Goal: Task Accomplishment & Management: Manage account settings

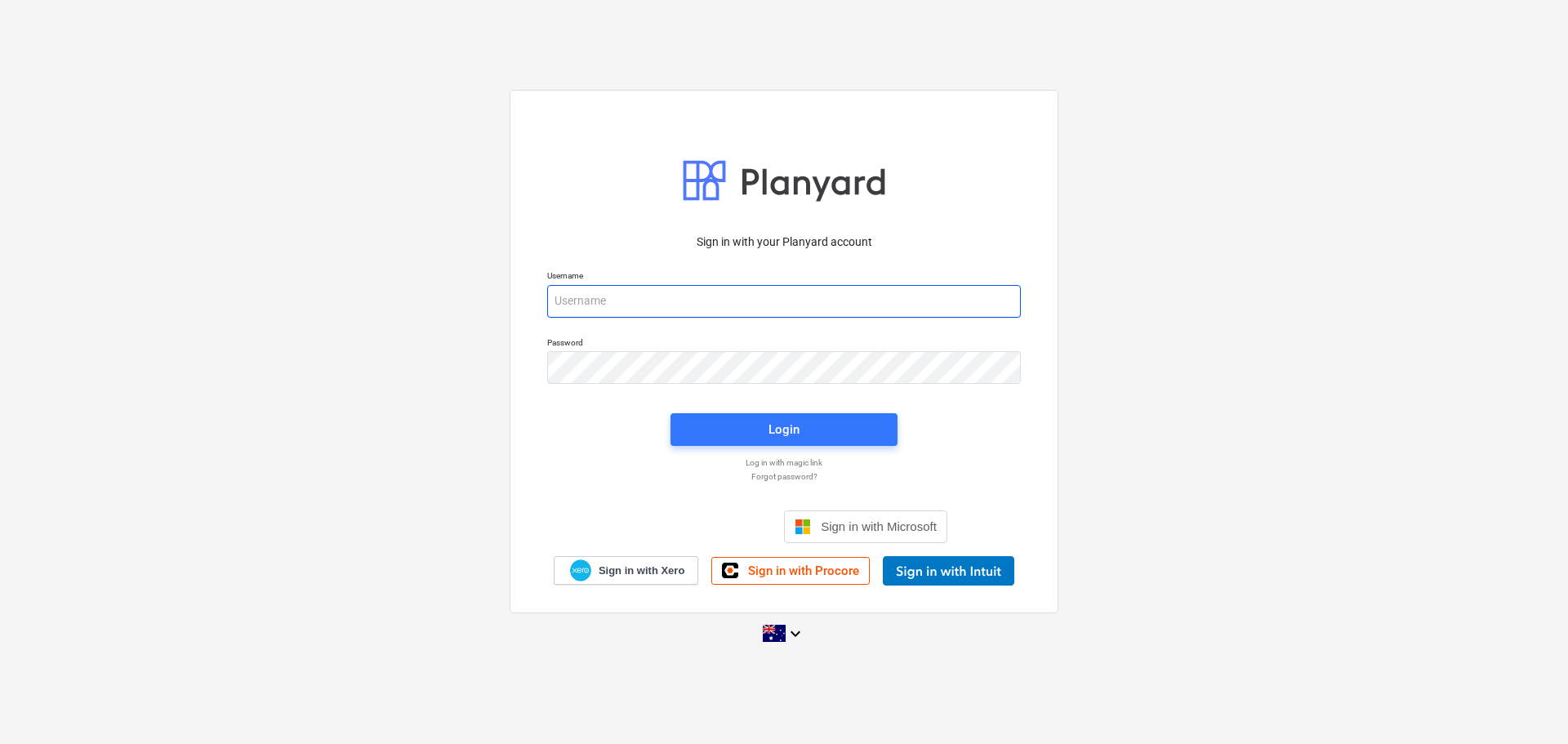
click at [625, 304] on input "email" at bounding box center [784, 302] width 474 height 33
click at [563, 288] on input "email" at bounding box center [784, 302] width 474 height 33
type input "[PERSON_NAME][EMAIL_ADDRESS][DOMAIN_NAME]"
click at [821, 448] on div "Login" at bounding box center [784, 429] width 247 height 52
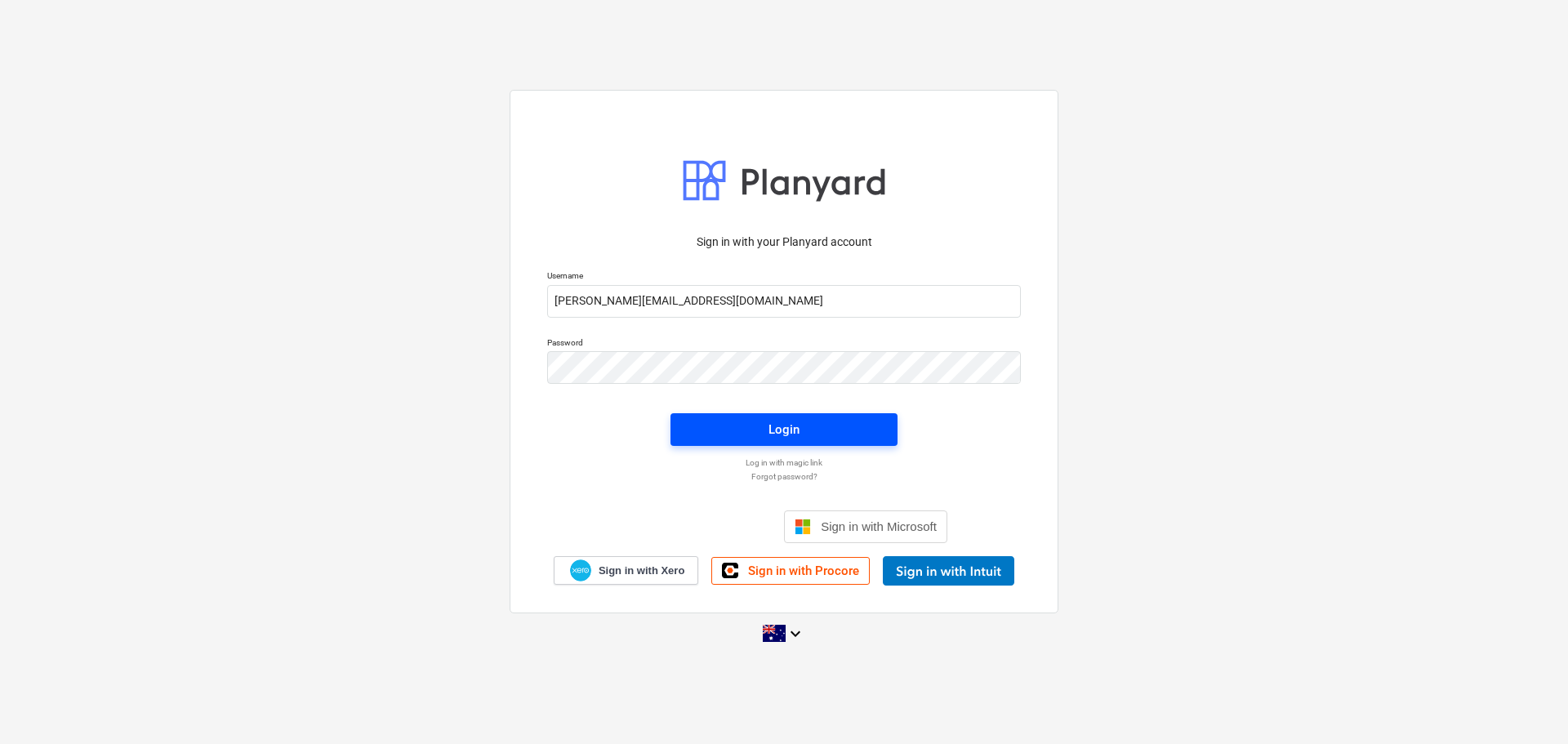
click at [786, 432] on div "Login" at bounding box center [784, 429] width 31 height 21
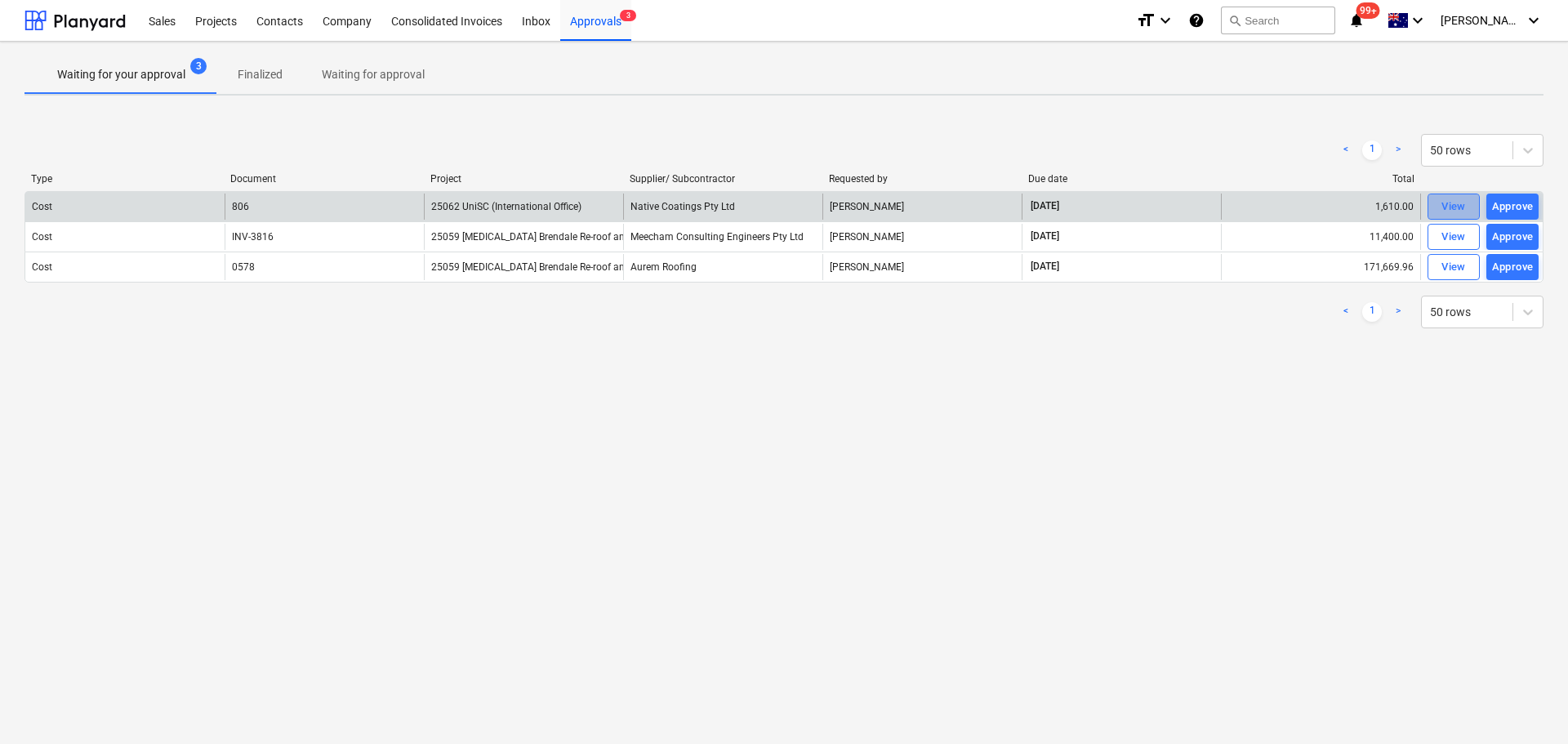
click at [1456, 206] on div "View" at bounding box center [1454, 206] width 25 height 19
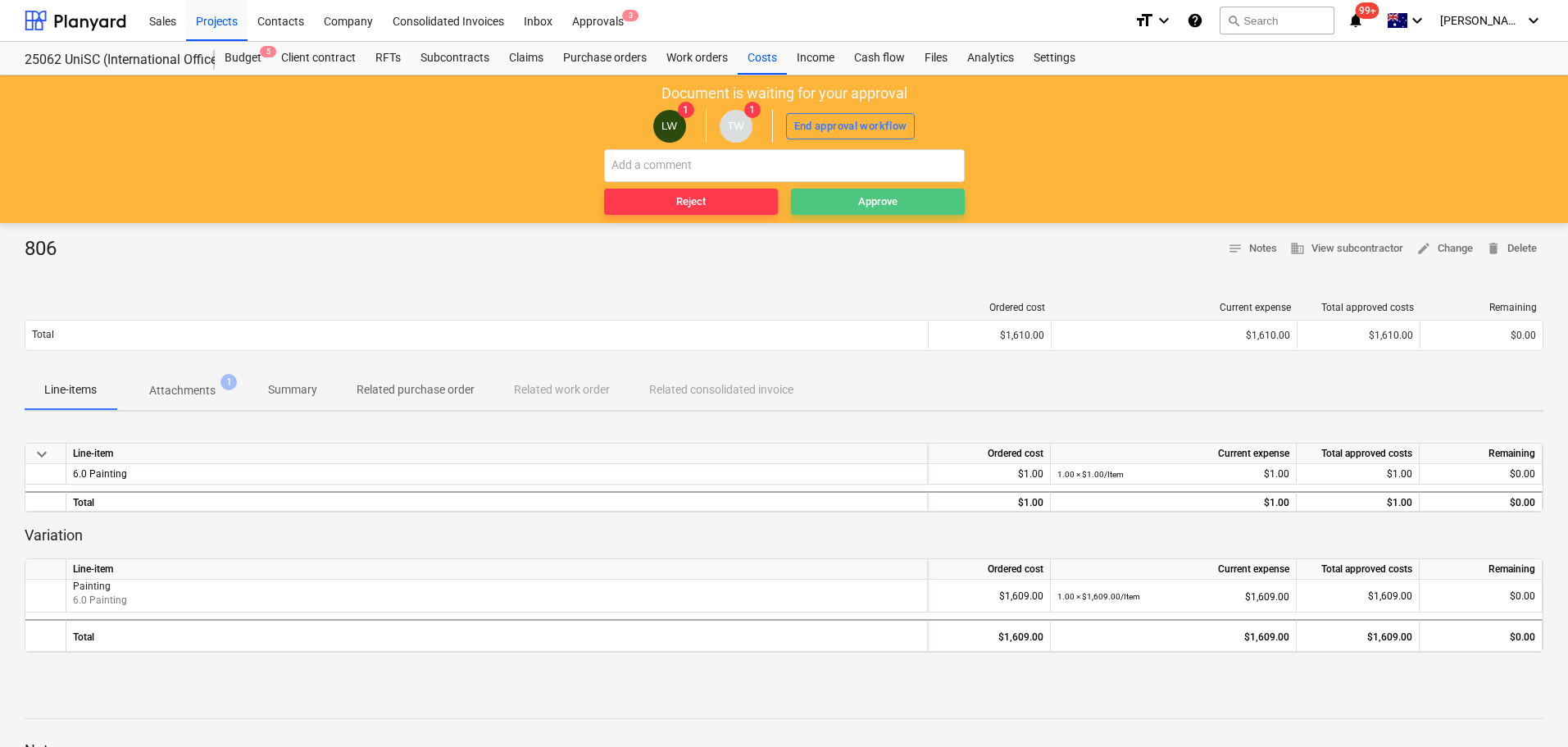
click at [912, 212] on button "Approve" at bounding box center [877, 202] width 174 height 26
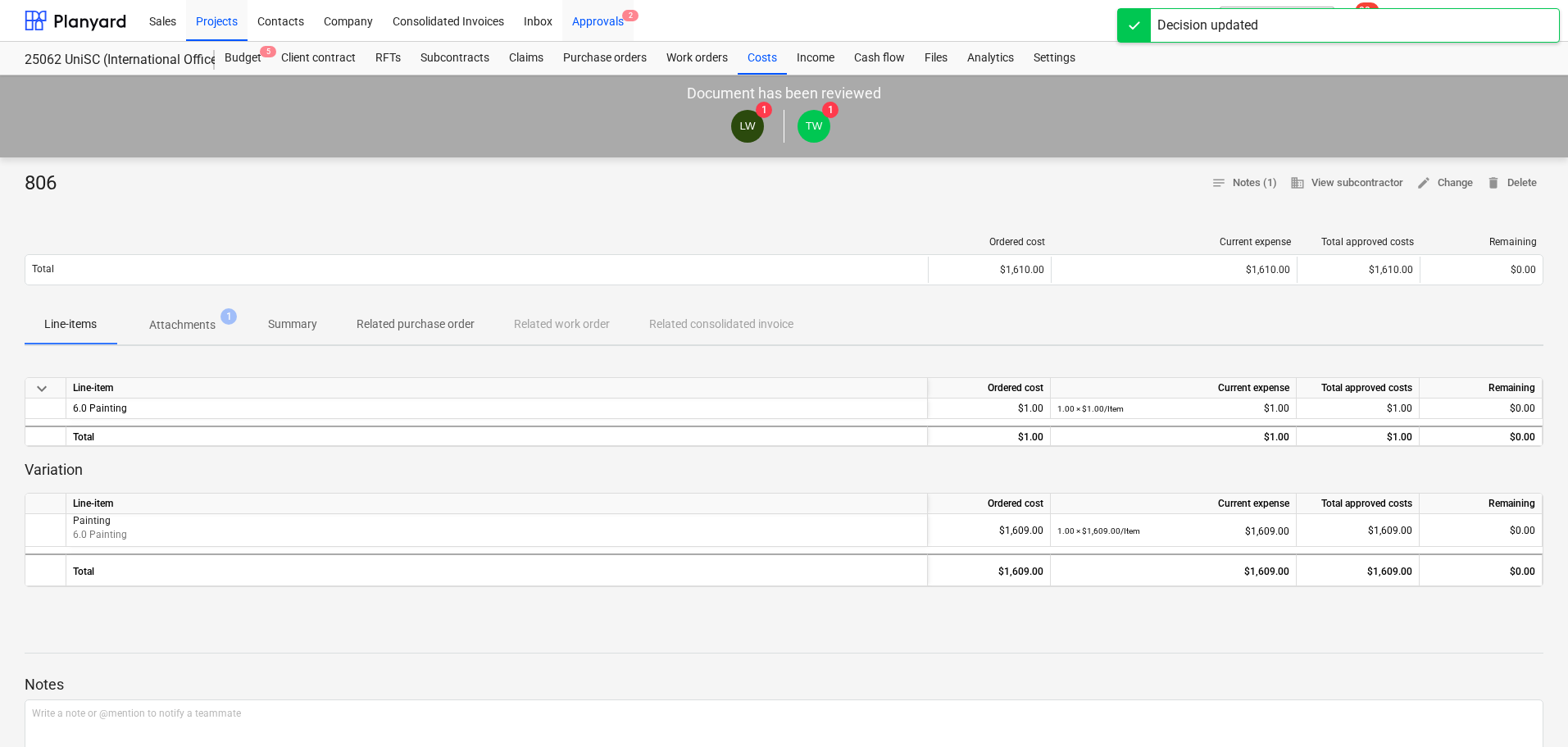
click at [598, 21] on div "Approvals 2" at bounding box center [597, 20] width 72 height 42
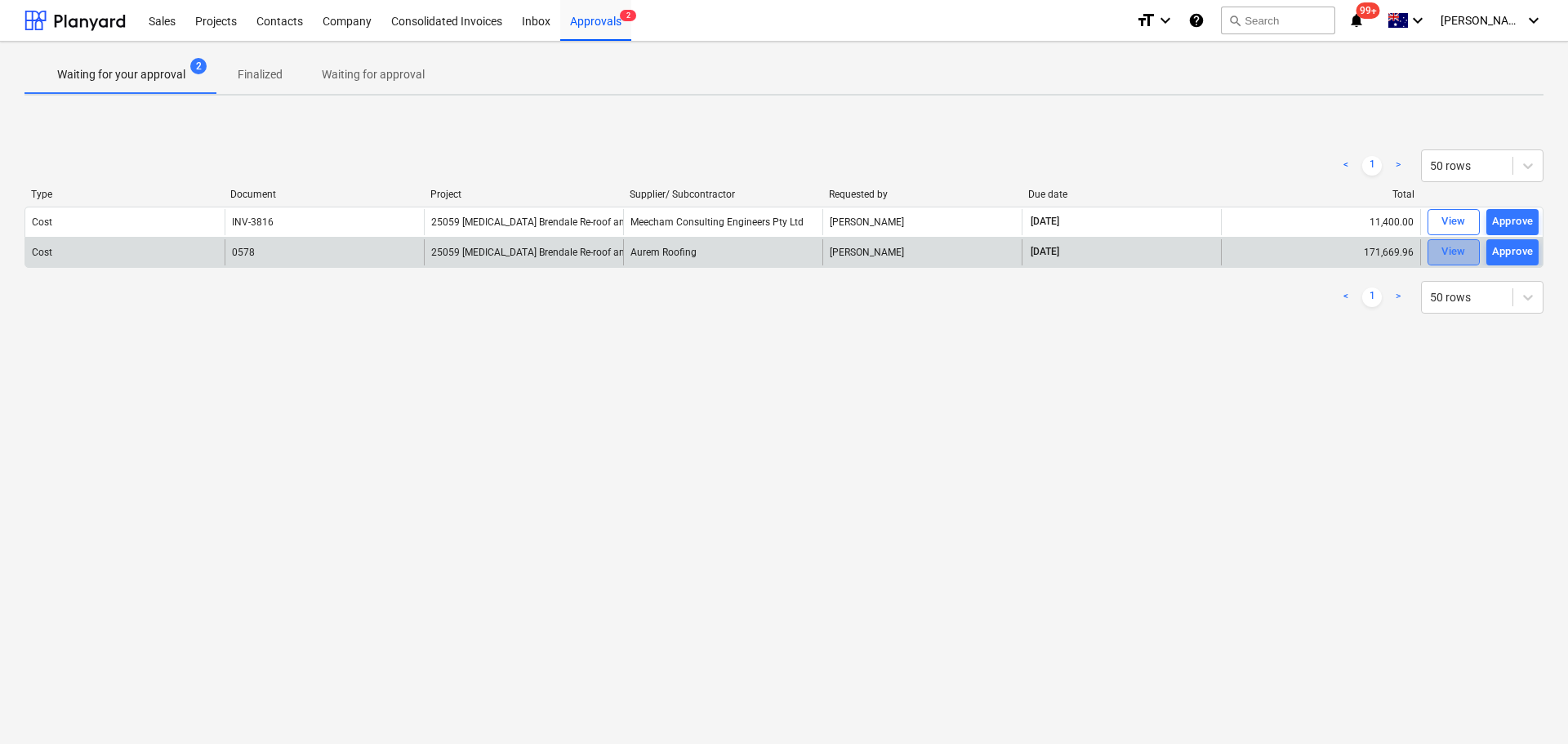
click at [1446, 252] on div "View" at bounding box center [1454, 252] width 25 height 19
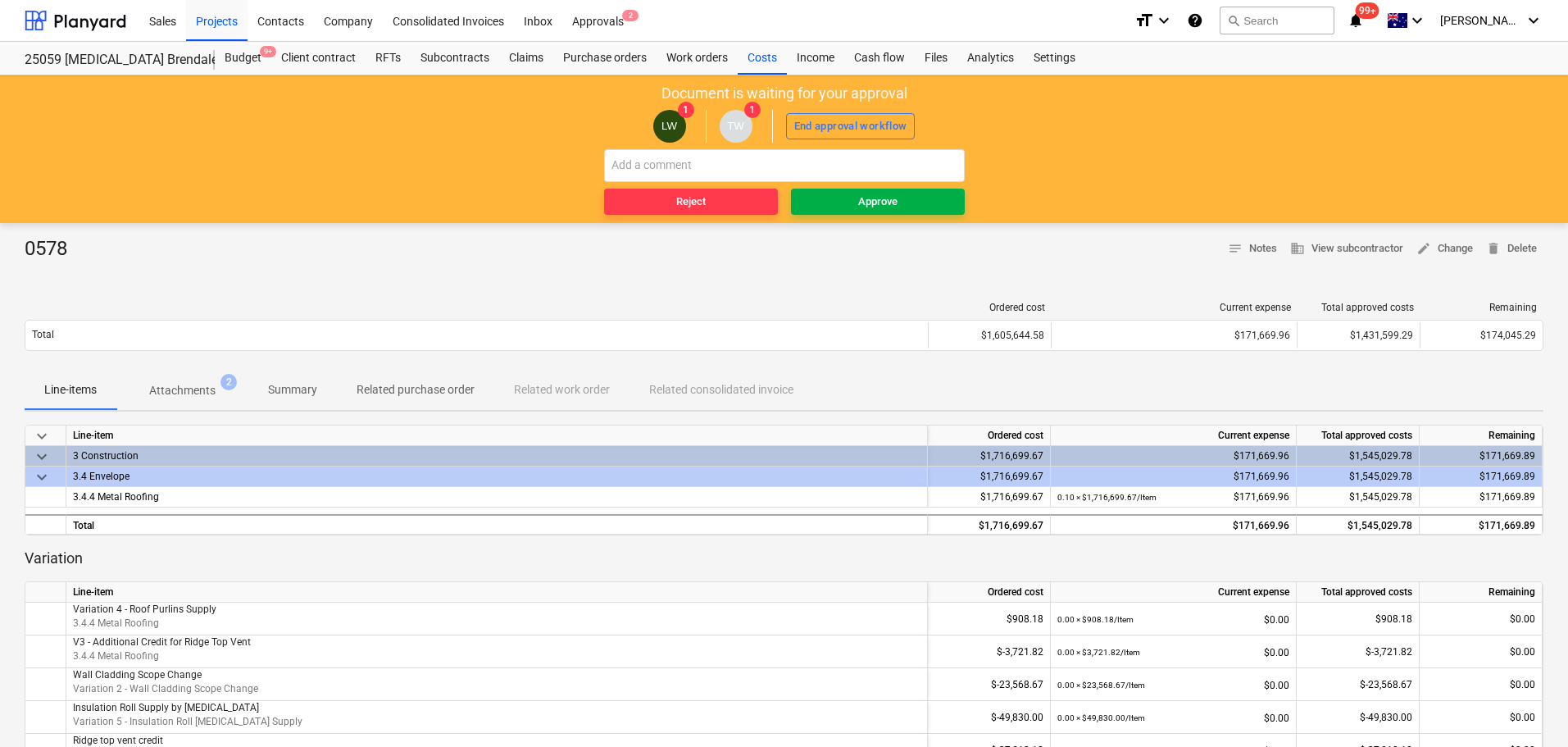
click at [880, 204] on div "Approve" at bounding box center [878, 202] width 39 height 19
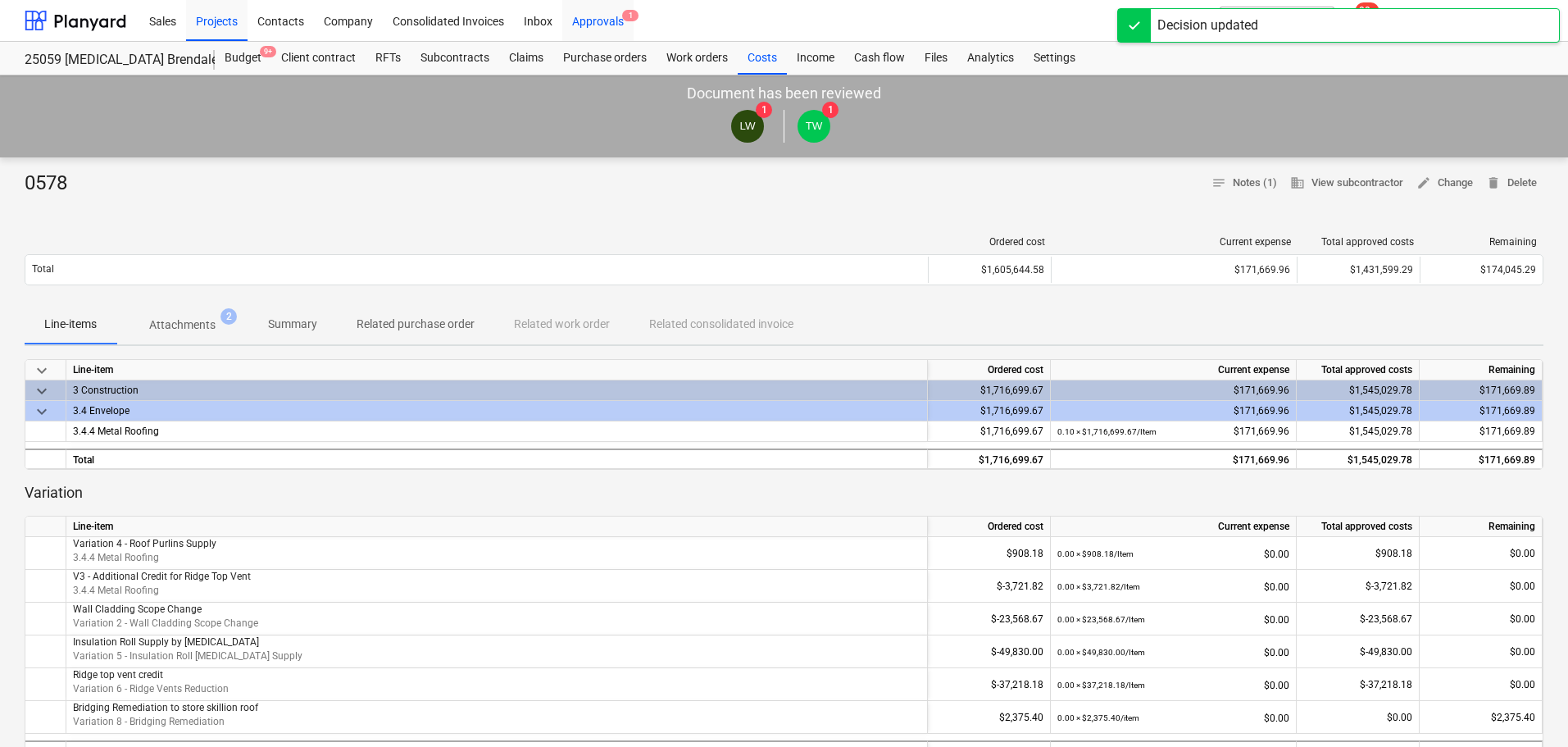
click at [597, 17] on div "Approvals 1" at bounding box center [597, 20] width 72 height 42
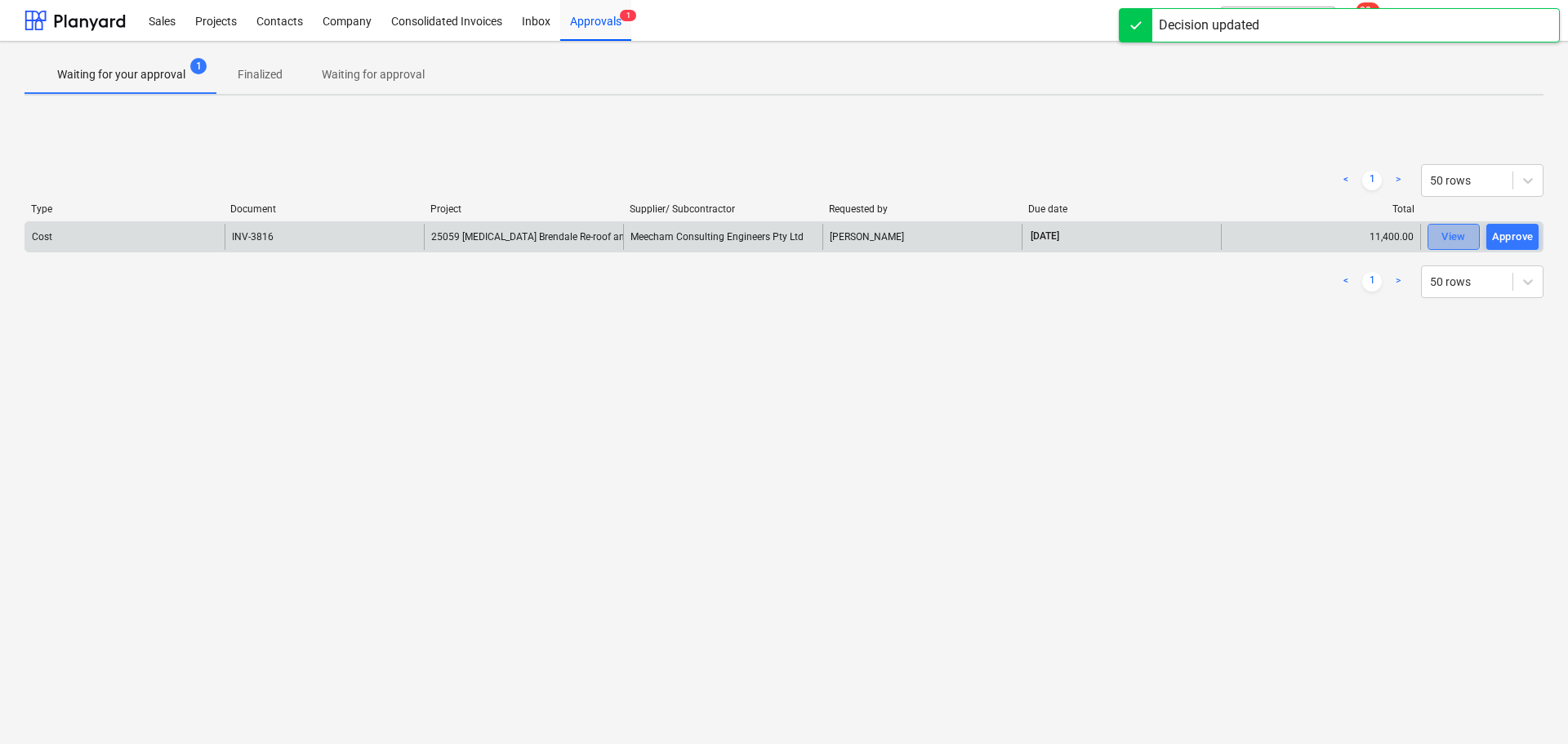
click at [1446, 239] on div "View" at bounding box center [1454, 237] width 25 height 19
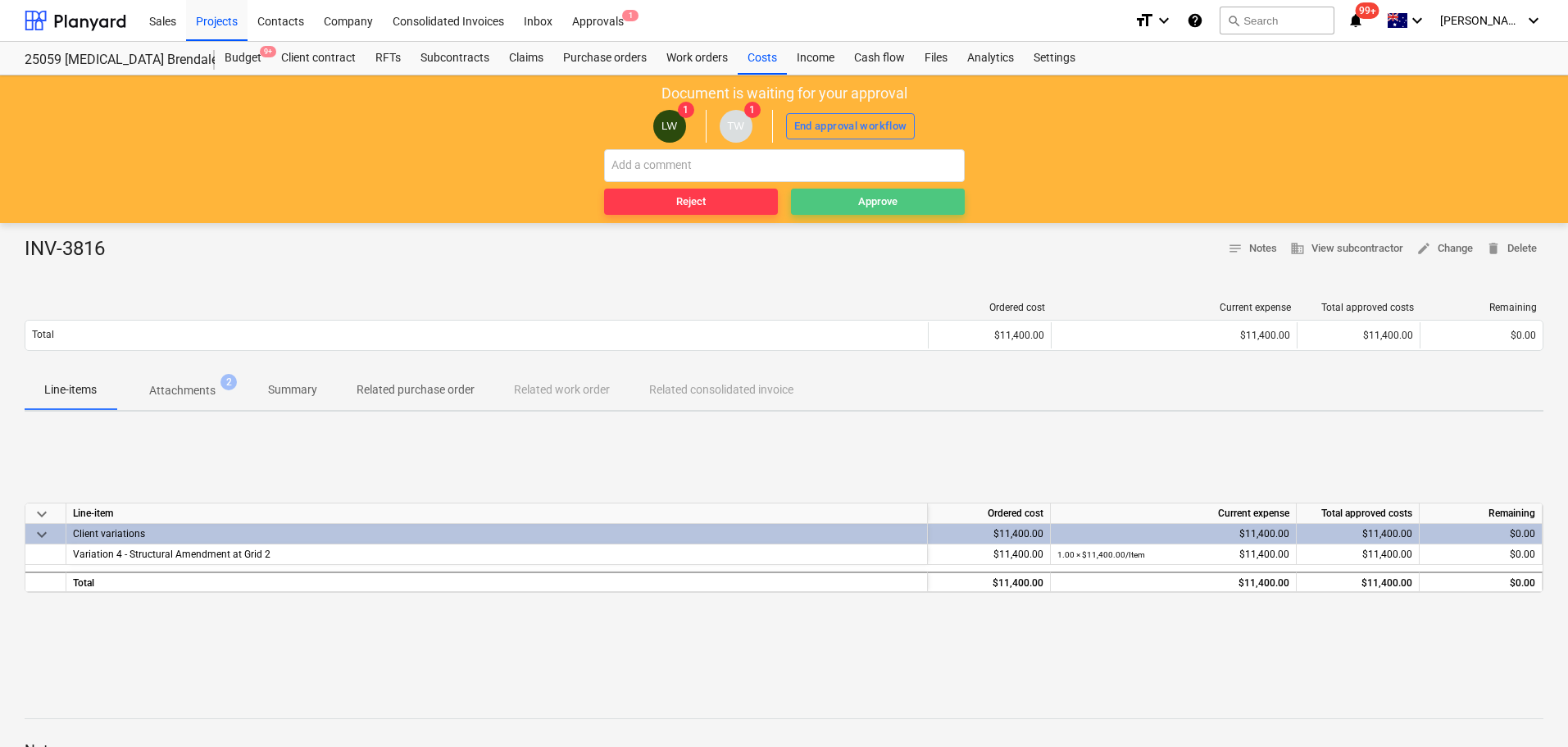
click at [906, 194] on span "Approve" at bounding box center [877, 202] width 160 height 19
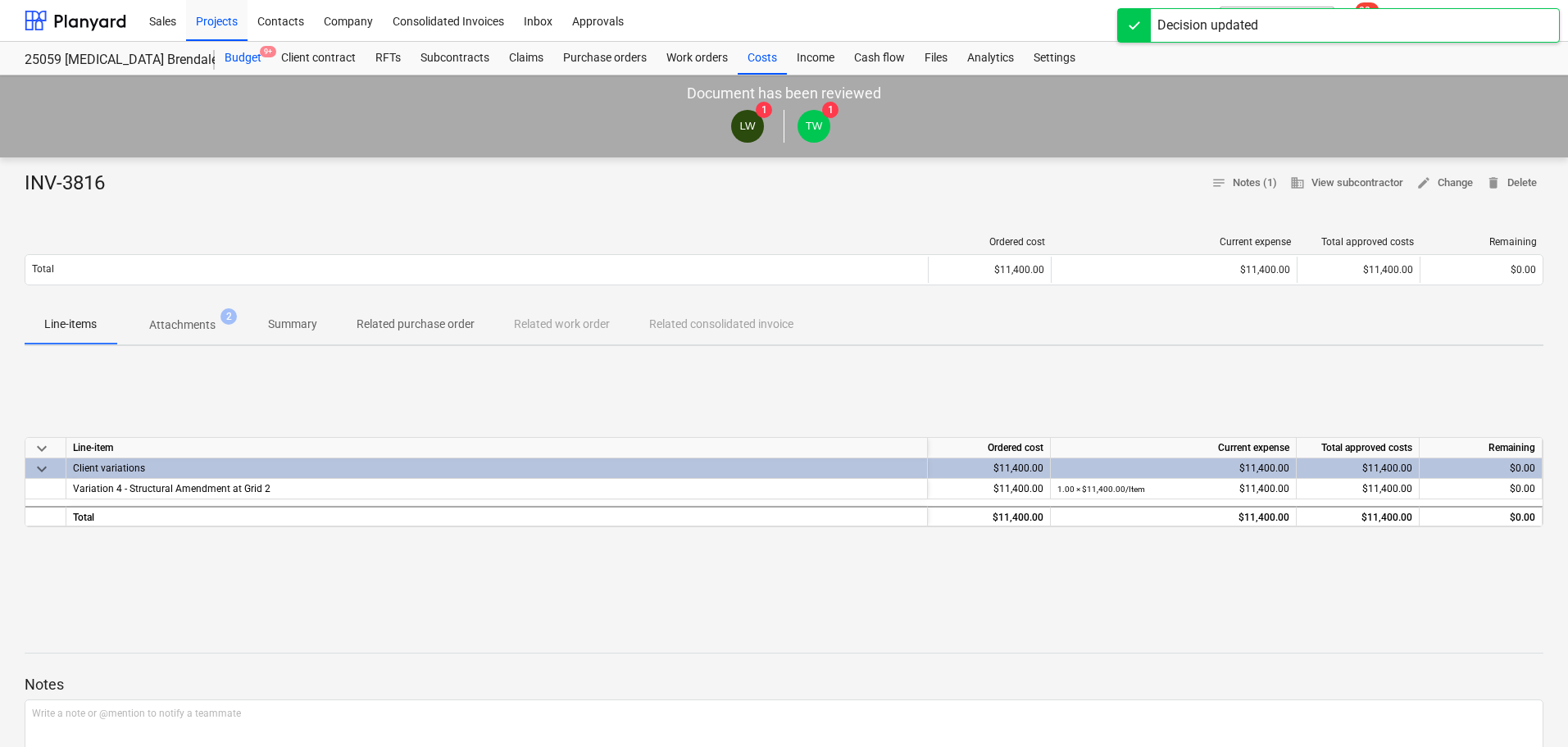
click at [260, 54] on span "9+" at bounding box center [268, 52] width 16 height 12
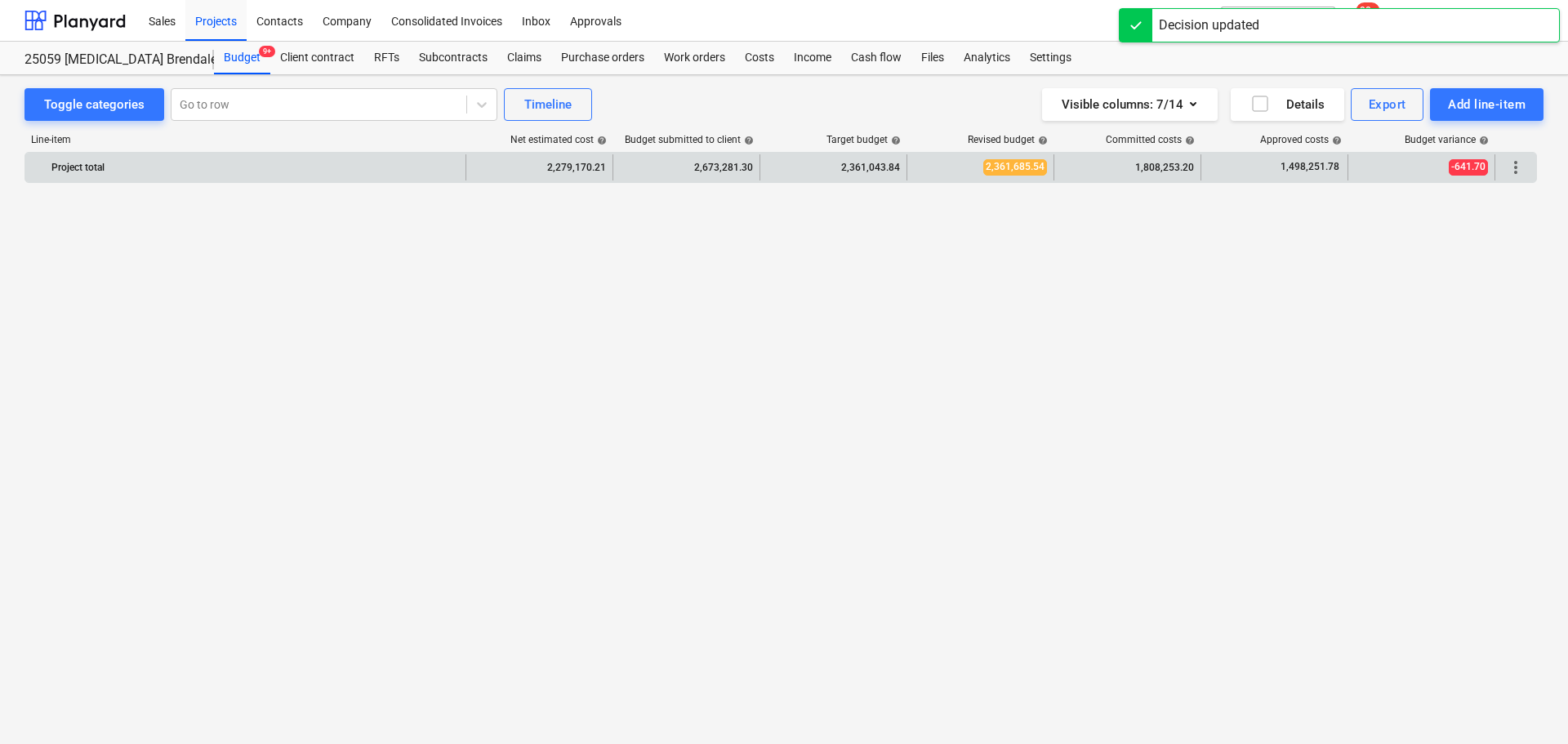
scroll to position [2942, 0]
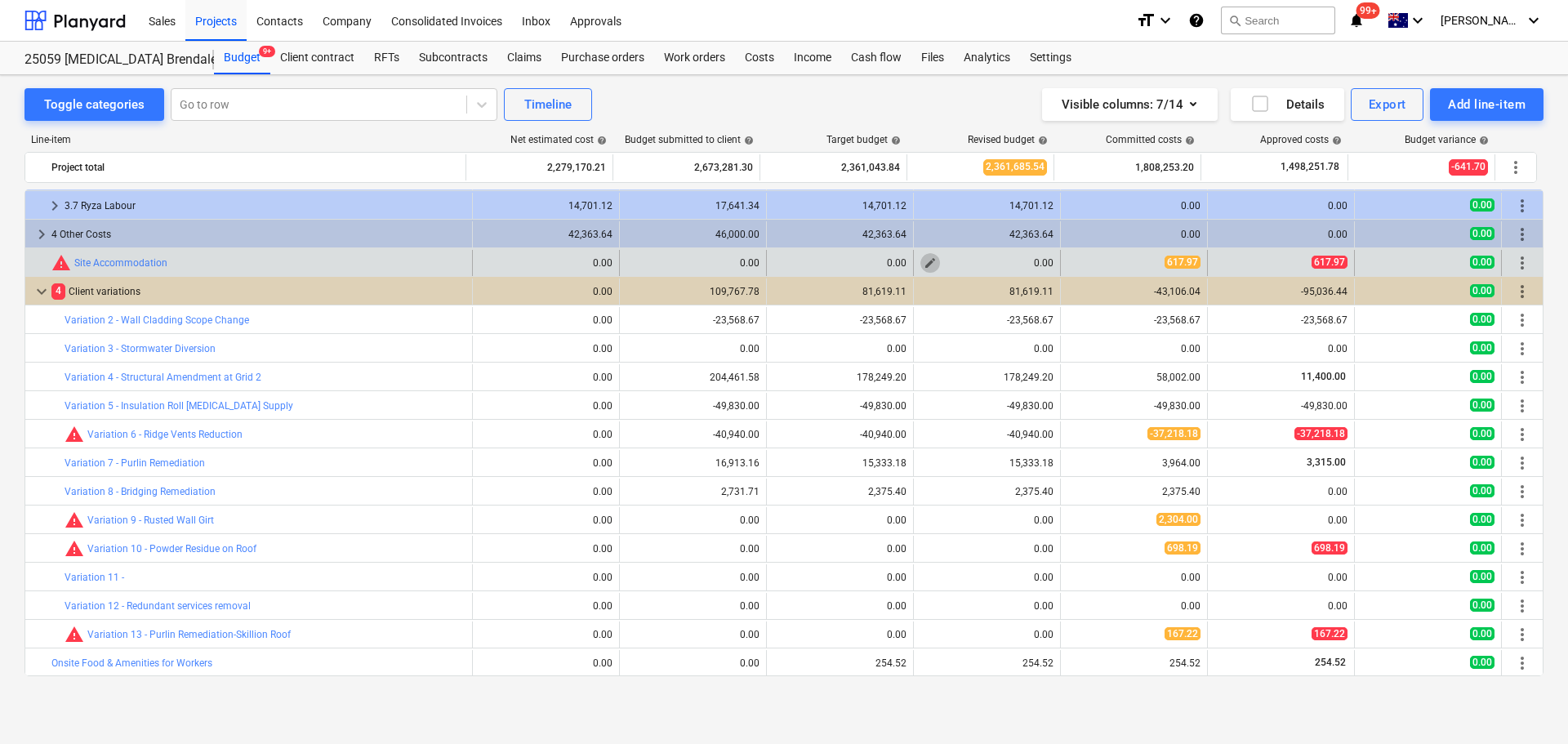
click at [925, 262] on span "edit" at bounding box center [930, 263] width 13 height 13
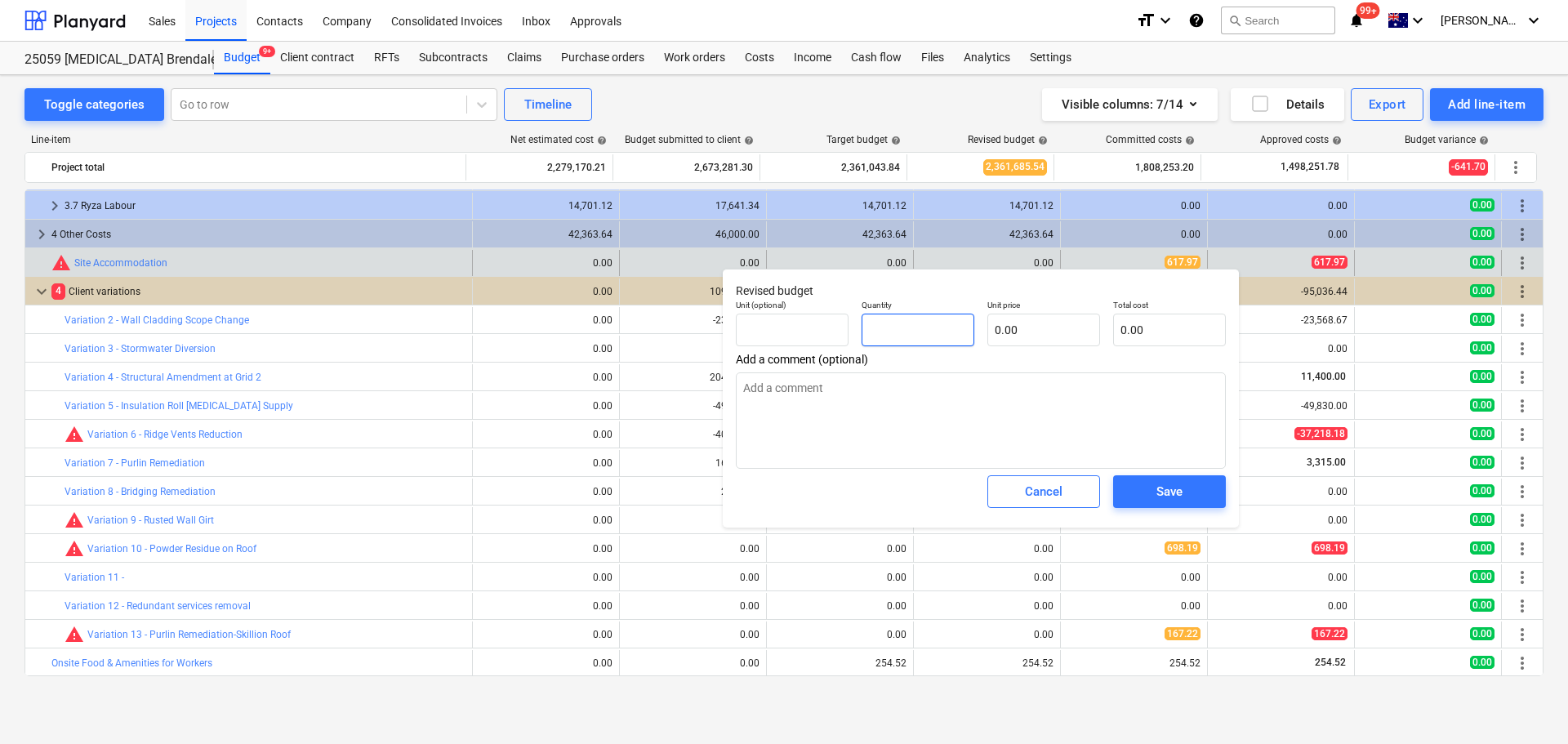
click at [921, 325] on input "text" at bounding box center [917, 330] width 112 height 33
type input "1"
type textarea "x"
type input "1.00"
type textarea "x"
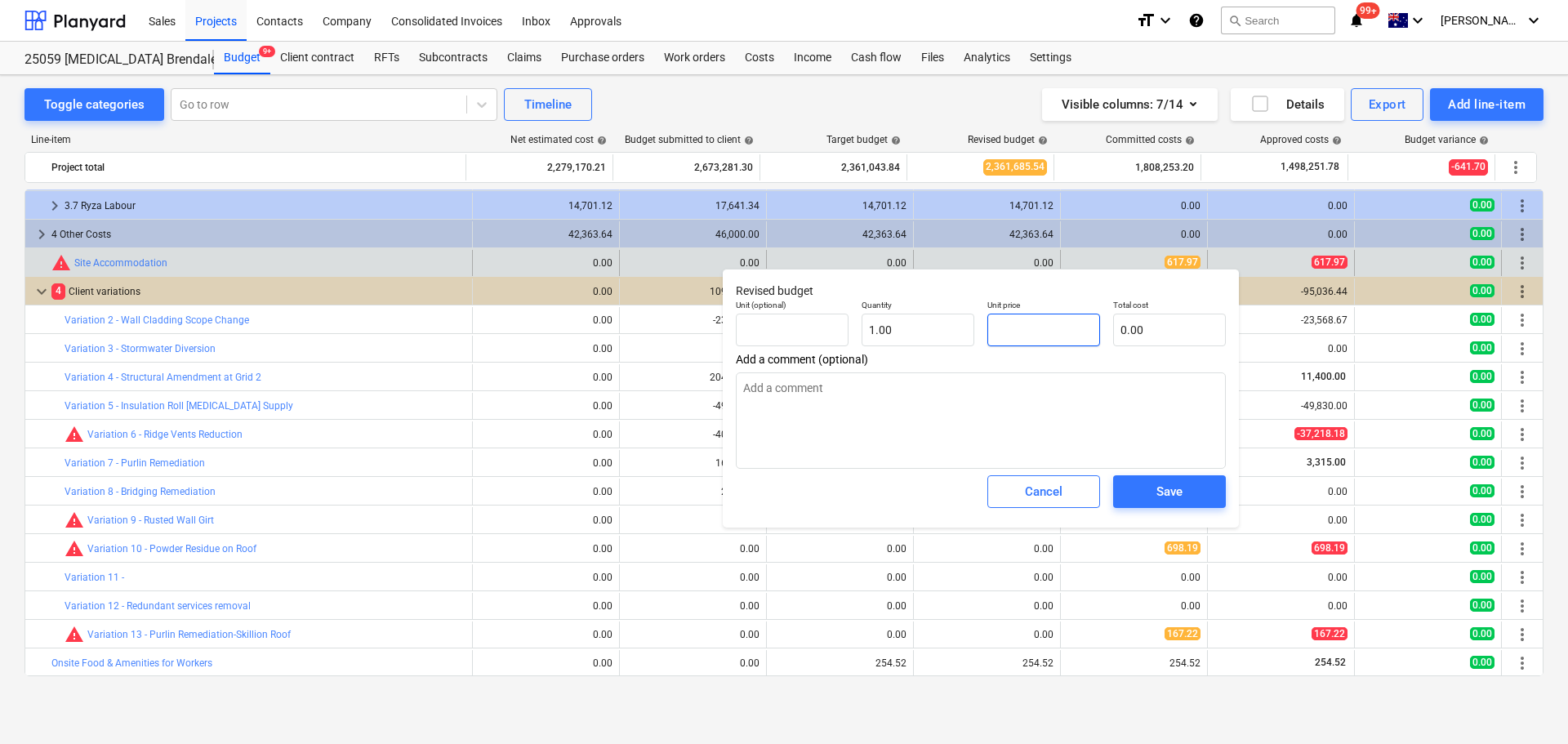
click at [1022, 328] on input "text" at bounding box center [1043, 330] width 112 height 33
type input "6"
type textarea "x"
type input "6.00"
type input "61"
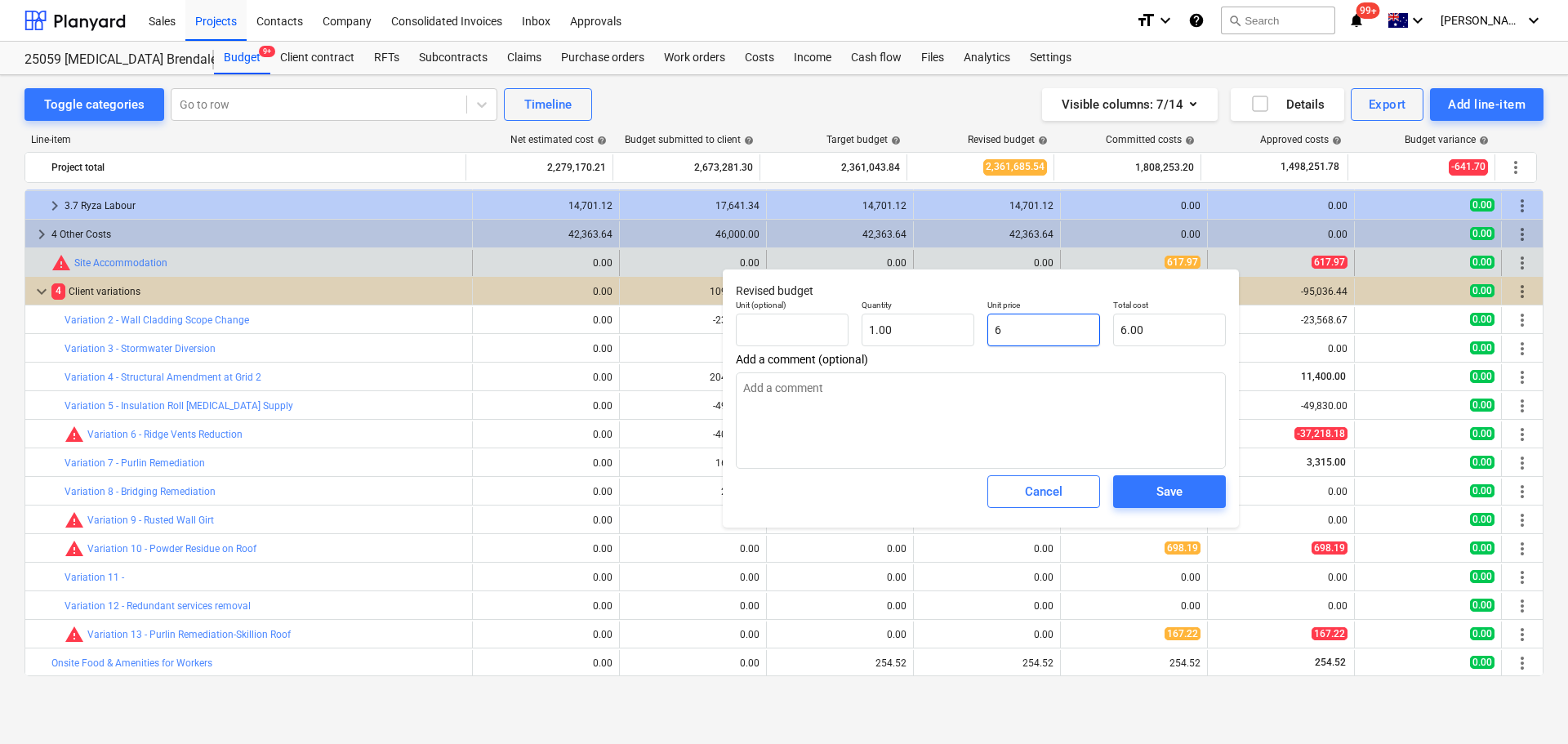
type textarea "x"
type input "61.00"
type input "617"
type textarea "x"
type input "617.00"
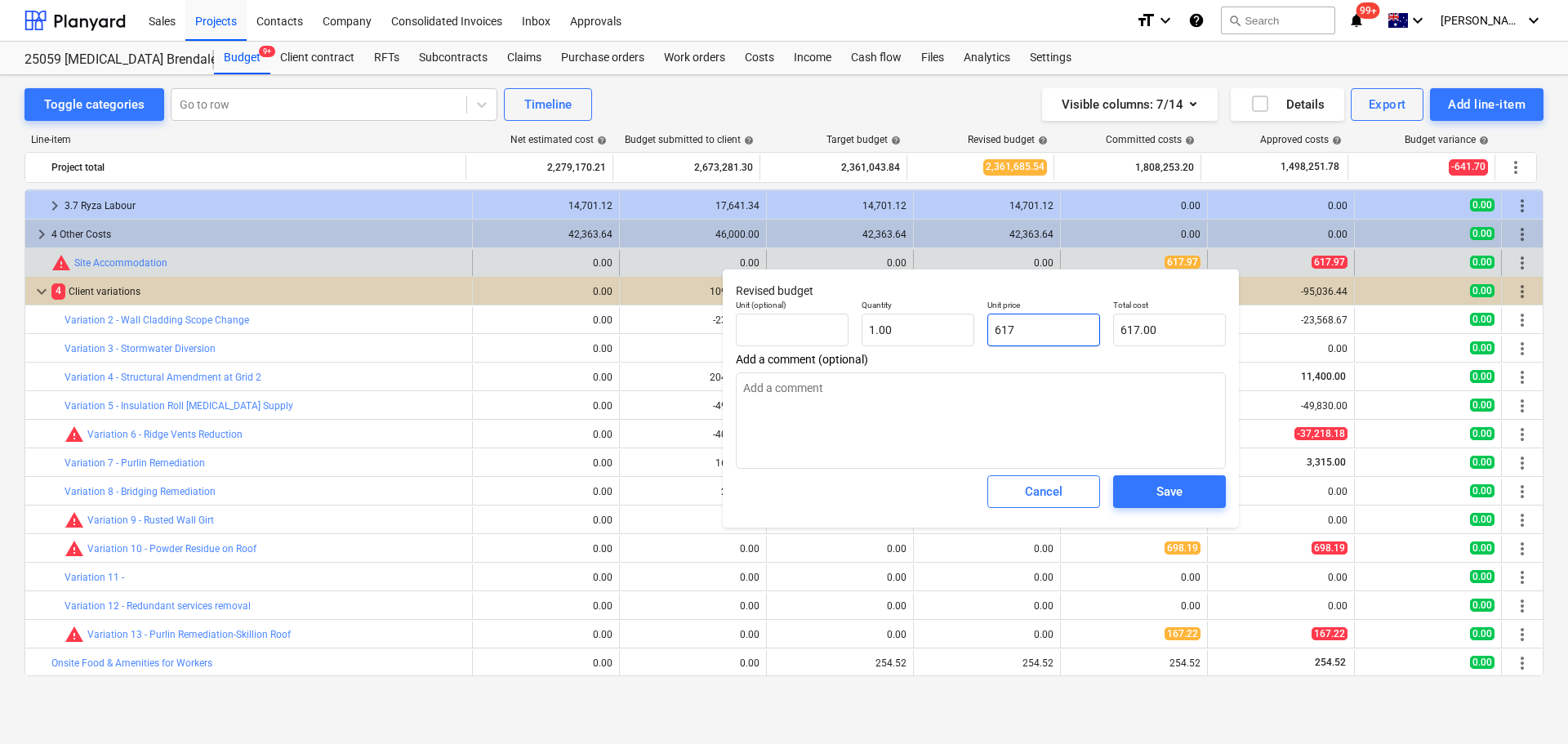
type input "617."
type textarea "x"
type input "617.9"
type textarea "x"
type input "617.90"
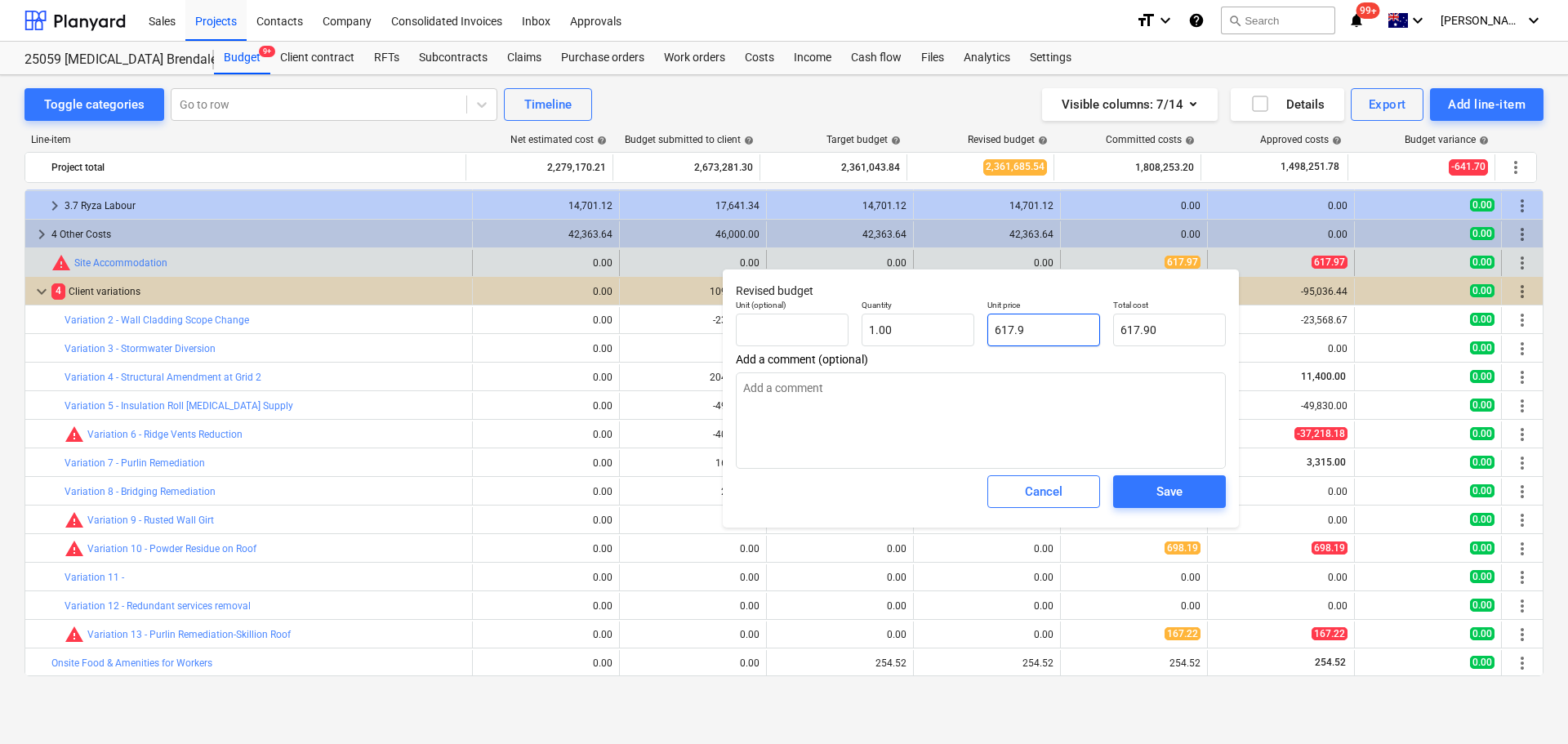
type input "617.97"
type textarea "x"
type input "617.97"
click at [1162, 500] on div "Save" at bounding box center [1170, 492] width 26 height 21
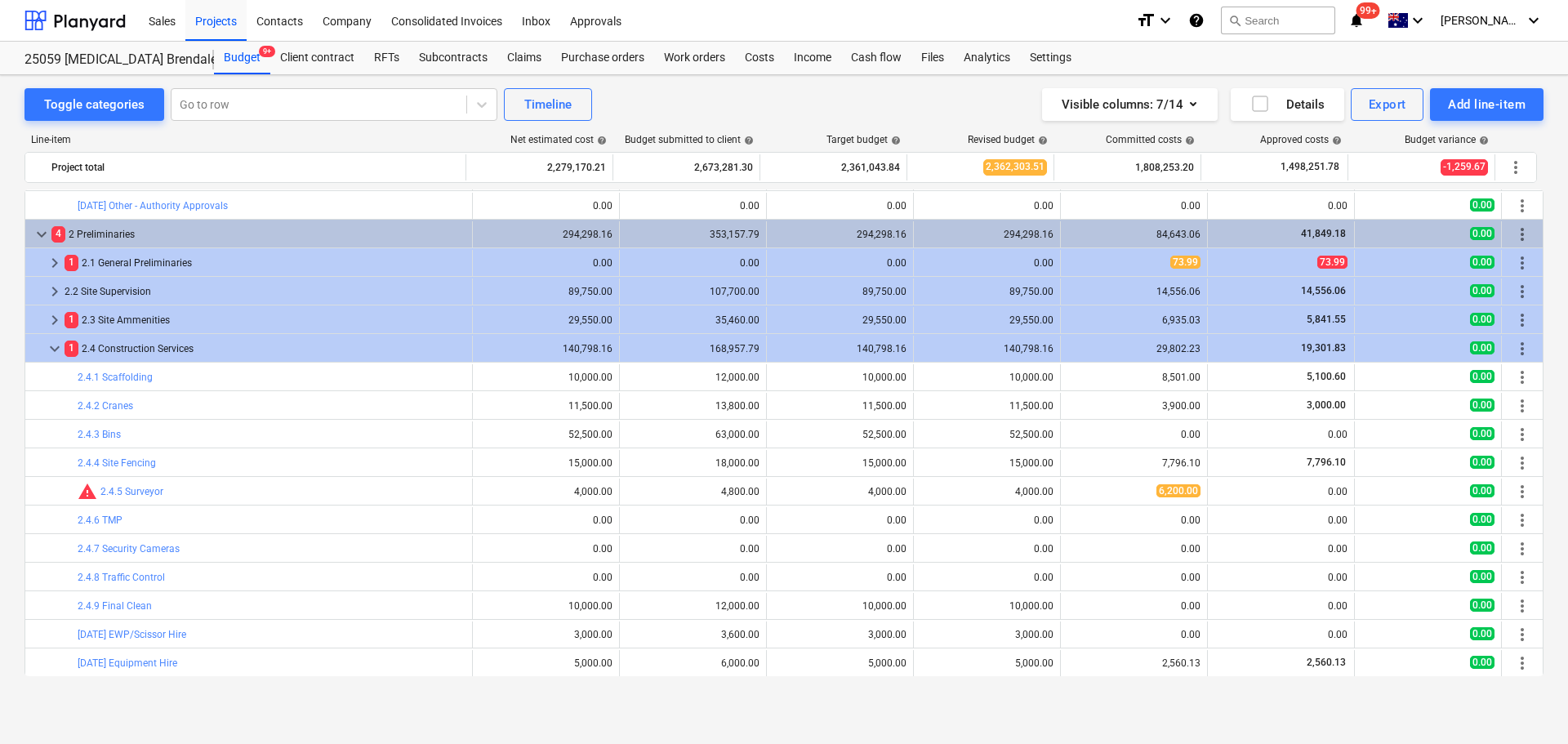
scroll to position [0, 0]
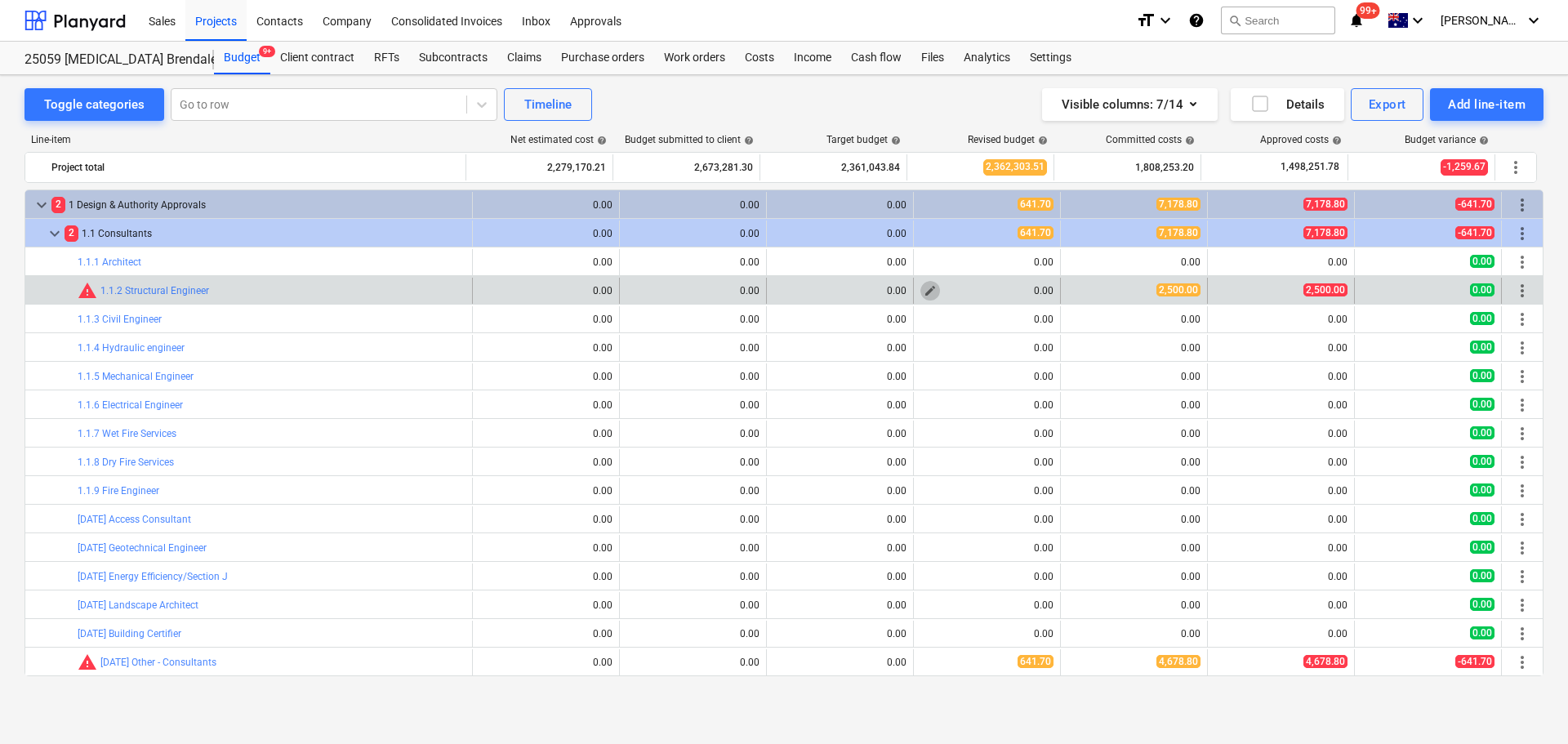
click at [924, 291] on span "edit" at bounding box center [930, 291] width 13 height 13
type textarea "x"
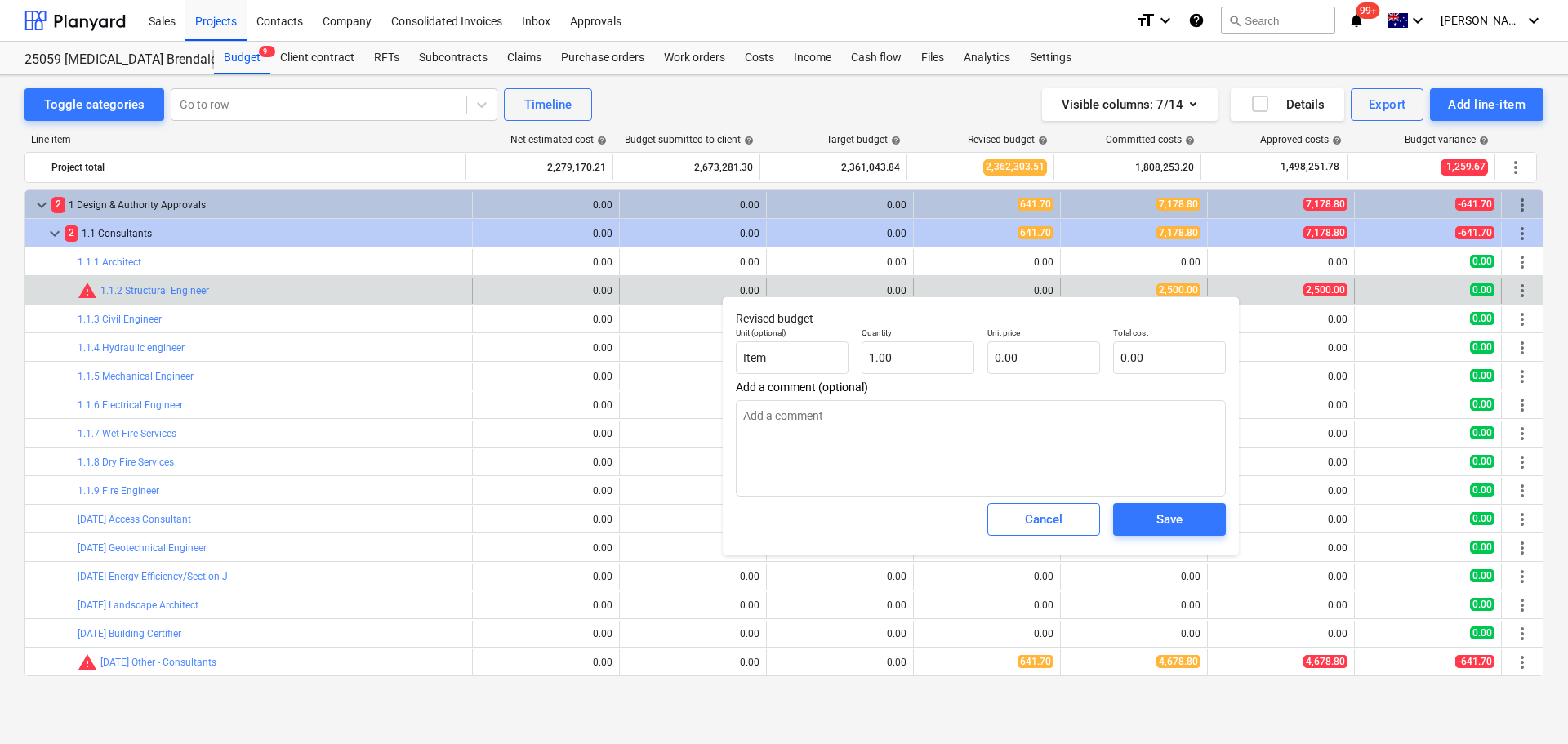
click at [961, 283] on div "0.00" at bounding box center [987, 291] width 133 height 26
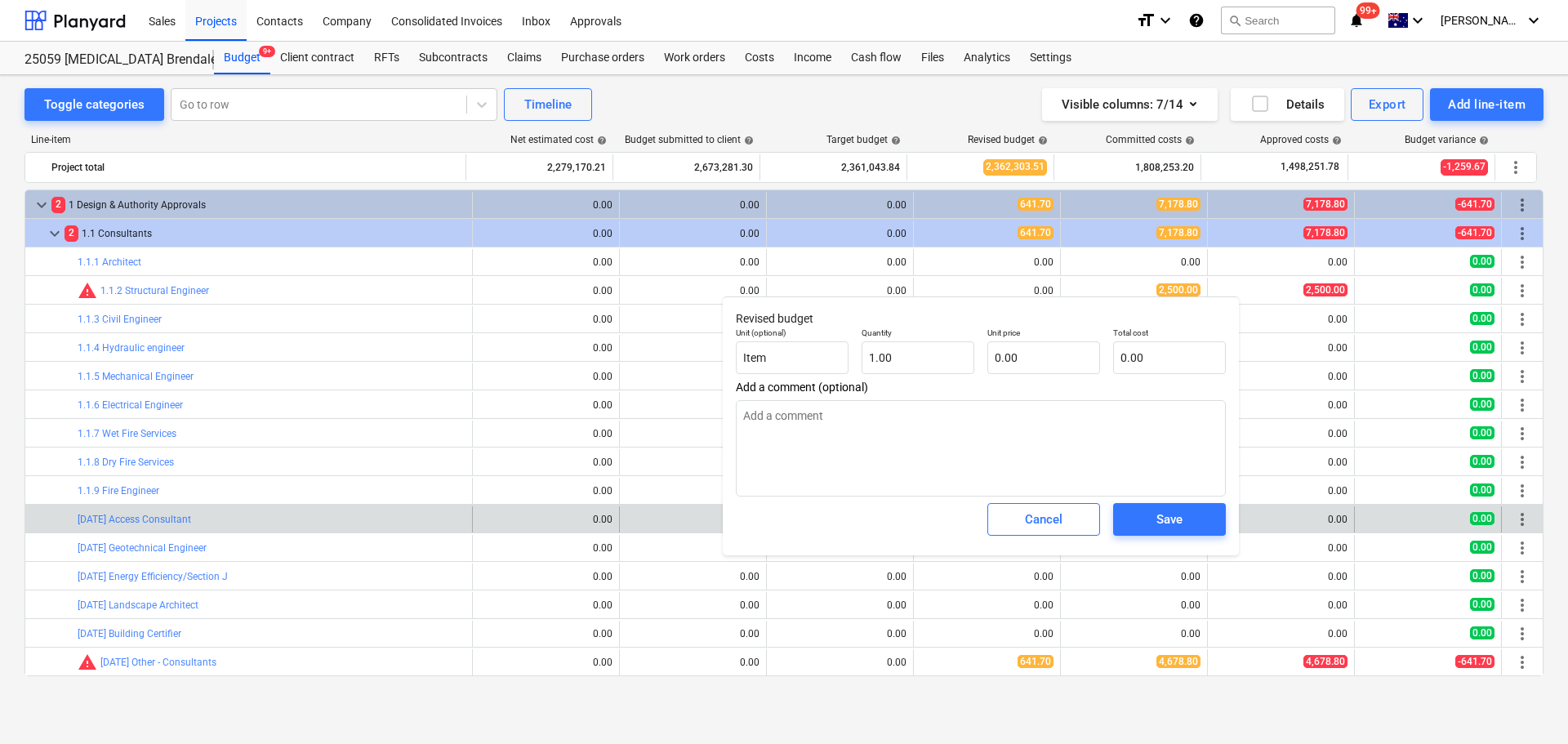
click at [1067, 513] on span "Cancel" at bounding box center [1043, 519] width 72 height 21
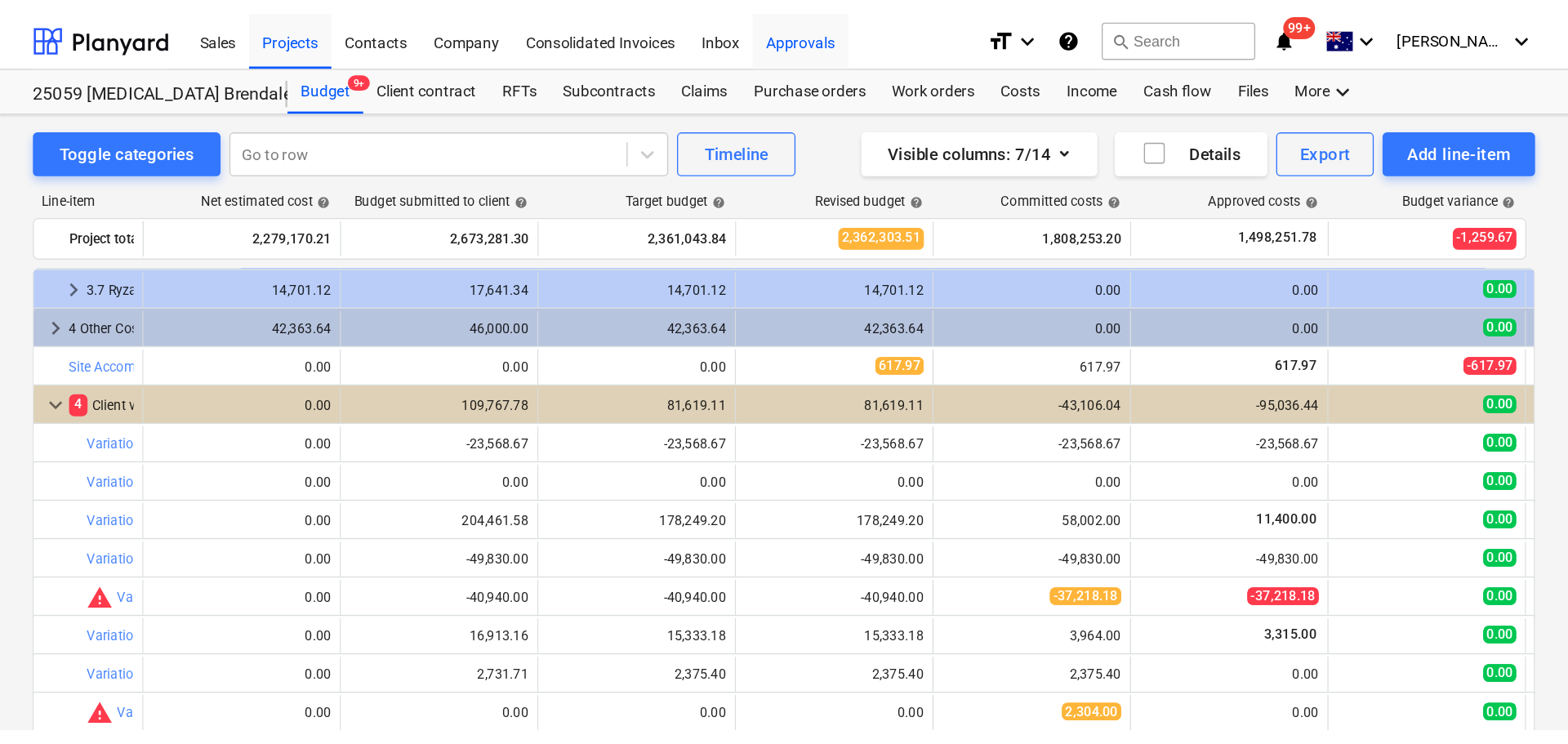
scroll to position [2942, 0]
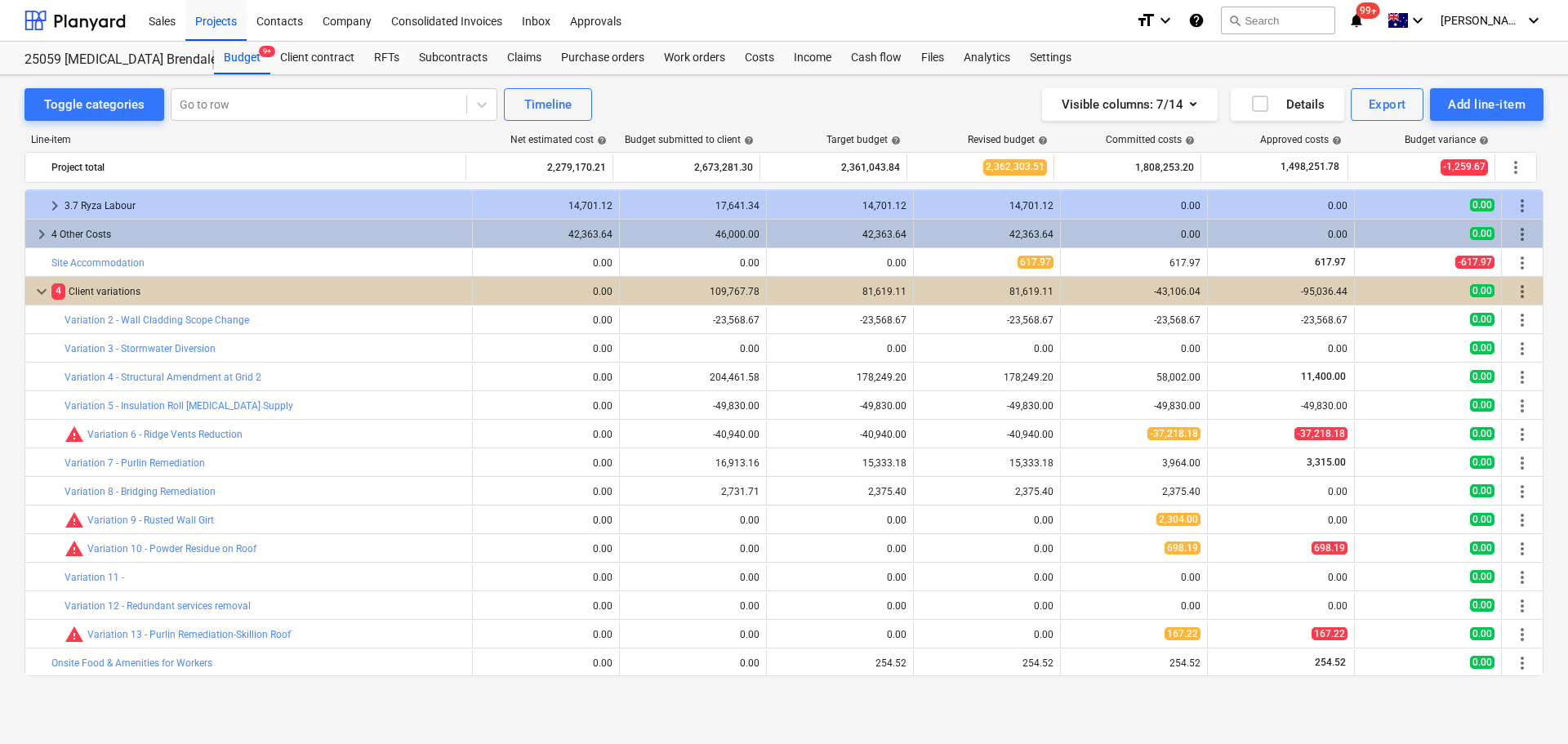
click at [633, 519] on span "edit" at bounding box center [636, 520] width 13 height 13
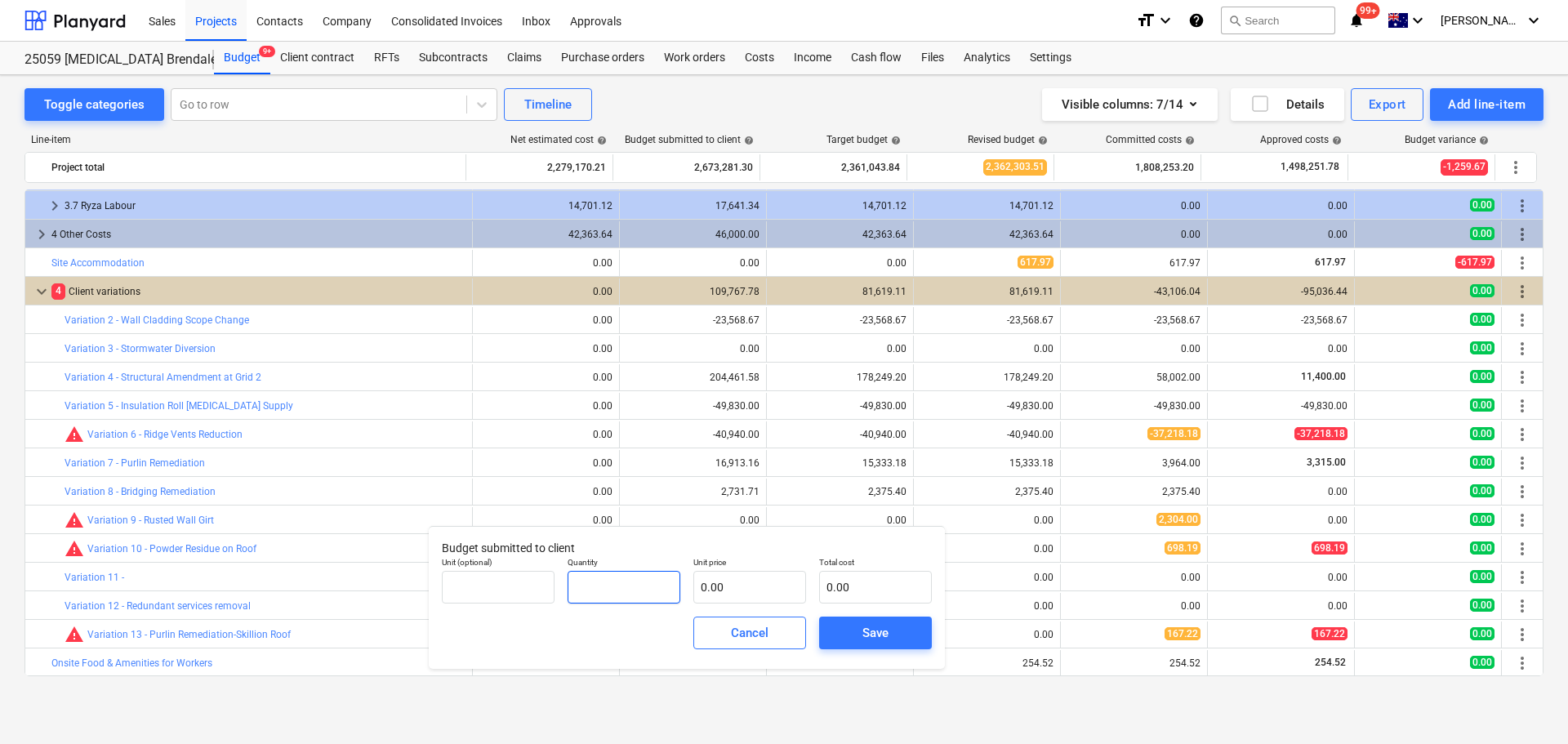
click at [631, 580] on input "text" at bounding box center [623, 587] width 112 height 33
type input "1.00"
click at [746, 585] on input "text" at bounding box center [749, 587] width 112 height 33
type input "1"
type input "1.00"
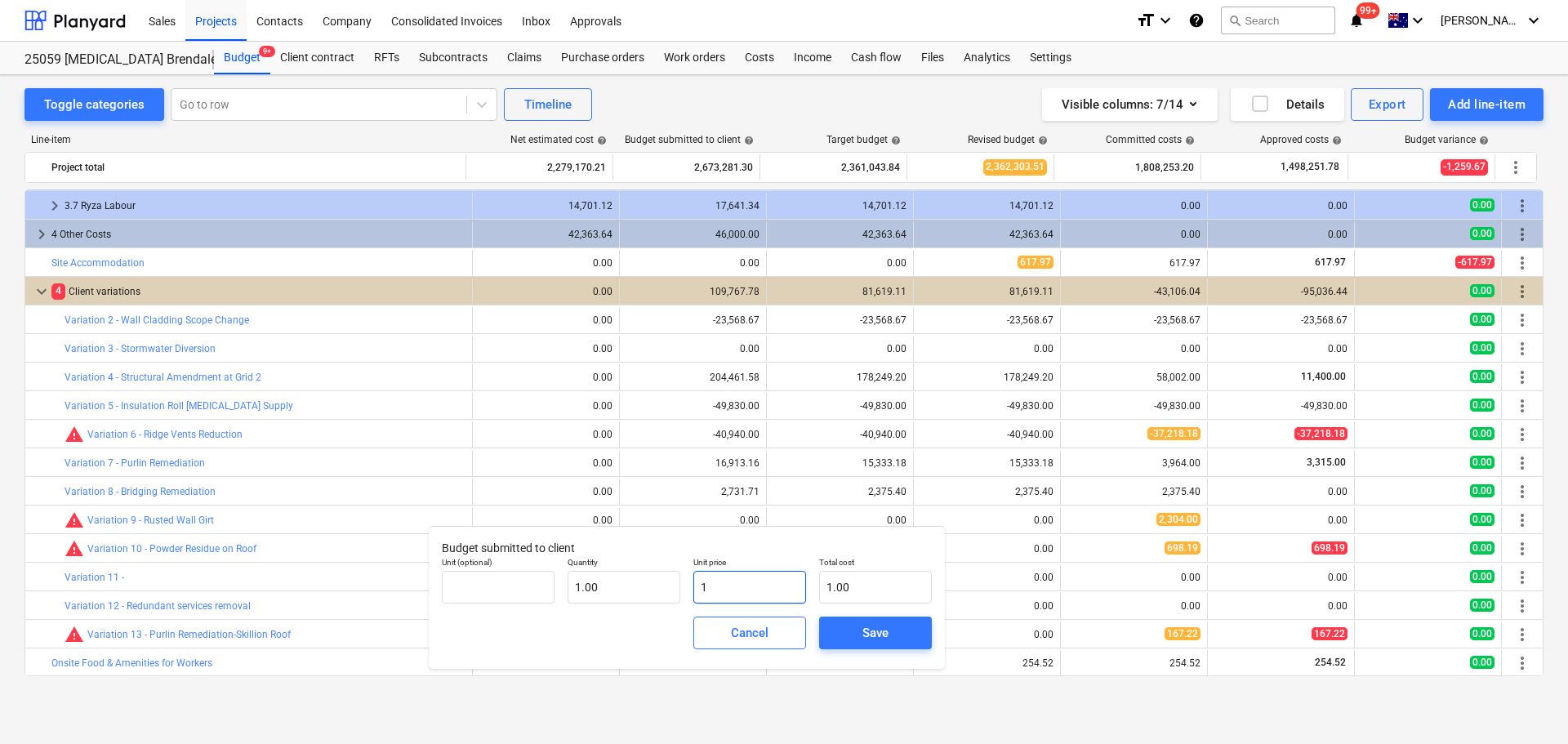
type input "13"
type input "13.00"
type input "130"
type input "130.00"
type input "1307"
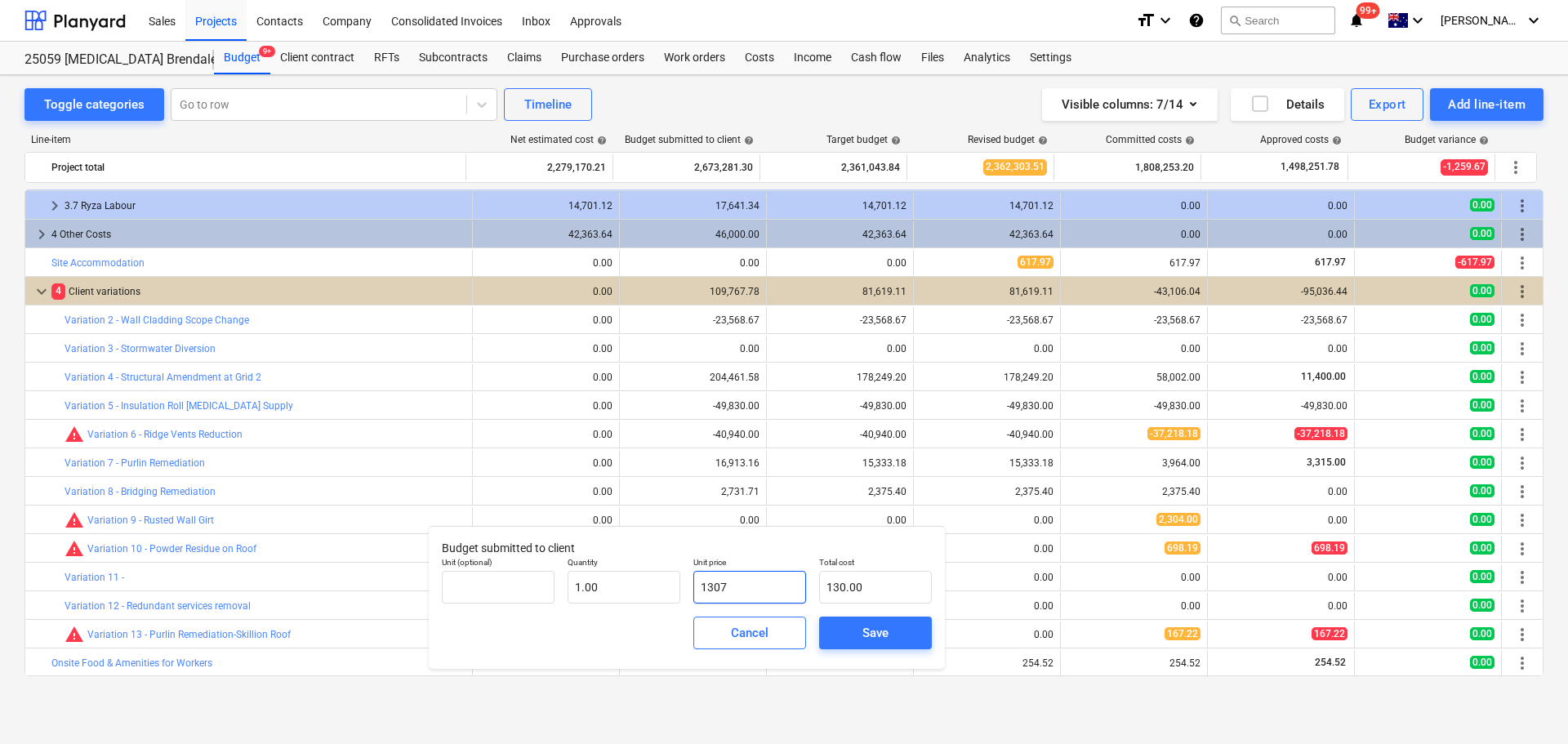
type input "1,307.00"
type input "13072"
type input "13,072.00"
type input "13072.058"
type input "13,072.06"
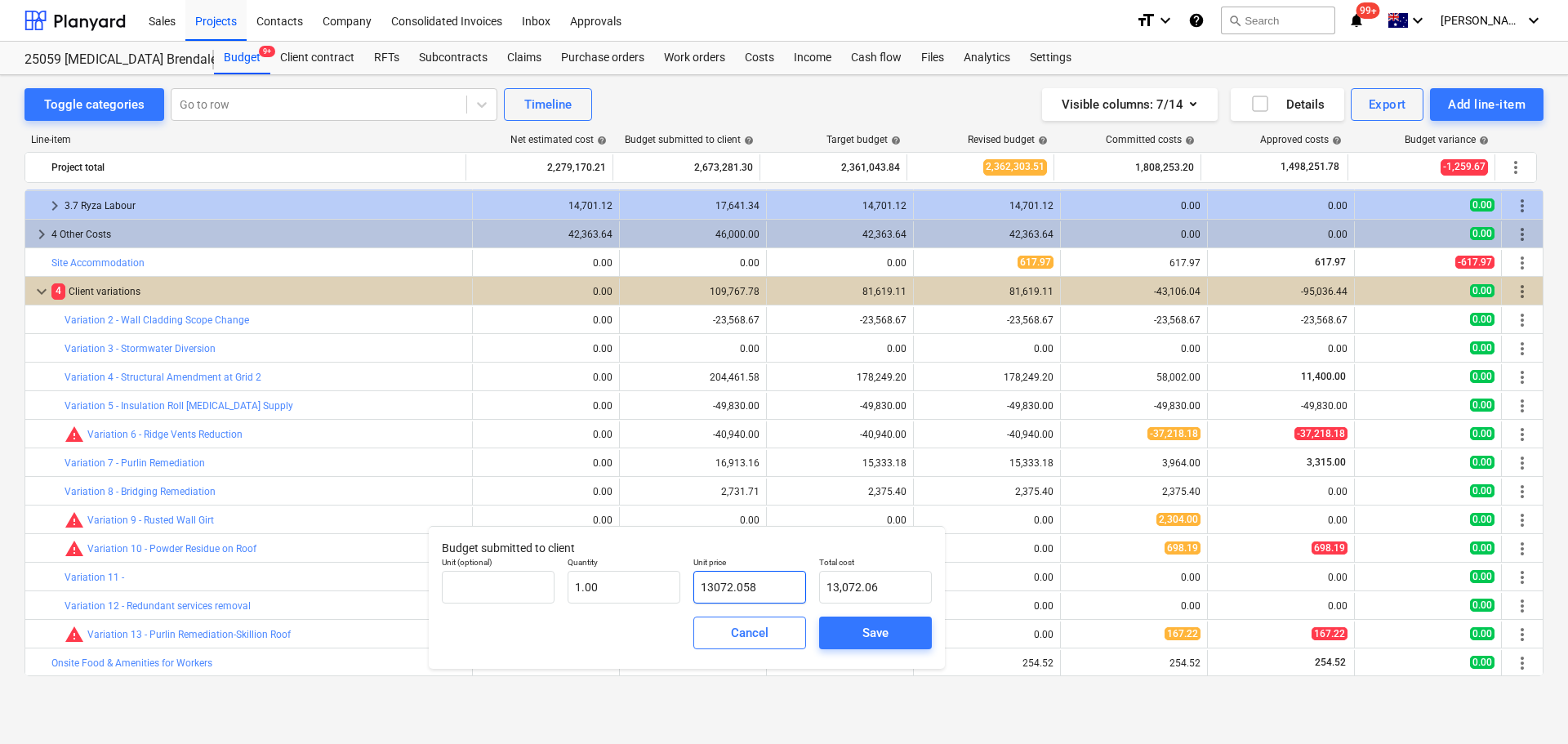
type input "13072.05"
type input "13,072.05"
click at [874, 637] on div "Save" at bounding box center [875, 633] width 26 height 21
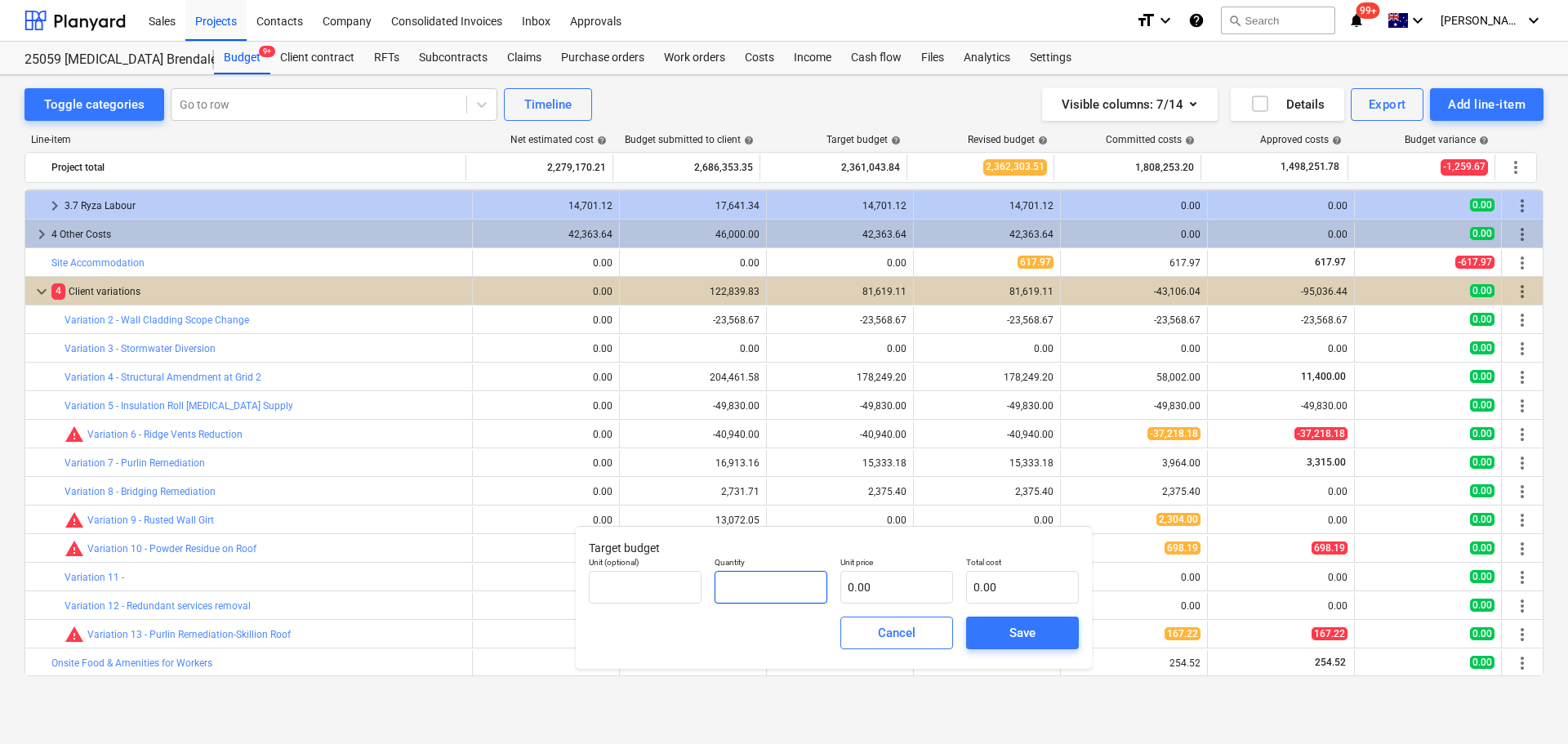
click at [780, 586] on input "text" at bounding box center [770, 587] width 112 height 33
type input "1.00"
click at [879, 589] on input "text" at bounding box center [896, 587] width 112 height 33
type input "1"
type input "1.00"
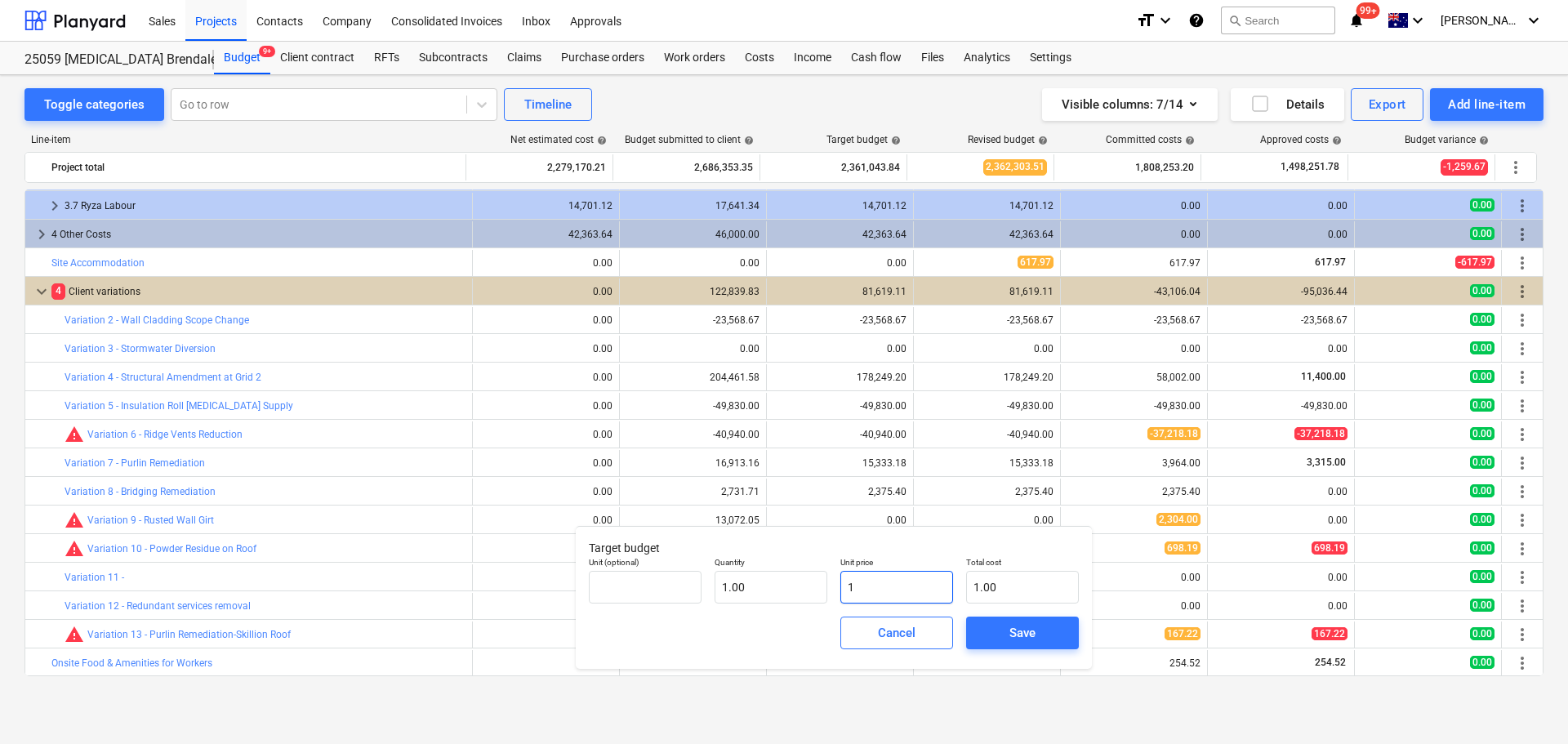
type input "11"
type input "11.00"
type input "113"
type input "113.00"
type input "1136"
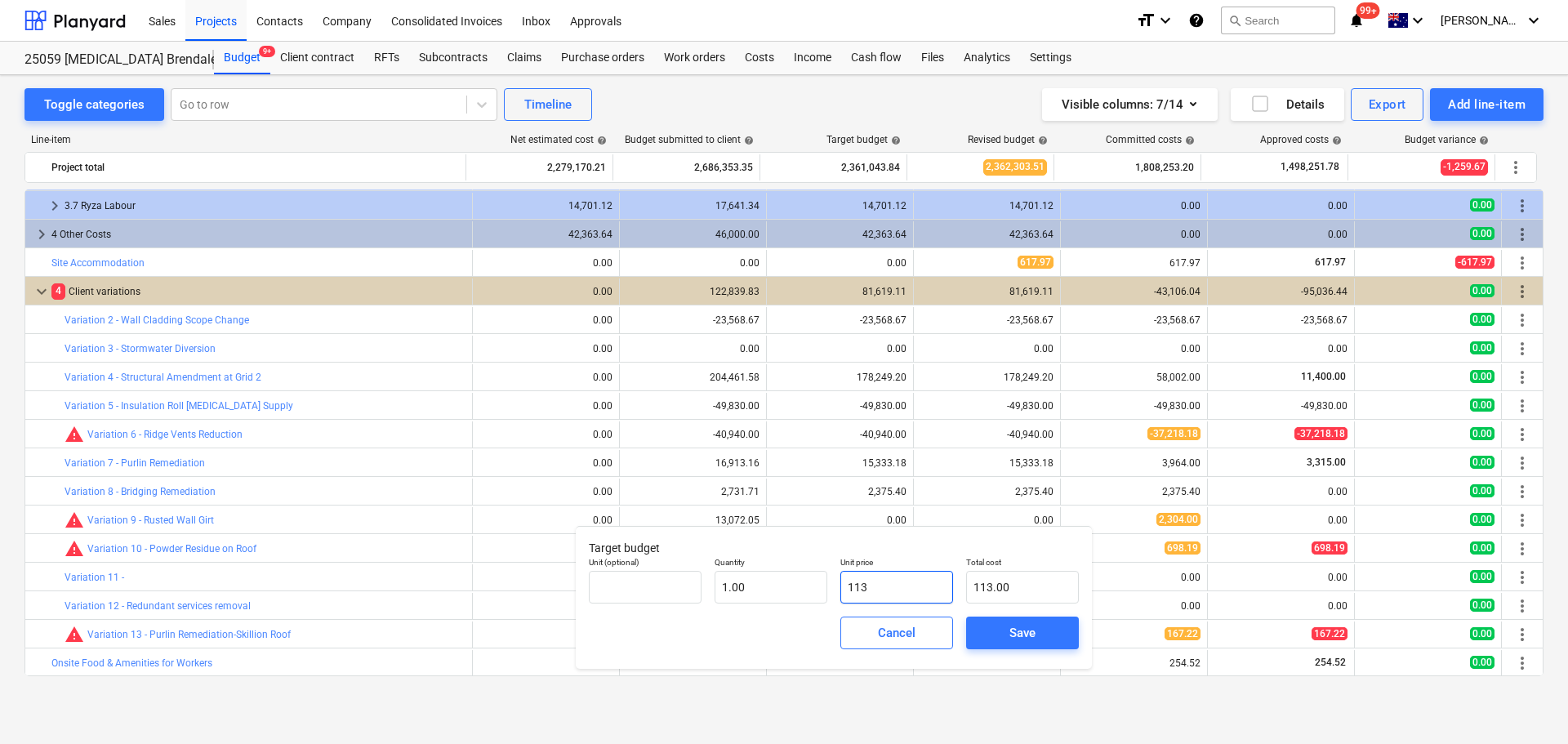
type input "1,136.00"
type input "11367"
type input "11,367.00"
click at [1010, 637] on div "Save" at bounding box center [1022, 633] width 26 height 21
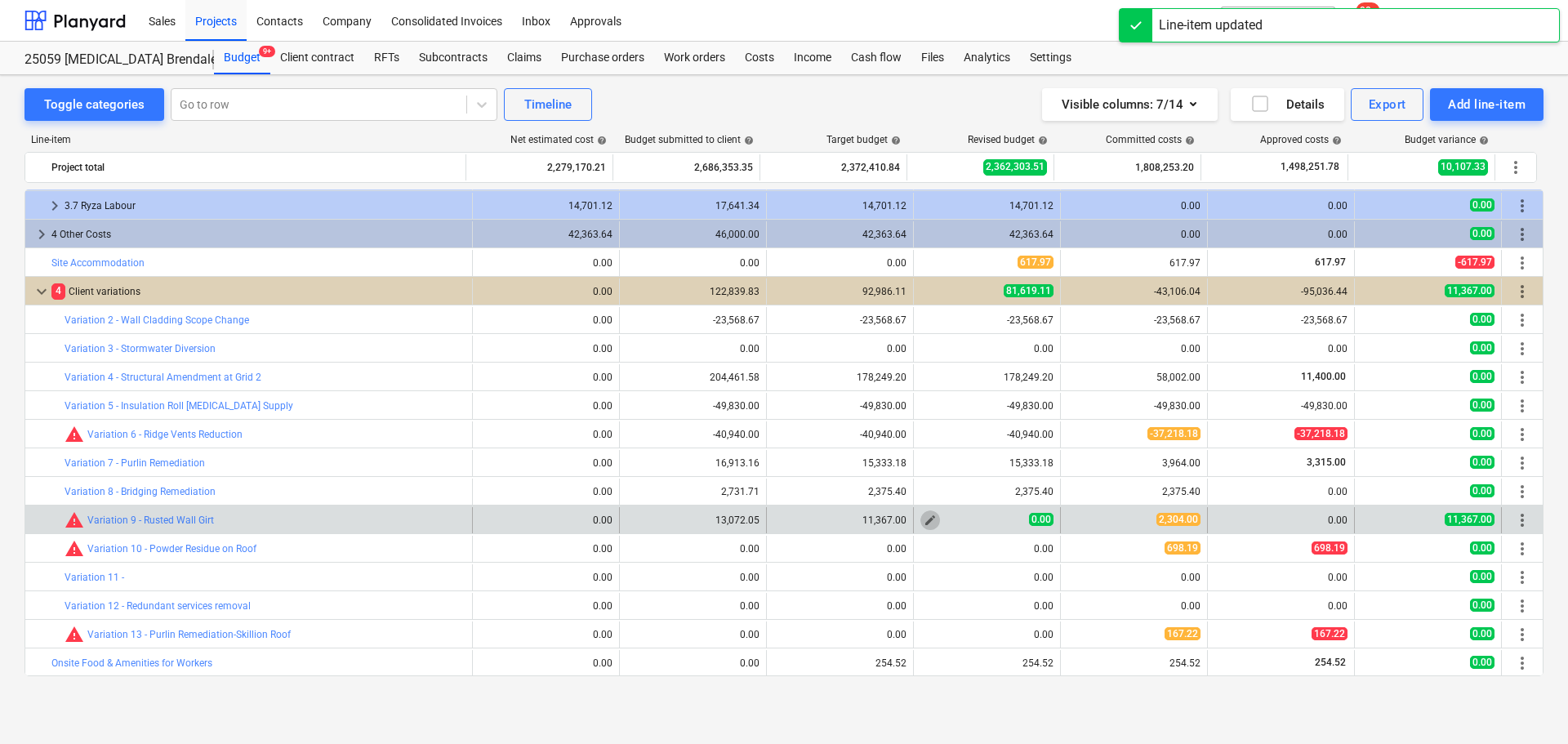
click at [929, 524] on span "edit" at bounding box center [930, 520] width 13 height 13
type textarea "x"
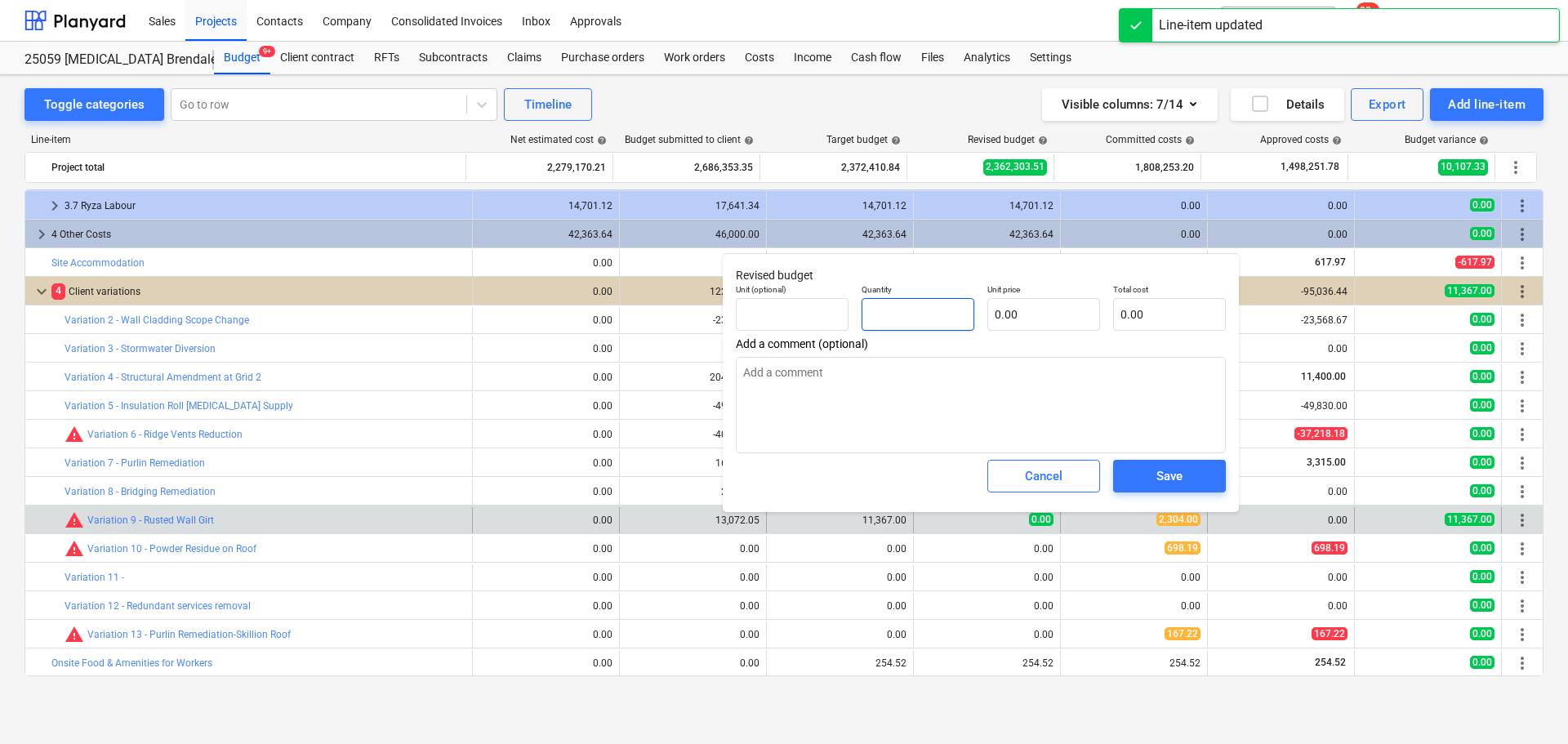
click at [920, 316] on input "text" at bounding box center [917, 315] width 112 height 33
type textarea "x"
type input "1"
type textarea "x"
type input "1.00"
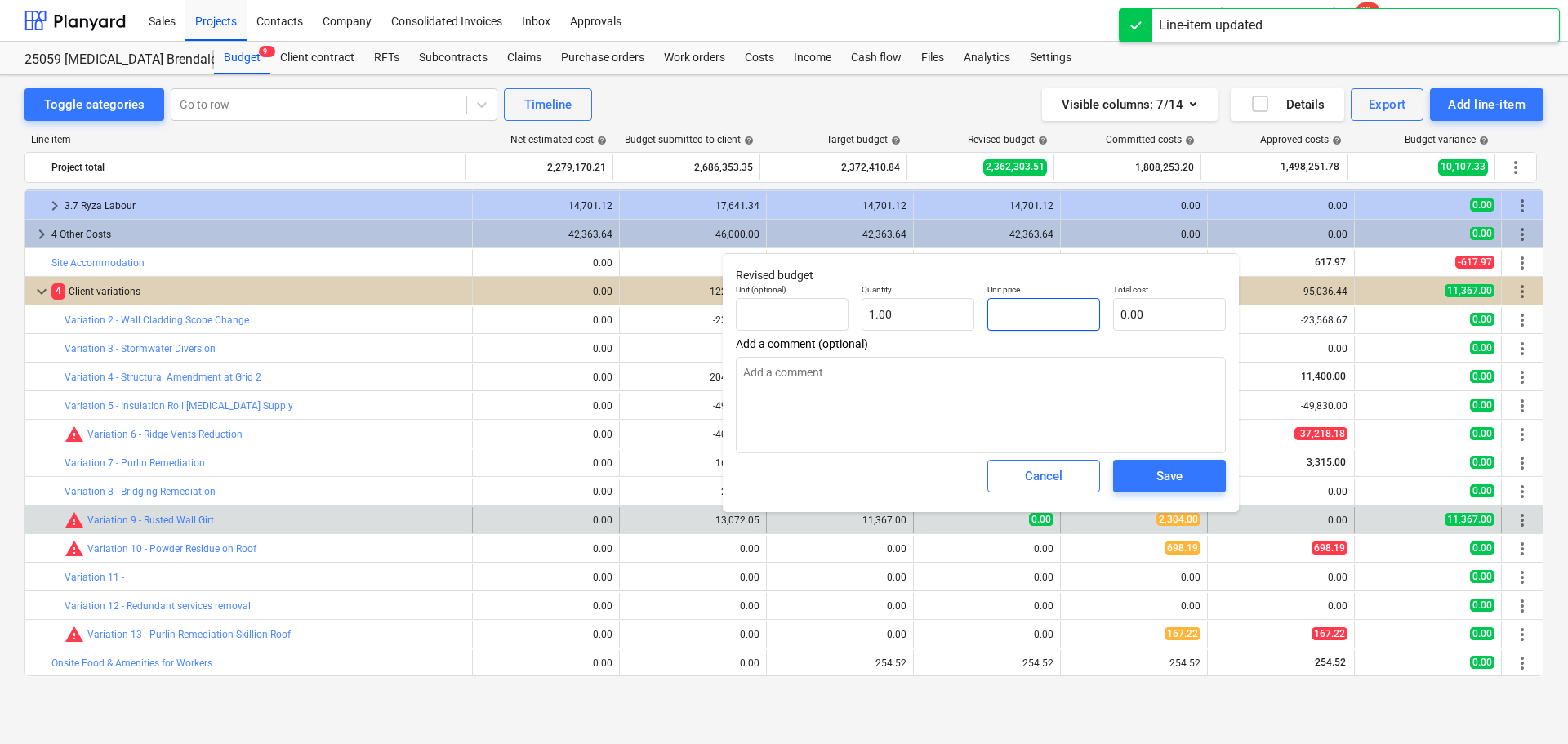
click at [1014, 311] on input "text" at bounding box center [1043, 315] width 112 height 33
type textarea "x"
type input "1"
type input "1.00"
type textarea "x"
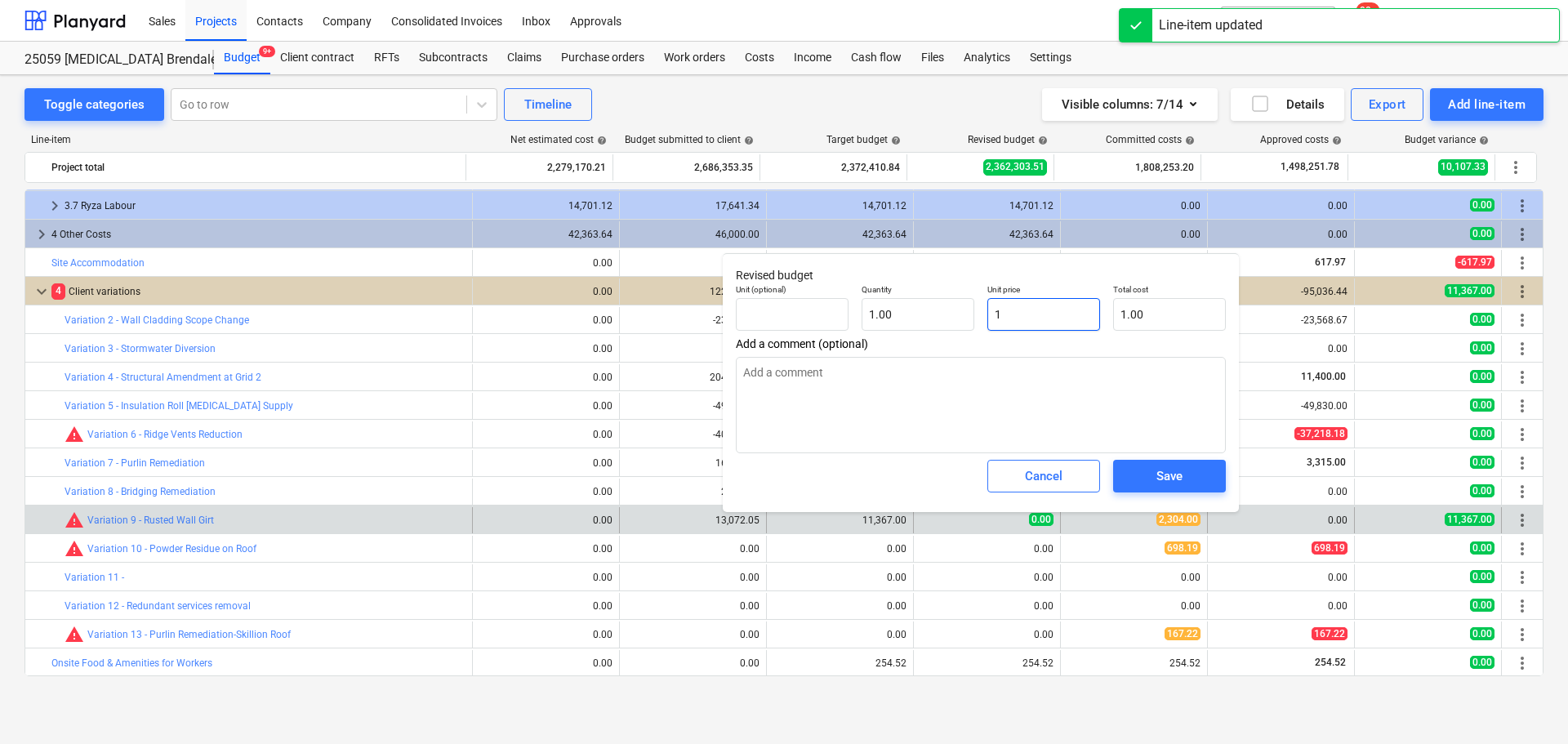
type input "11"
type input "11.00"
type textarea "x"
type input "113"
type input "113.00"
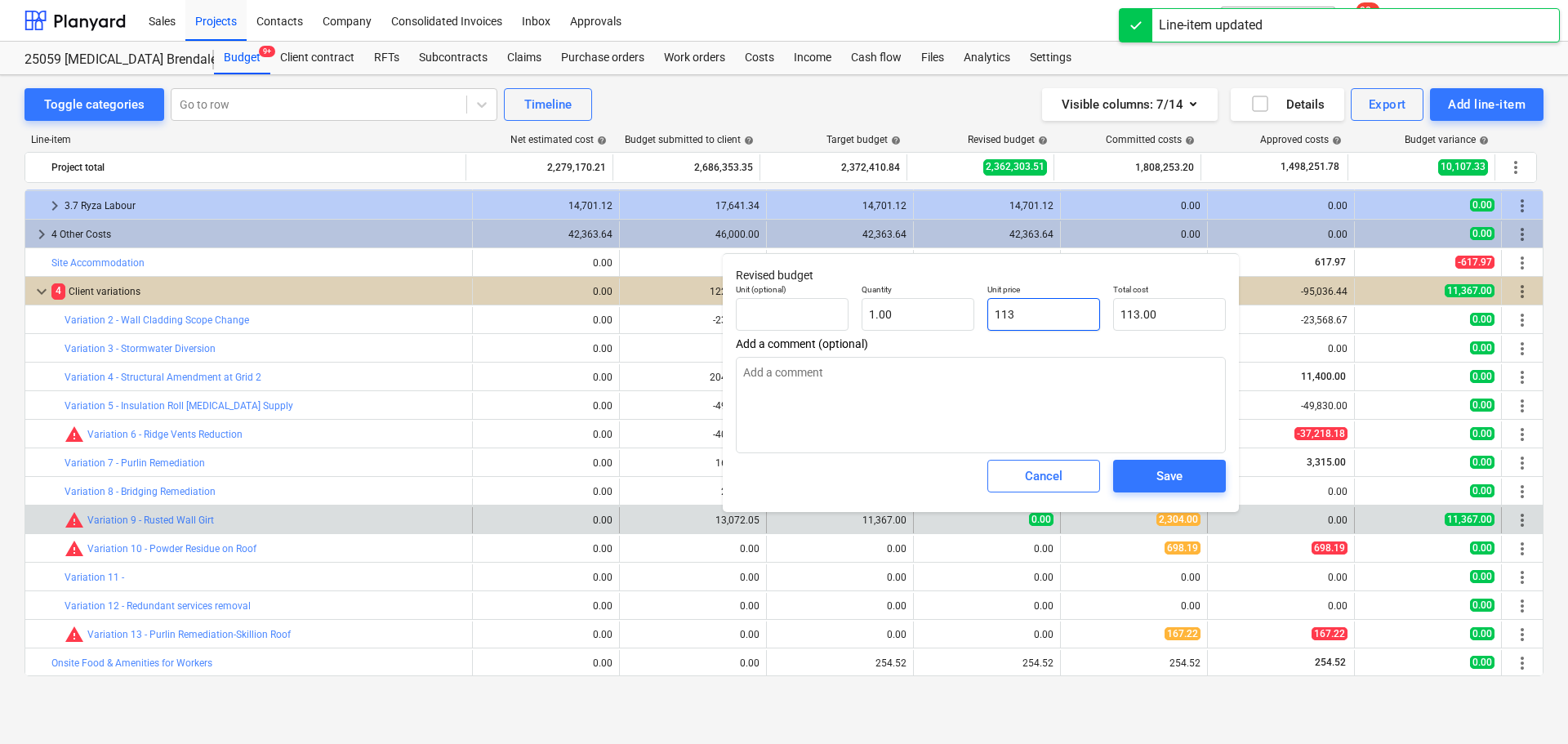
type textarea "x"
type input "1136"
type input "1,136.00"
type textarea "x"
type input "11367"
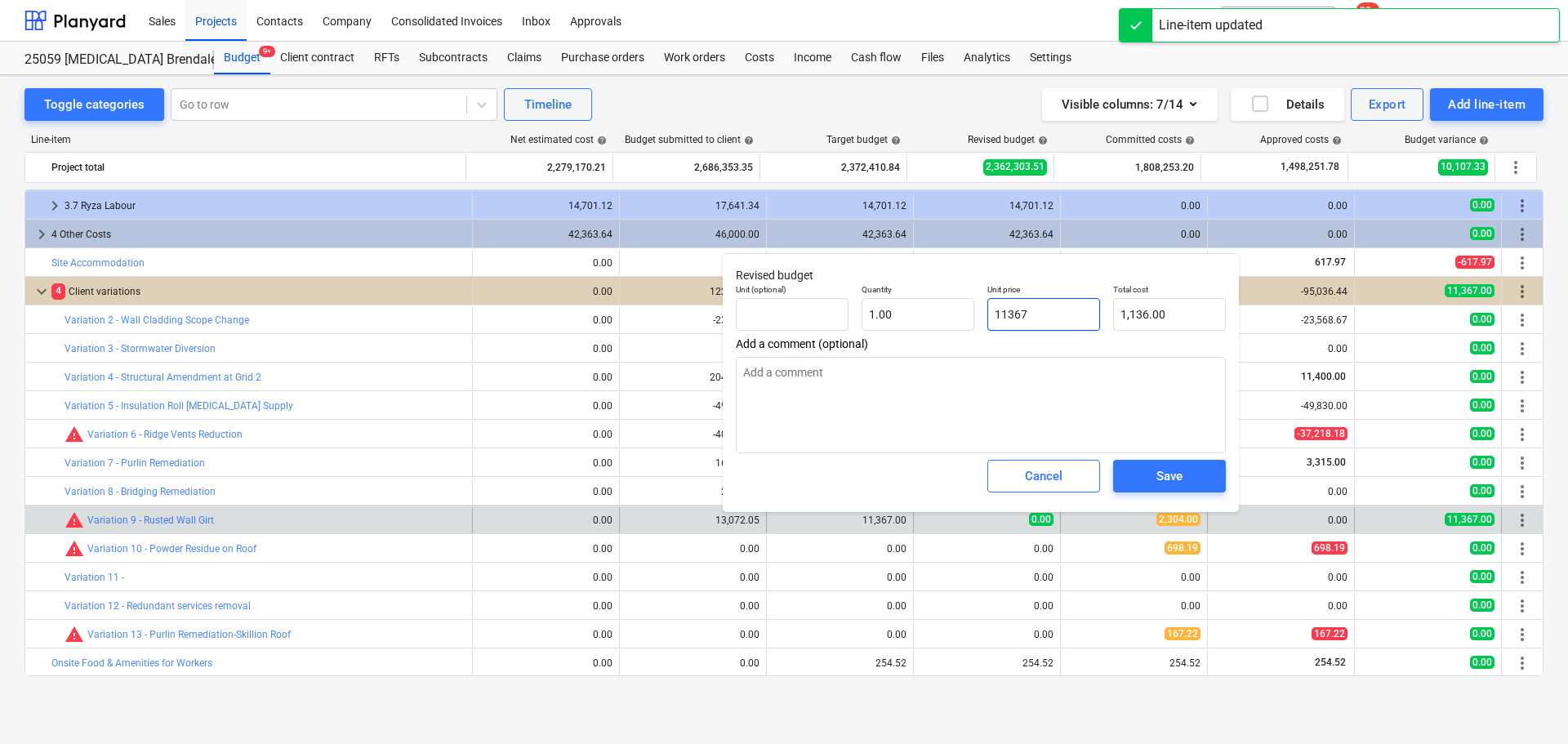
type input "11,367.00"
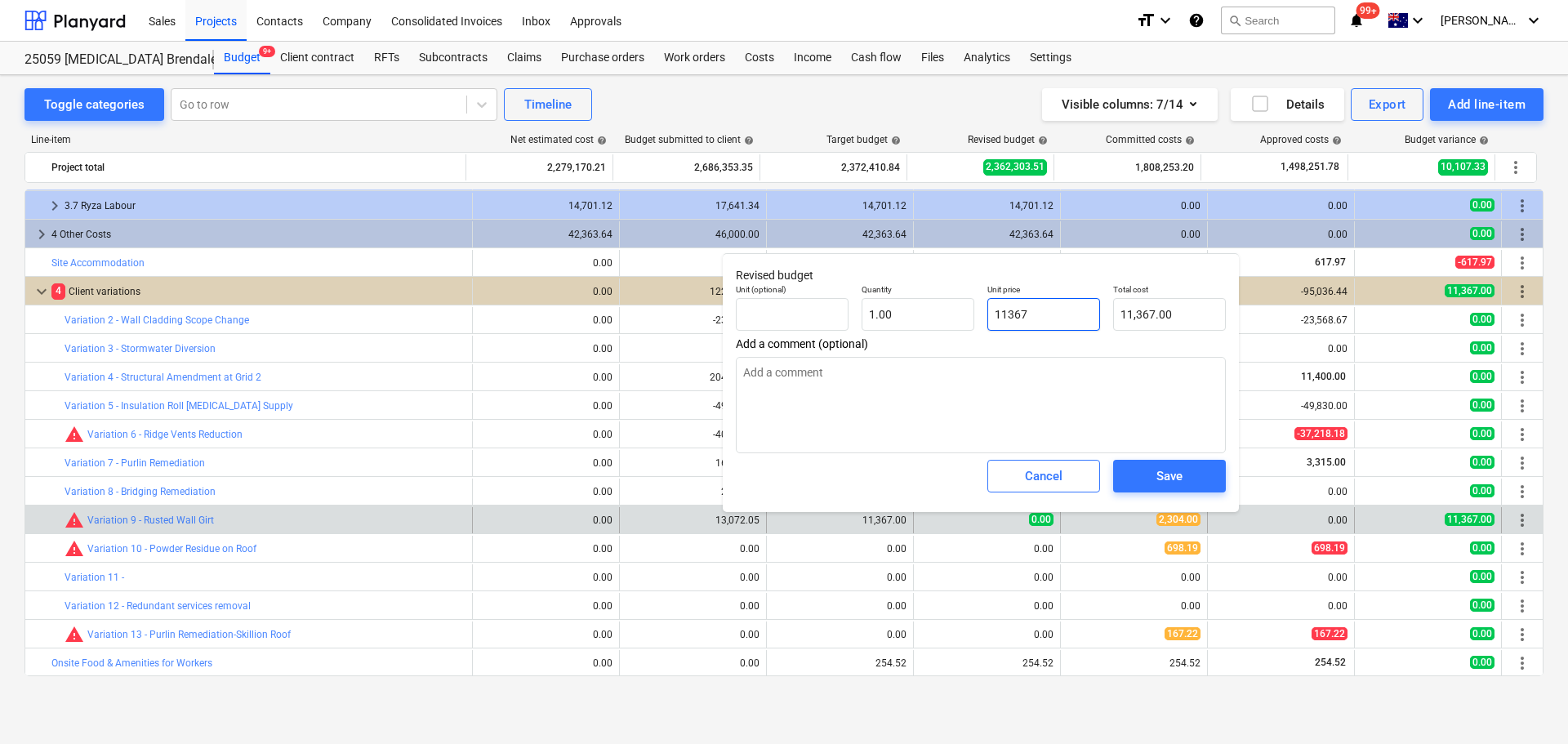
type input "11367"
type textarea "x"
type input "11,367.00"
click at [1198, 490] on button "Save" at bounding box center [1169, 476] width 112 height 33
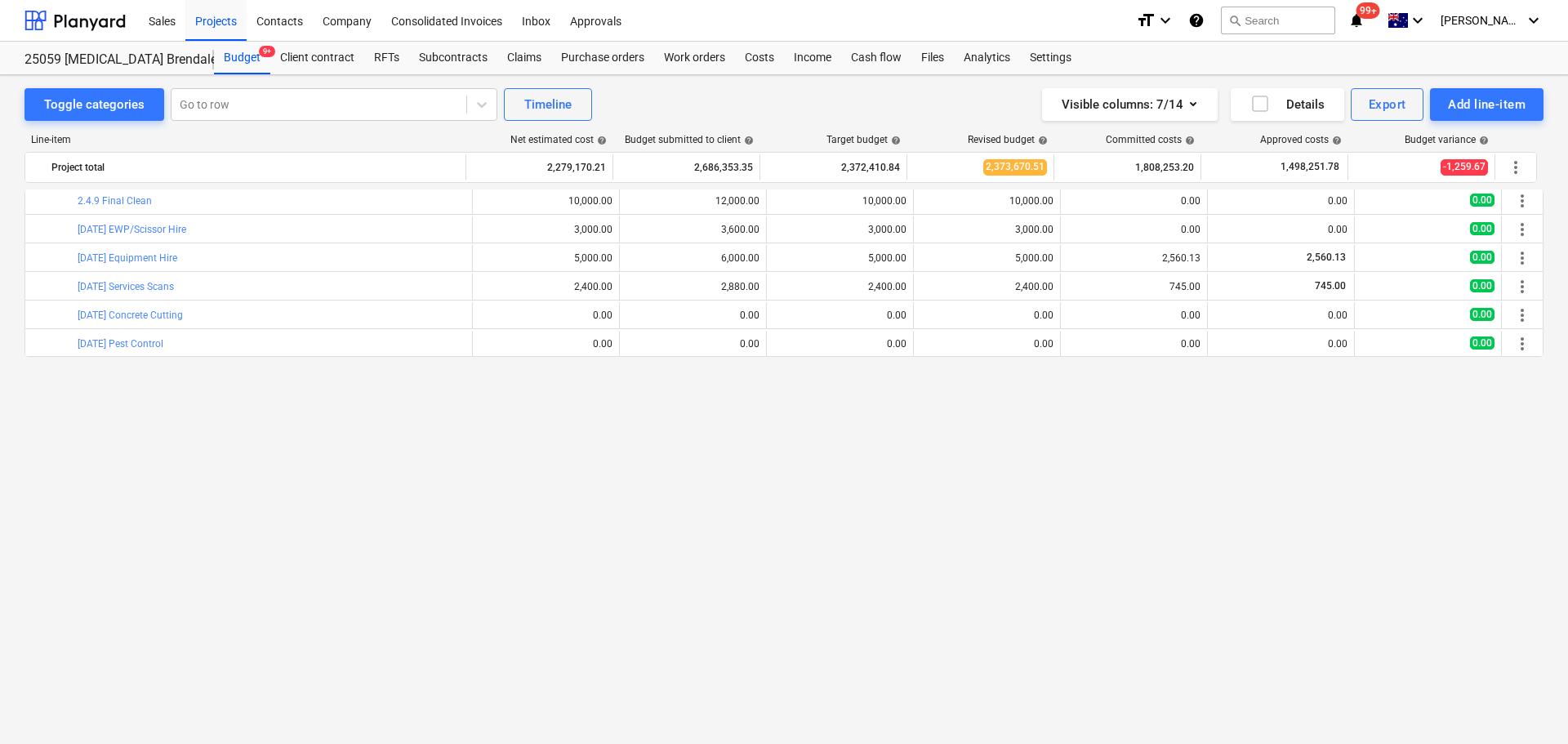
scroll to position [0, 0]
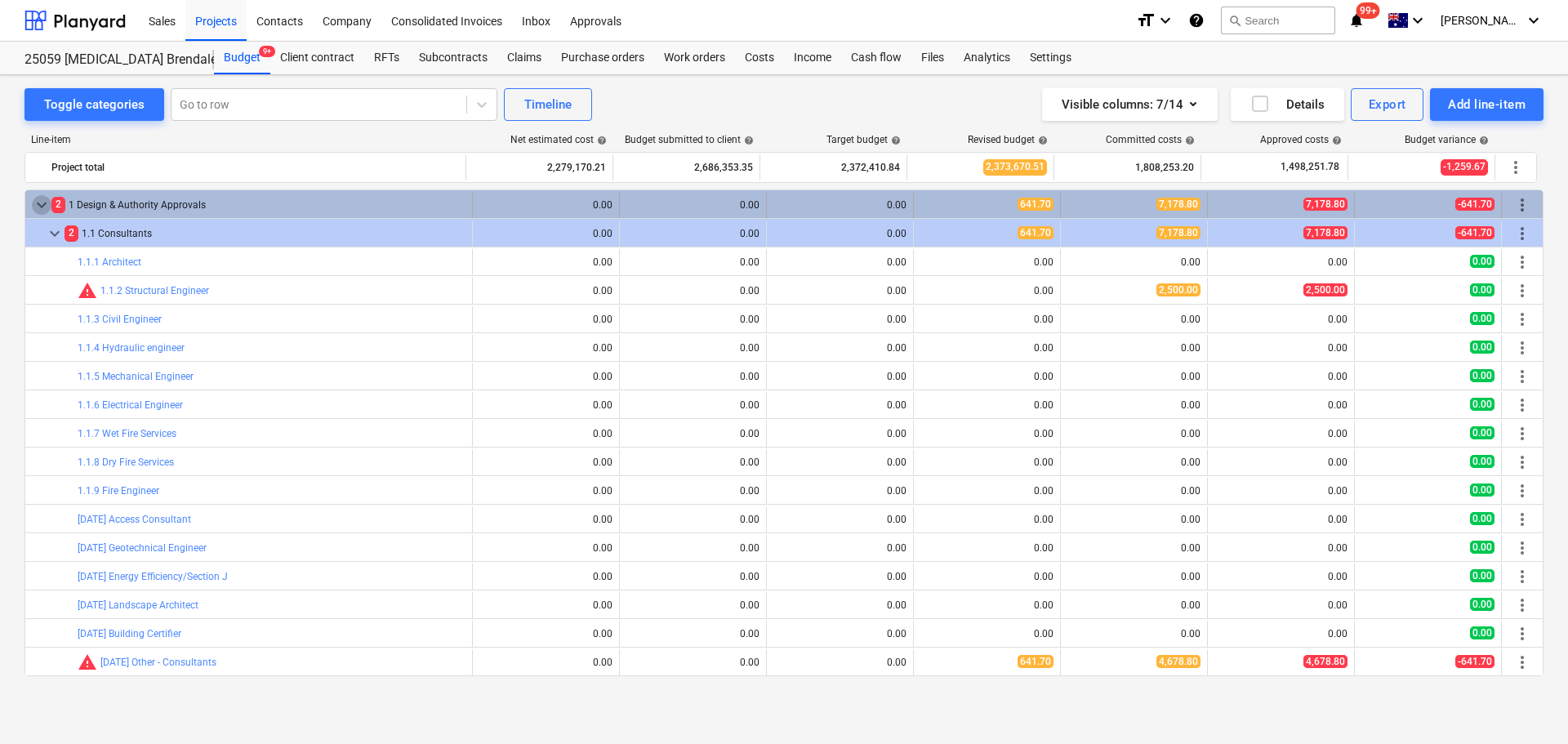
click at [40, 201] on span "keyboard_arrow_down" at bounding box center [42, 205] width 20 height 20
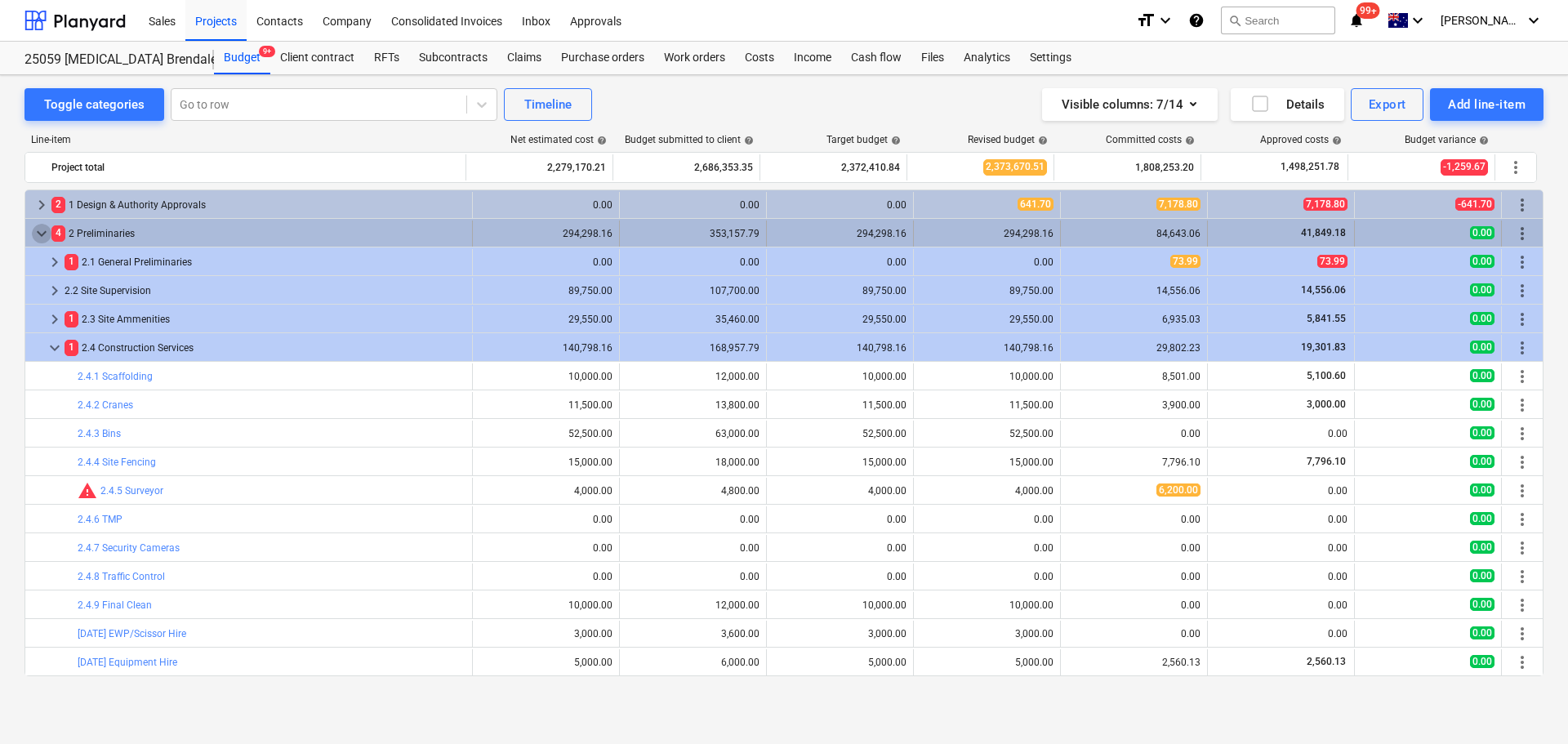
click at [39, 235] on span "keyboard_arrow_down" at bounding box center [42, 234] width 20 height 20
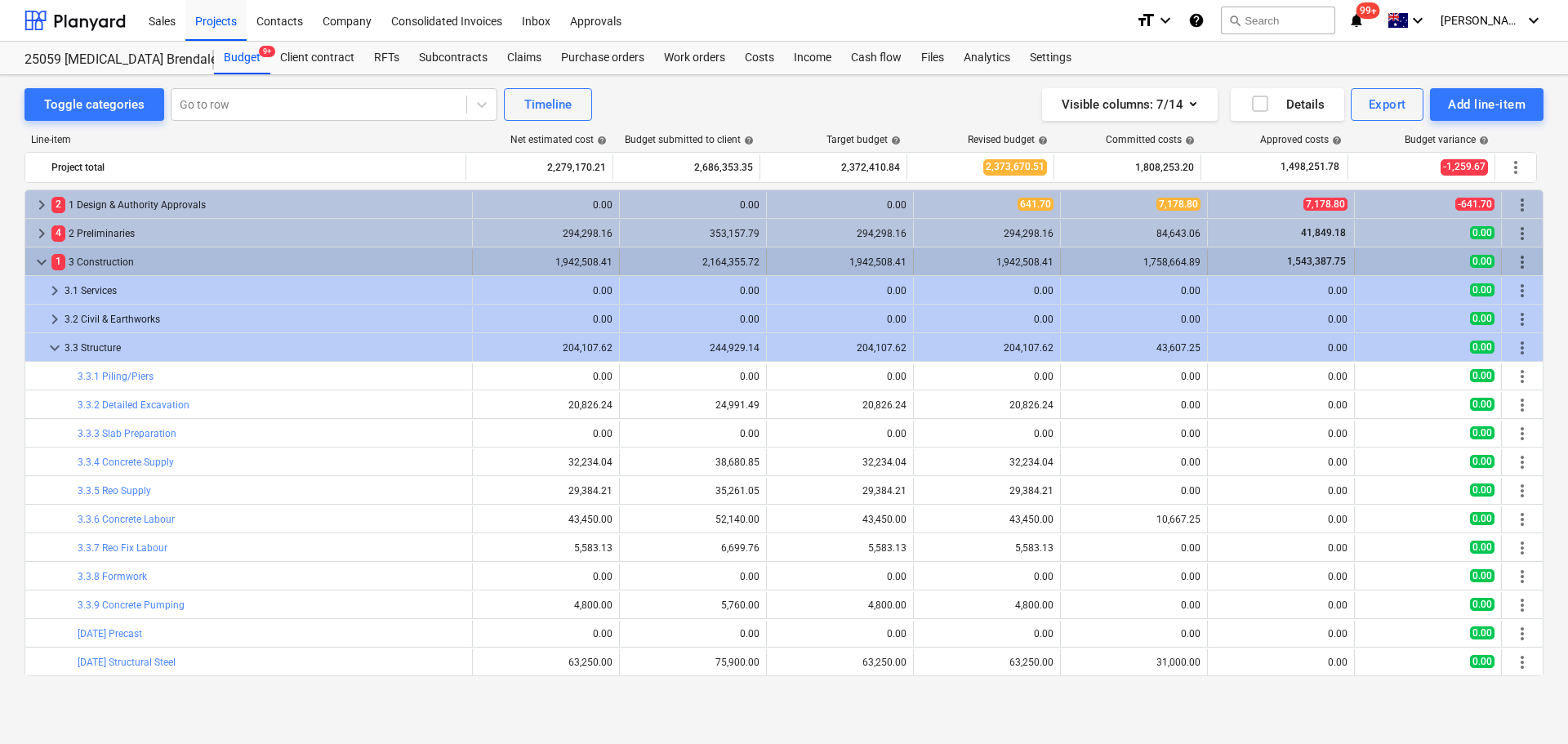
click at [43, 263] on span "keyboard_arrow_down" at bounding box center [42, 262] width 20 height 20
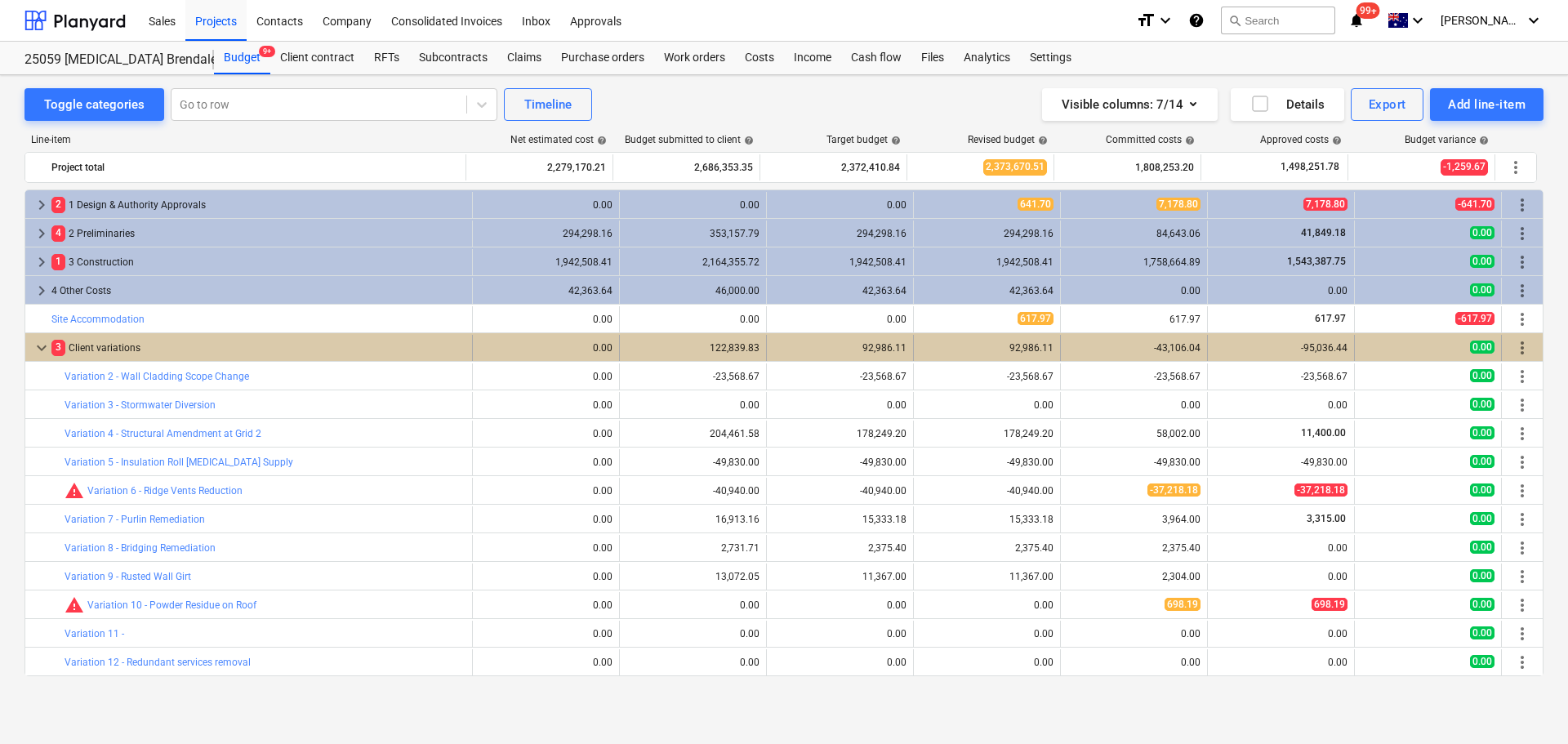
click at [36, 350] on span "keyboard_arrow_down" at bounding box center [42, 347] width 20 height 20
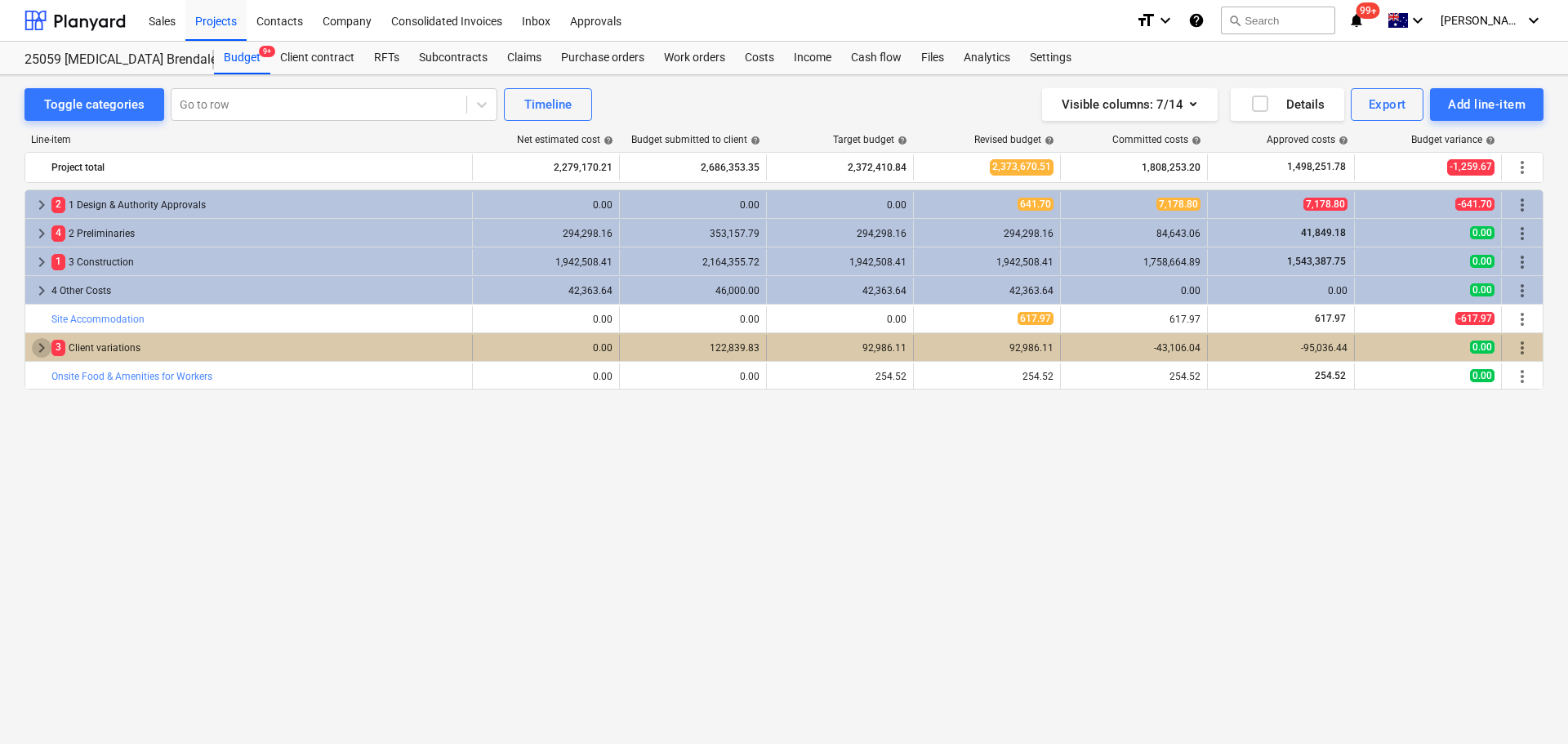
click at [41, 344] on span "keyboard_arrow_right" at bounding box center [42, 347] width 20 height 20
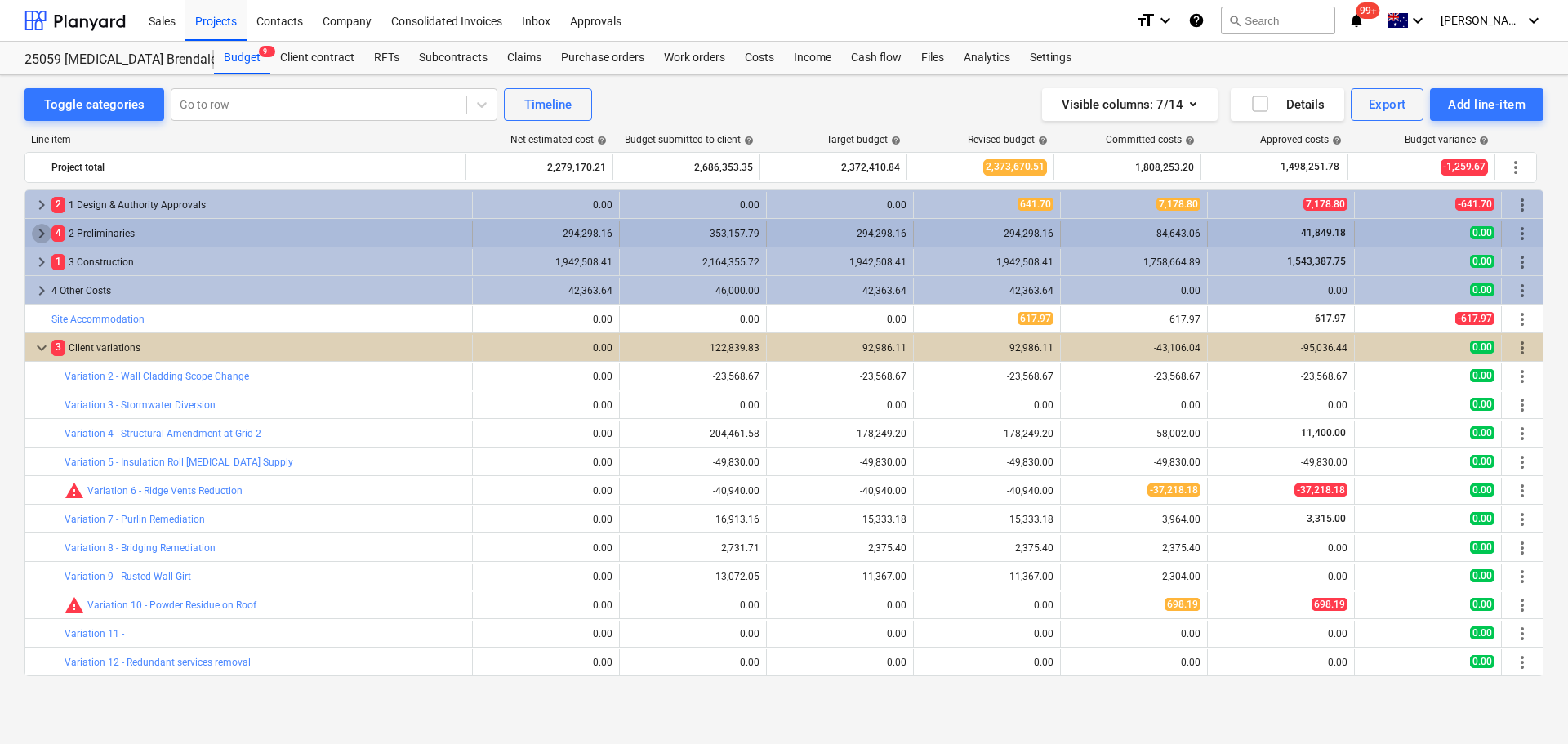
click at [39, 236] on span "keyboard_arrow_right" at bounding box center [42, 234] width 20 height 20
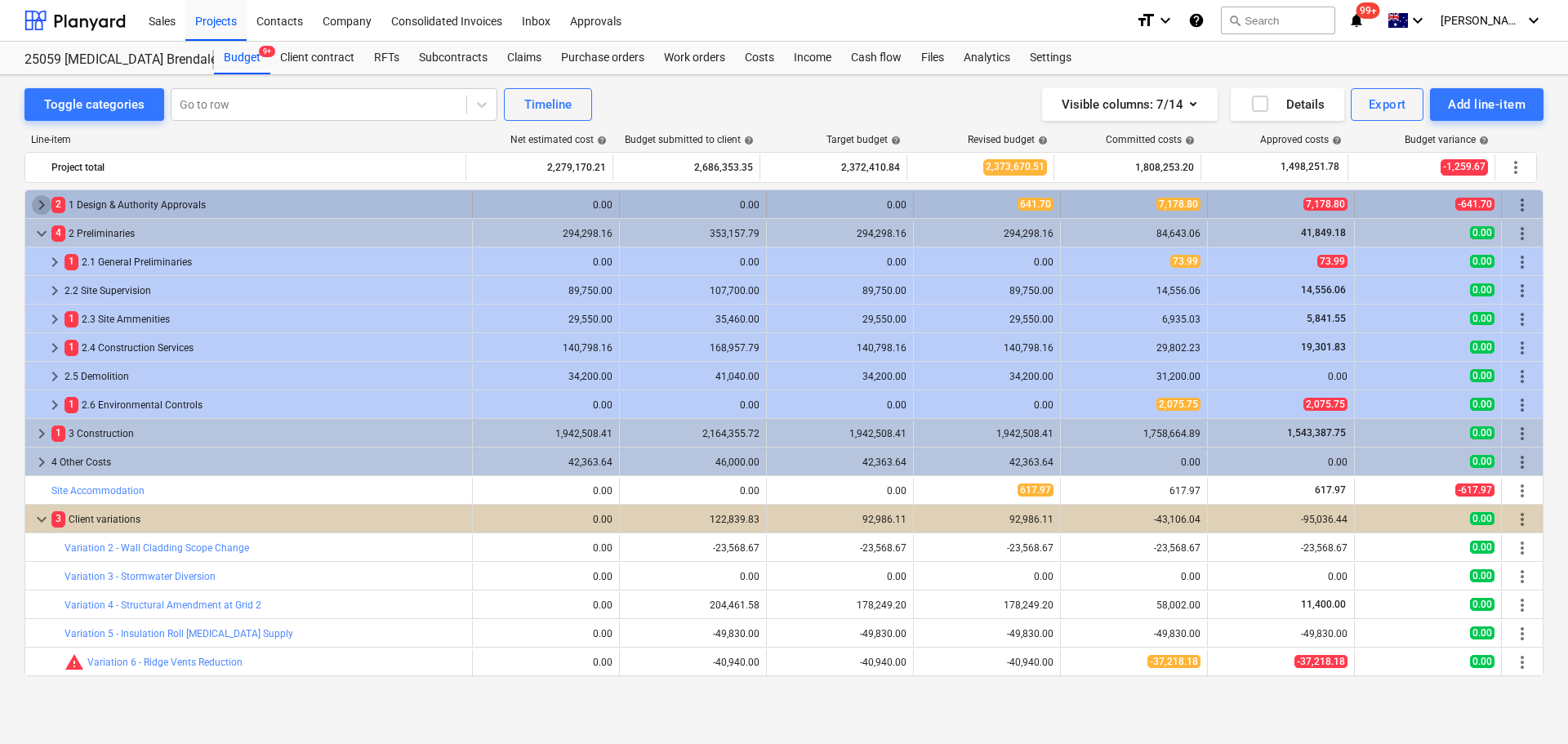
click at [36, 202] on span "keyboard_arrow_right" at bounding box center [42, 205] width 20 height 20
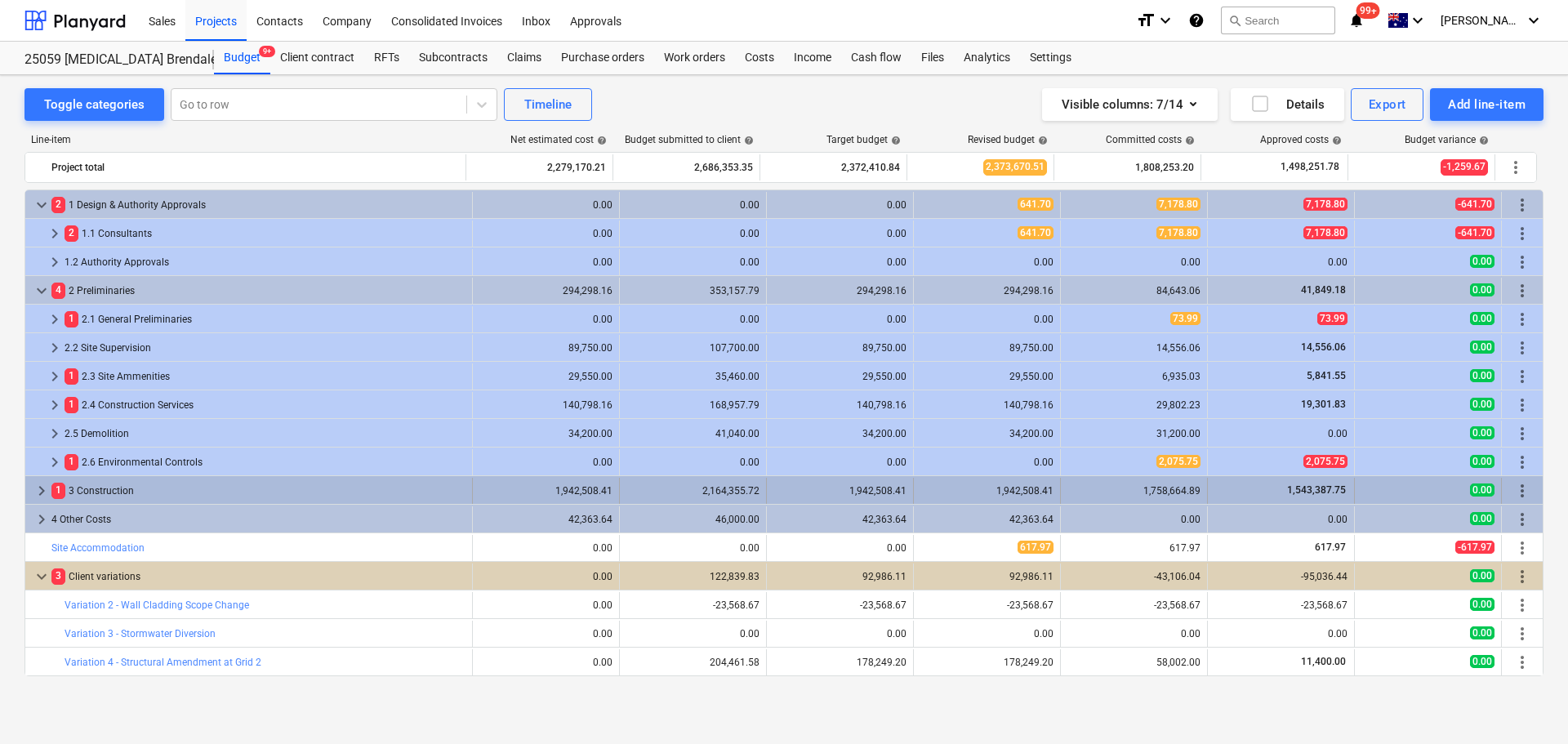
click at [35, 488] on span "keyboard_arrow_right" at bounding box center [42, 491] width 20 height 20
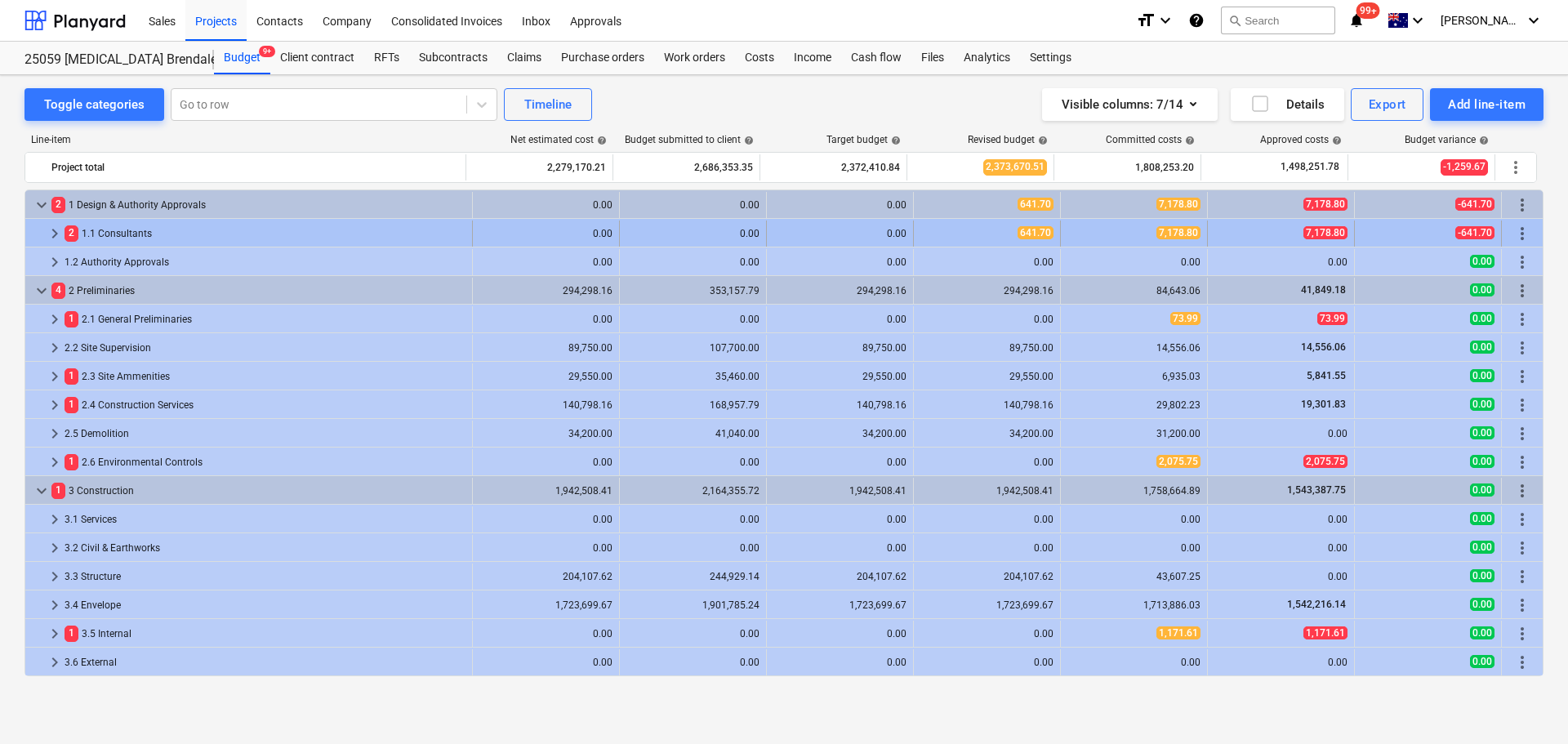
click at [52, 232] on span "keyboard_arrow_right" at bounding box center [55, 234] width 20 height 20
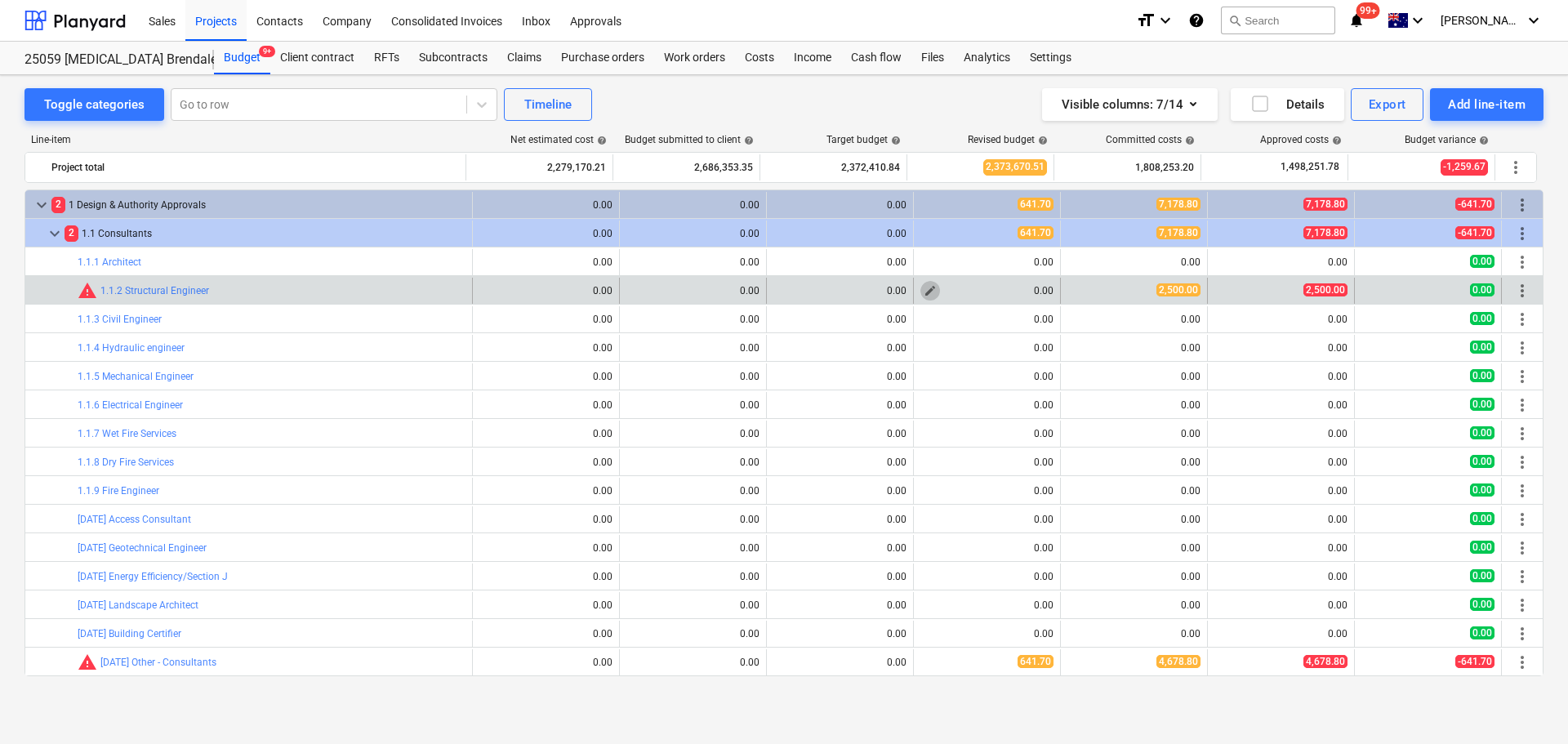
click at [920, 294] on button "edit" at bounding box center [930, 291] width 20 height 20
type textarea "x"
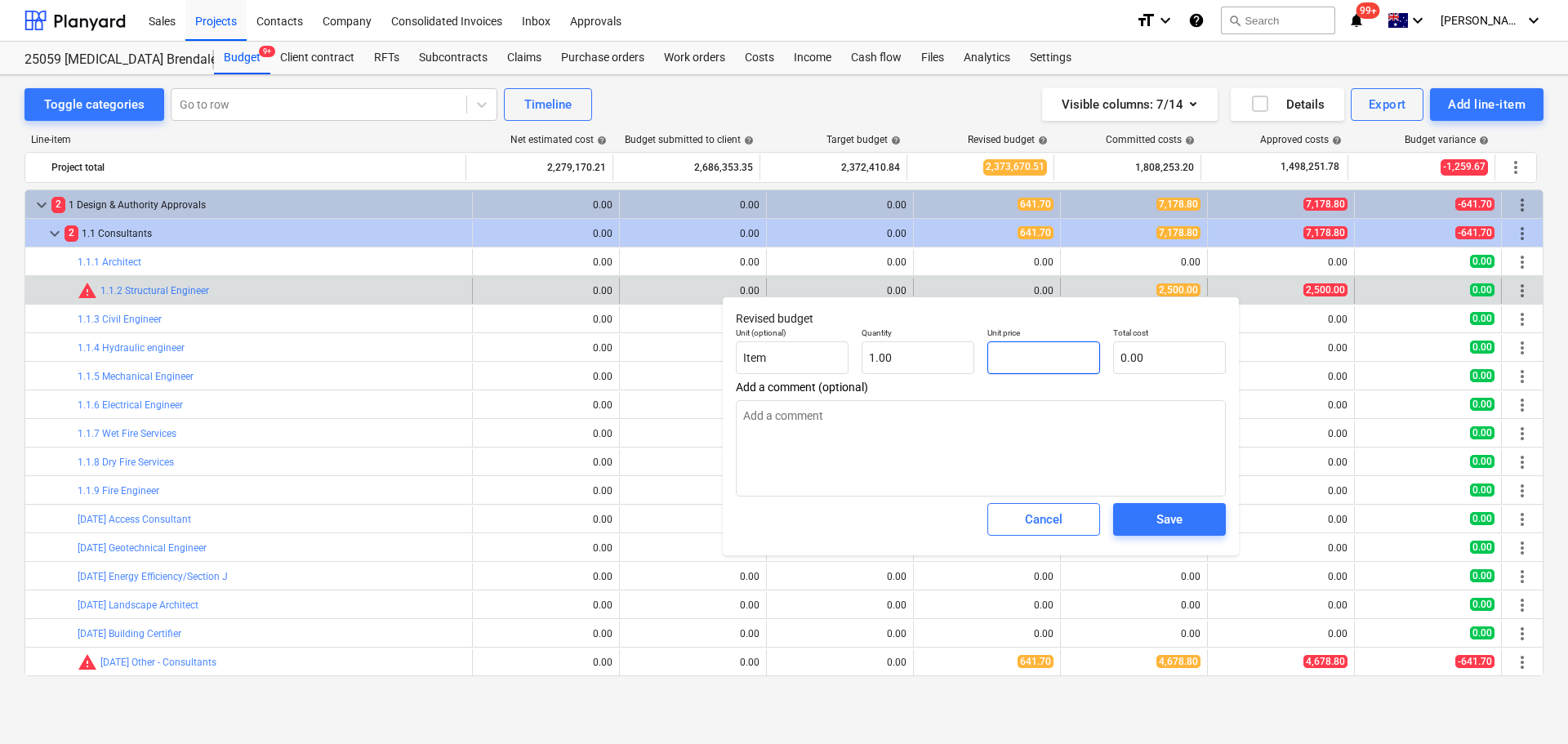
click at [1039, 367] on input "text" at bounding box center [1043, 357] width 112 height 33
type textarea "x"
type input "2"
type input "2.00"
type textarea "x"
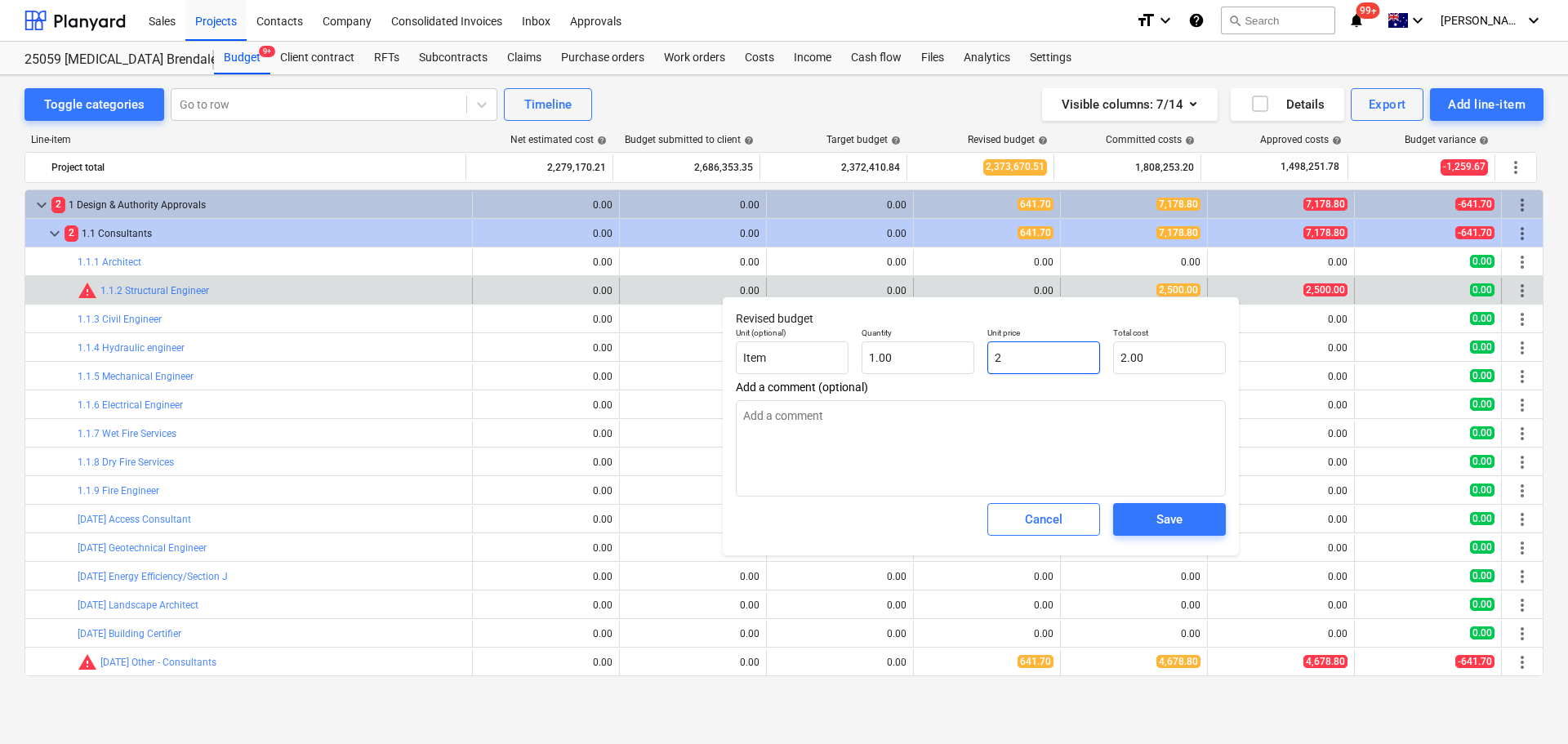
type input "25"
type input "25.00"
type textarea "x"
type input "250"
type input "250.00"
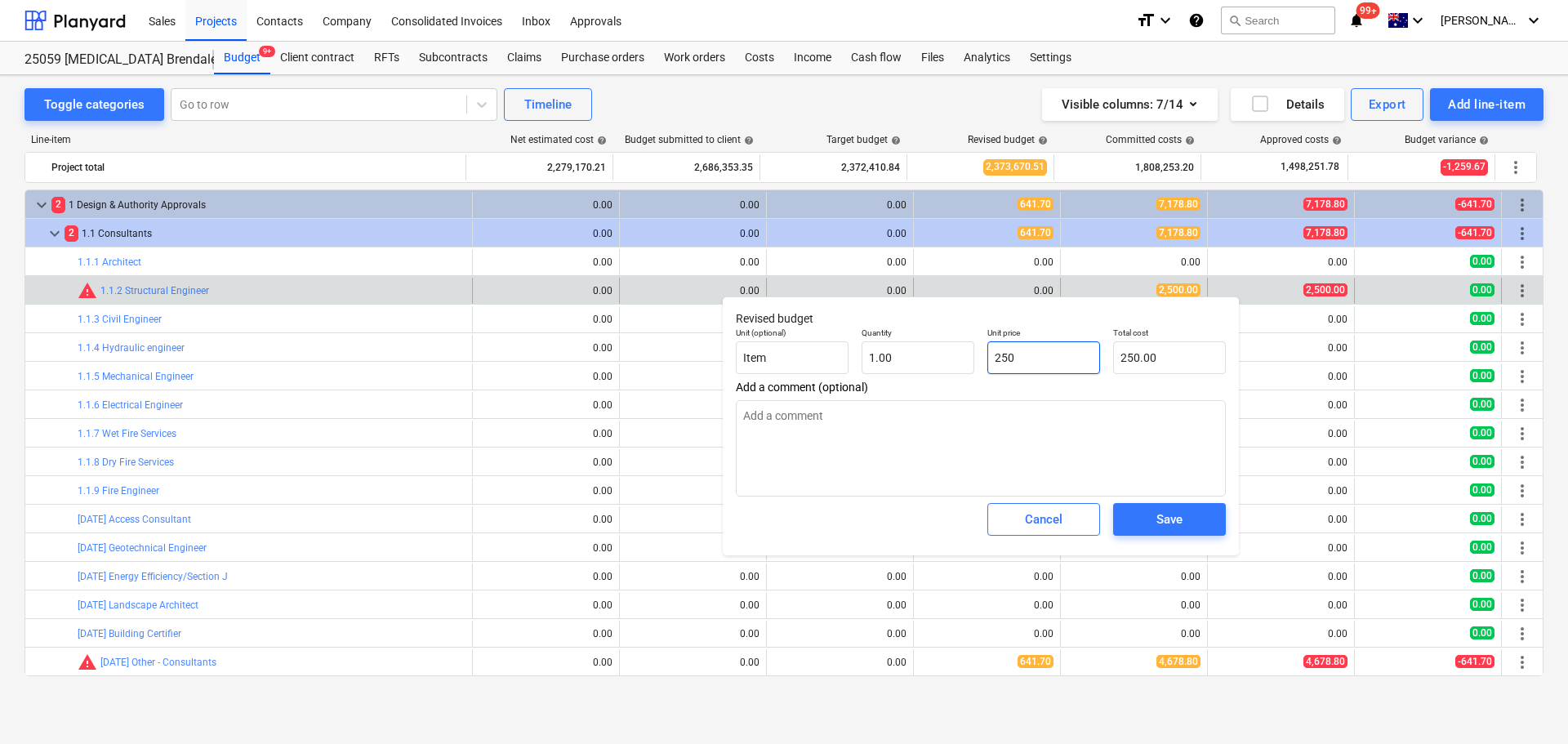
type textarea "x"
type input "2500"
type input "2,500.00"
type input "2500"
type textarea "x"
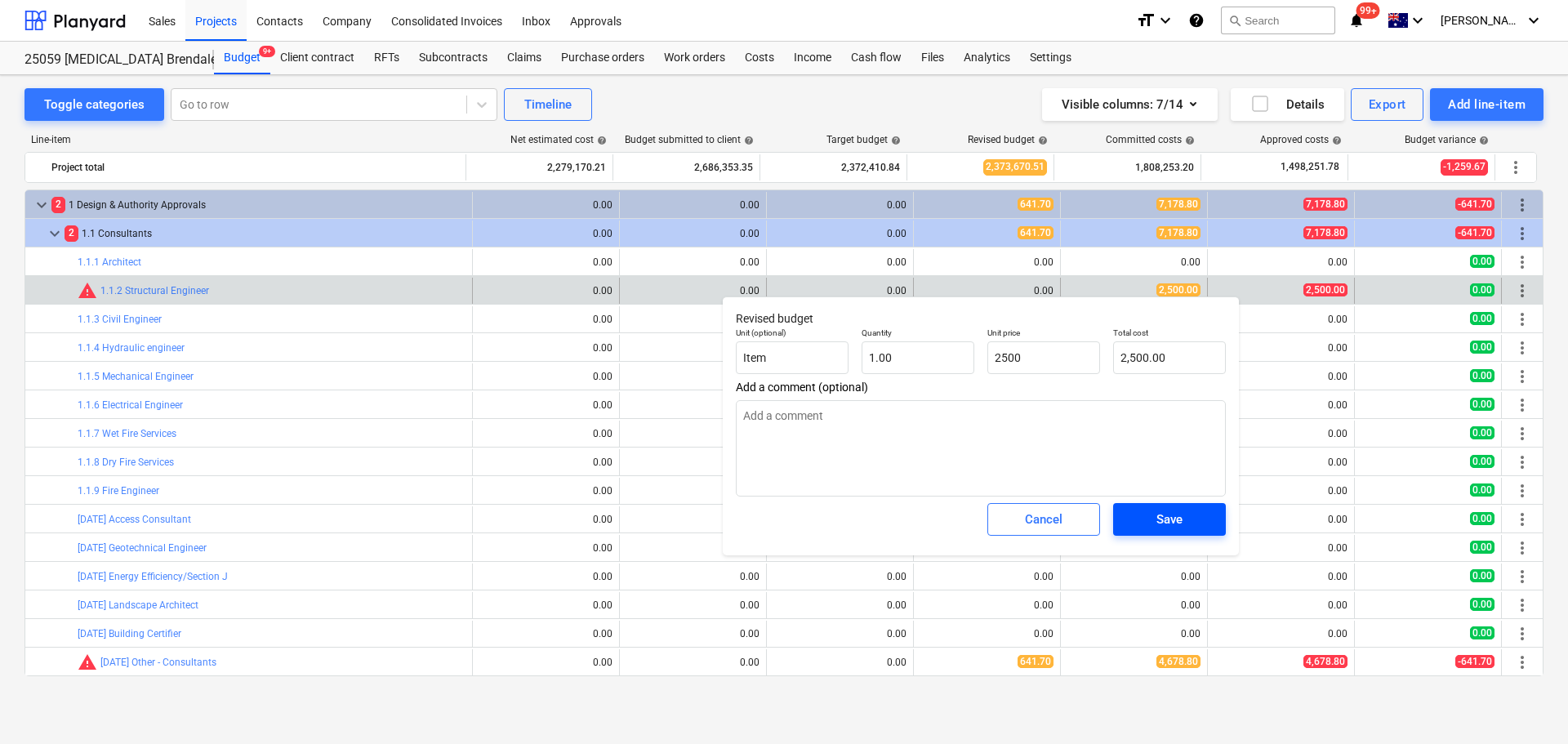
type input "2,500.00"
click at [1169, 530] on div "Save" at bounding box center [1170, 519] width 26 height 21
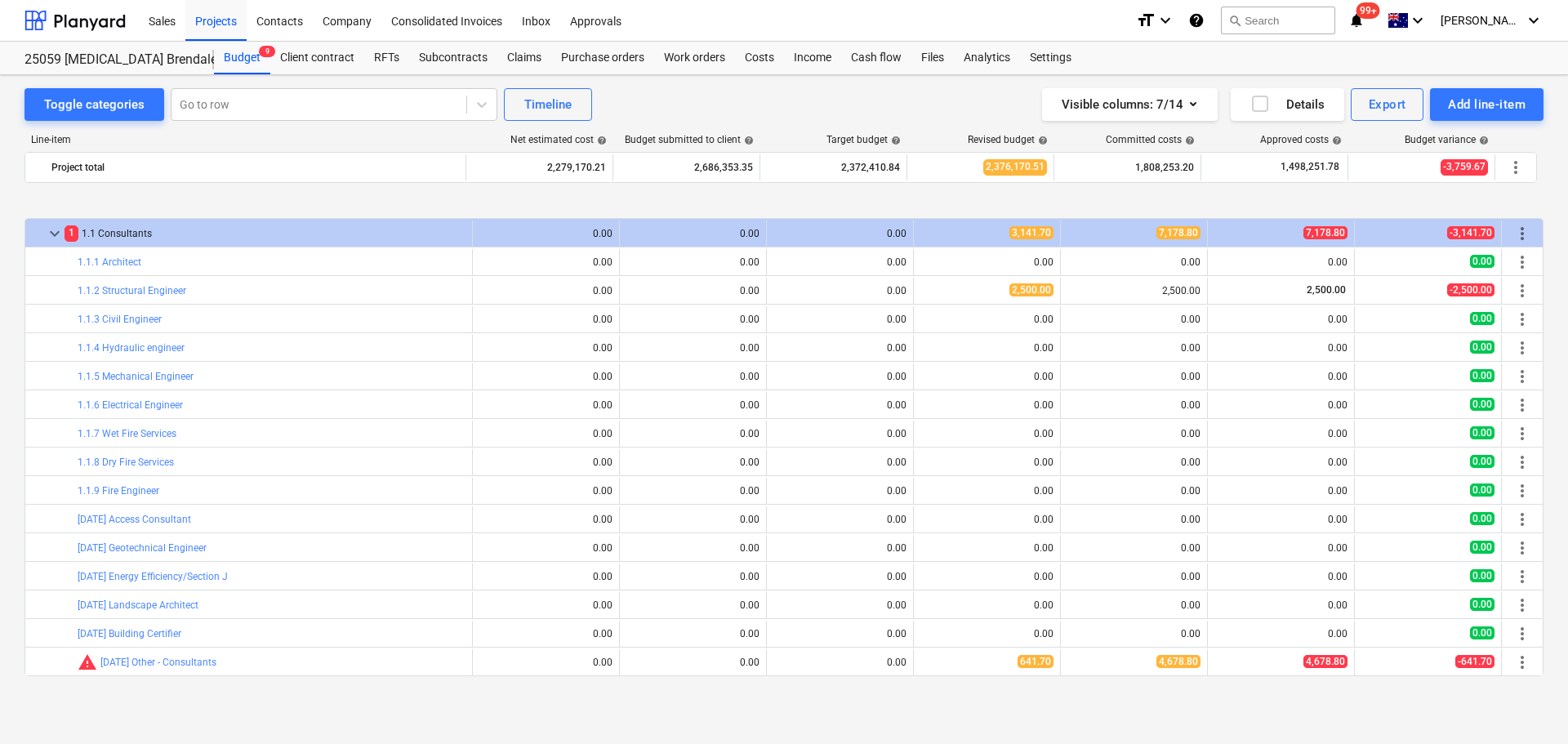
scroll to position [163, 0]
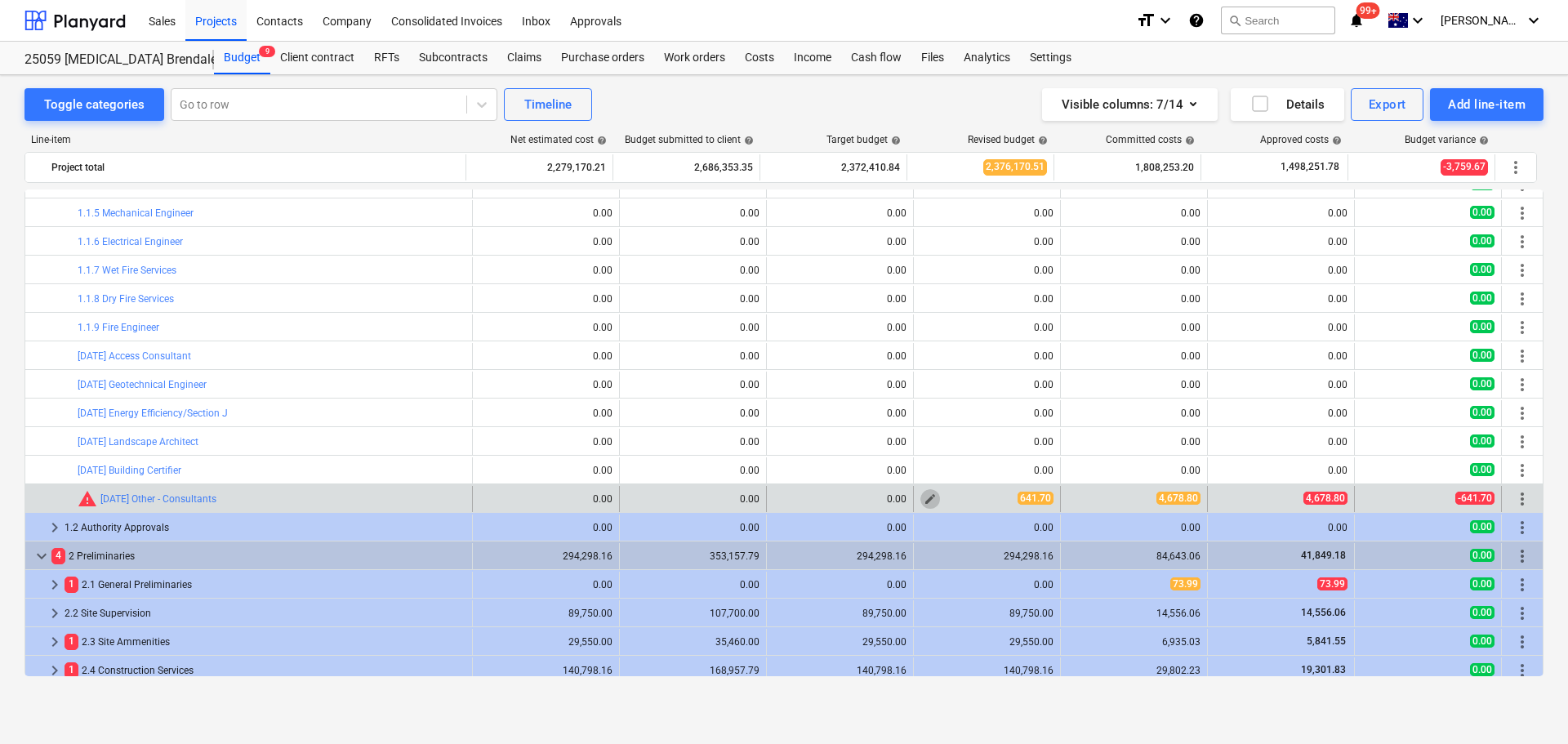
click at [926, 501] on span "edit" at bounding box center [930, 499] width 13 height 13
type textarea "x"
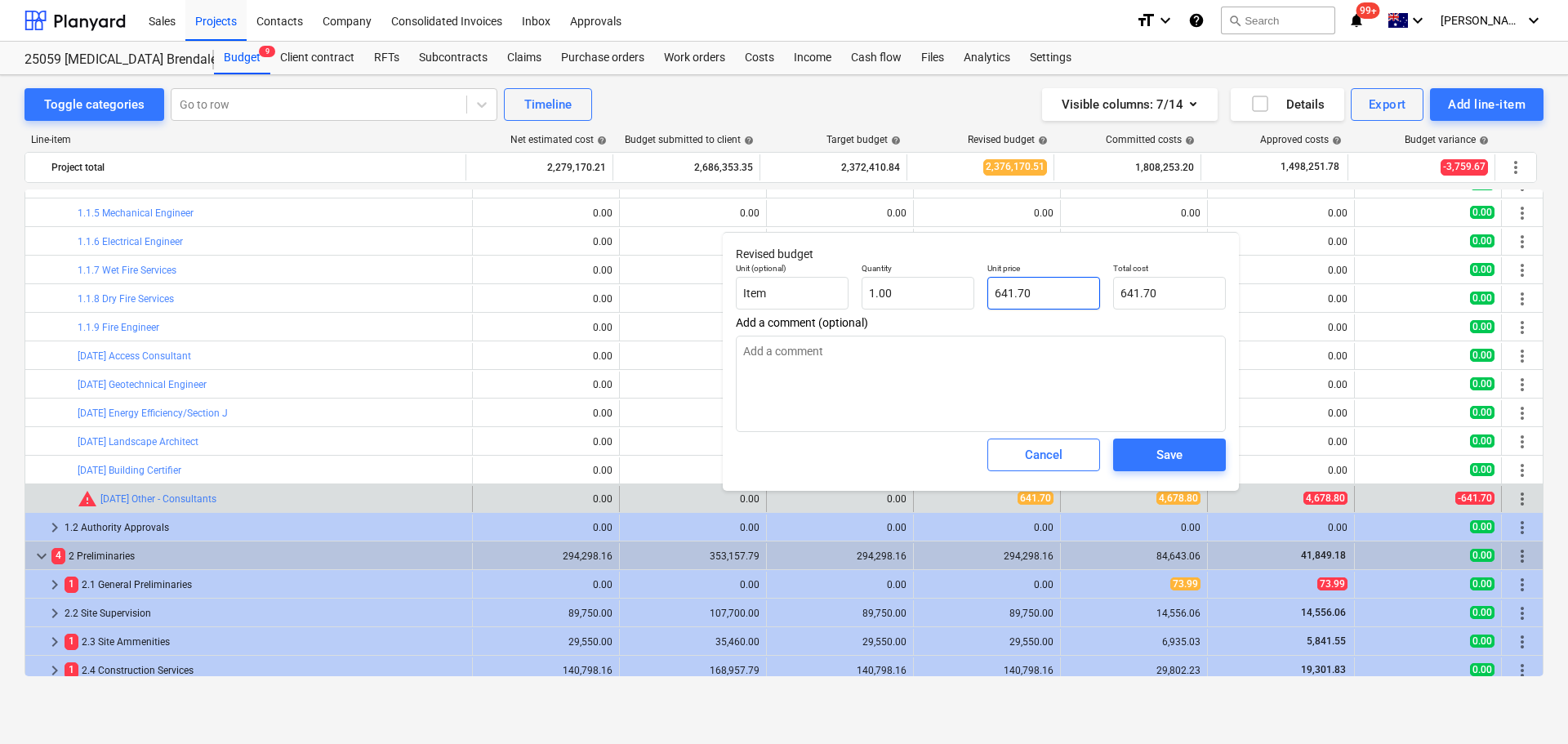
type input "641.7"
drag, startPoint x: 1045, startPoint y: 296, endPoint x: 919, endPoint y: 295, distance: 126.0
click at [919, 295] on div "Unit (optional) Item Quantity 1.00 Unit price 641.7 Total cost 641.70" at bounding box center [981, 286] width 503 height 60
type textarea "x"
type input "4"
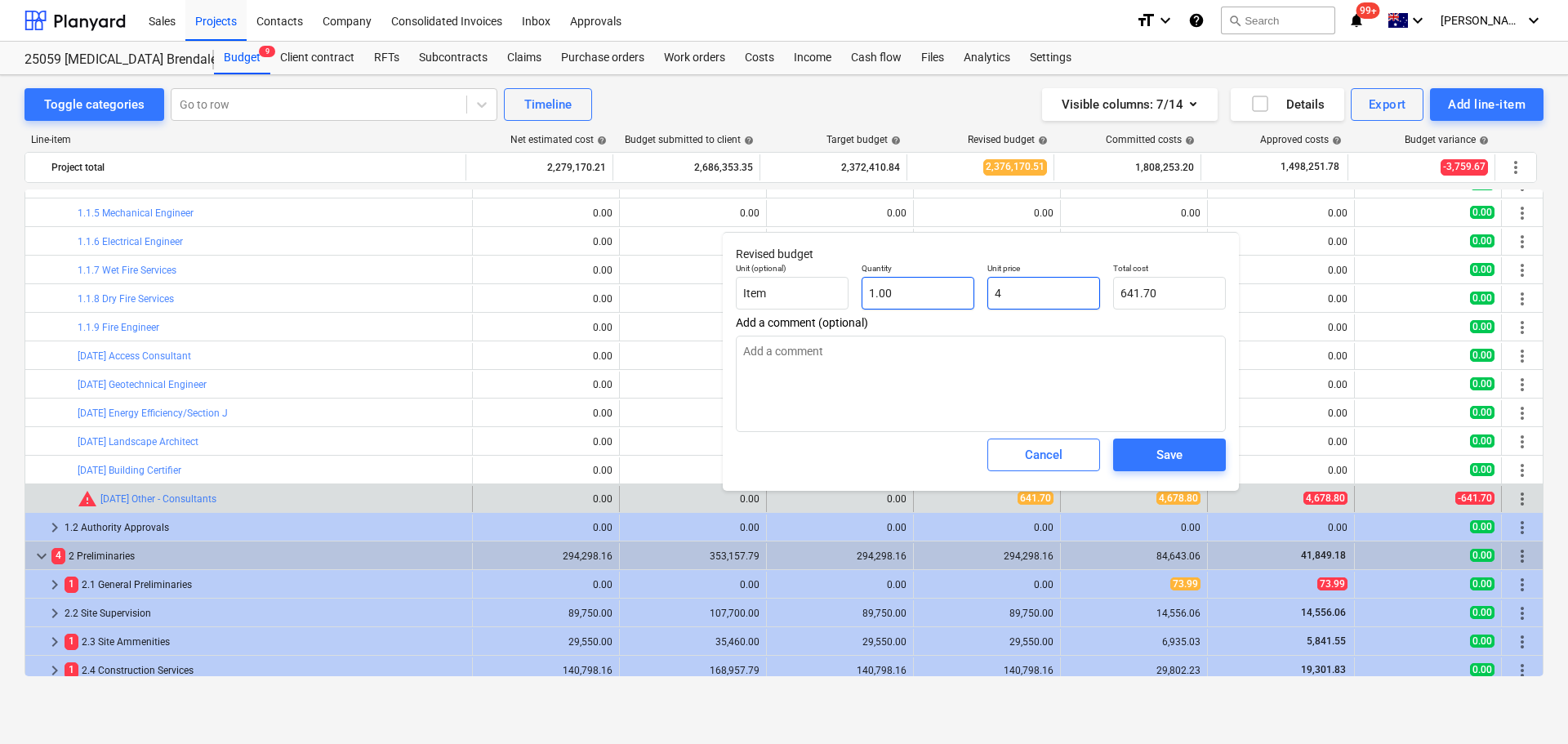
type input "4.00"
type textarea "x"
type input "46"
type input "46.00"
type textarea "x"
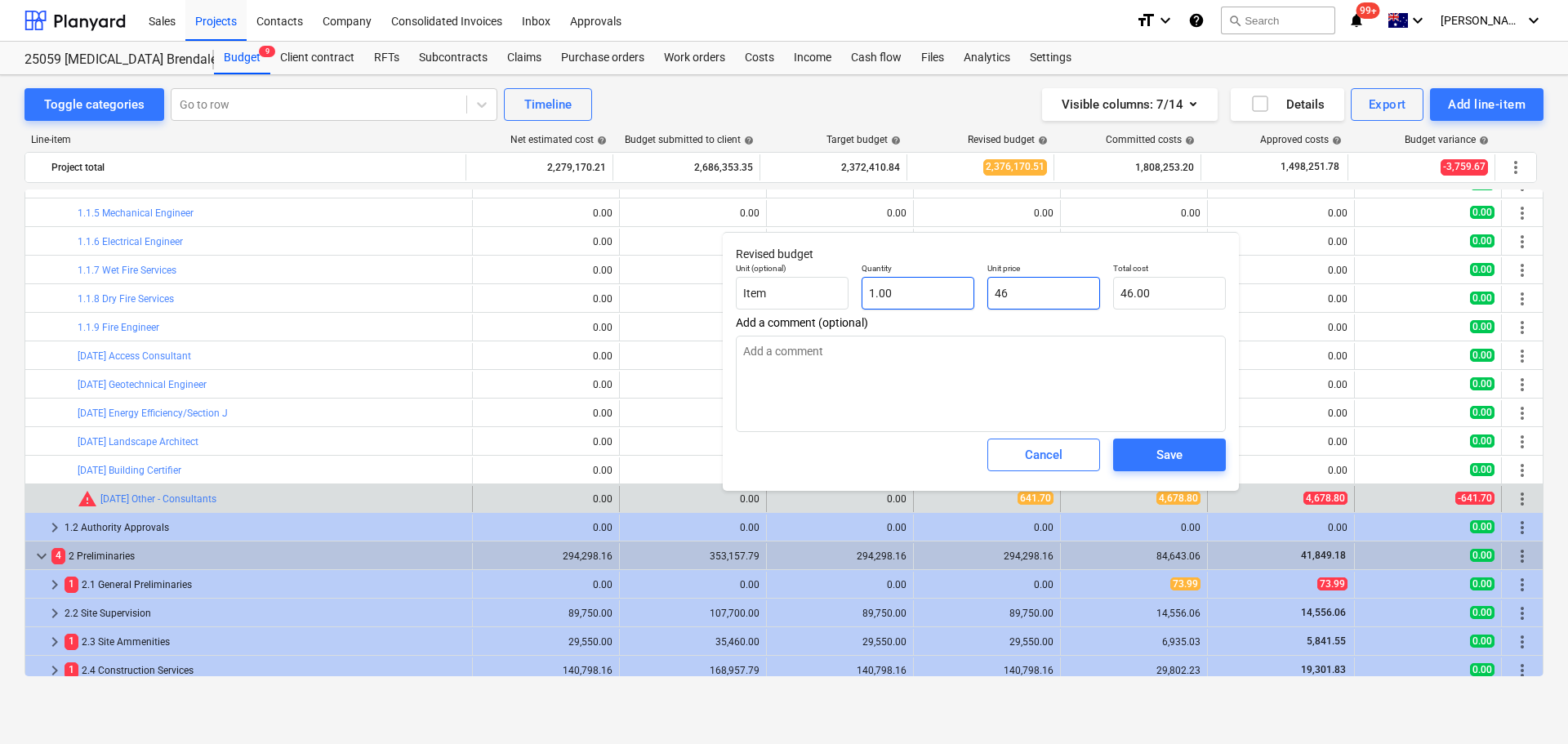
type input "467"
type input "467.00"
type textarea "x"
type input "4678"
type input "4,678.00"
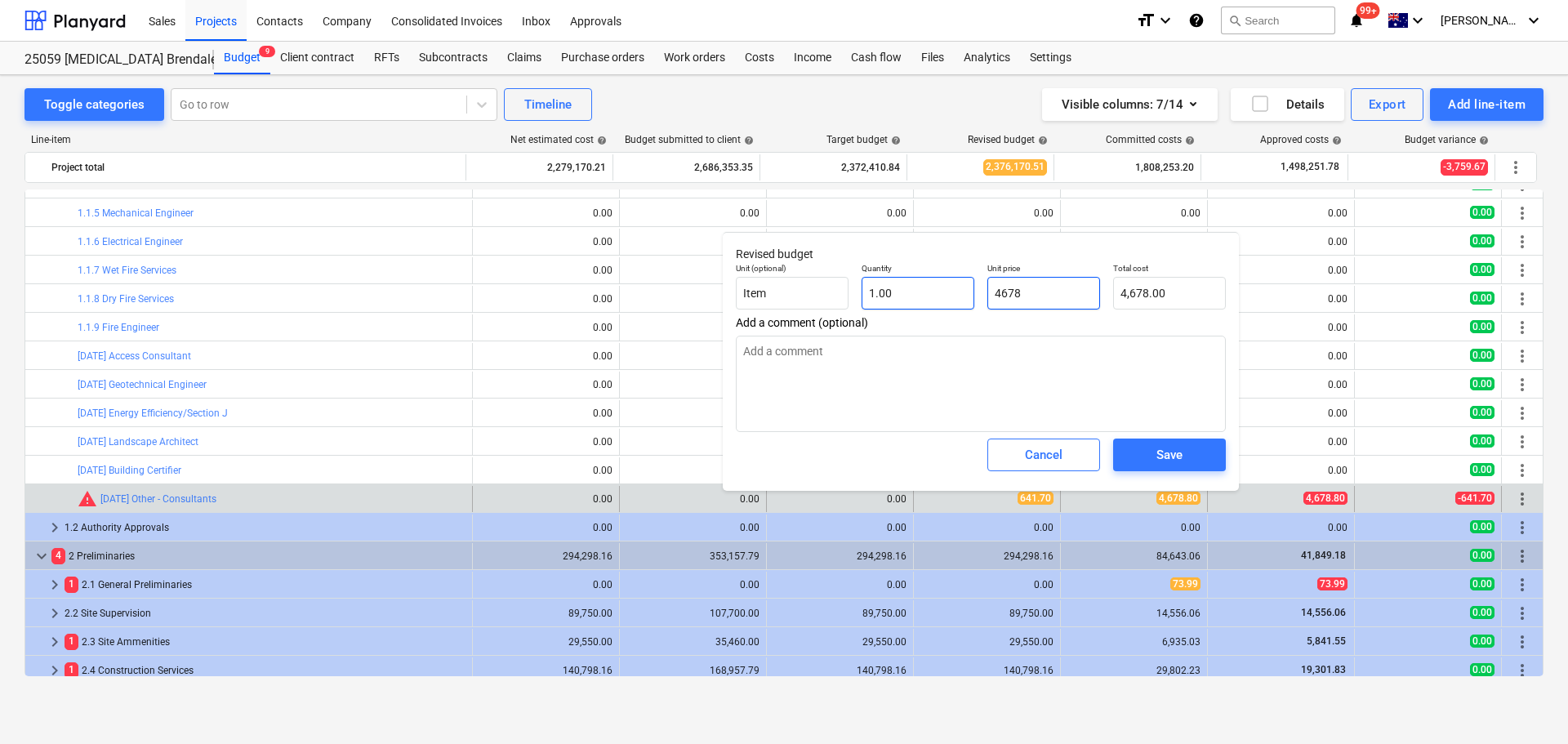
type textarea "x"
type input "4678."
type textarea "x"
type input "4678.8"
type input "4,678.80"
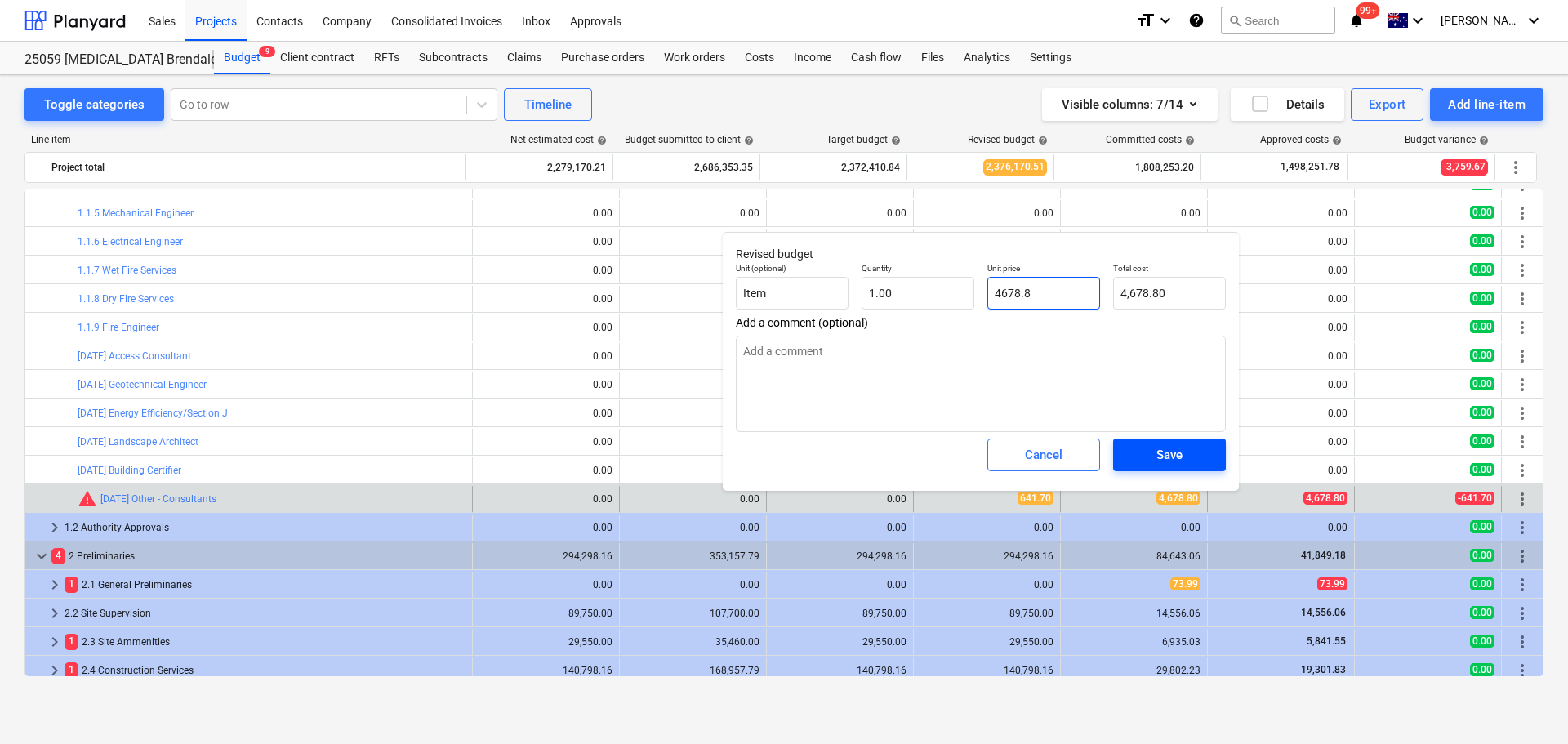
type input "4678.8"
type textarea "x"
type input "4,678.80"
click at [1188, 461] on span "Save" at bounding box center [1170, 455] width 74 height 21
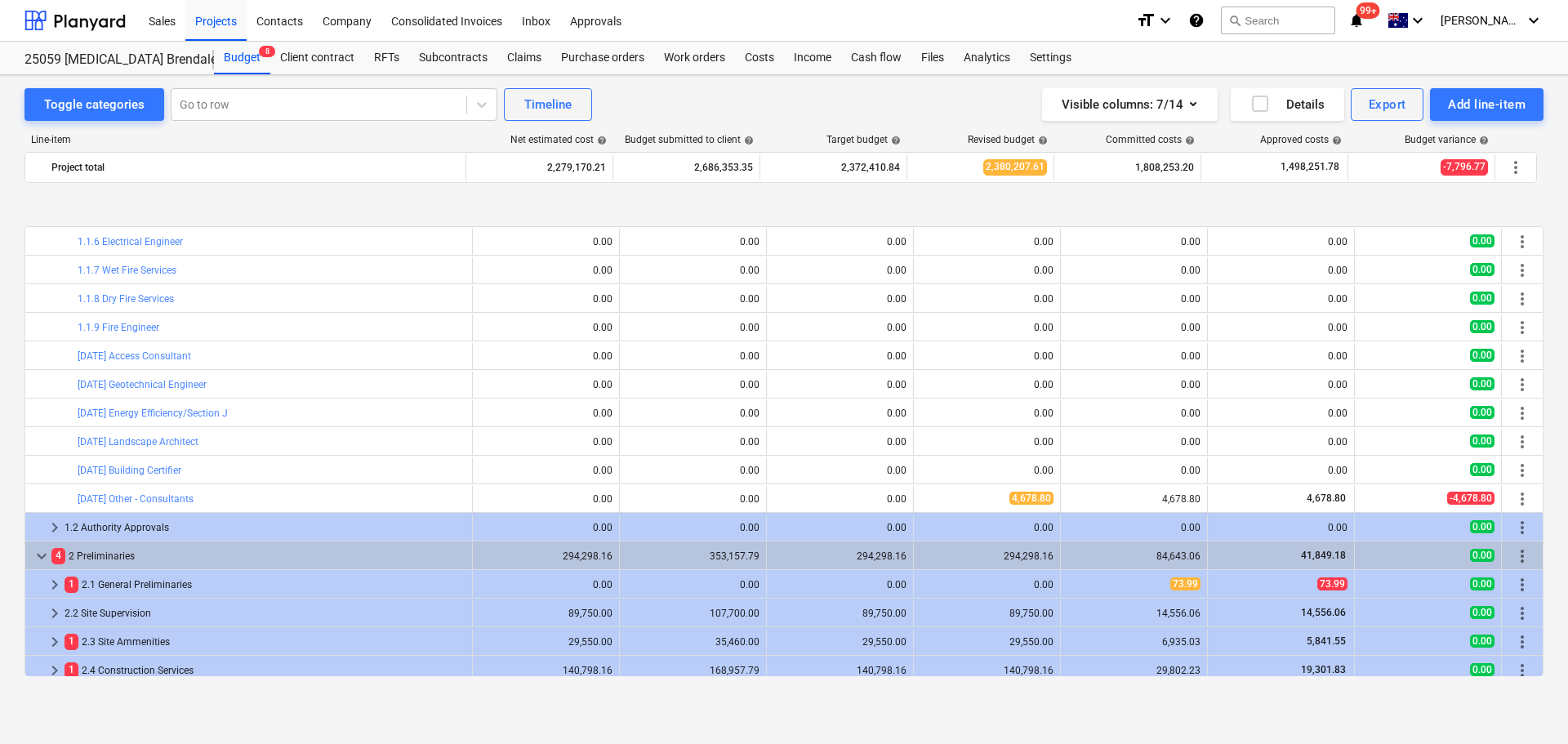
scroll to position [327, 0]
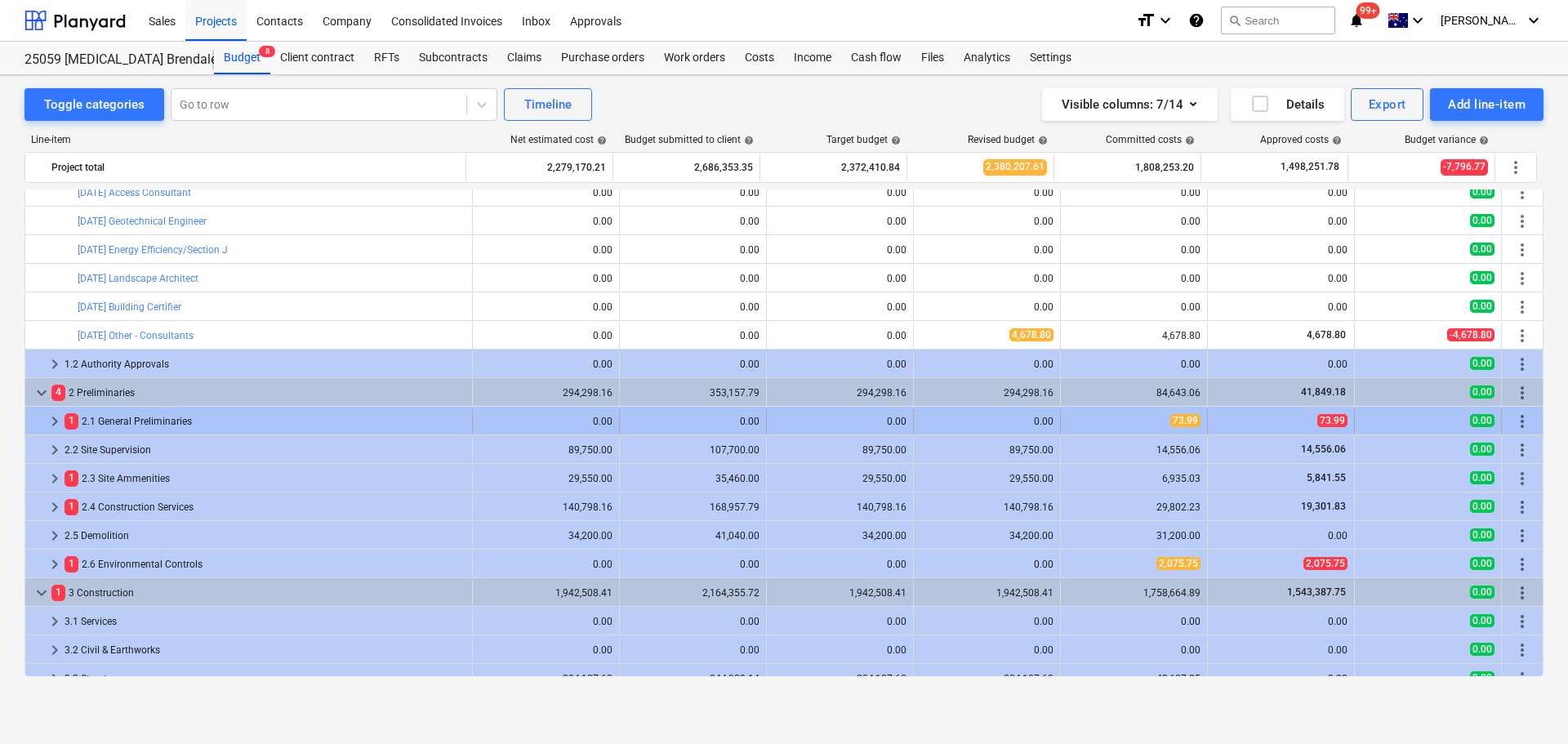
click at [51, 417] on span "keyboard_arrow_right" at bounding box center [55, 421] width 20 height 20
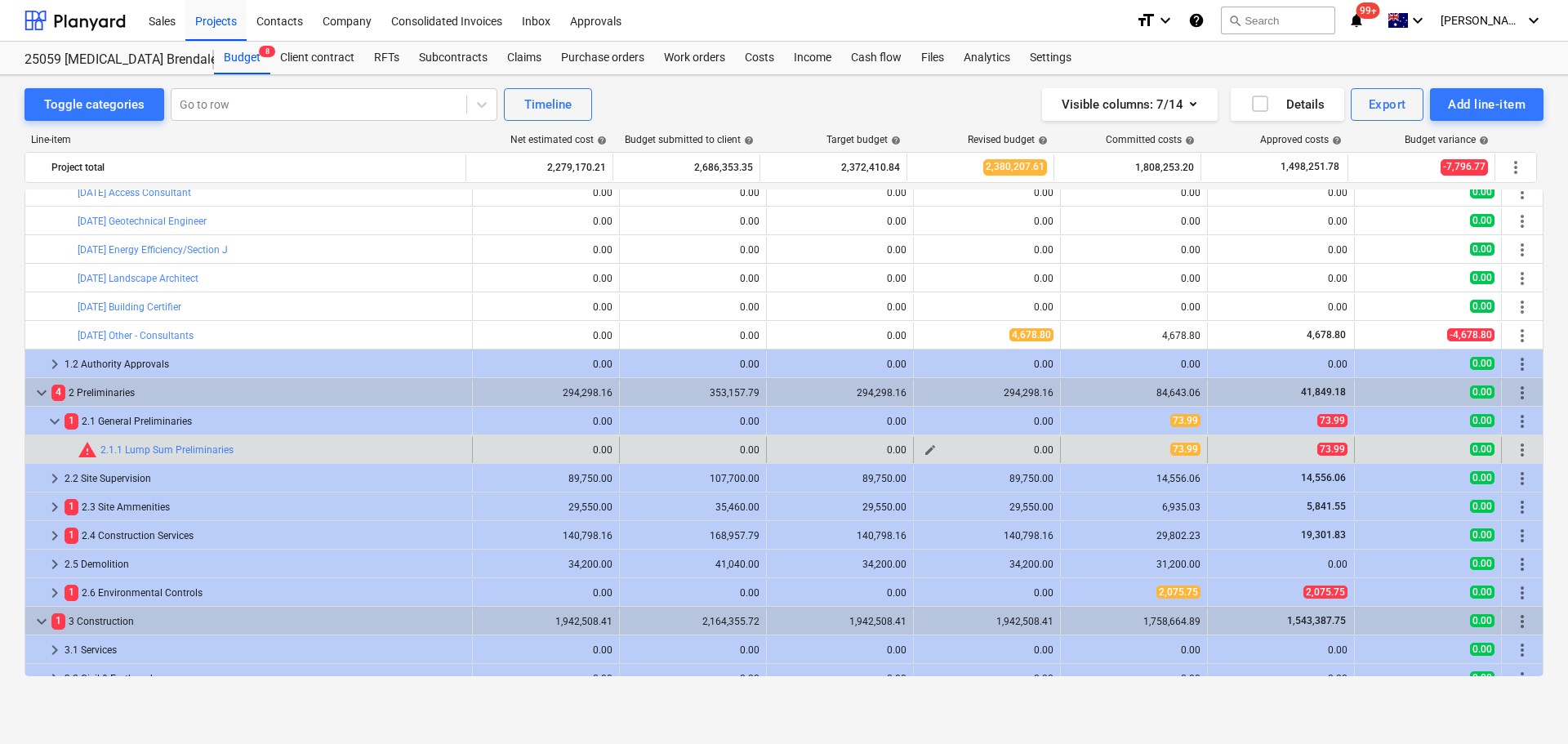
click at [924, 448] on span "edit" at bounding box center [930, 450] width 13 height 13
type textarea "x"
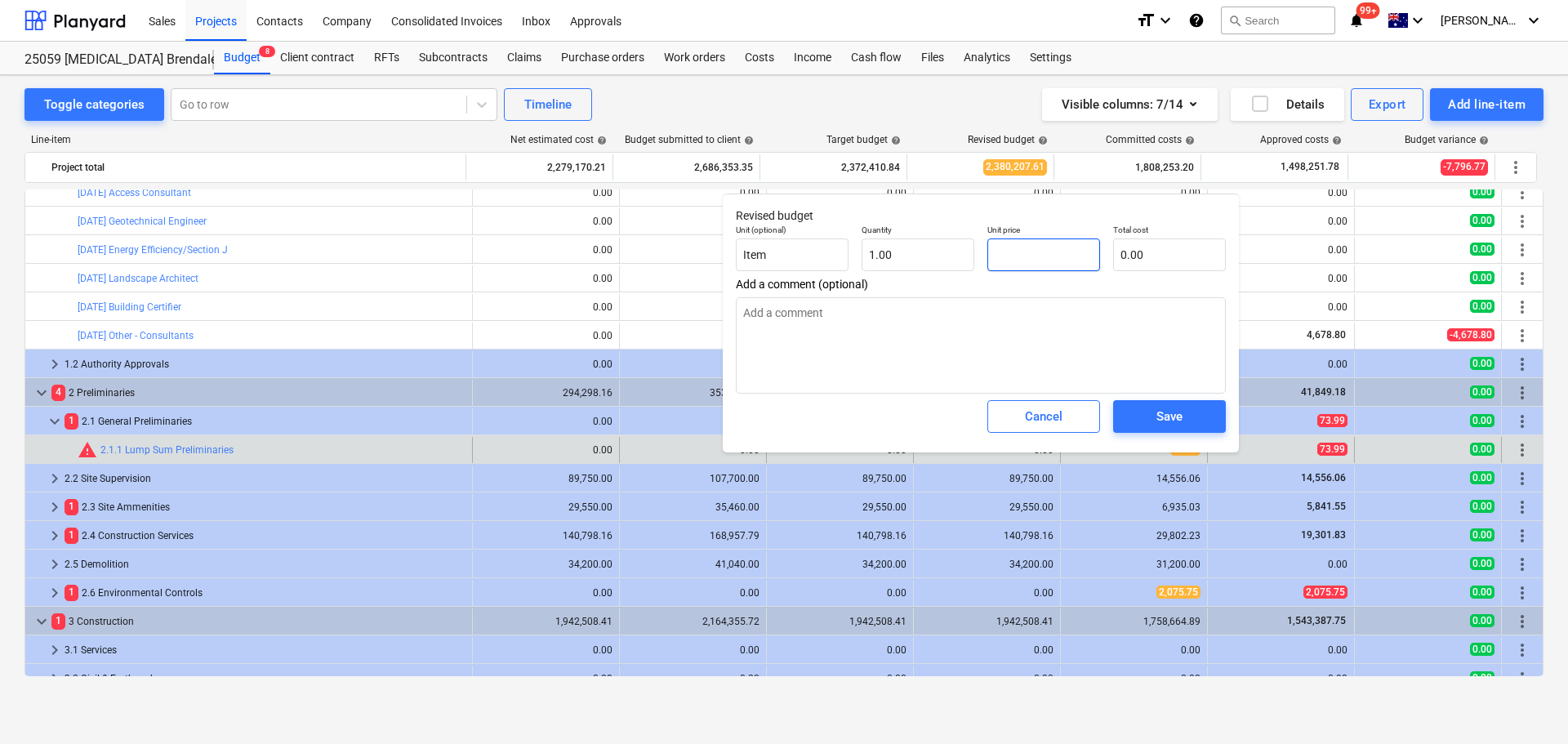
click at [1031, 254] on input "text" at bounding box center [1043, 255] width 112 height 33
type textarea "x"
type input "7"
type input "7.00"
type textarea "x"
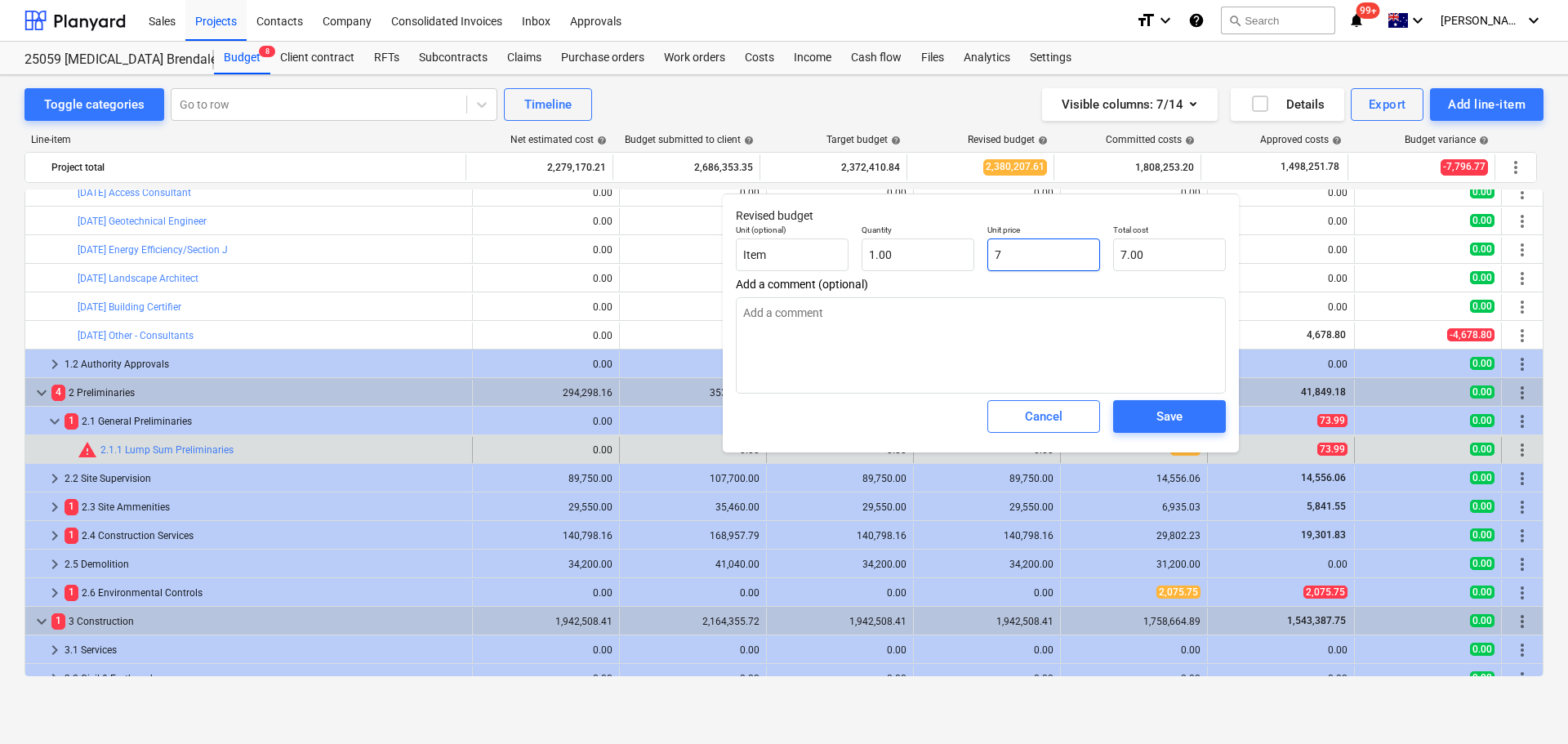
type input "73"
type input "73.00"
type textarea "x"
type input "73."
type textarea "x"
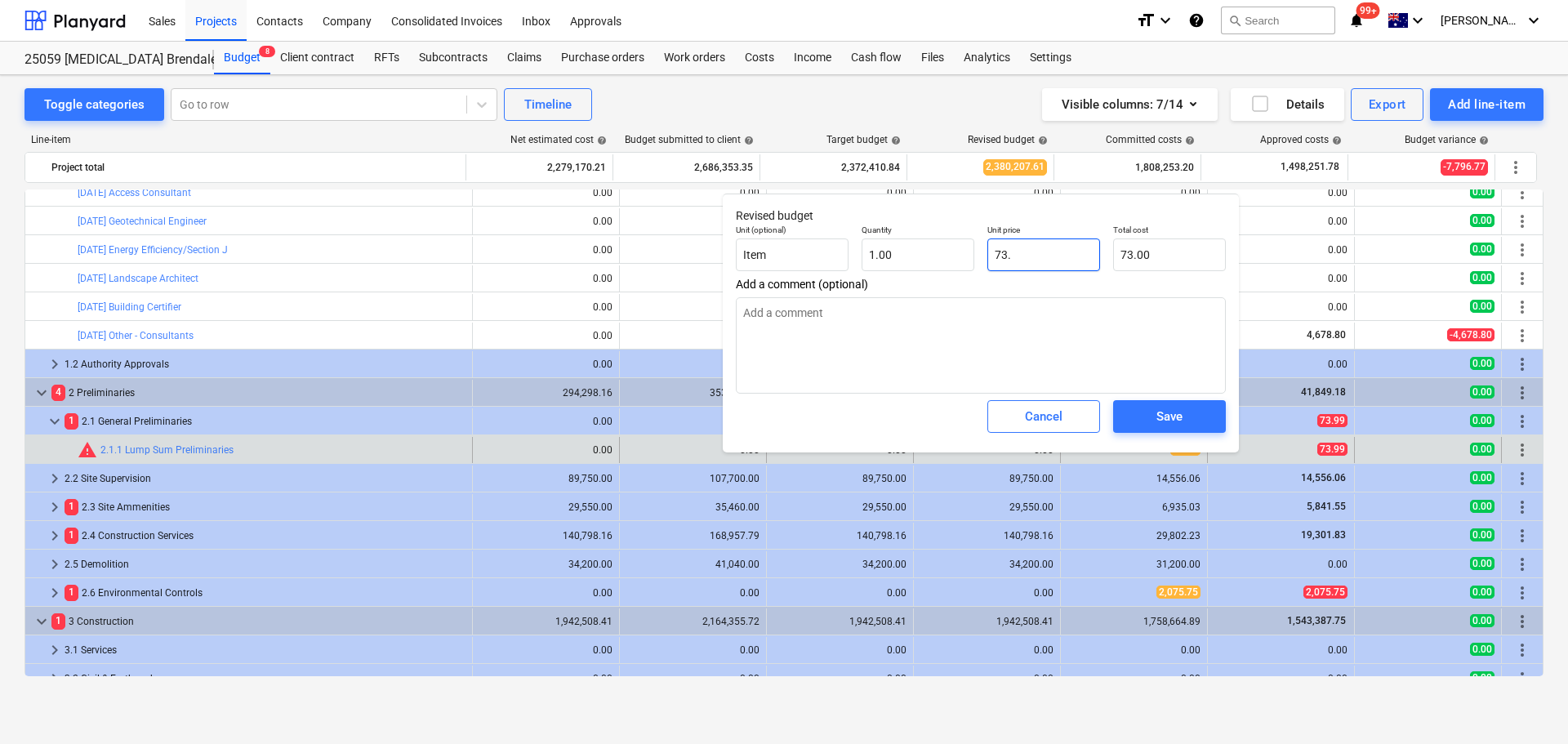
type input "73.9"
type input "73.90"
type textarea "x"
type input "73.99"
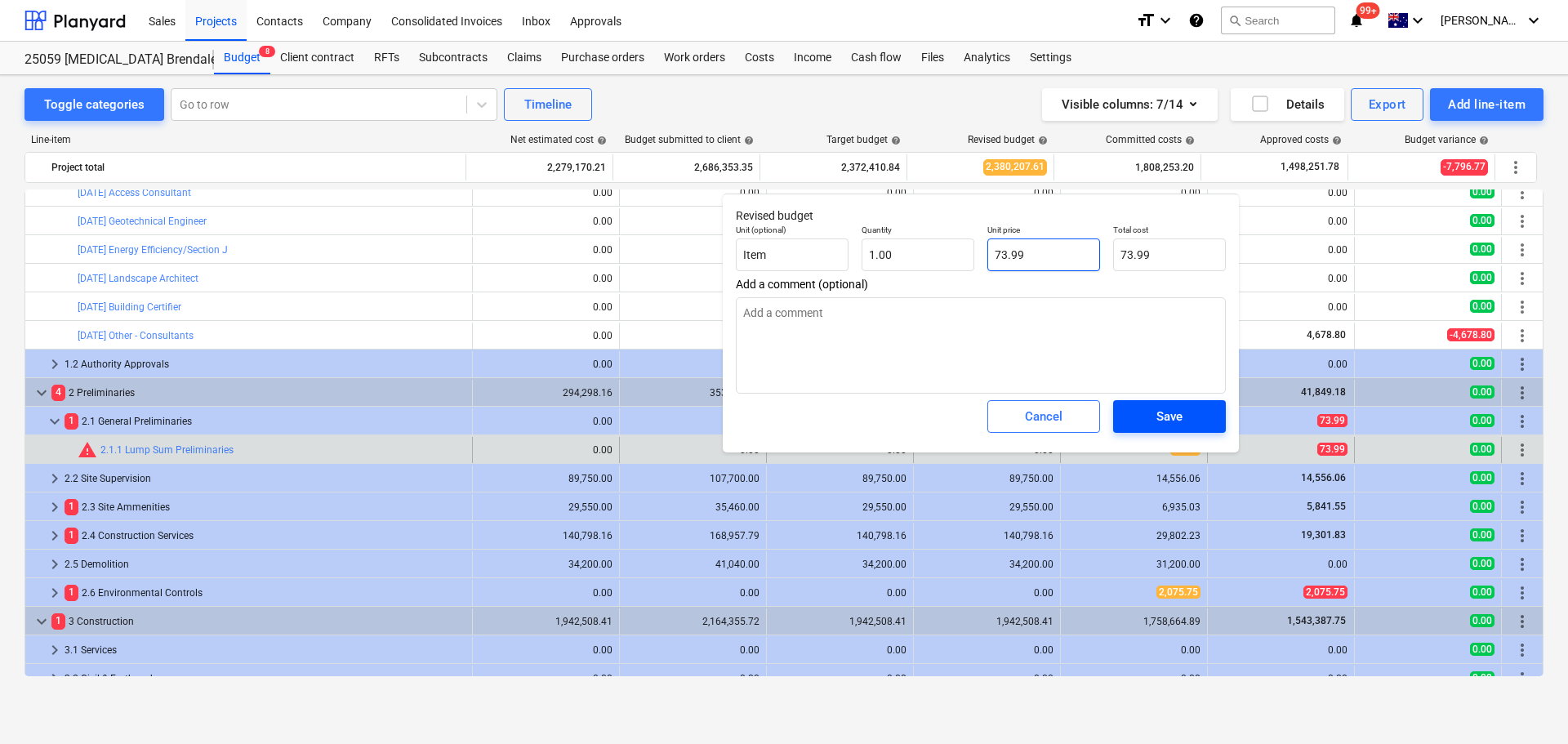
type input "73.99"
click at [1207, 410] on button "Save" at bounding box center [1169, 416] width 112 height 33
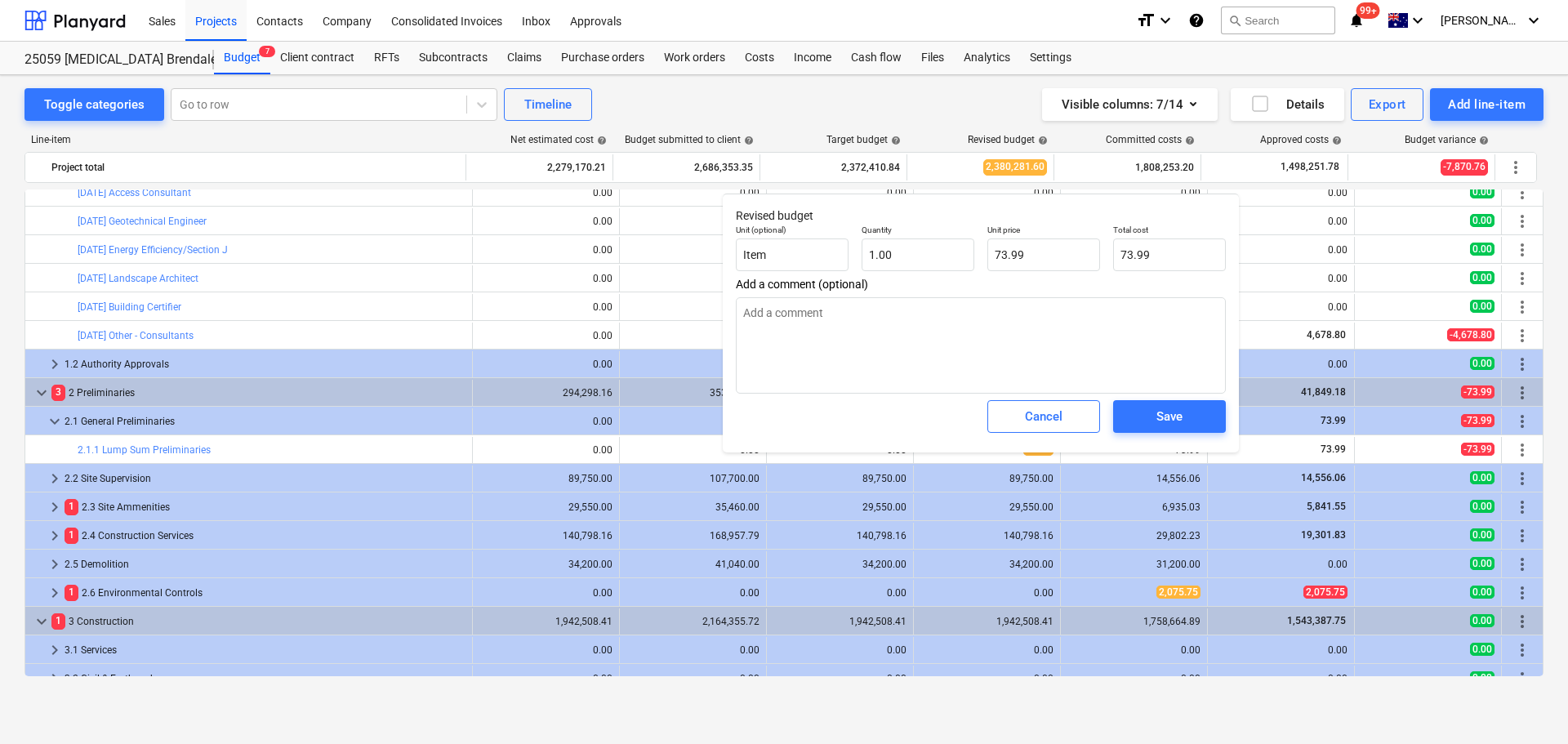
type textarea "x"
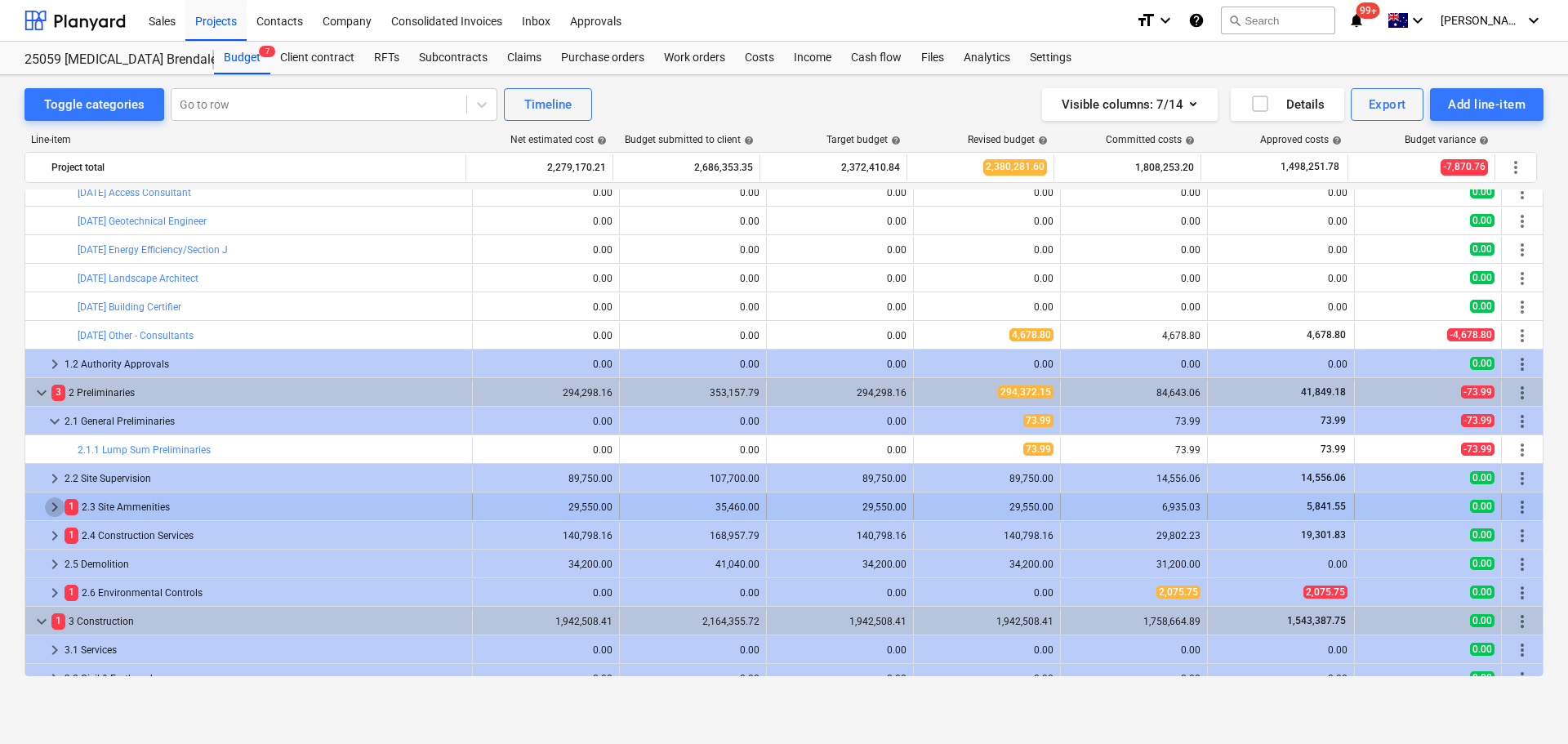
click at [53, 507] on span "keyboard_arrow_right" at bounding box center [55, 507] width 20 height 20
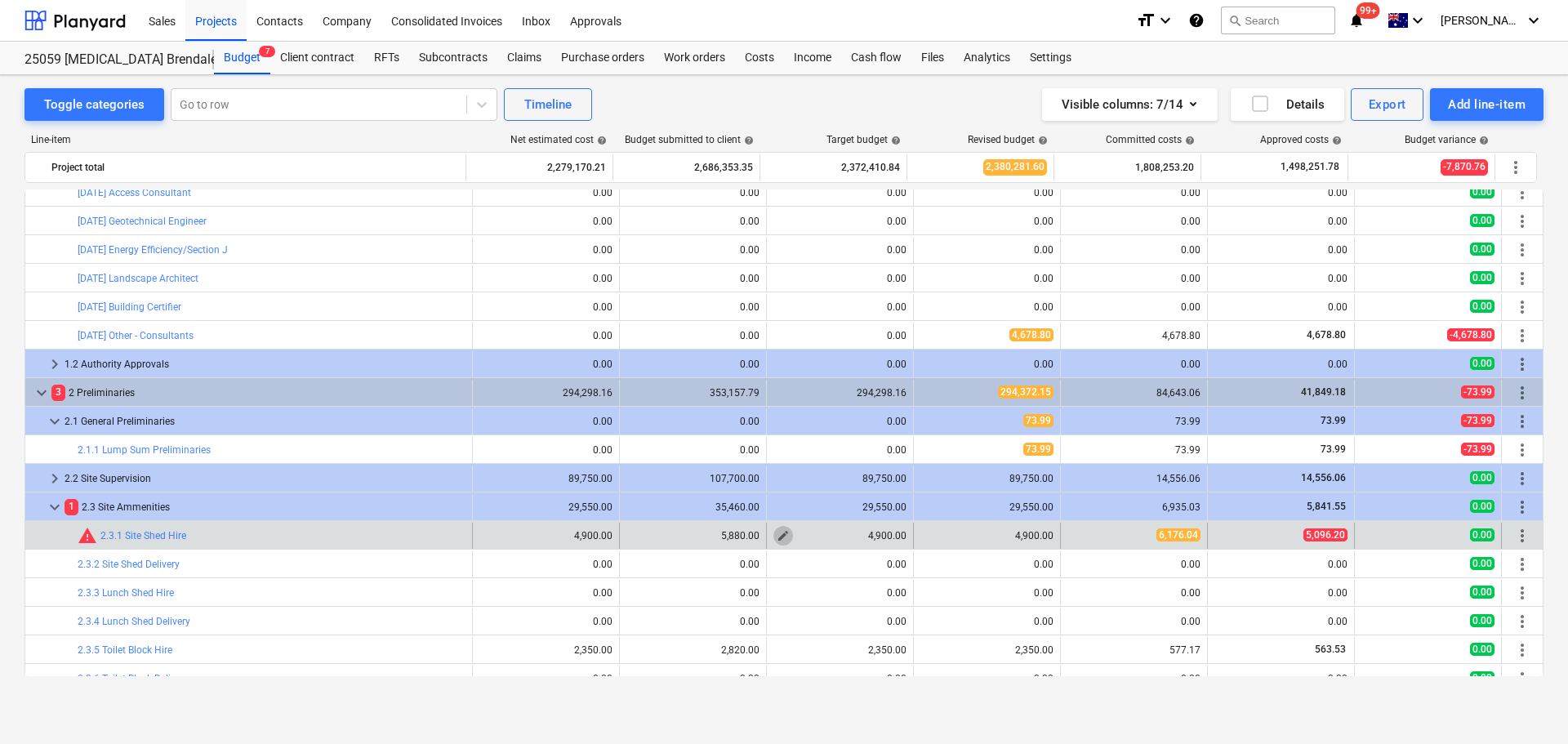
click at [778, 538] on span "edit" at bounding box center [784, 536] width 13 height 13
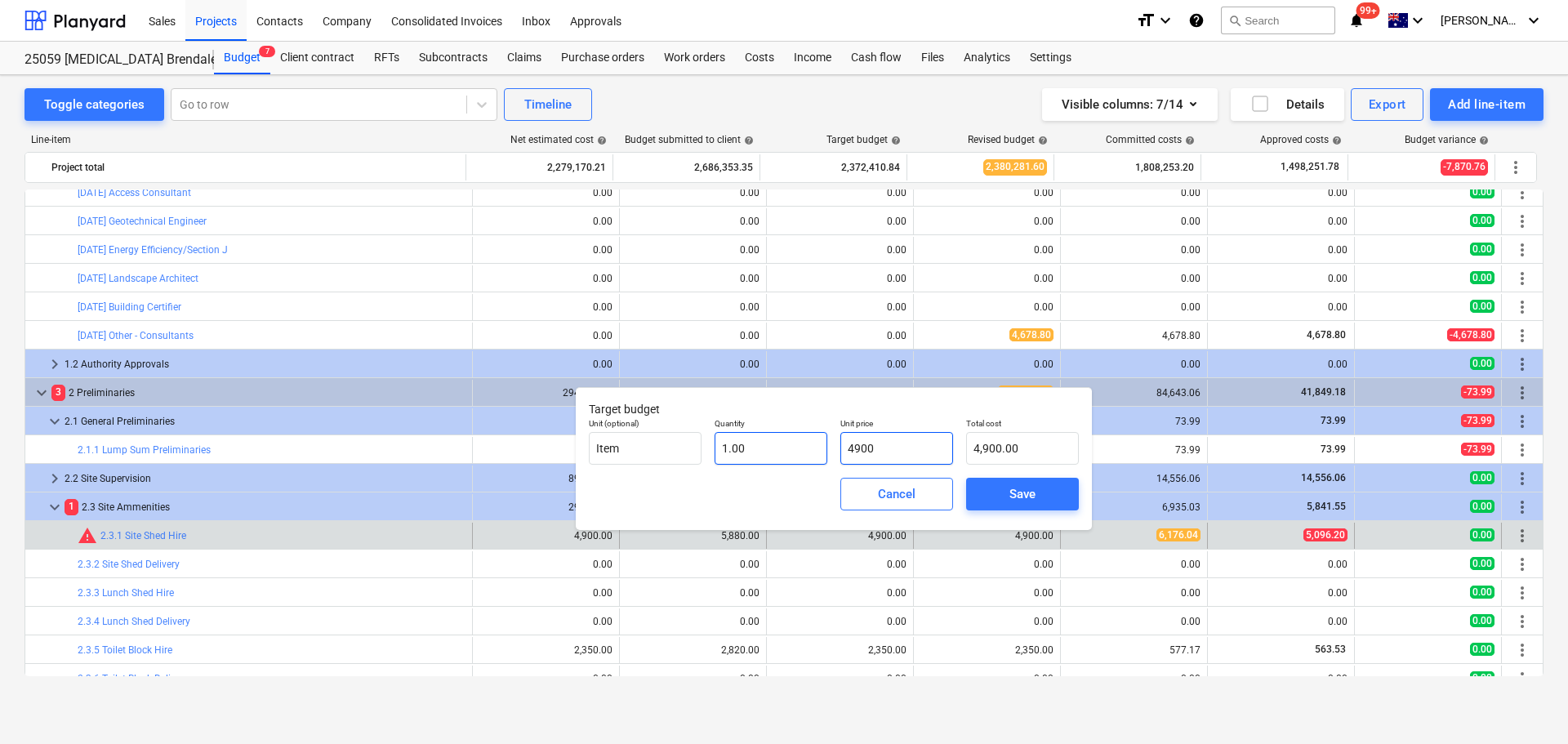
drag, startPoint x: 899, startPoint y: 444, endPoint x: 817, endPoint y: 447, distance: 82.1
click at [817, 447] on div "Unit (optional) Item Quantity 1.00 Unit price 4900 Total cost 4,900.00" at bounding box center [834, 441] width 503 height 60
type input "6"
type input "6.00"
type input "61"
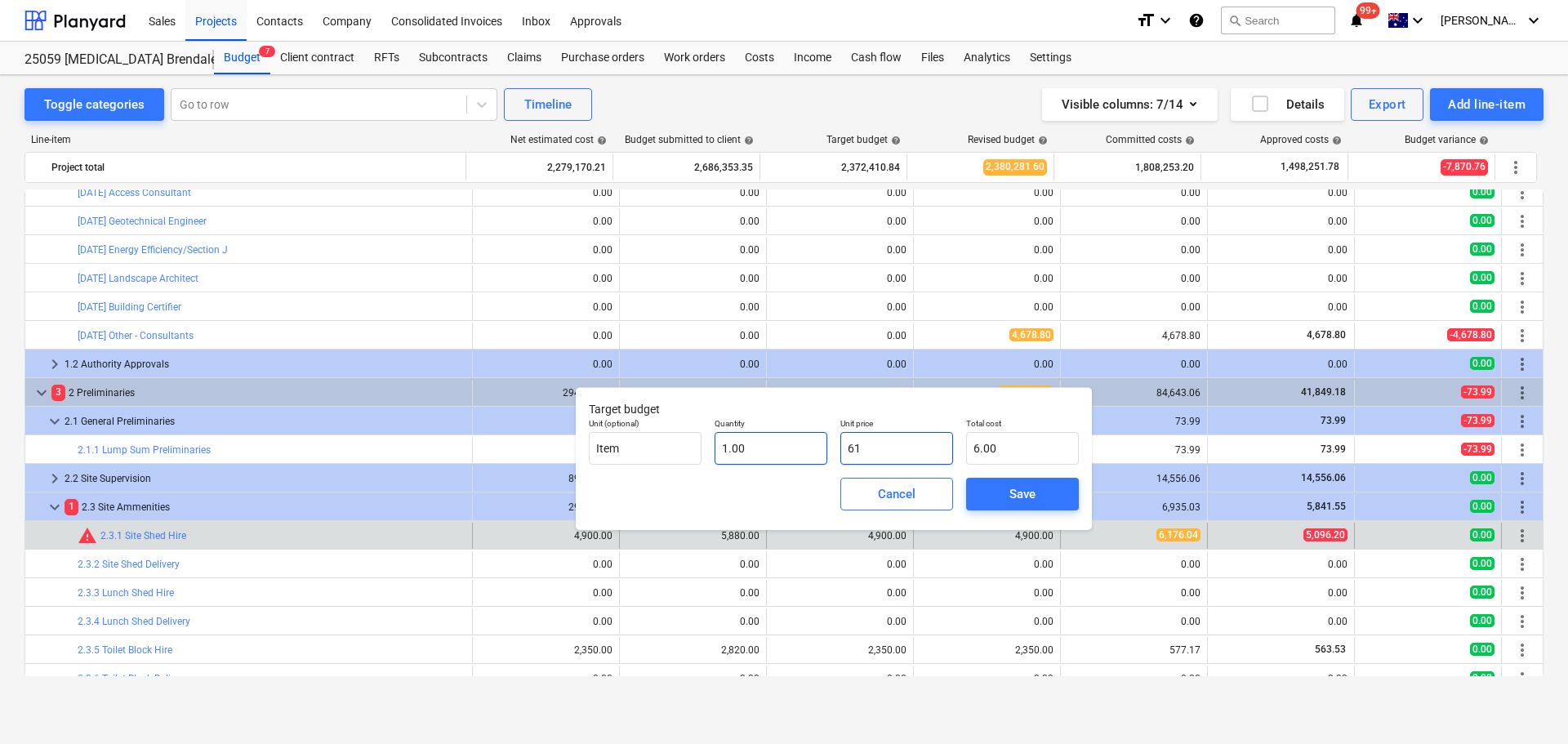
type input "61.00"
type input "617"
type input "617.00"
type input "6176"
type input "6,176.00"
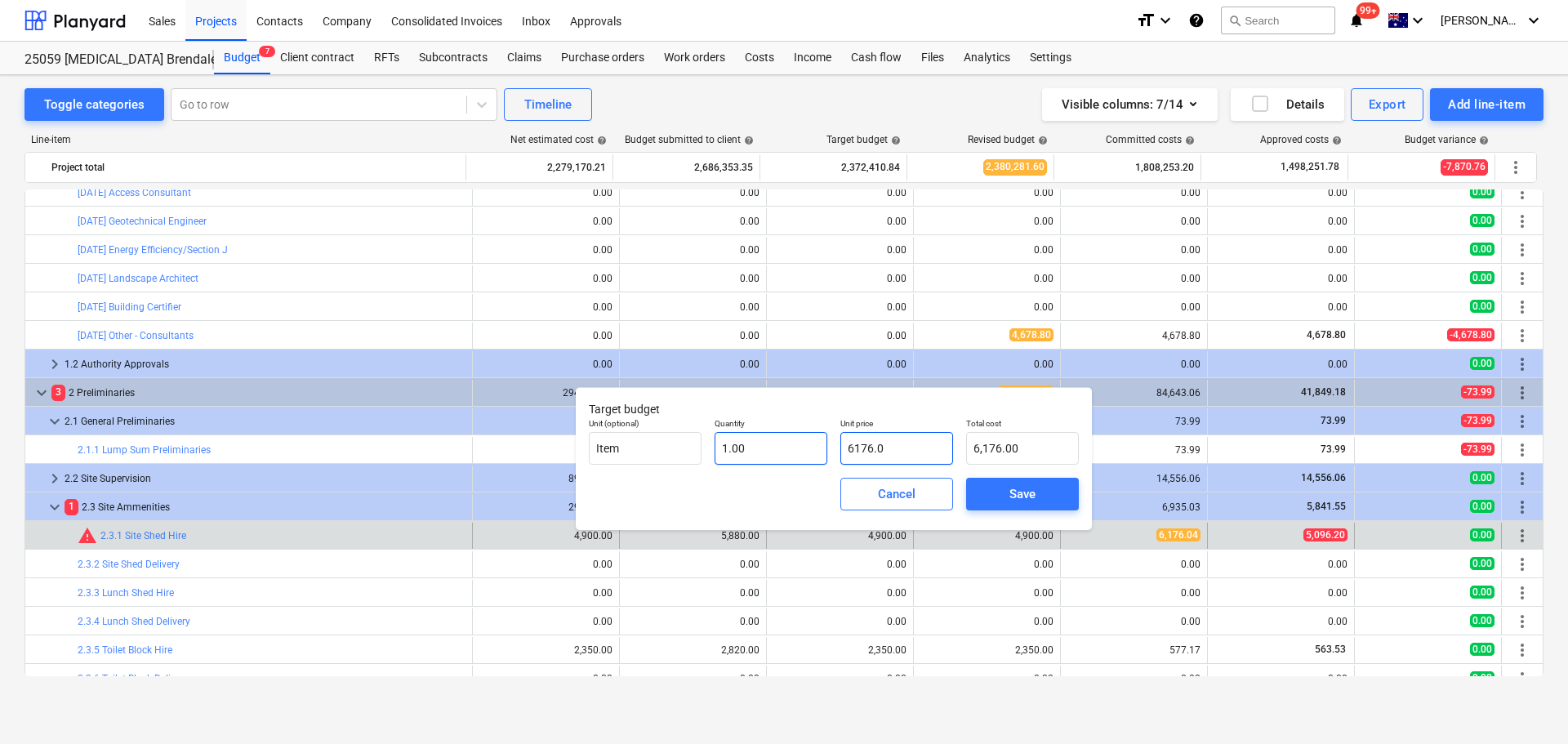
type input "6176.04"
type input "6,176.04"
click at [1001, 494] on span "Save" at bounding box center [1023, 494] width 74 height 21
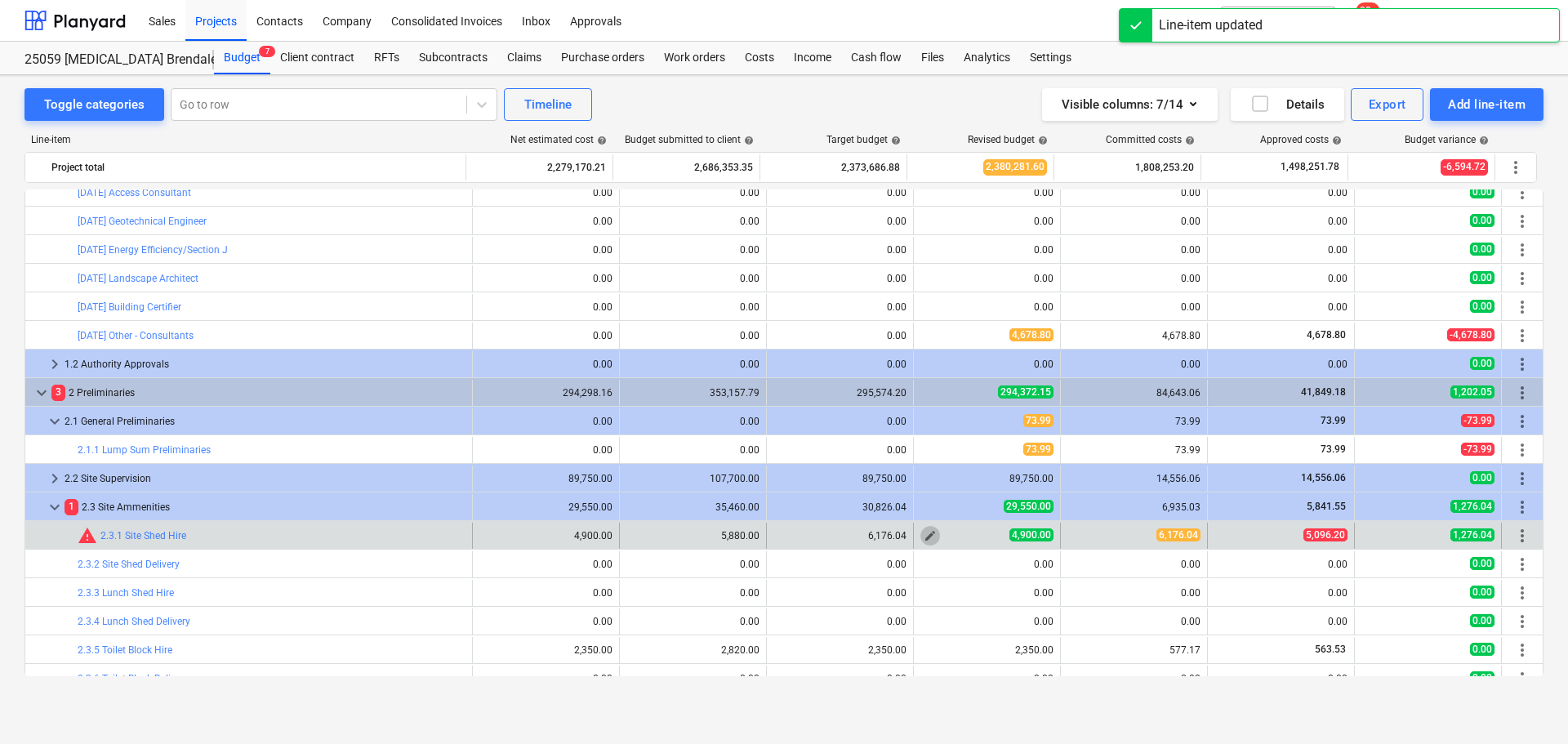
click at [924, 535] on span "edit" at bounding box center [930, 536] width 13 height 13
type textarea "x"
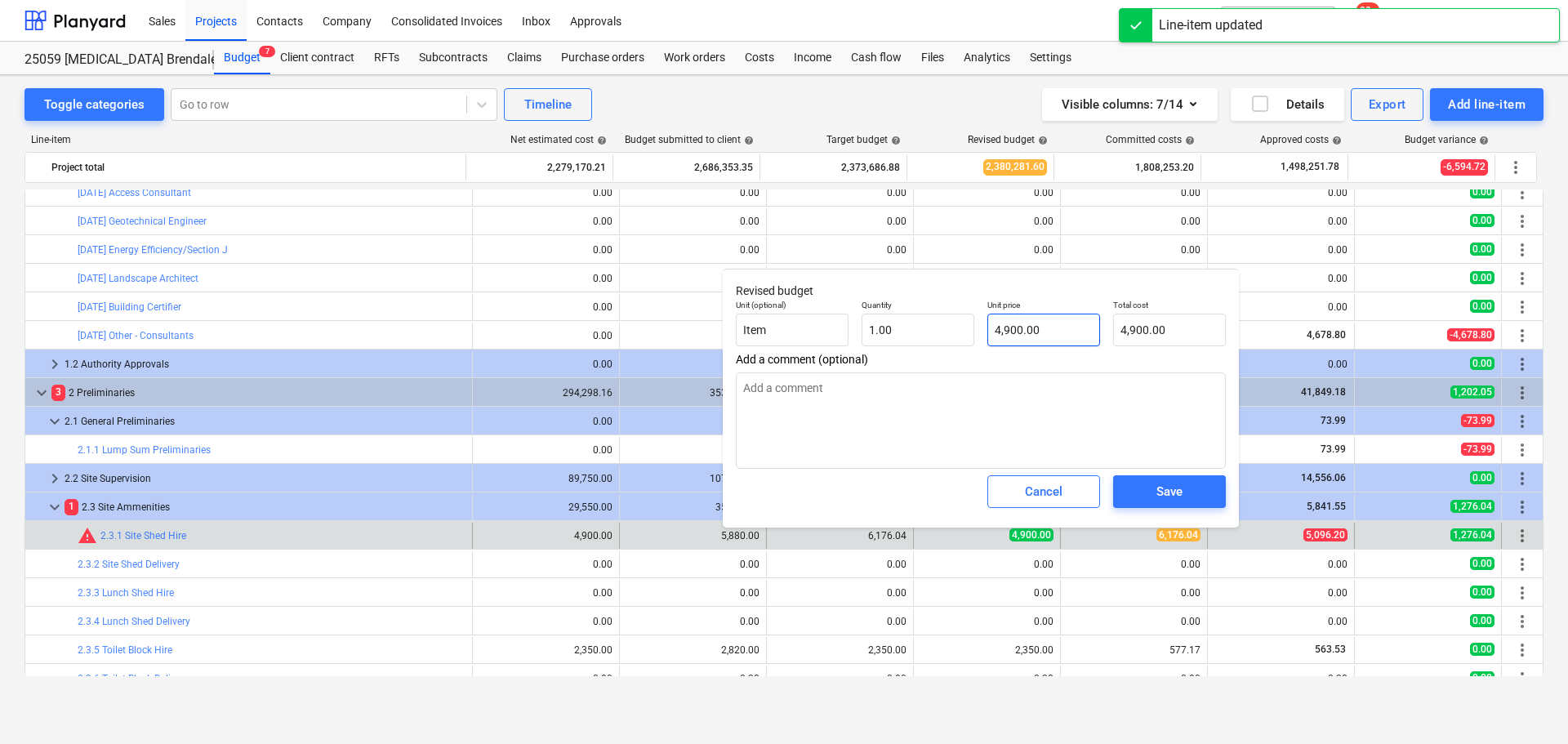
type input "4900"
drag, startPoint x: 1058, startPoint y: 329, endPoint x: 993, endPoint y: 333, distance: 65.1
click at [998, 330] on input "4900" at bounding box center [1043, 330] width 112 height 33
type textarea "x"
type input "5"
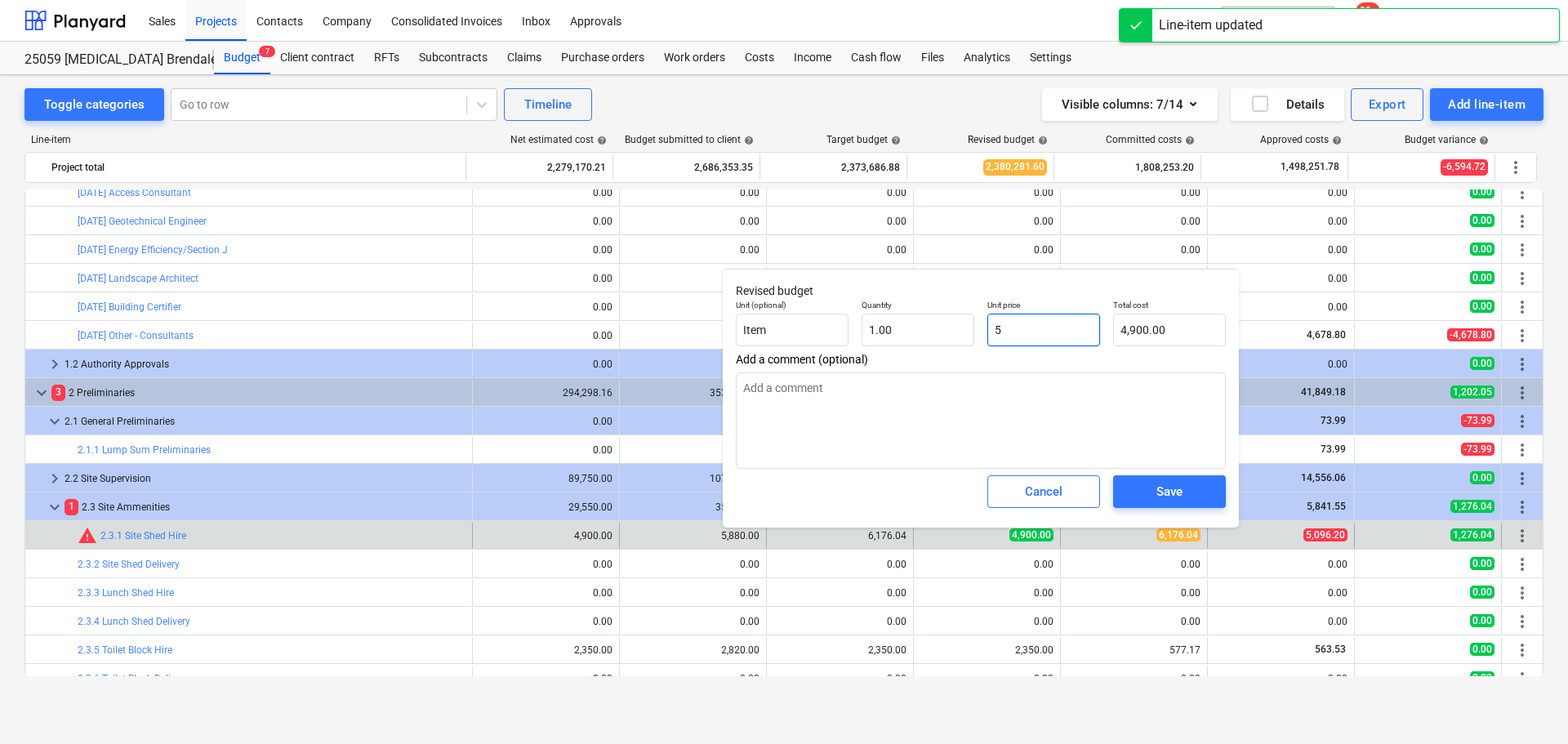
type input "5.00"
type textarea "x"
type input "50"
type input "50.00"
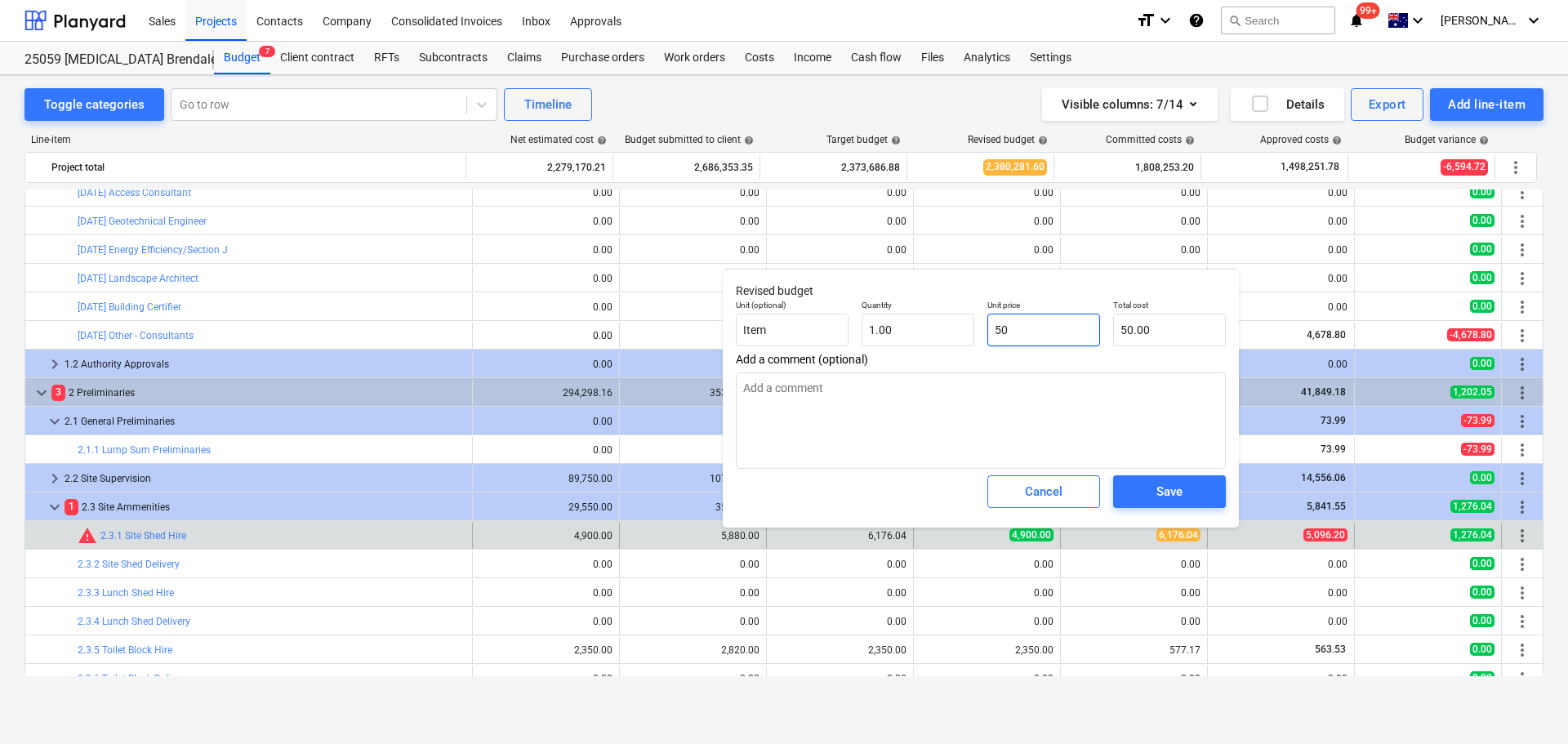
type textarea "x"
type input "509"
type input "509.00"
type textarea "x"
type input "5096"
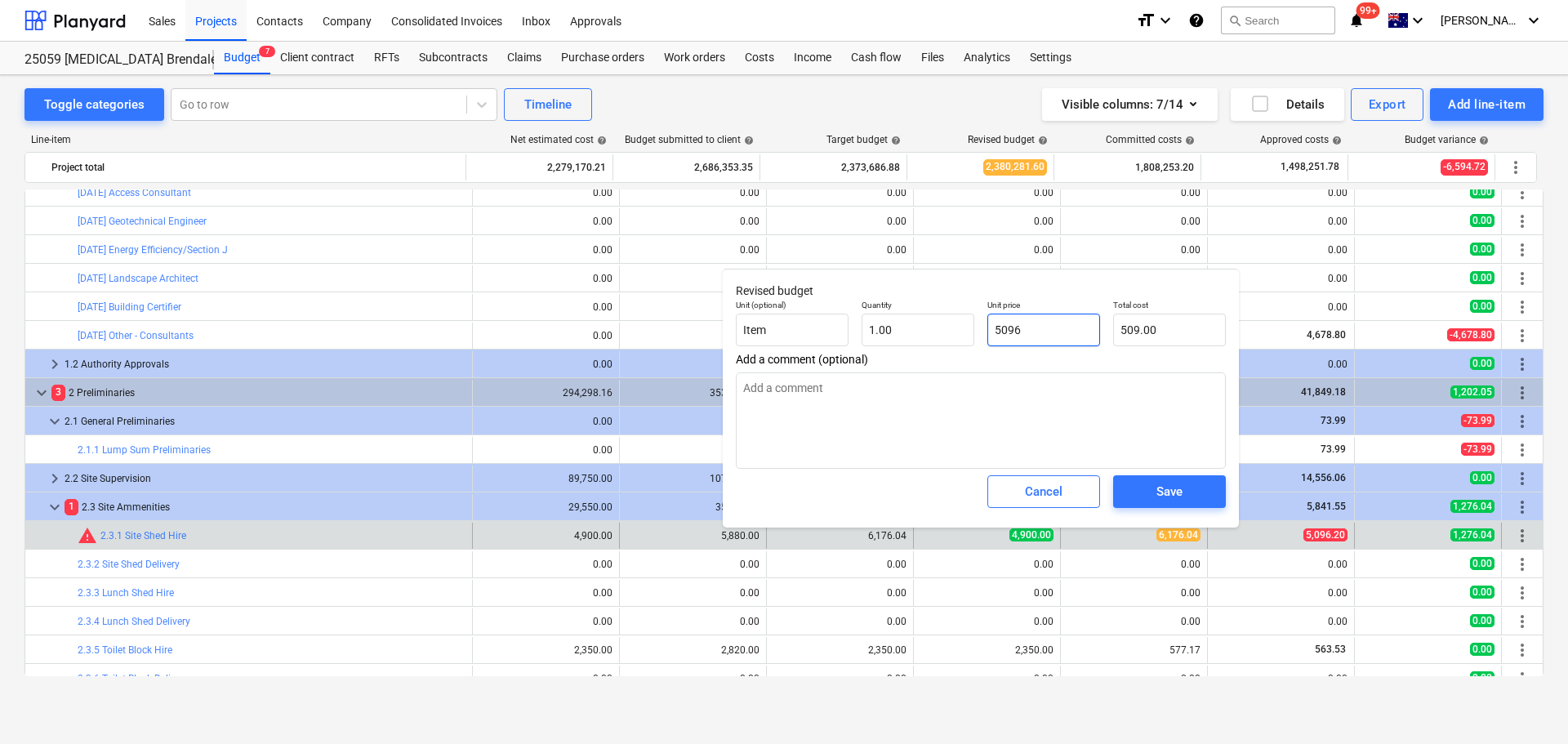
type input "5,096.00"
type textarea "x"
type input "5096."
type textarea "x"
type input "5096.2"
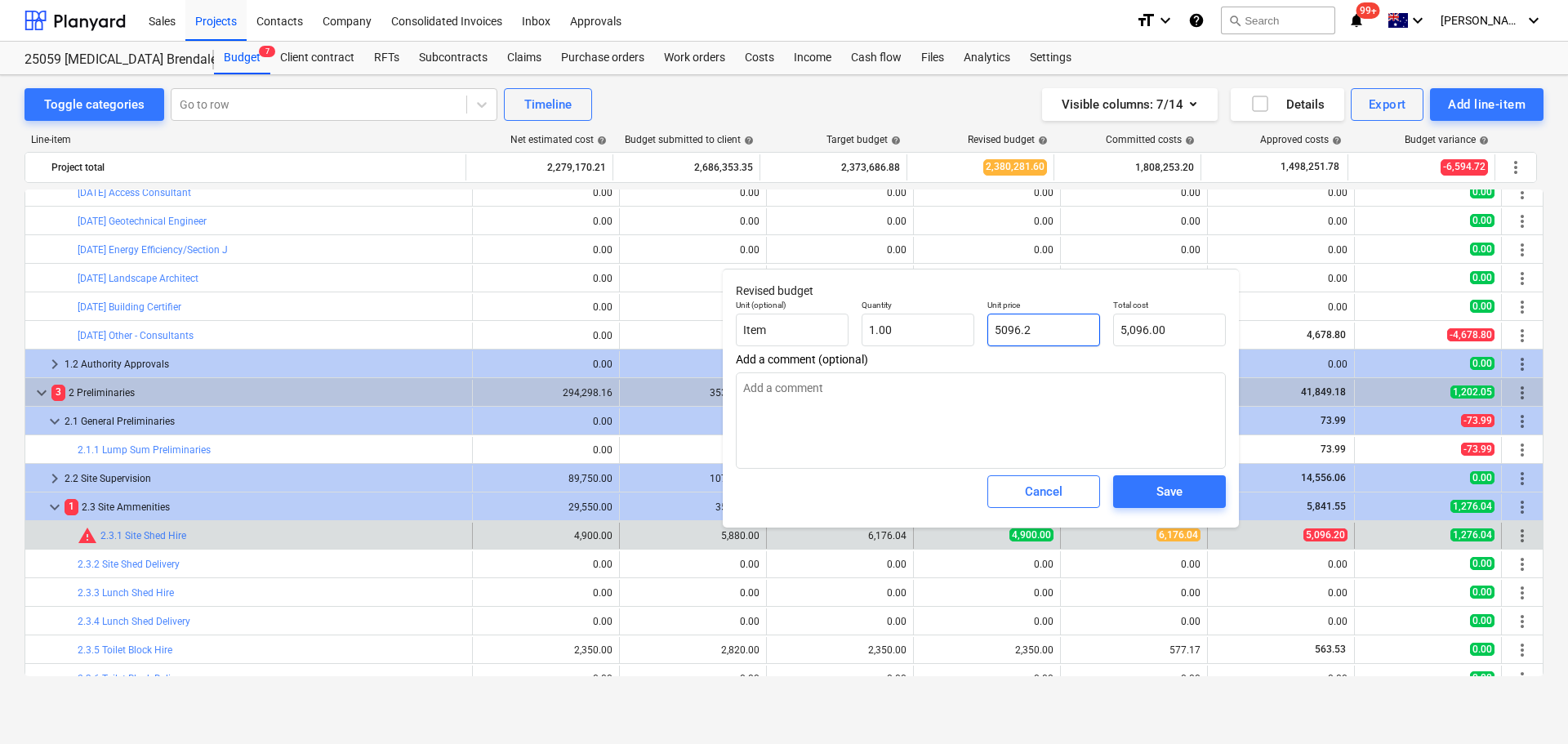
type input "5,096.20"
type input "5096.2"
type textarea "x"
type input "5,096.20"
click at [1184, 489] on span "Save" at bounding box center [1170, 492] width 74 height 21
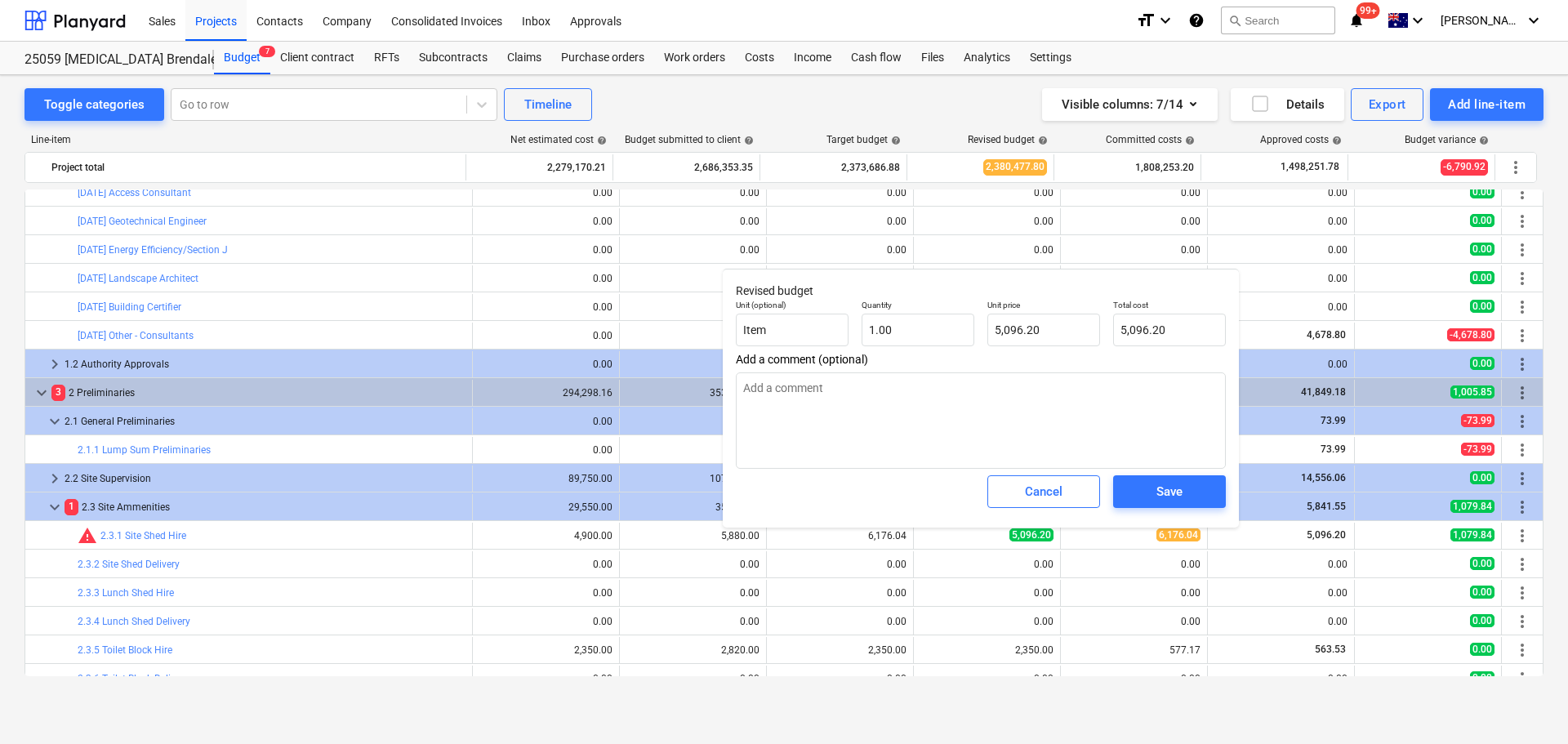
type textarea "x"
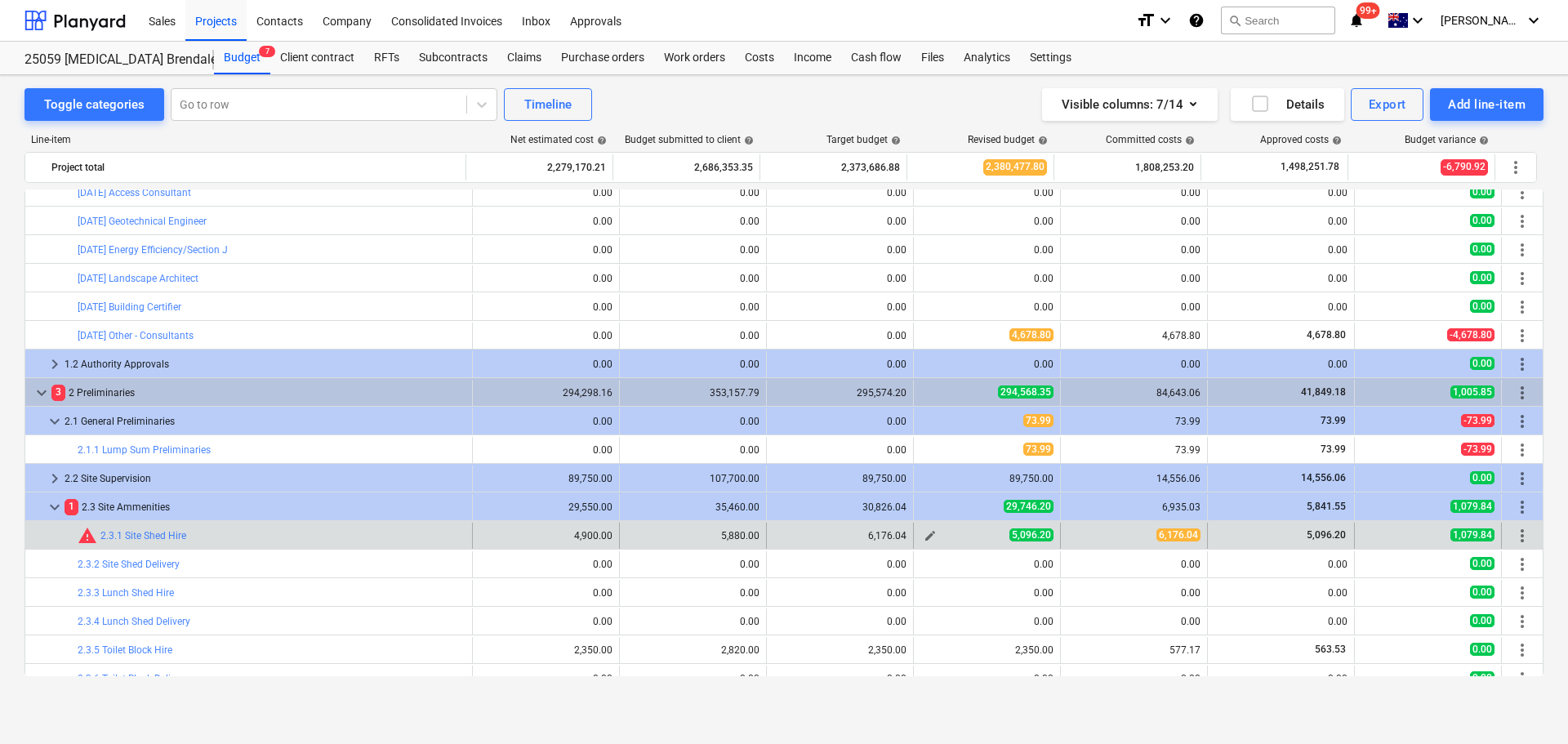
scroll to position [408, 0]
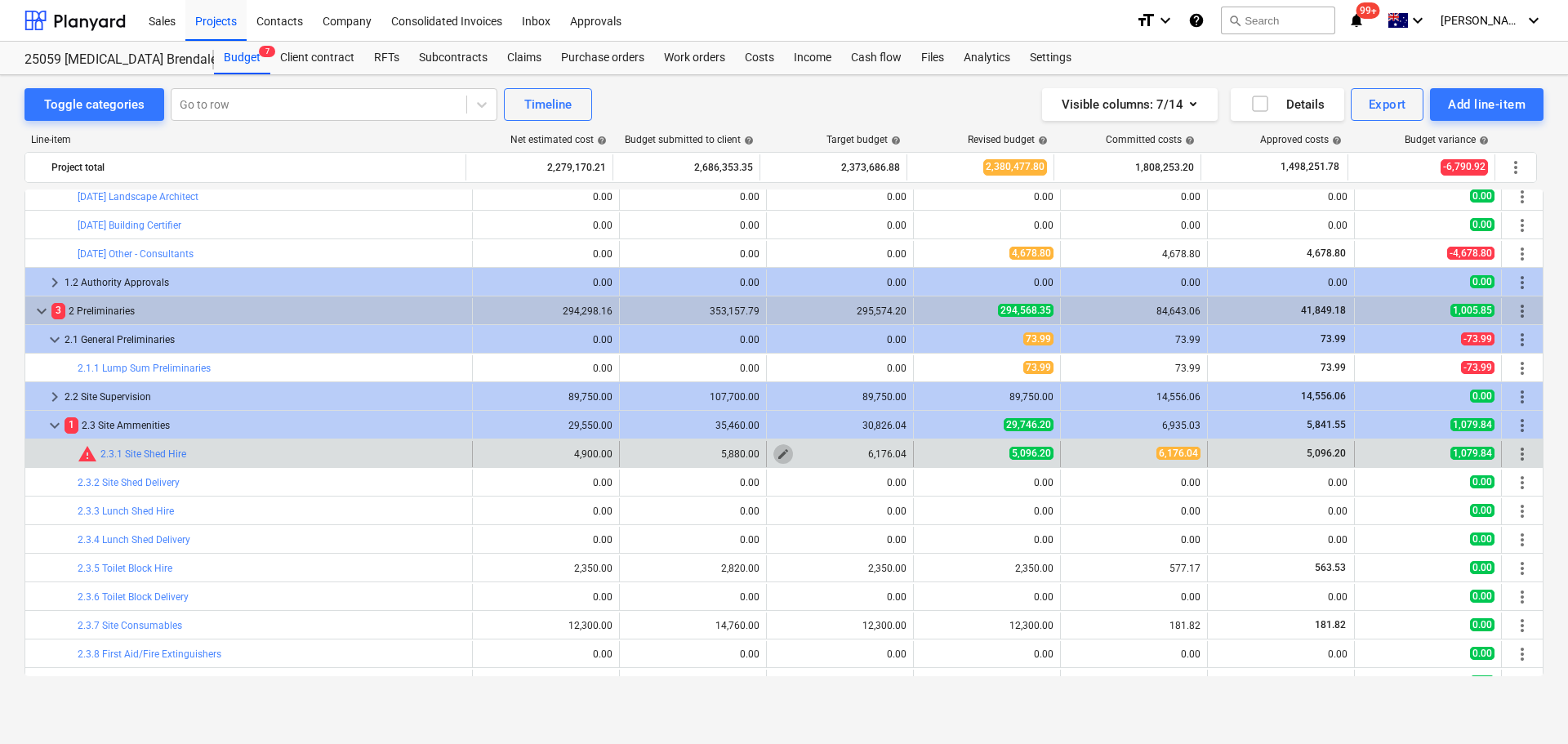
click at [777, 454] on span "edit" at bounding box center [784, 454] width 13 height 13
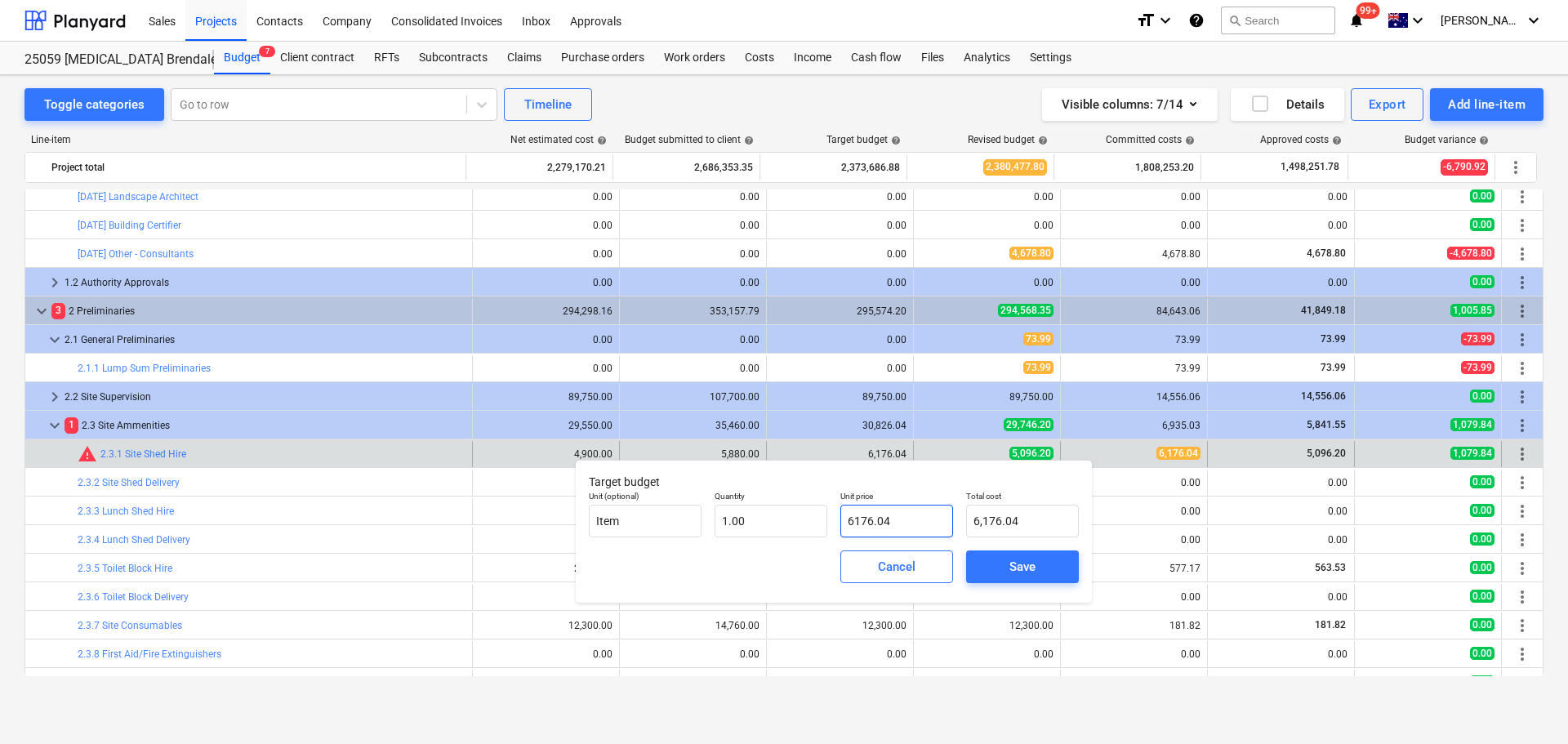
drag, startPoint x: 881, startPoint y: 517, endPoint x: 775, endPoint y: 504, distance: 106.8
click at [780, 506] on div "Unit (optional) Item Quantity 1.00 Unit price 6176.04 Total cost 6,176.04" at bounding box center [834, 514] width 503 height 60
type input "4"
type input "4.00"
type input "49"
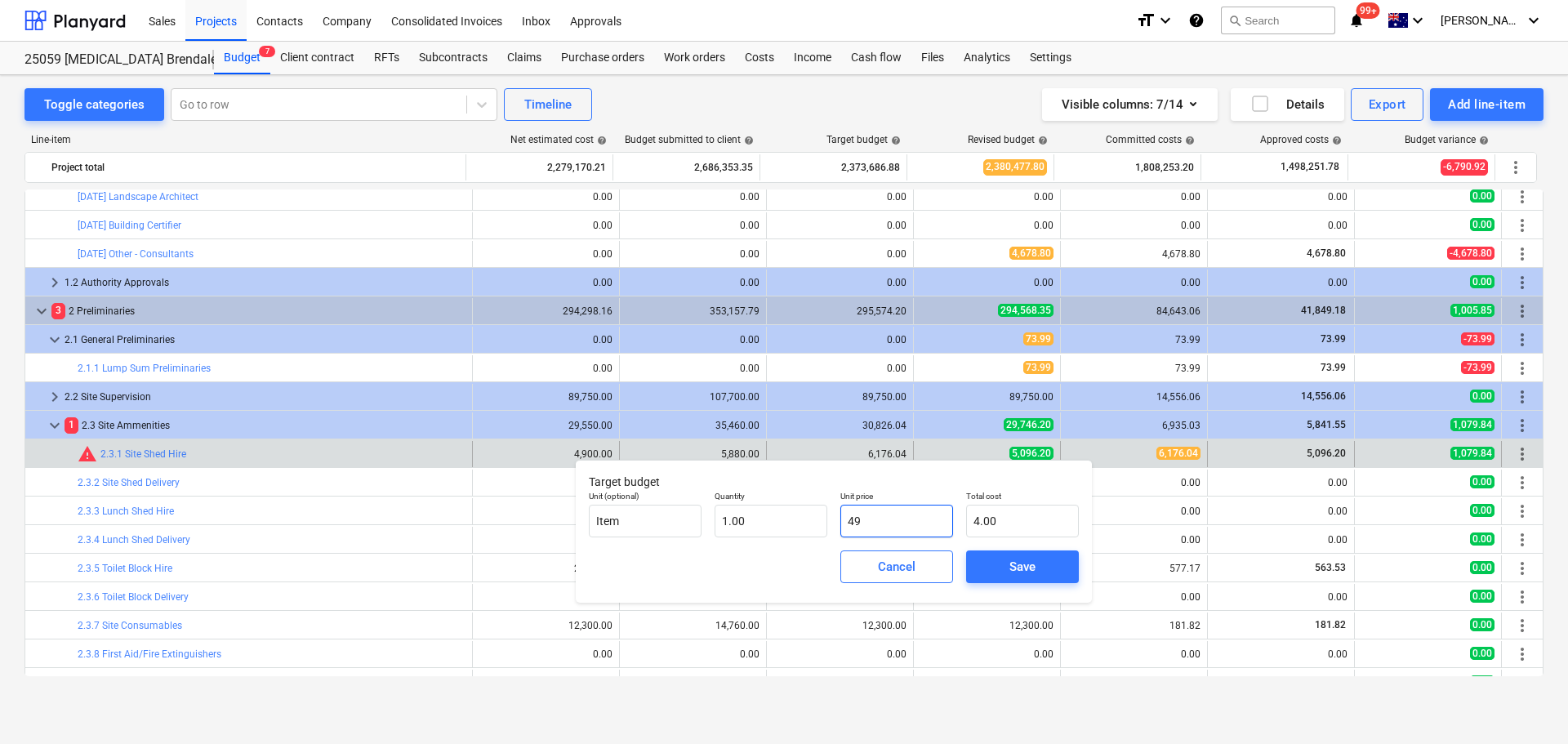
type input "49.00"
type input "490"
type input "490.00"
type input "4900"
type input "4,900.00"
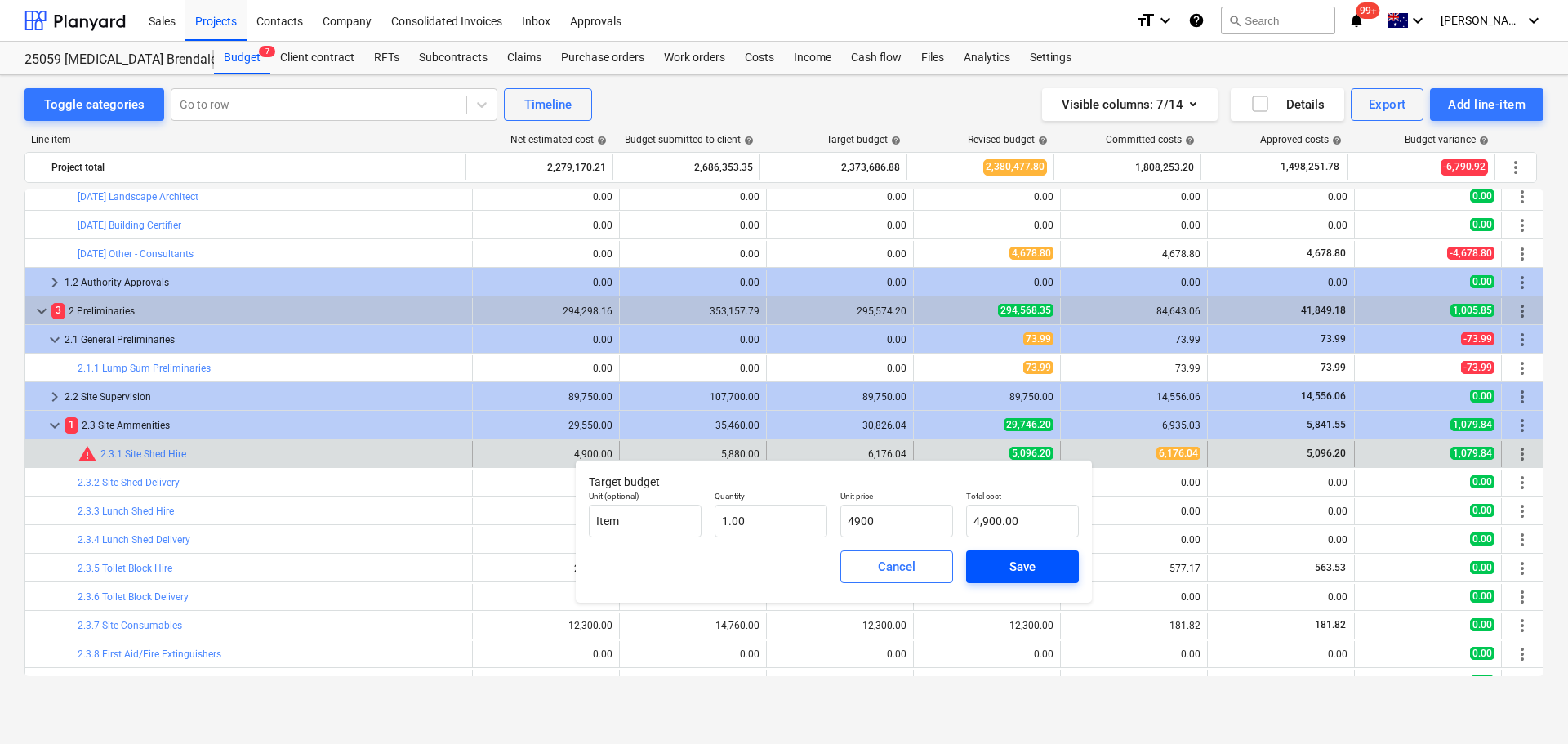
type input "4,900.00"
click at [1011, 571] on div "Save" at bounding box center [1022, 566] width 26 height 21
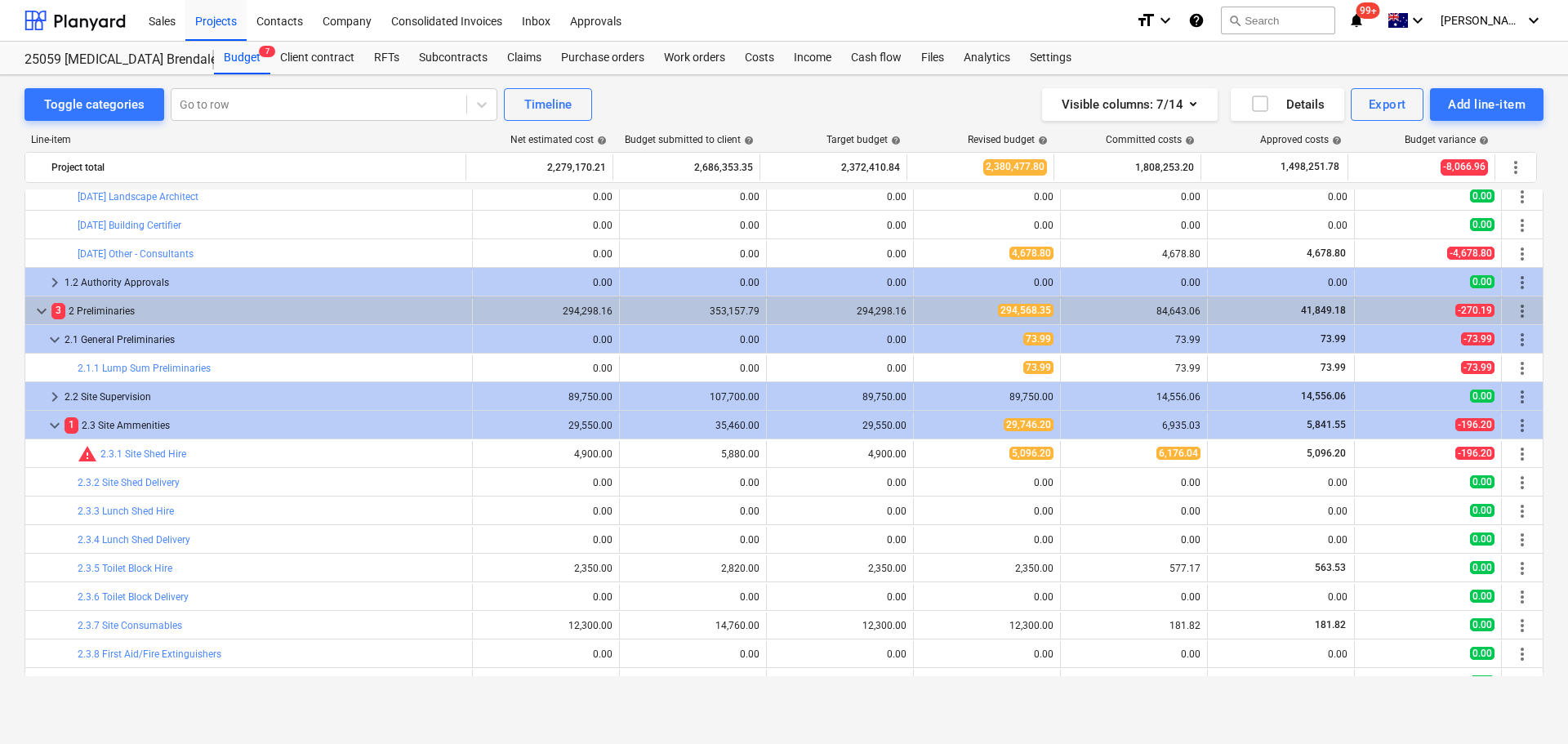
type input "1.00"
type input "4,900.00"
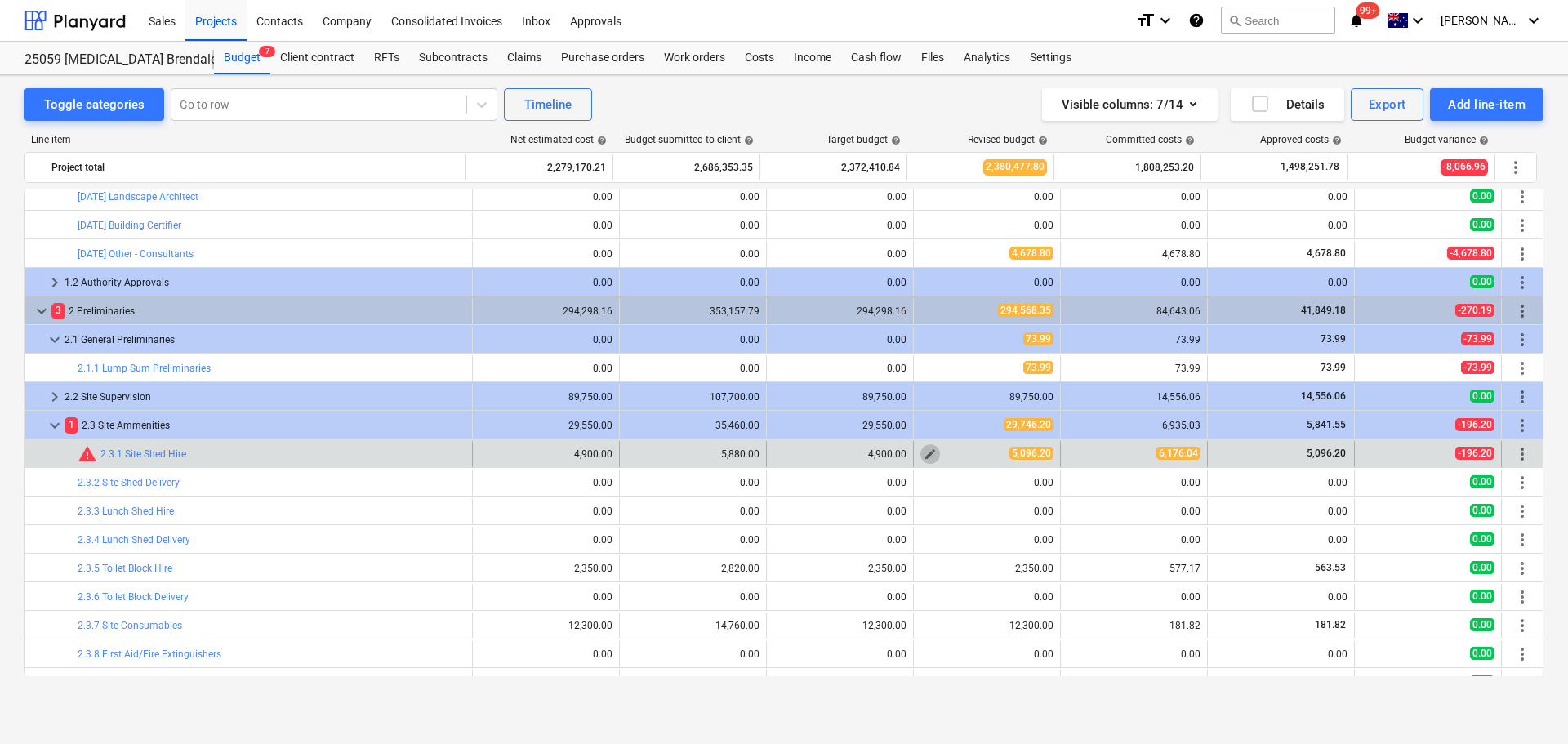
click at [924, 457] on span "edit" at bounding box center [930, 454] width 13 height 13
type textarea "x"
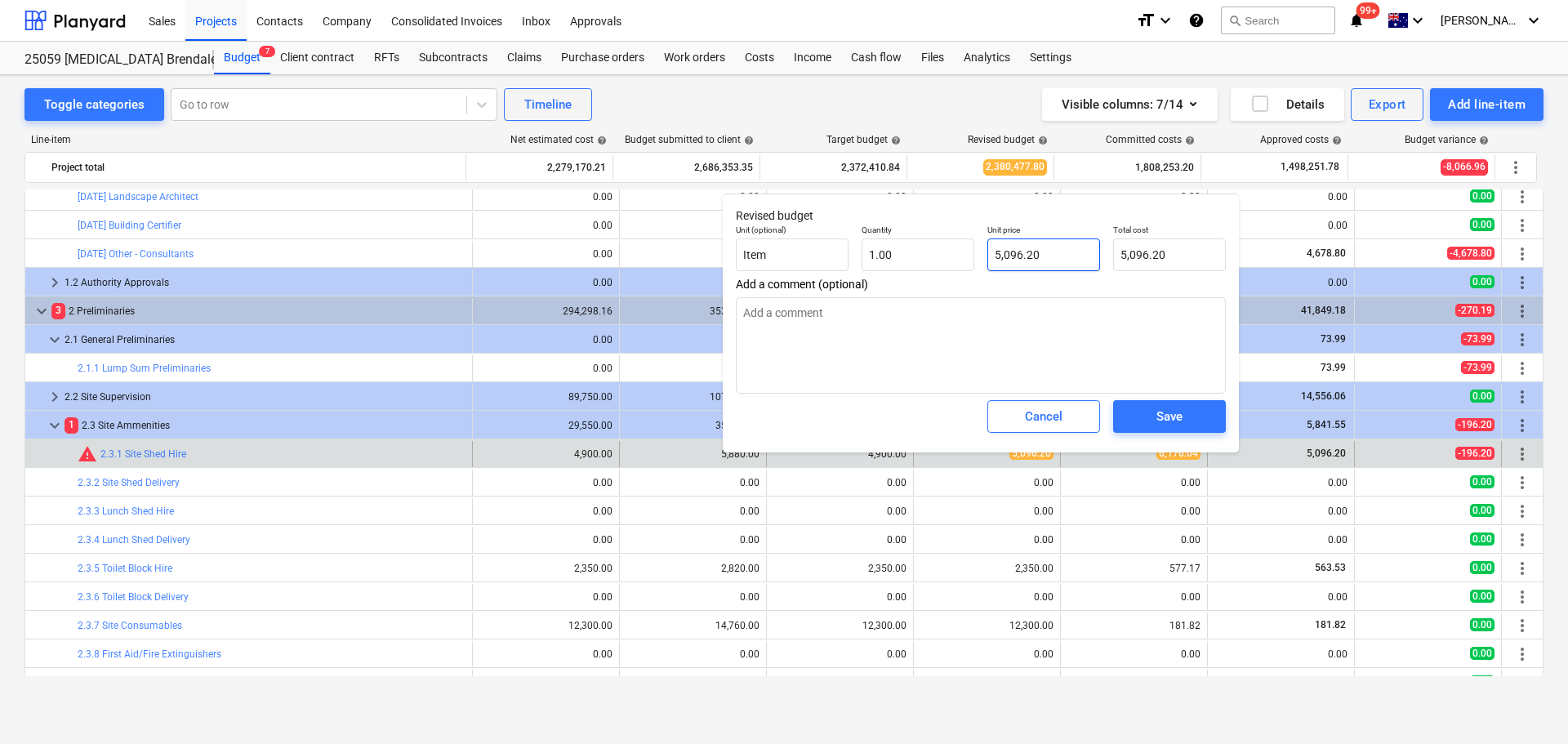
type input "5096.2"
drag, startPoint x: 1024, startPoint y: 252, endPoint x: 834, endPoint y: 234, distance: 190.9
click at [855, 240] on div "Unit (optional) Item Quantity 1.00 Unit price 5096.2 Total cost 5,096.20" at bounding box center [981, 247] width 503 height 60
type textarea "x"
type input "6"
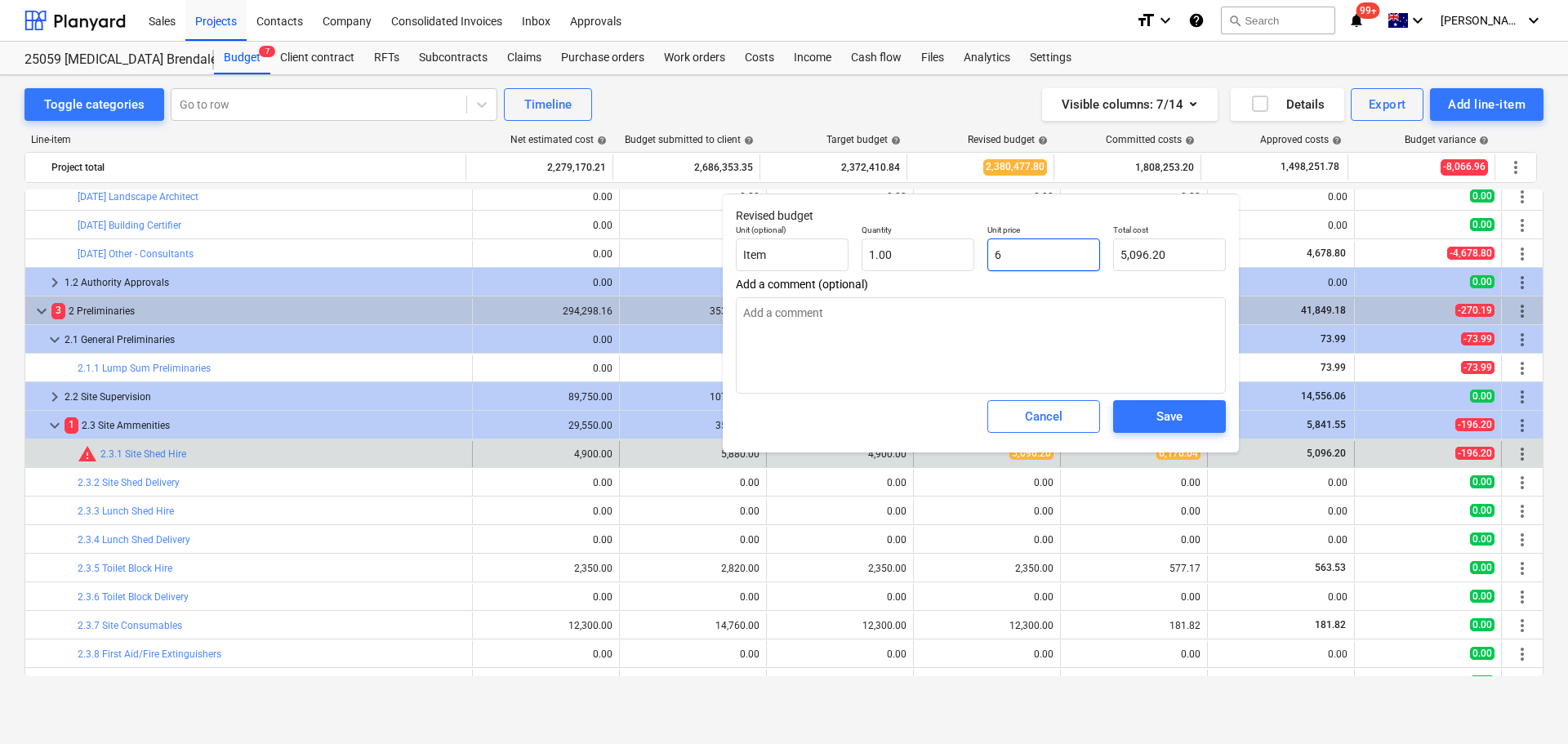
type input "6.00"
type textarea "x"
type input "61"
type input "61.00"
type textarea "x"
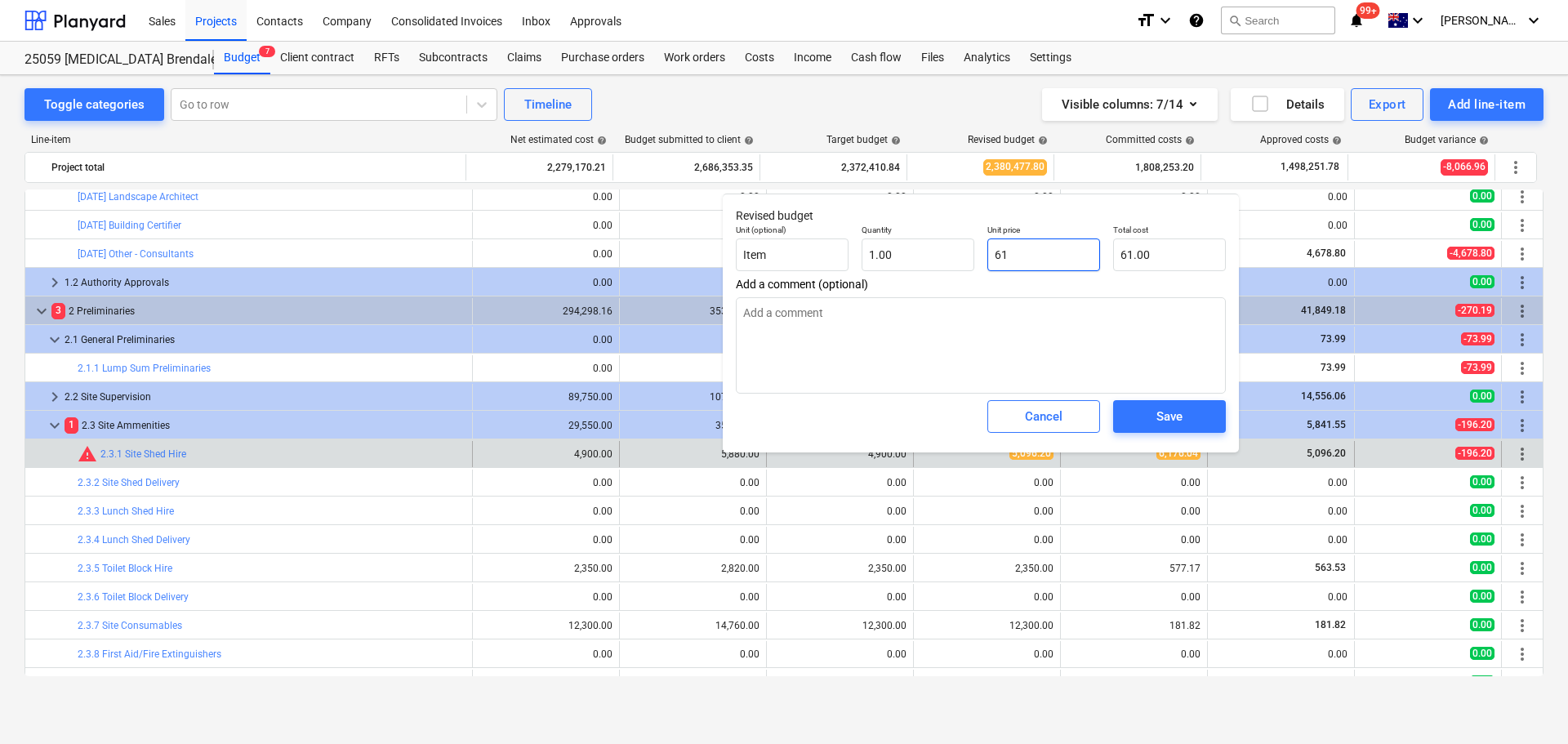
type input "617"
type input "617.00"
type textarea "x"
type input "6176"
type input "6,176.00"
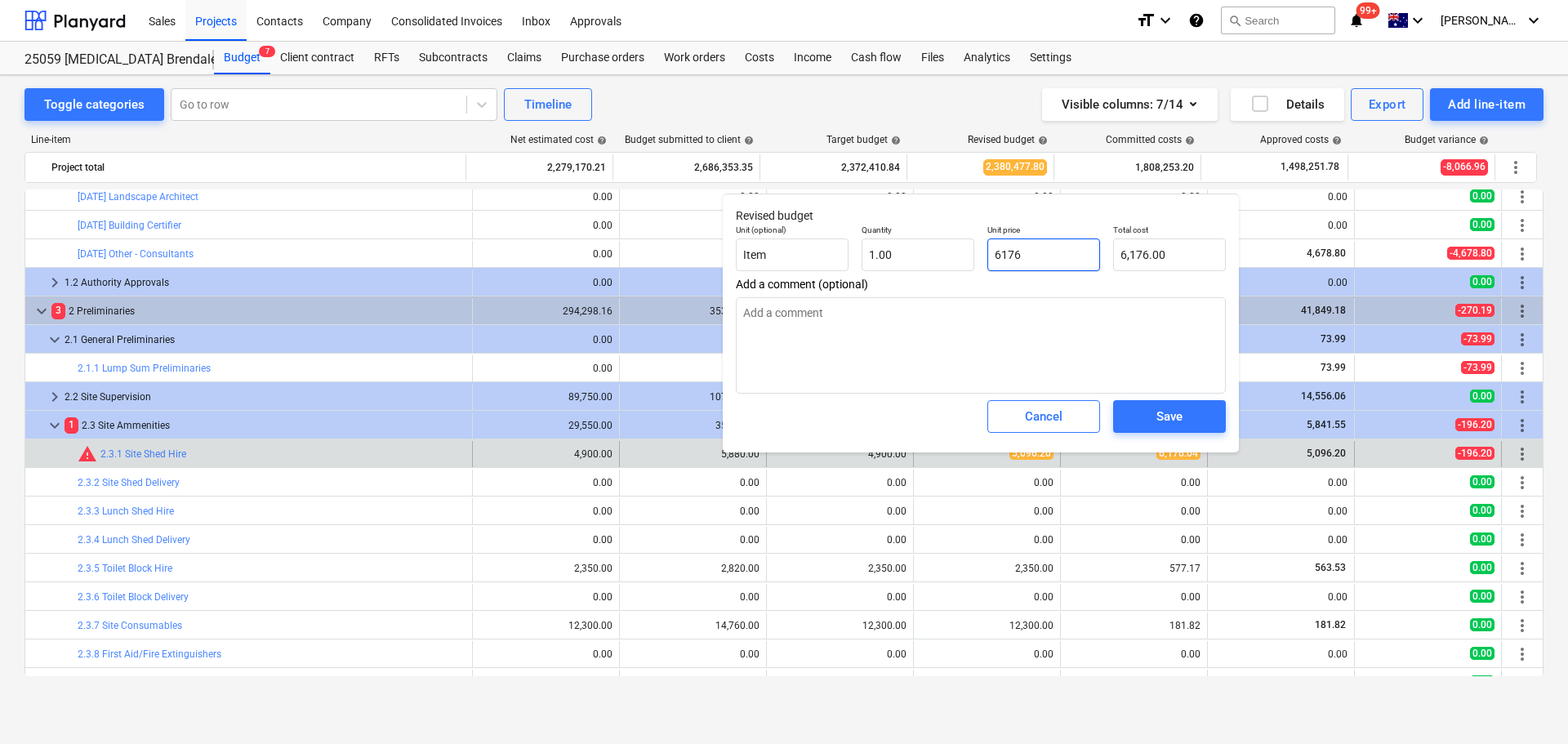
type textarea "x"
type input "6176."
type textarea "x"
type input "6176.0"
type textarea "x"
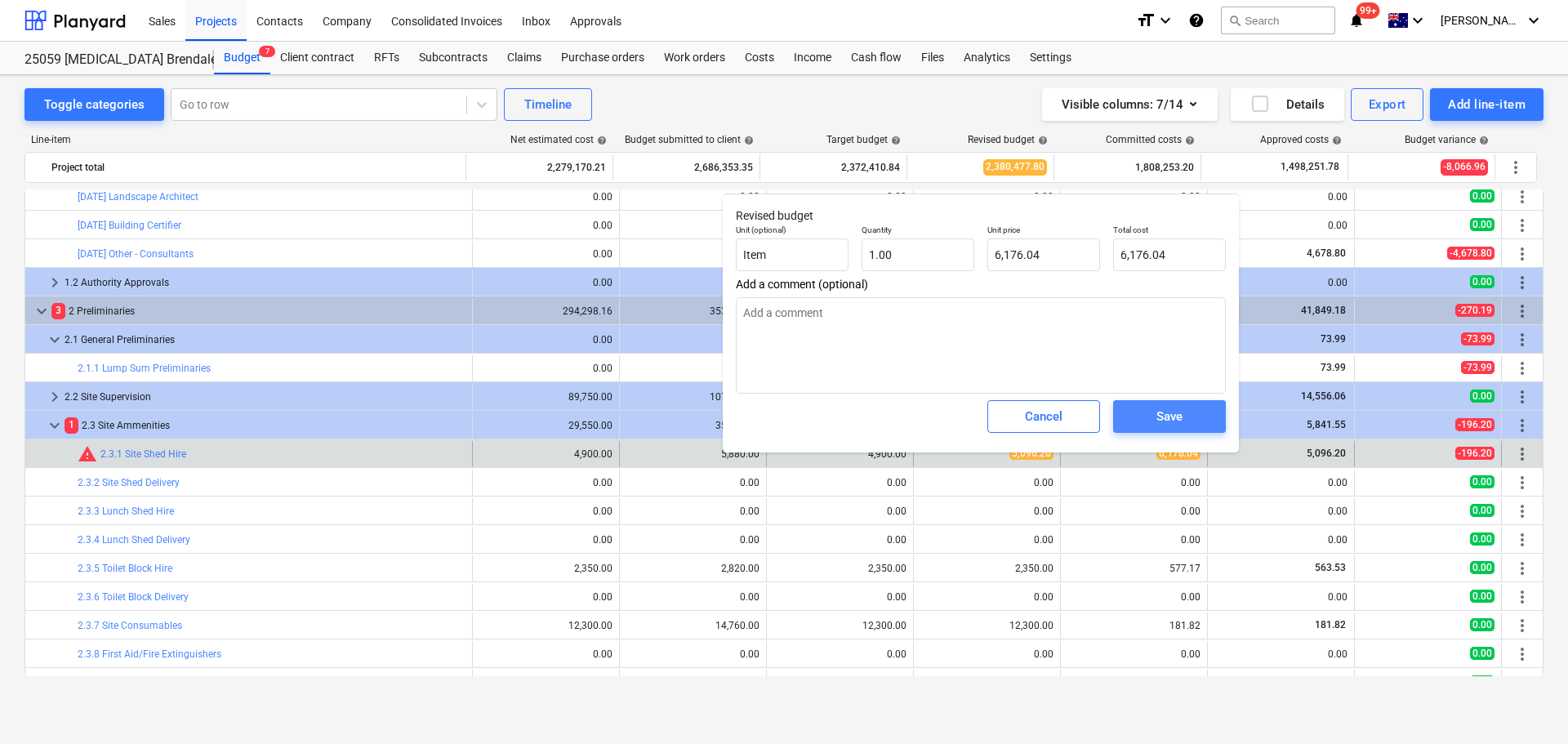
click at [1179, 419] on div "Save" at bounding box center [1170, 416] width 26 height 21
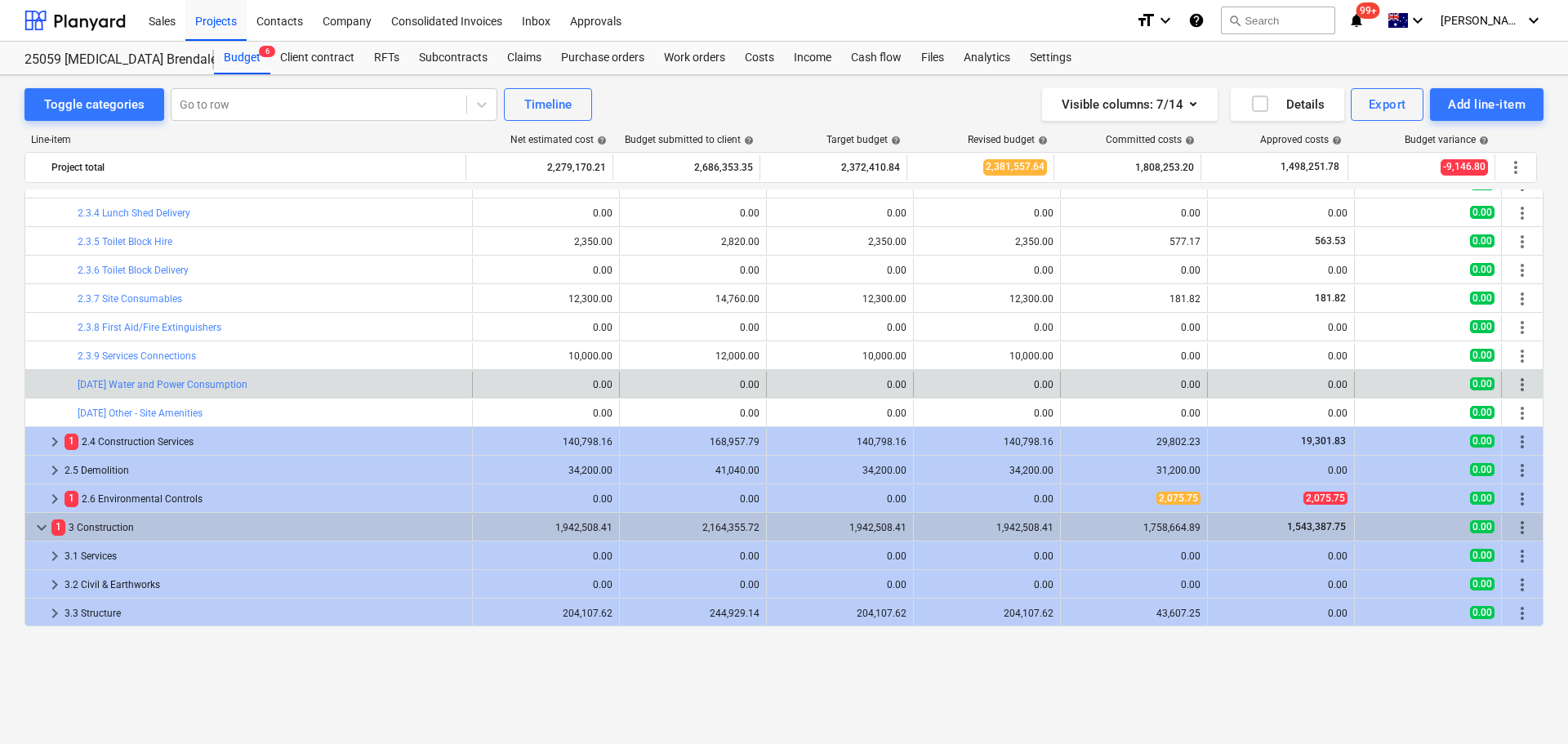
scroll to position [653, 0]
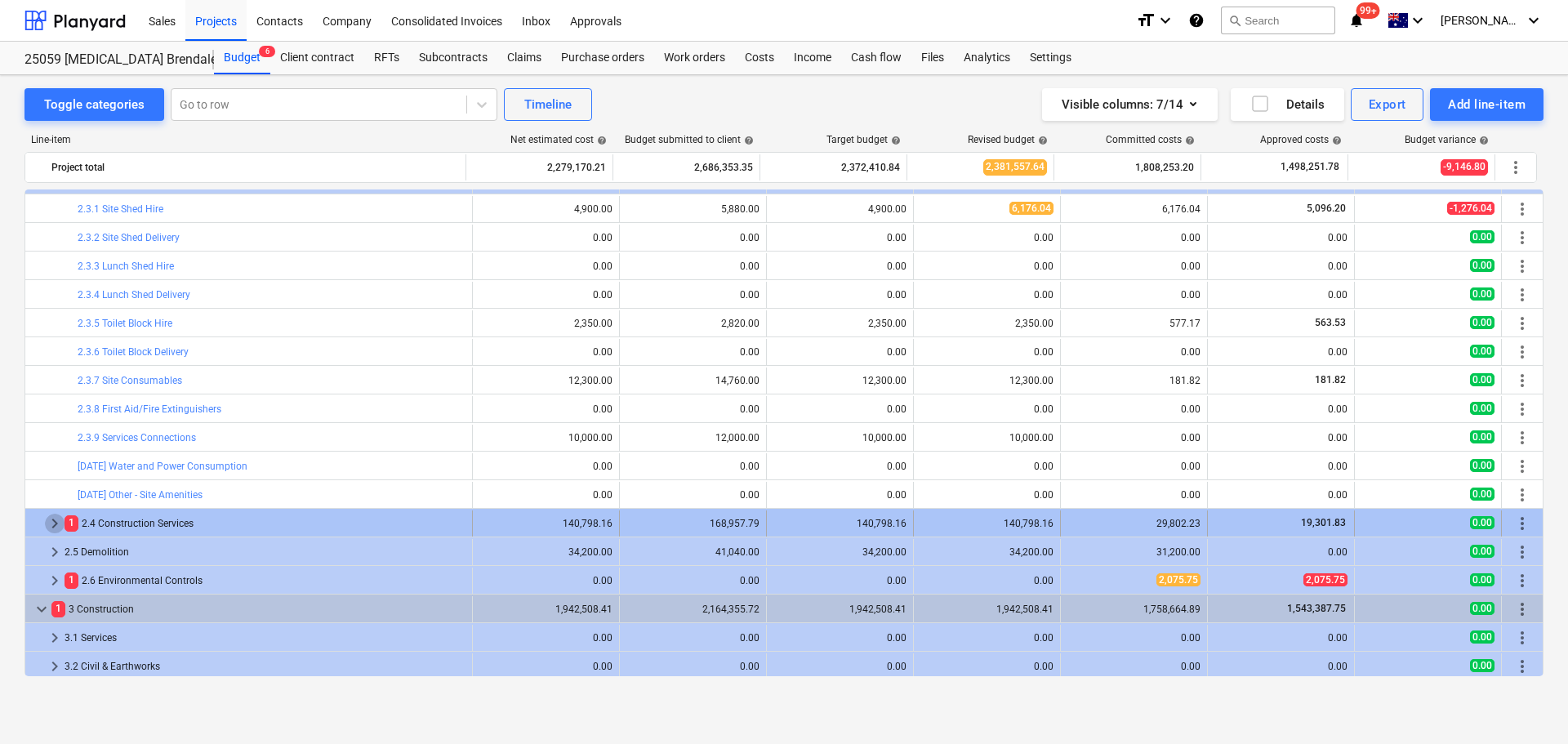
click at [53, 523] on span "keyboard_arrow_right" at bounding box center [55, 524] width 20 height 20
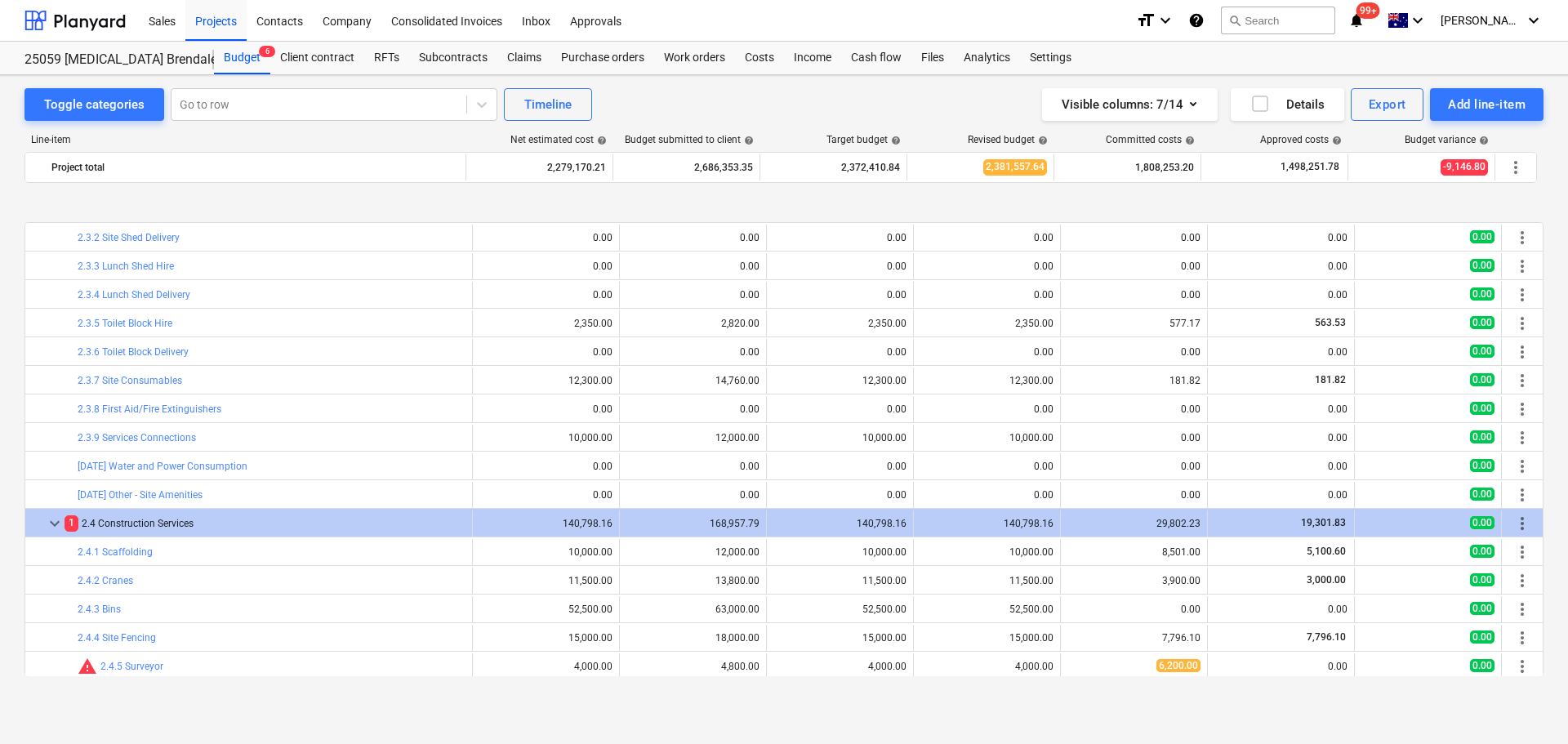
scroll to position [898, 0]
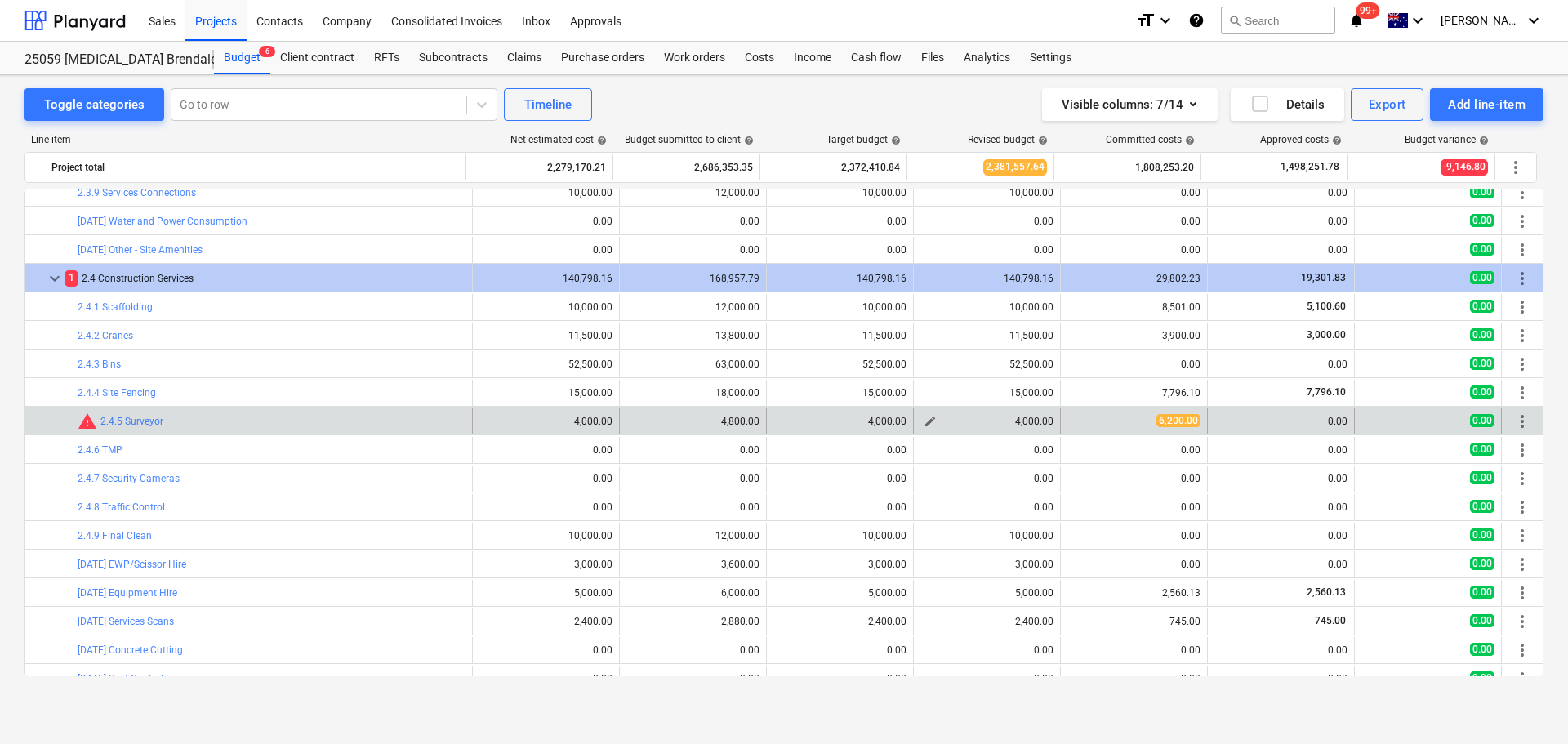
click at [924, 421] on span "edit" at bounding box center [930, 421] width 13 height 13
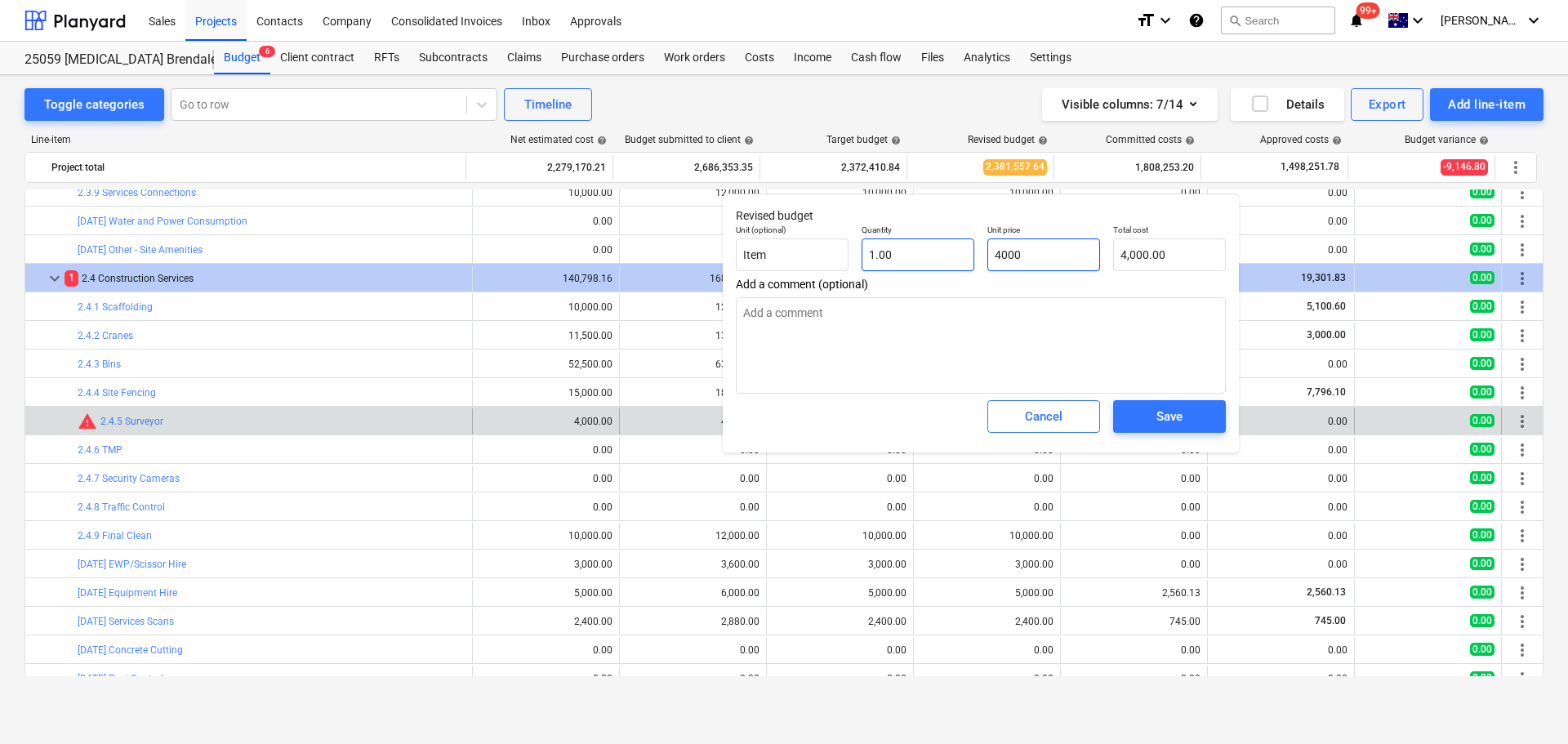
drag, startPoint x: 1060, startPoint y: 253, endPoint x: 942, endPoint y: 249, distance: 118.1
click at [950, 248] on div "Unit (optional) Item Quantity 1.00 Unit price 4000 Total cost 4,000.00" at bounding box center [981, 247] width 503 height 60
click at [1179, 416] on div "Save" at bounding box center [1170, 416] width 26 height 21
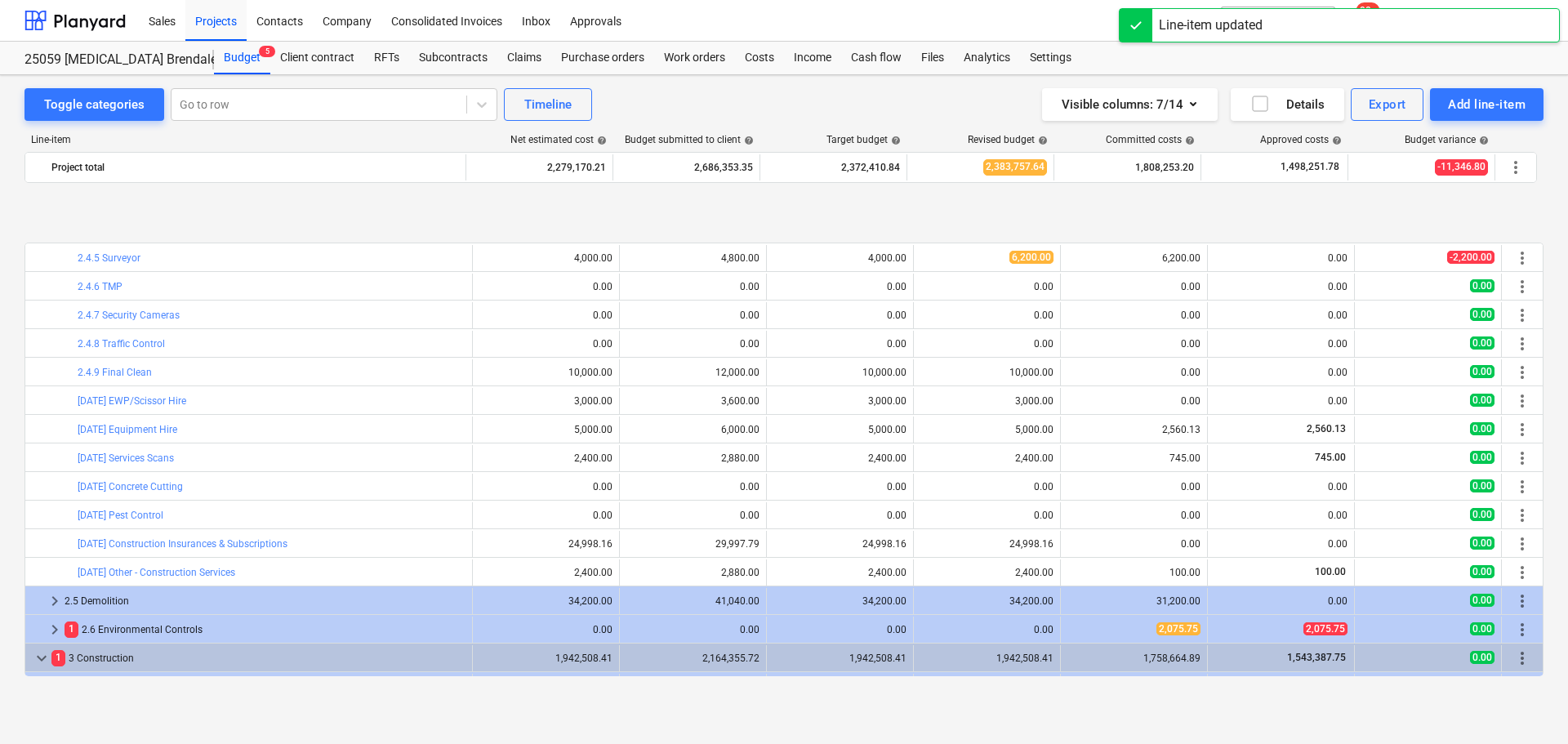
scroll to position [1224, 0]
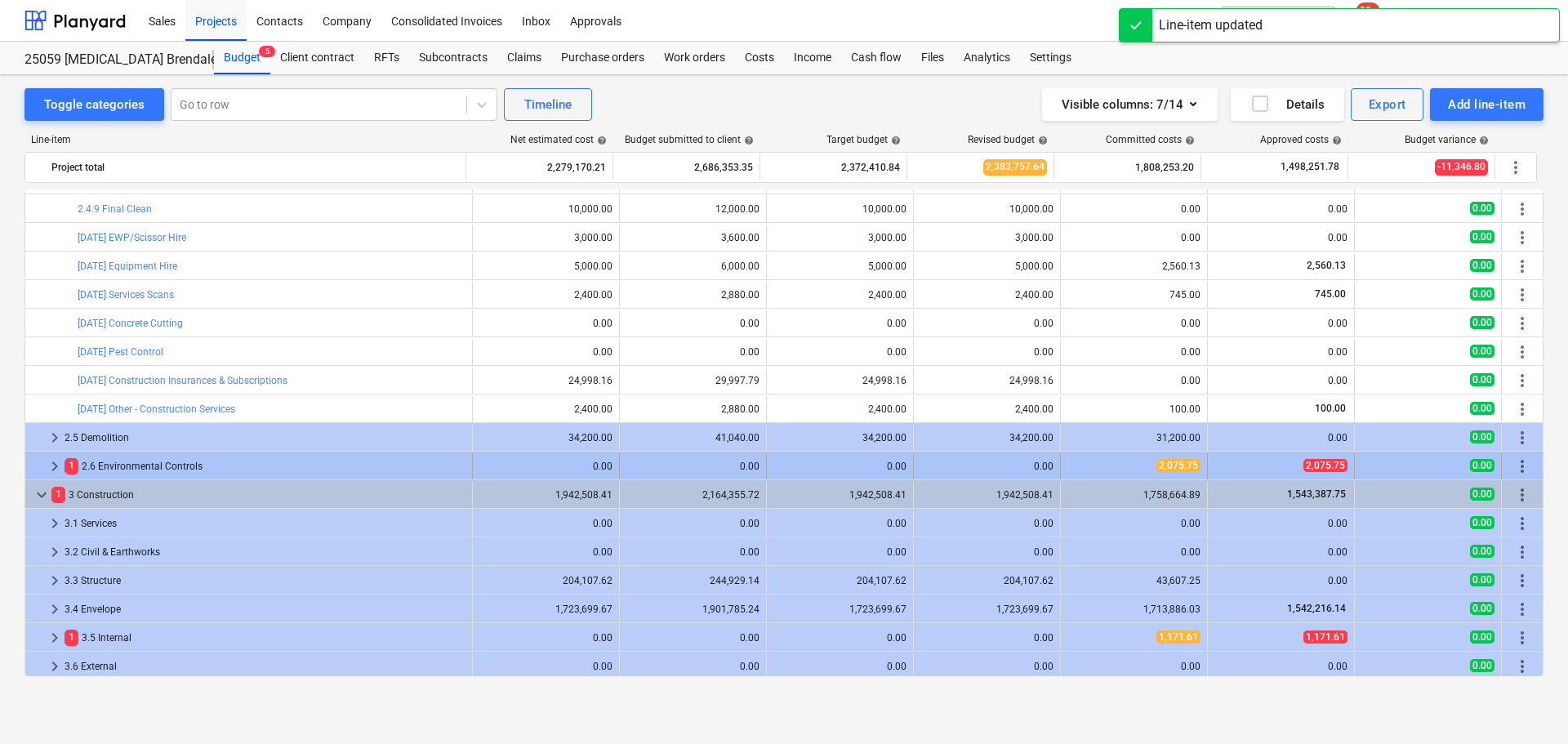
click at [56, 467] on span "keyboard_arrow_right" at bounding box center [55, 466] width 20 height 20
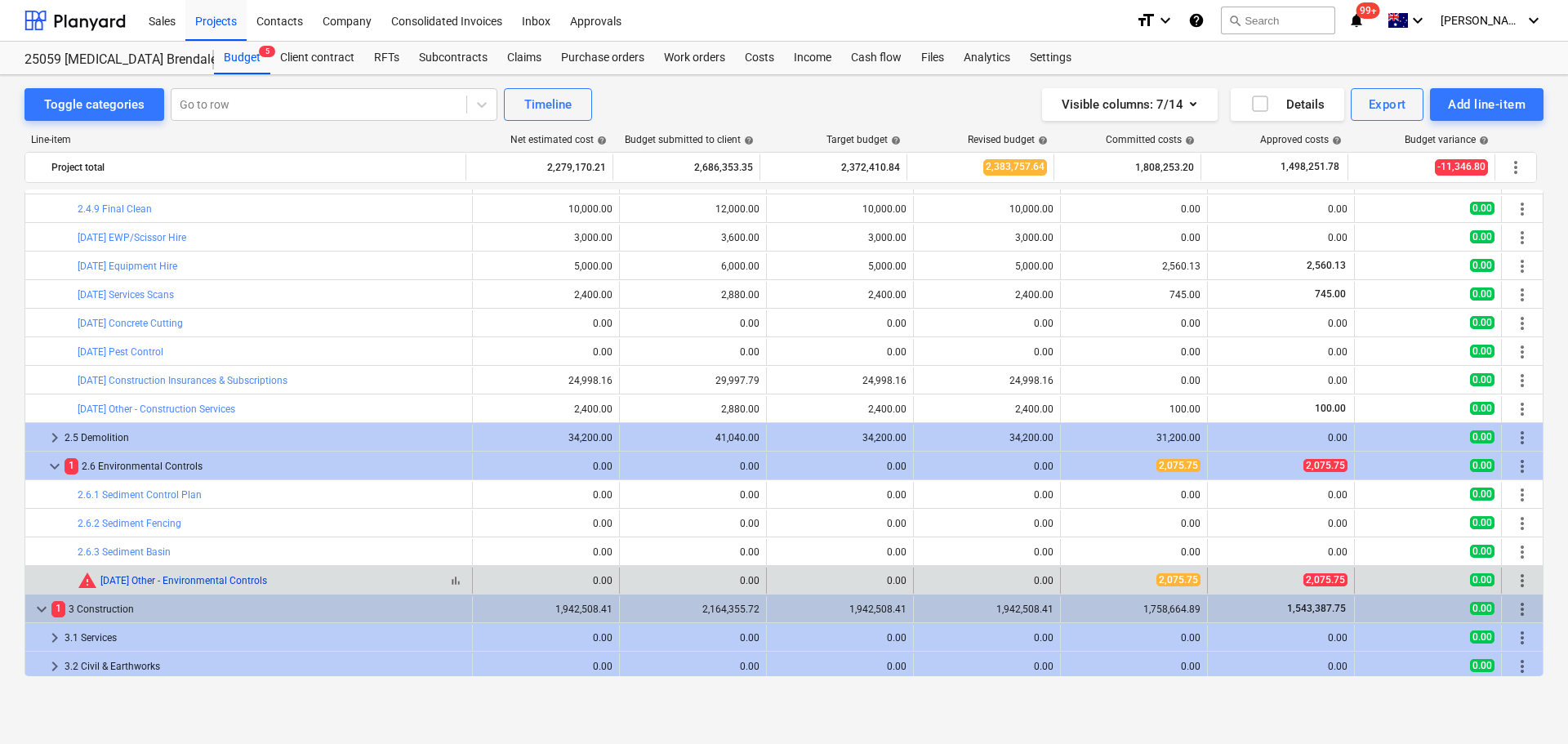
click at [179, 575] on link "[DATE] Other - Environmental Controls" at bounding box center [184, 580] width 166 height 11
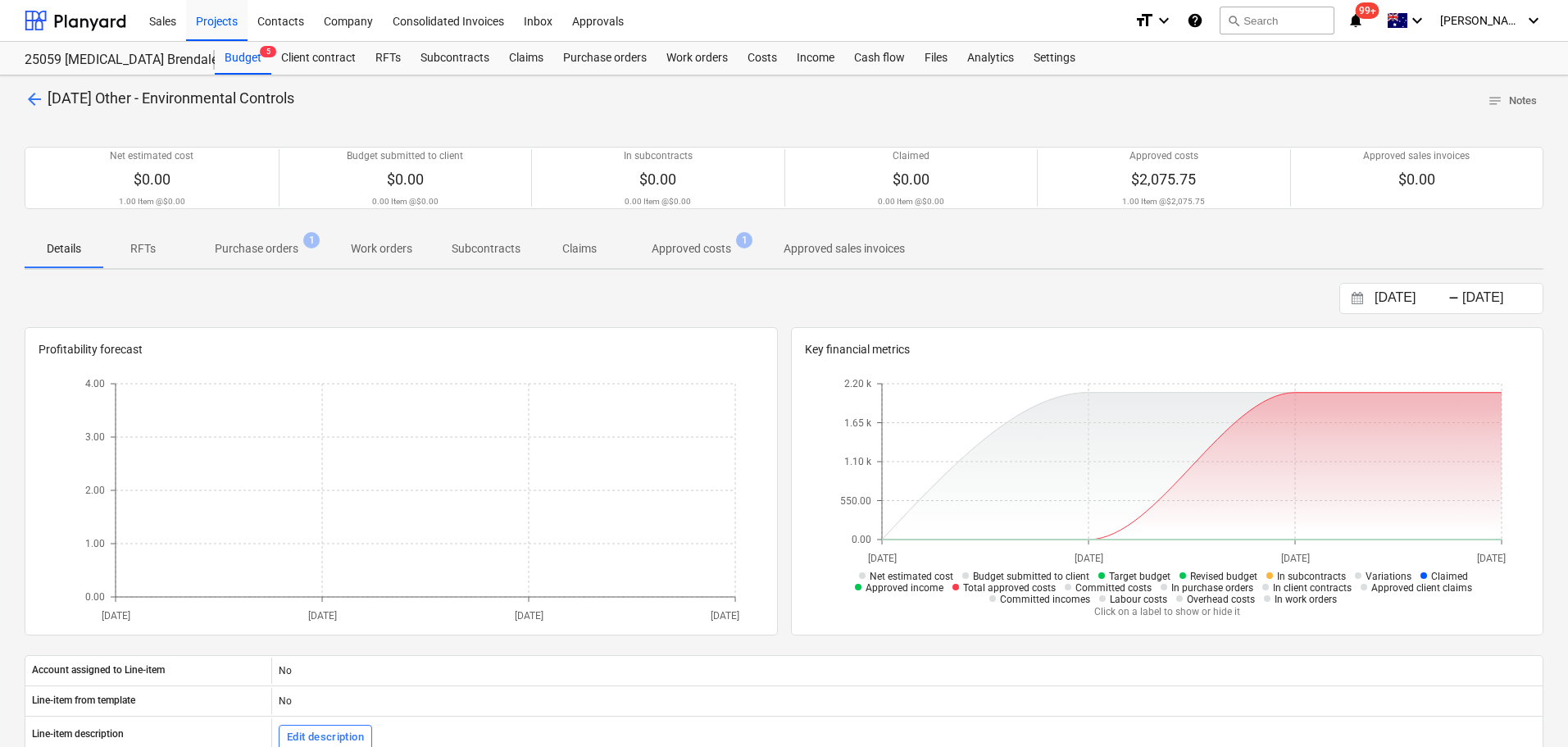
click at [680, 250] on p "Approved costs" at bounding box center [691, 248] width 80 height 17
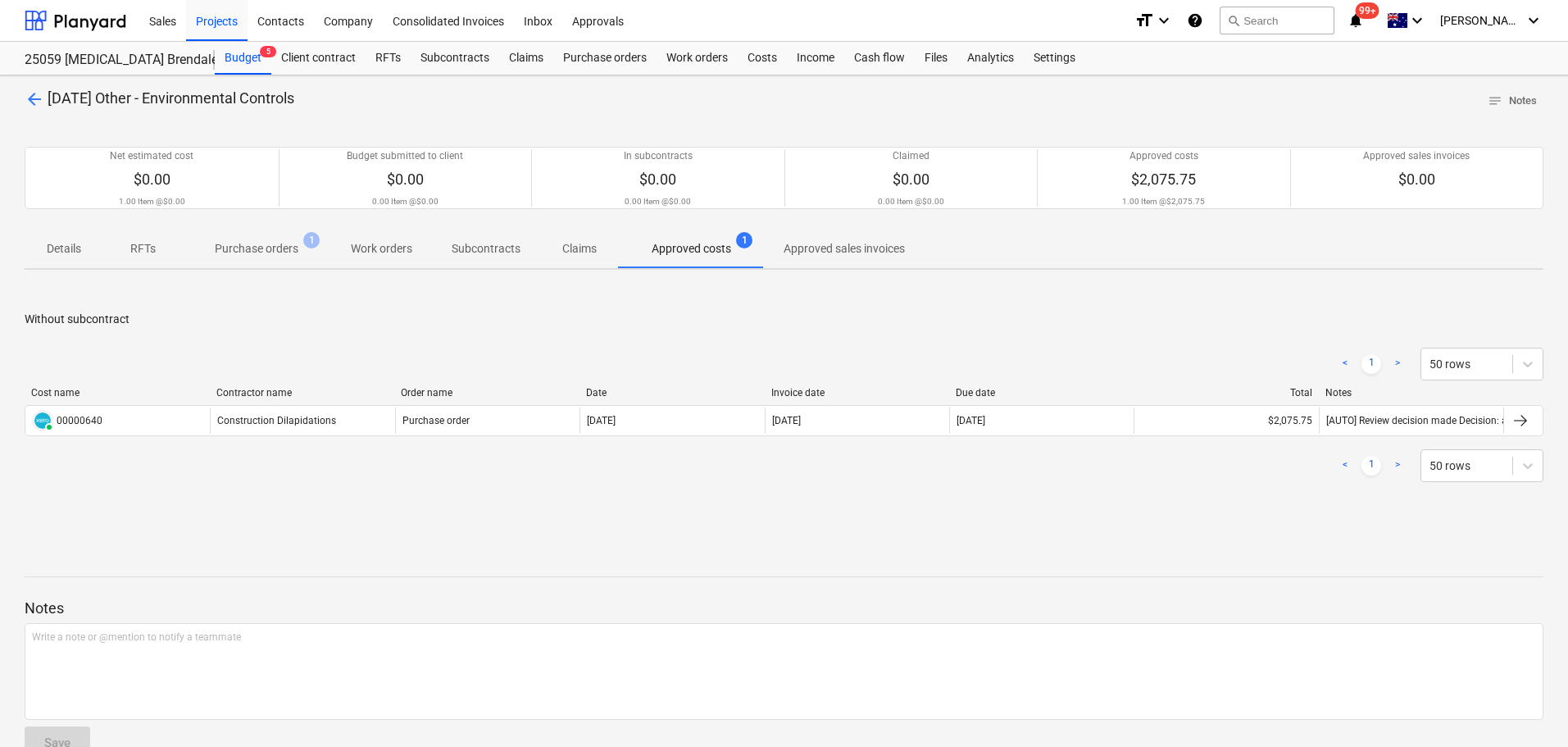
click at [247, 252] on p "Purchase orders" at bounding box center [257, 248] width 84 height 17
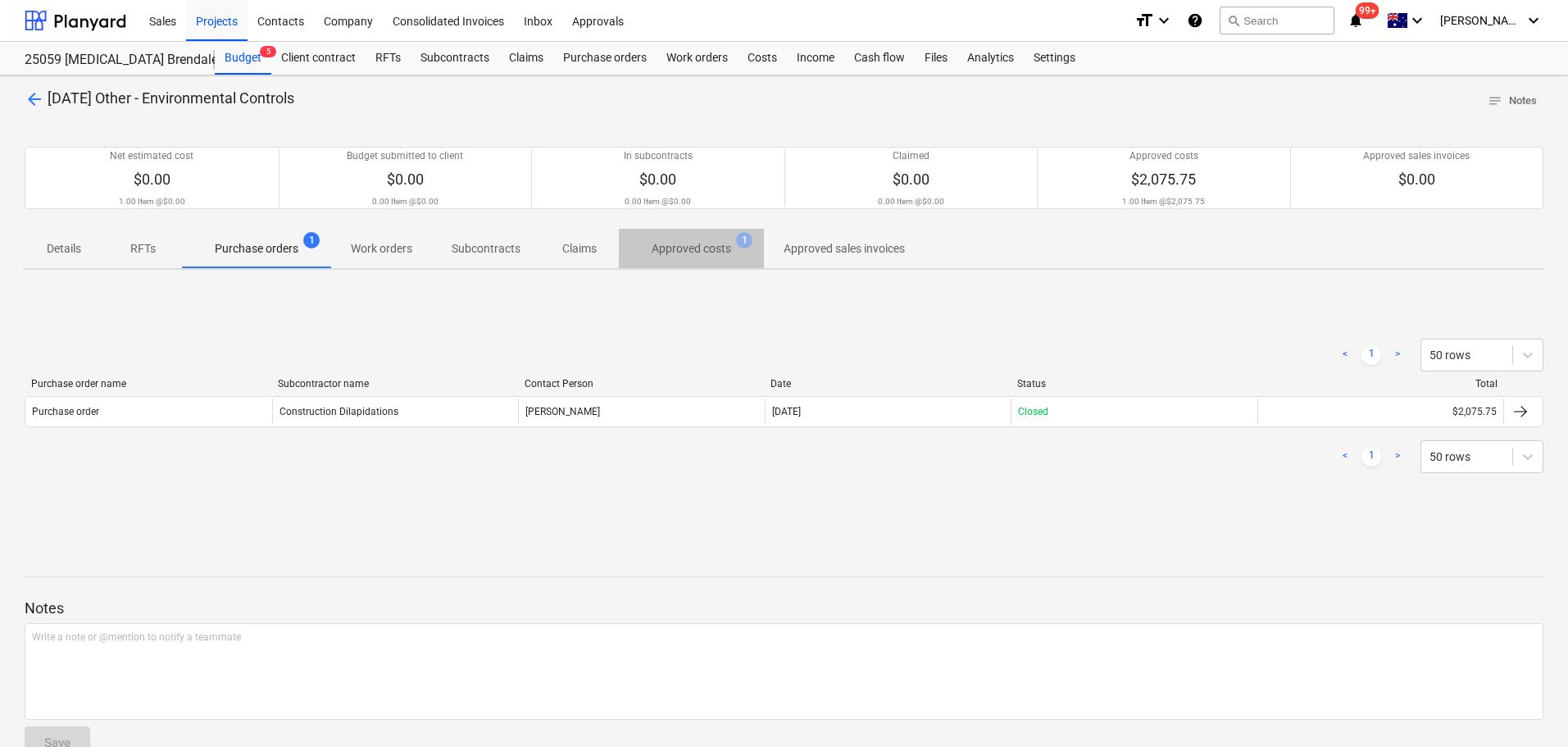
click at [684, 255] on p "Approved costs" at bounding box center [691, 248] width 80 height 17
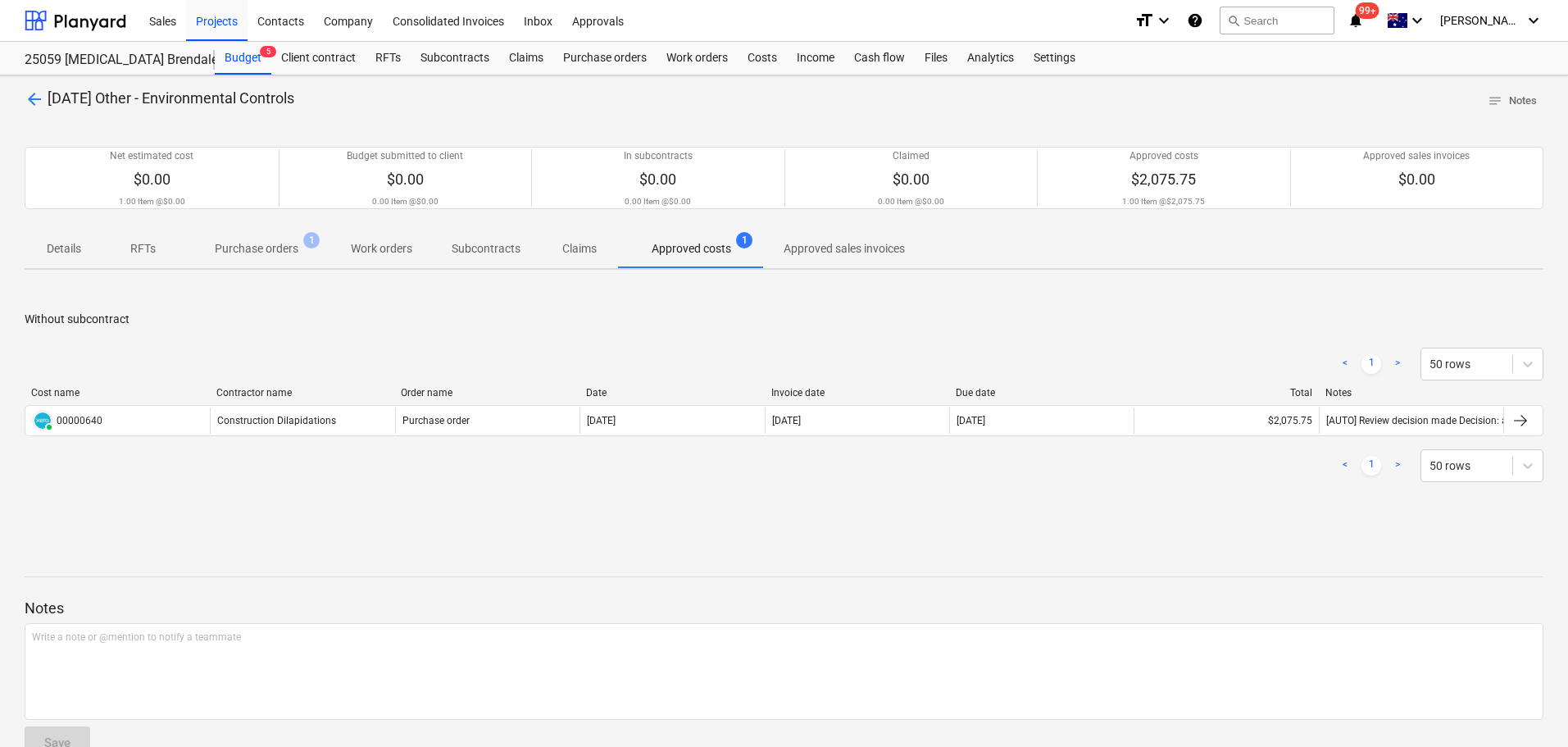
click at [35, 96] on span "arrow_back" at bounding box center [35, 100] width 20 height 20
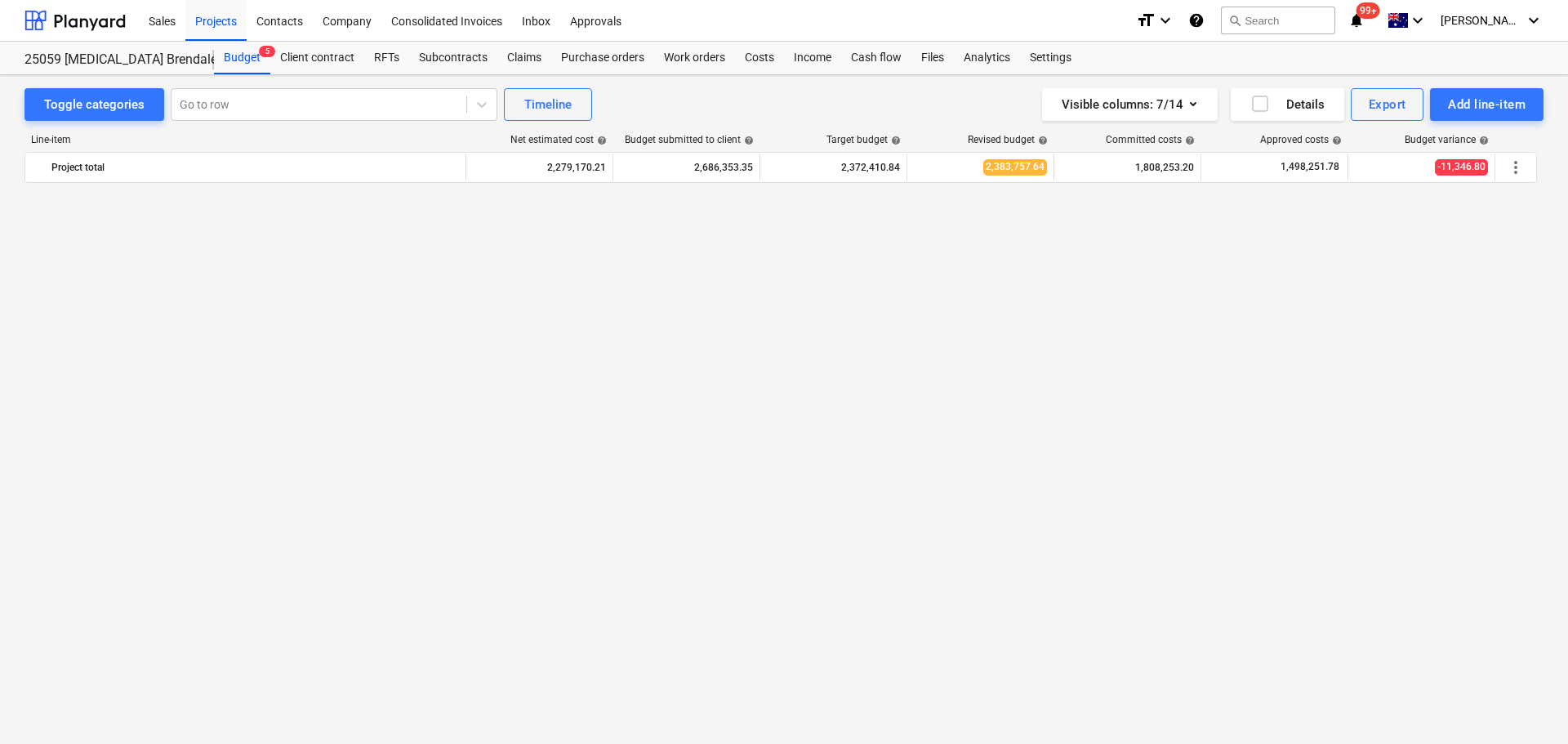
scroll to position [1224, 0]
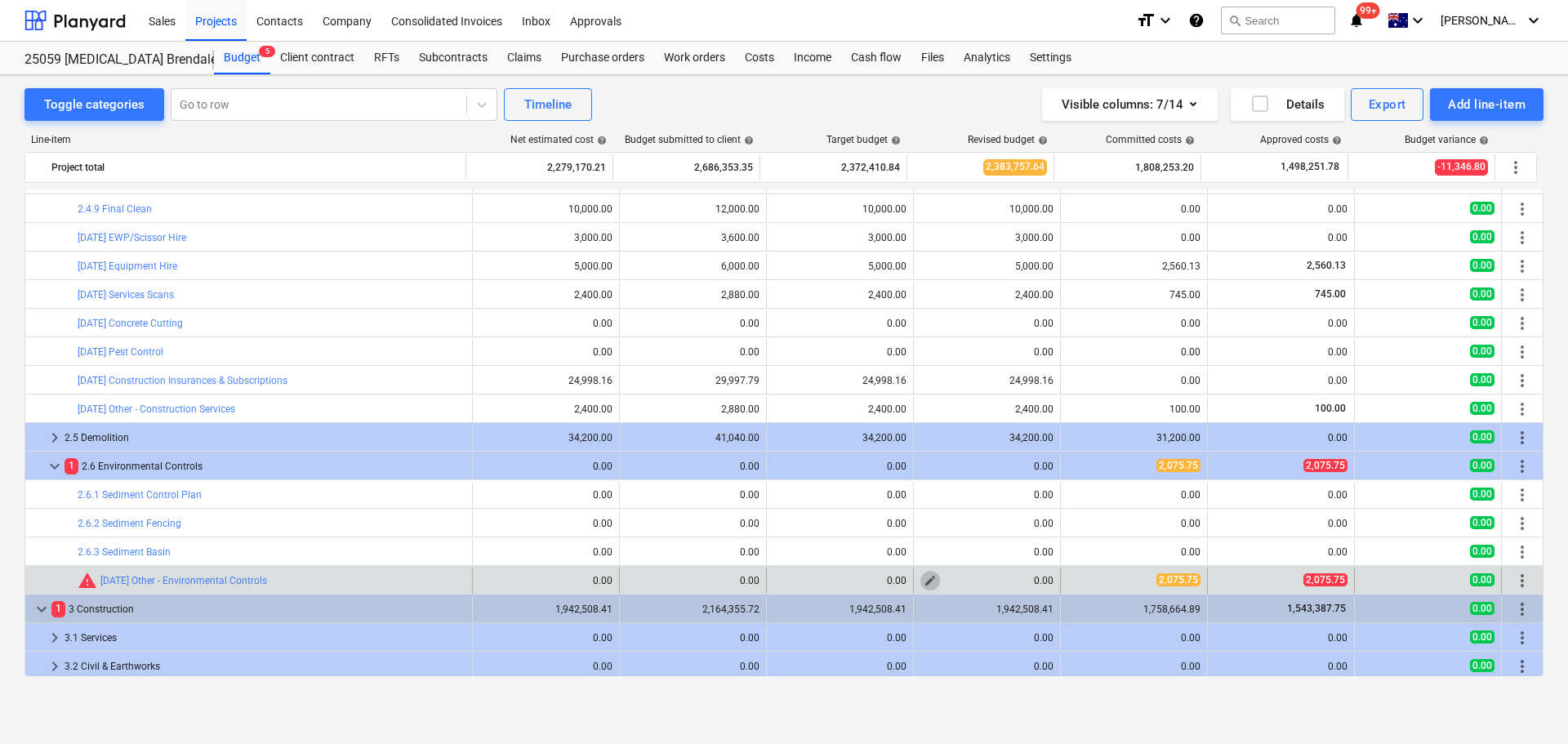
click at [925, 577] on span "edit" at bounding box center [930, 580] width 13 height 13
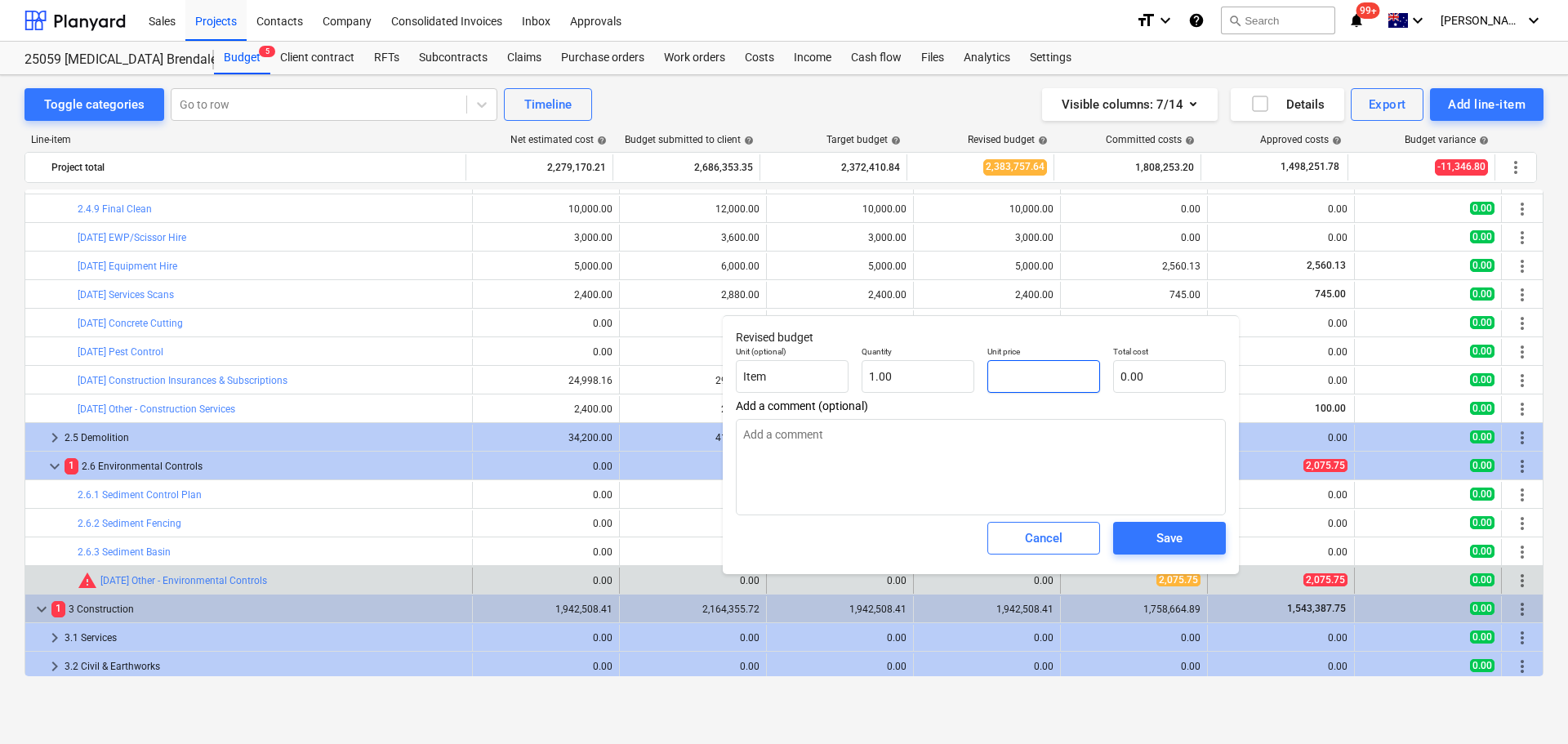
click at [1020, 377] on input "text" at bounding box center [1043, 376] width 112 height 33
click at [1191, 543] on span "Save" at bounding box center [1170, 538] width 74 height 21
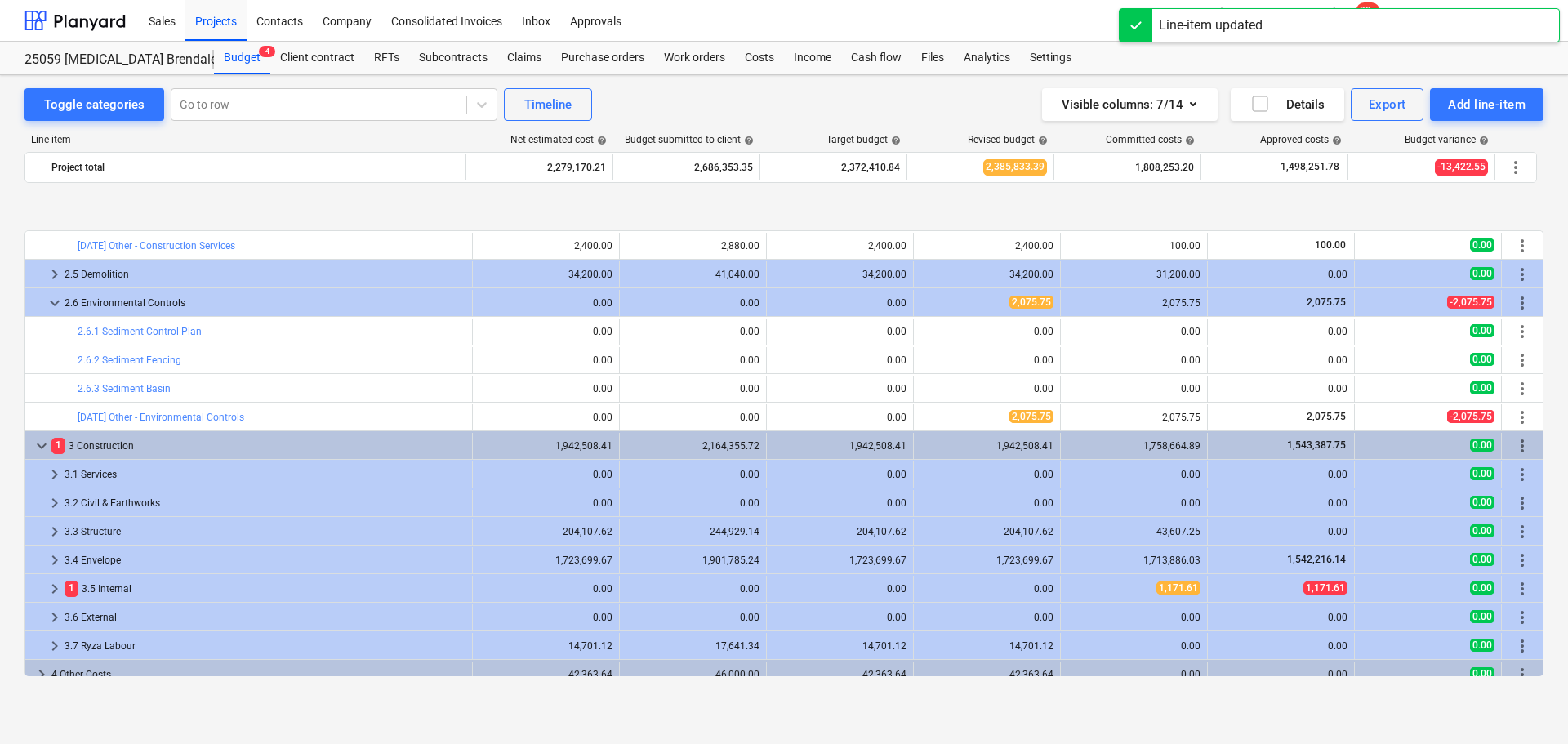
scroll to position [1469, 0]
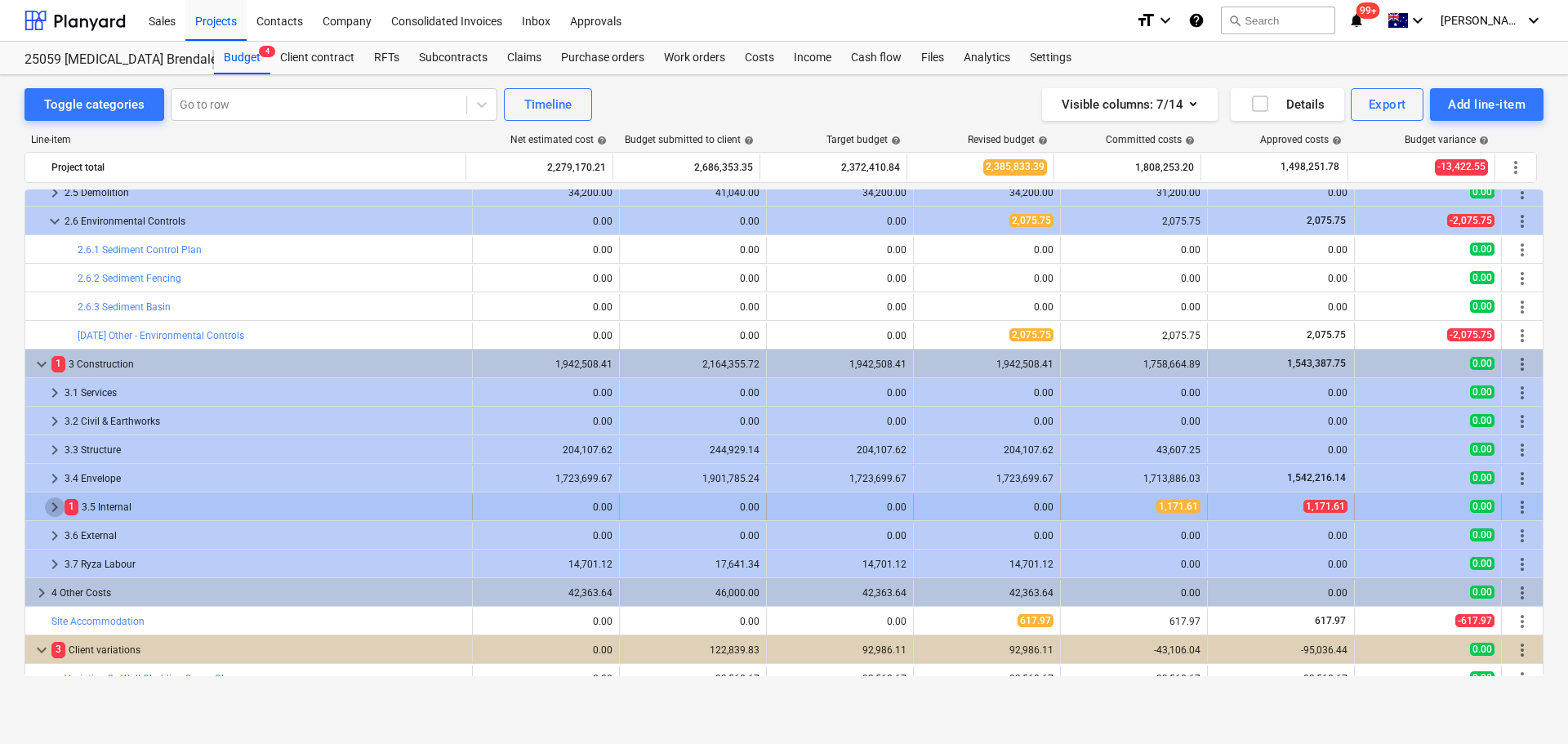
click at [47, 506] on span "keyboard_arrow_right" at bounding box center [55, 507] width 20 height 20
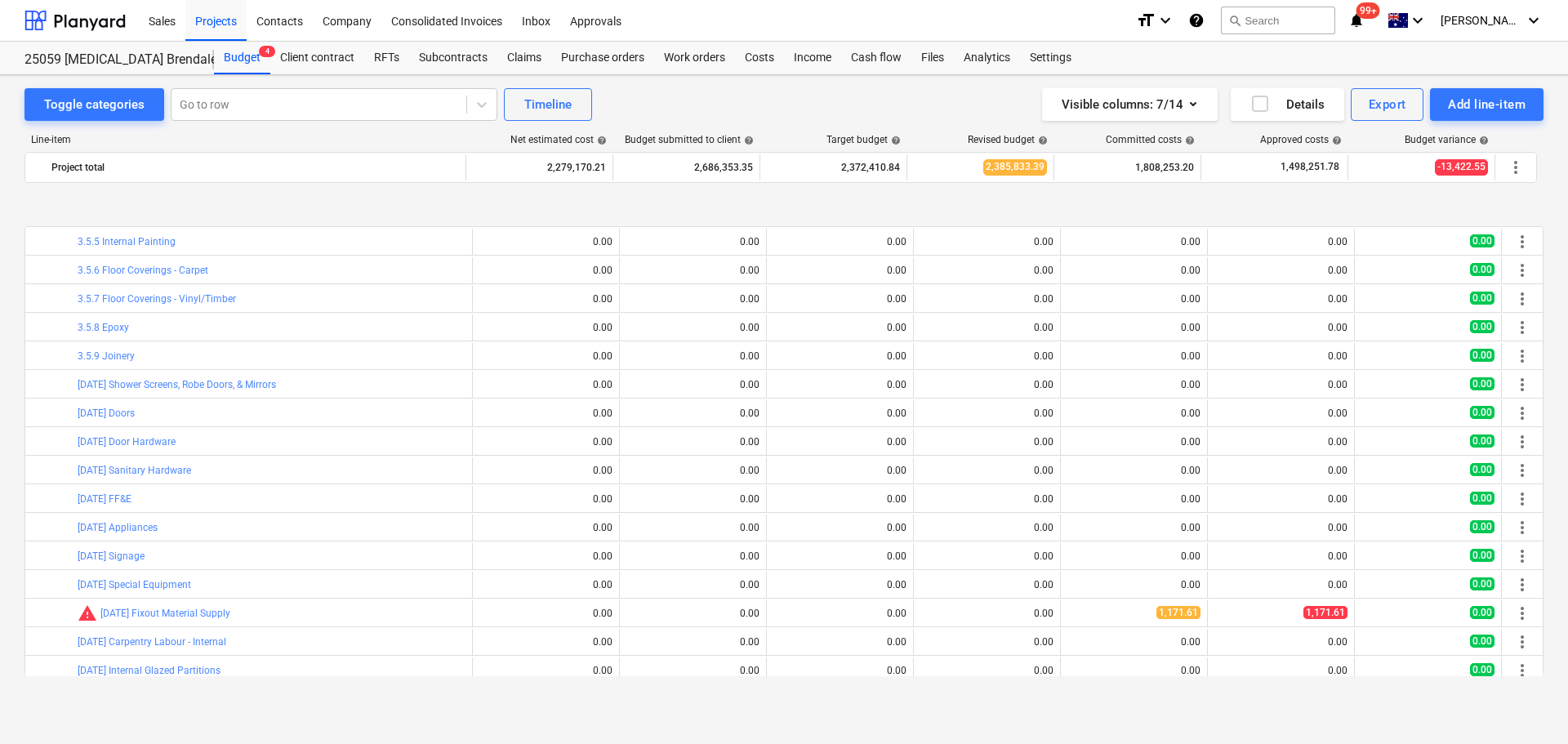
scroll to position [1959, 0]
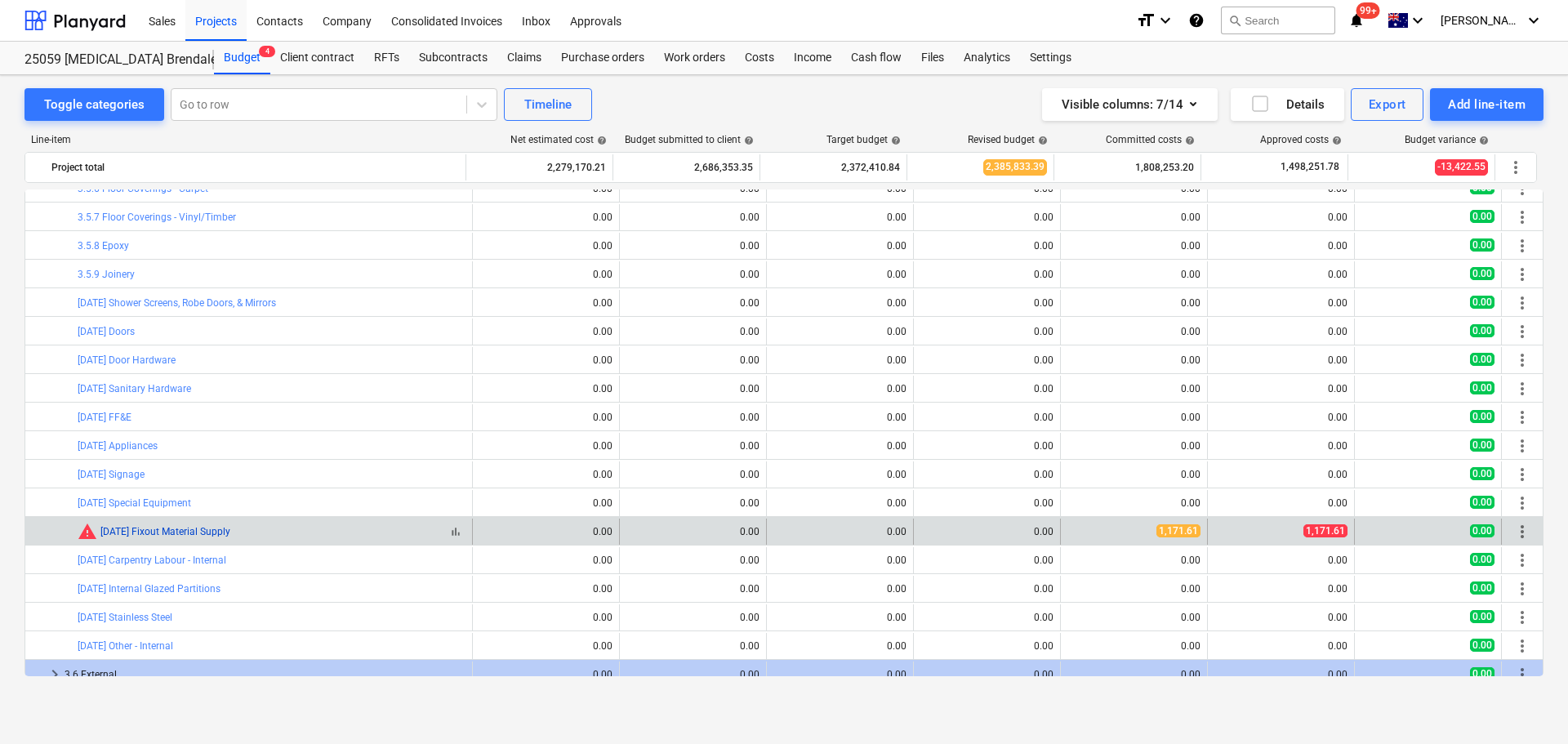
click at [195, 530] on link "[DATE] Fixout Material Supply" at bounding box center [166, 532] width 130 height 11
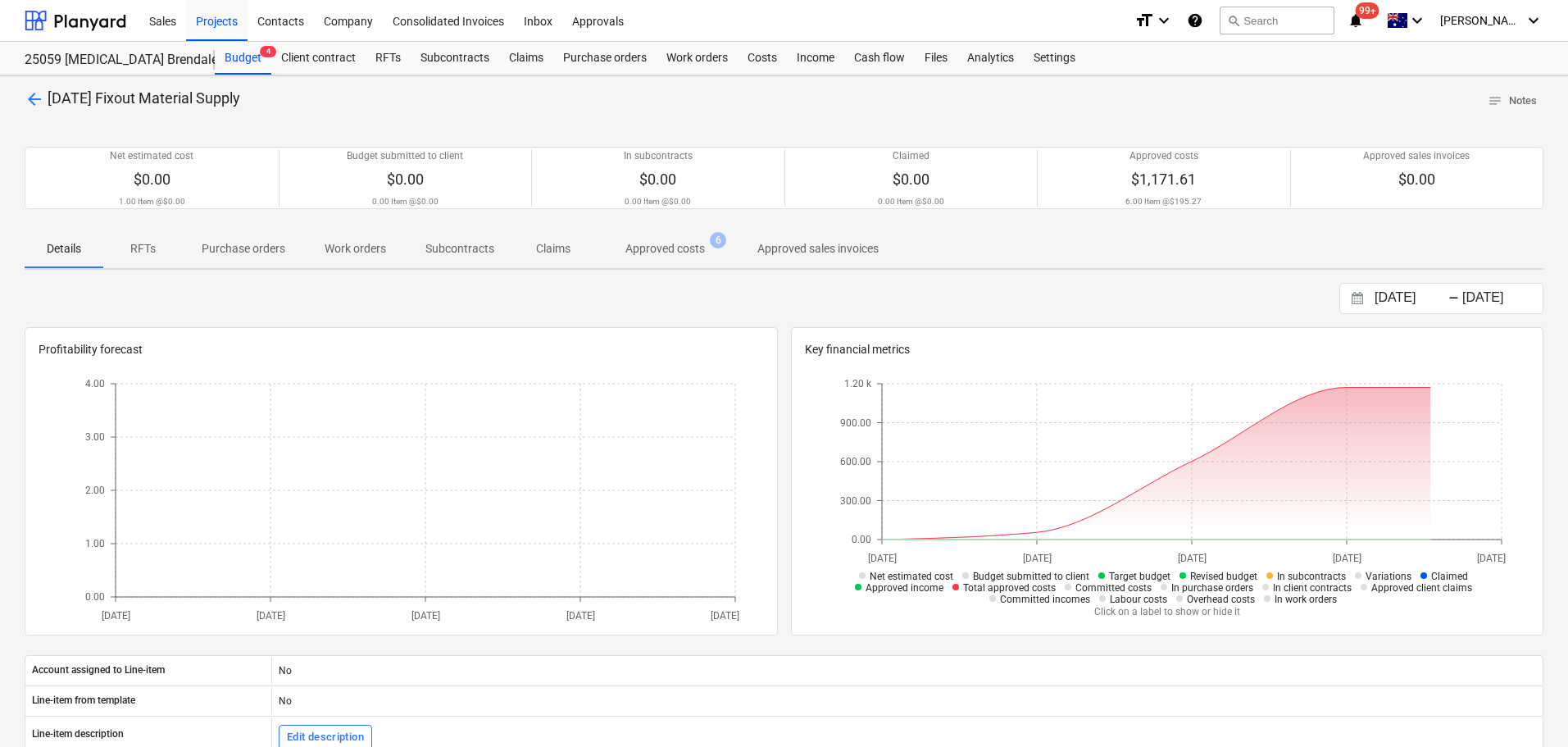
click at [641, 248] on p "Approved costs" at bounding box center [665, 248] width 80 height 17
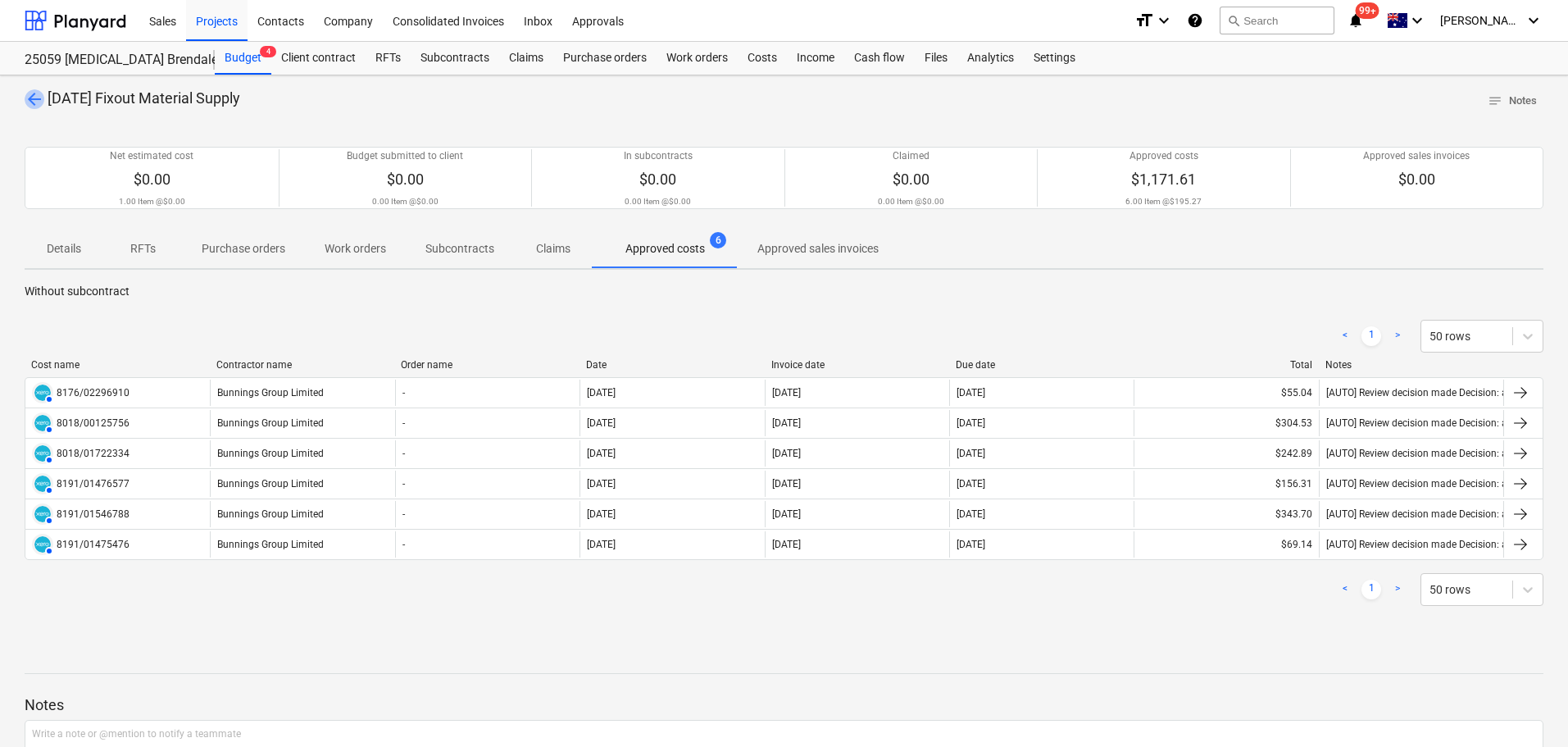
click at [28, 98] on span "arrow_back" at bounding box center [35, 100] width 20 height 20
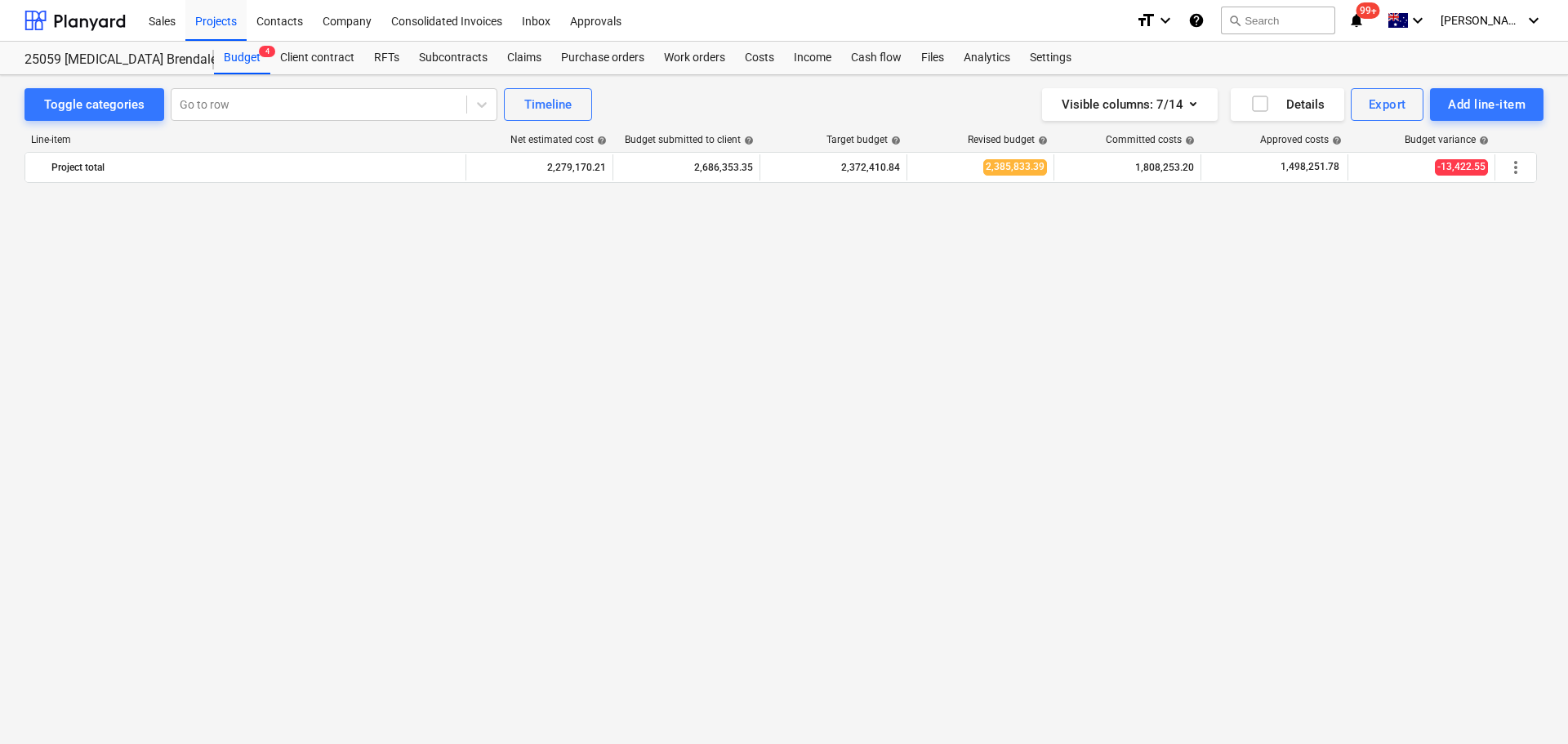
scroll to position [1959, 0]
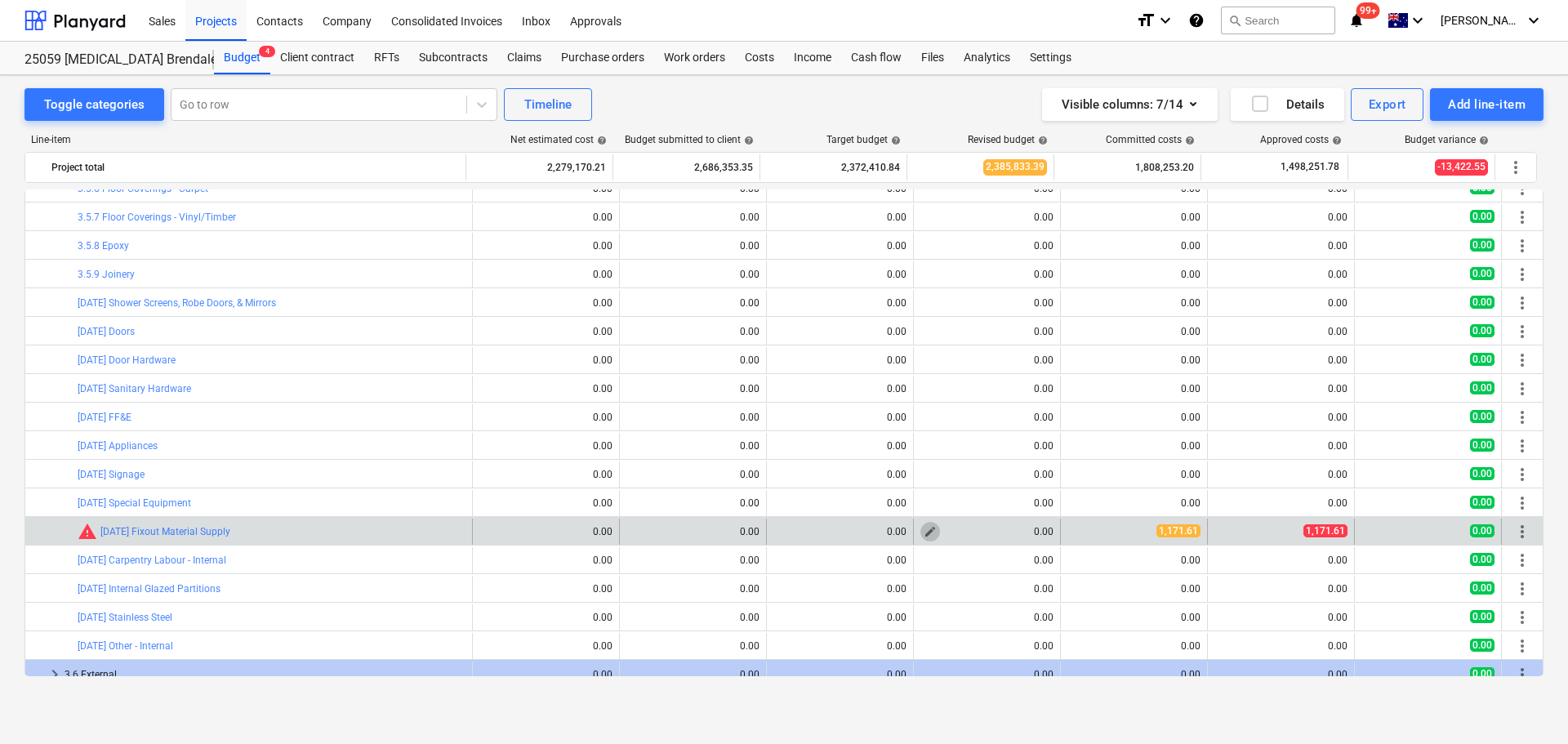
click at [924, 533] on span "edit" at bounding box center [930, 532] width 13 height 13
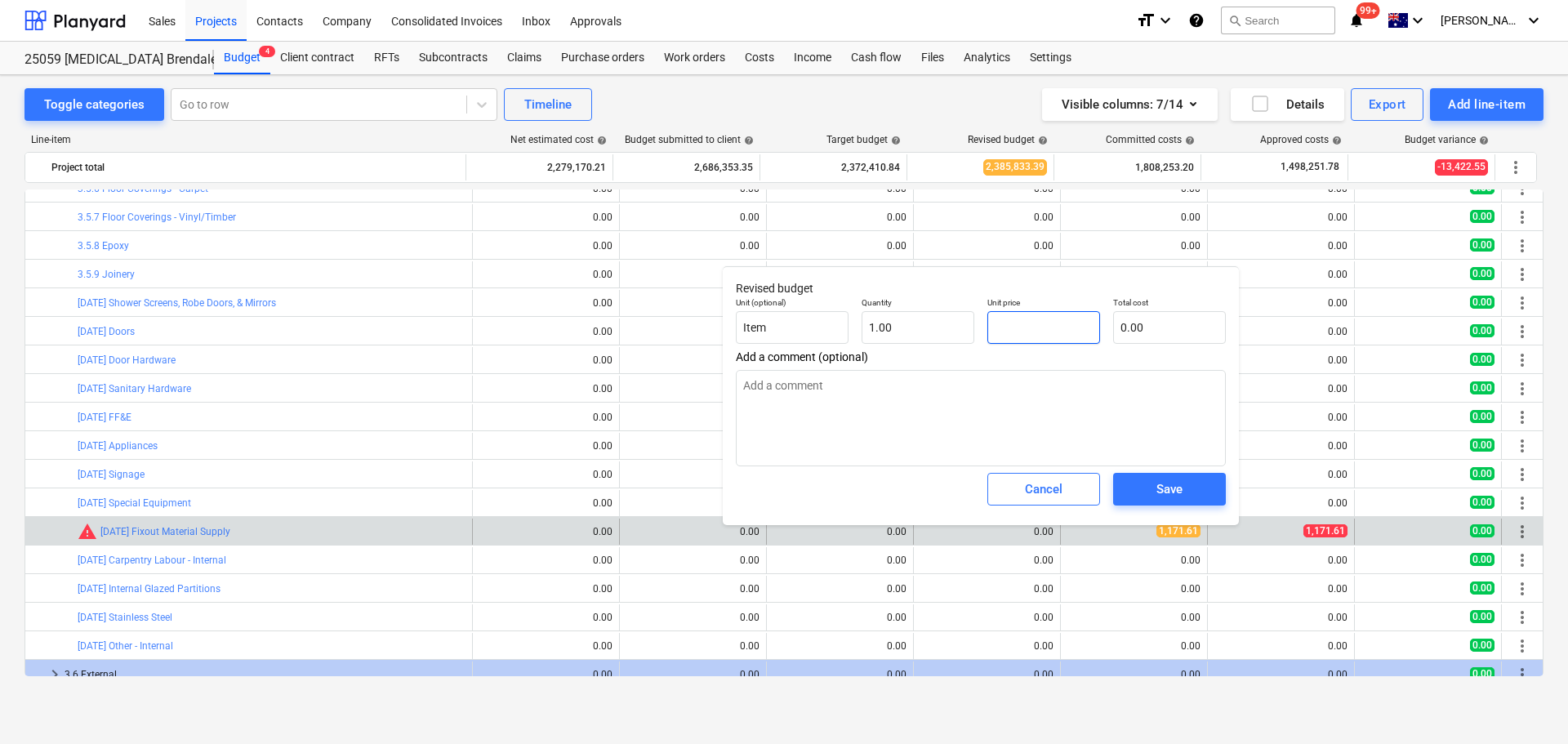
click at [1043, 332] on input "text" at bounding box center [1043, 328] width 112 height 33
click at [1186, 489] on span "Save" at bounding box center [1170, 489] width 74 height 21
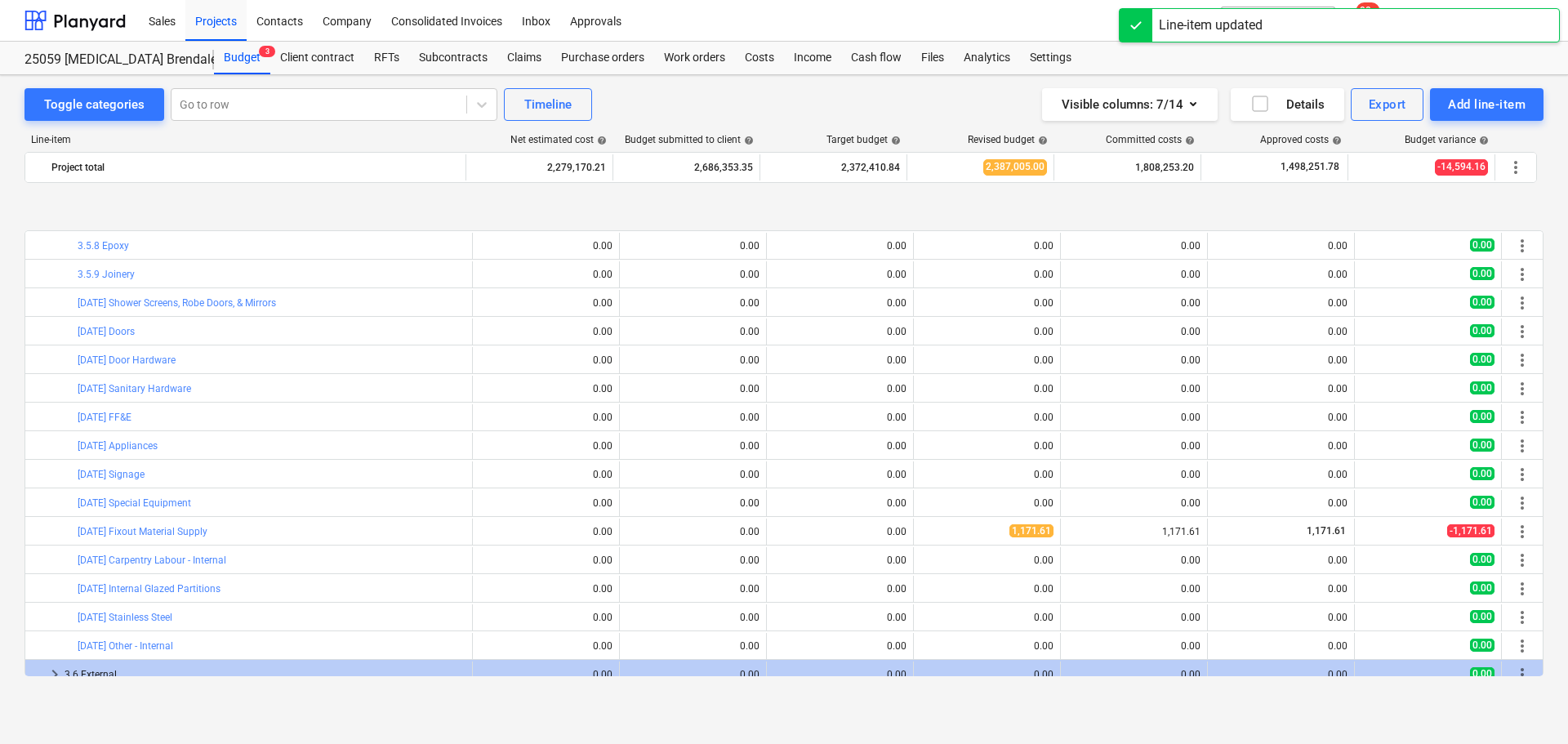
scroll to position [2204, 0]
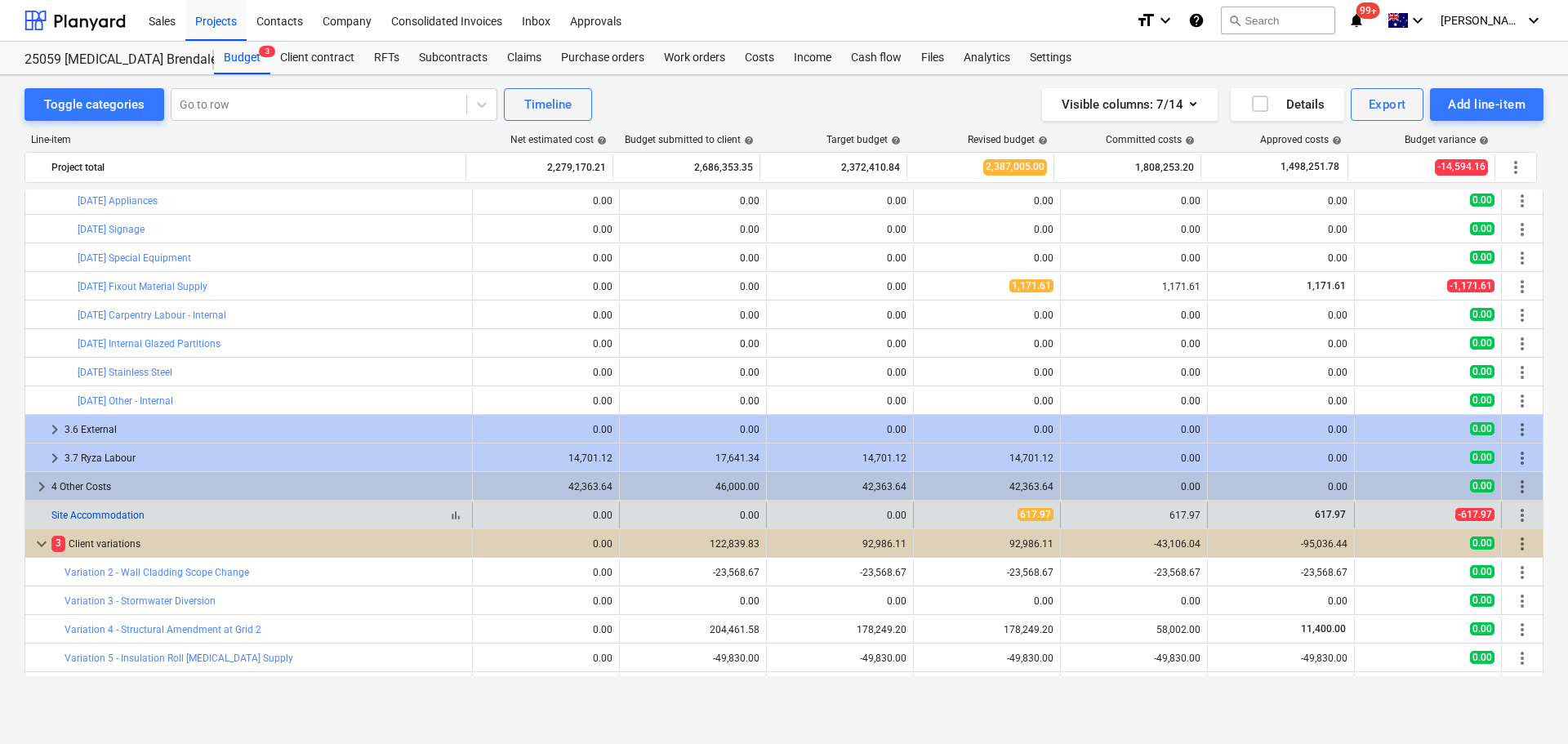
click at [98, 516] on link "Site Accommodation" at bounding box center [98, 515] width 93 height 11
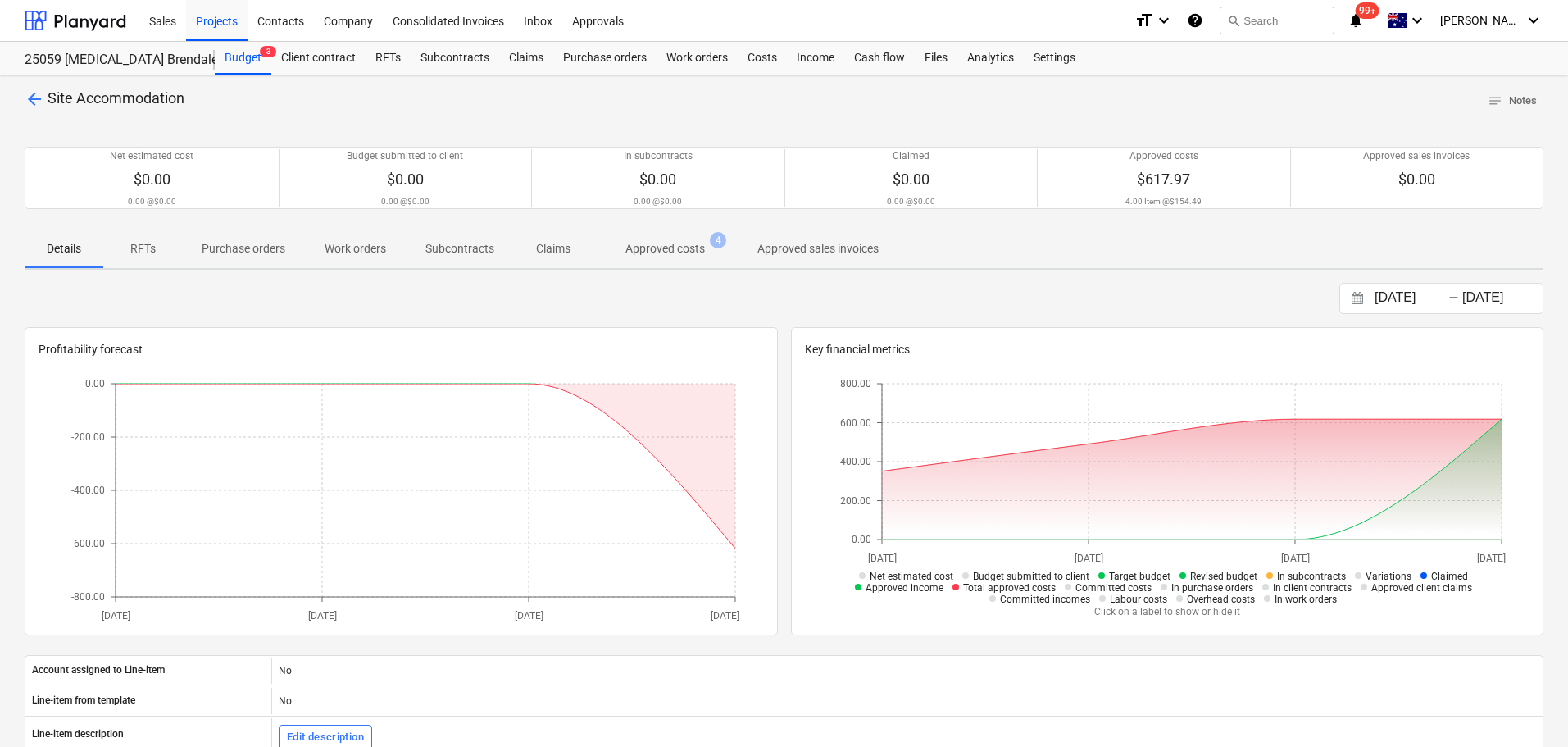
click at [661, 250] on p "Approved costs" at bounding box center [665, 248] width 80 height 17
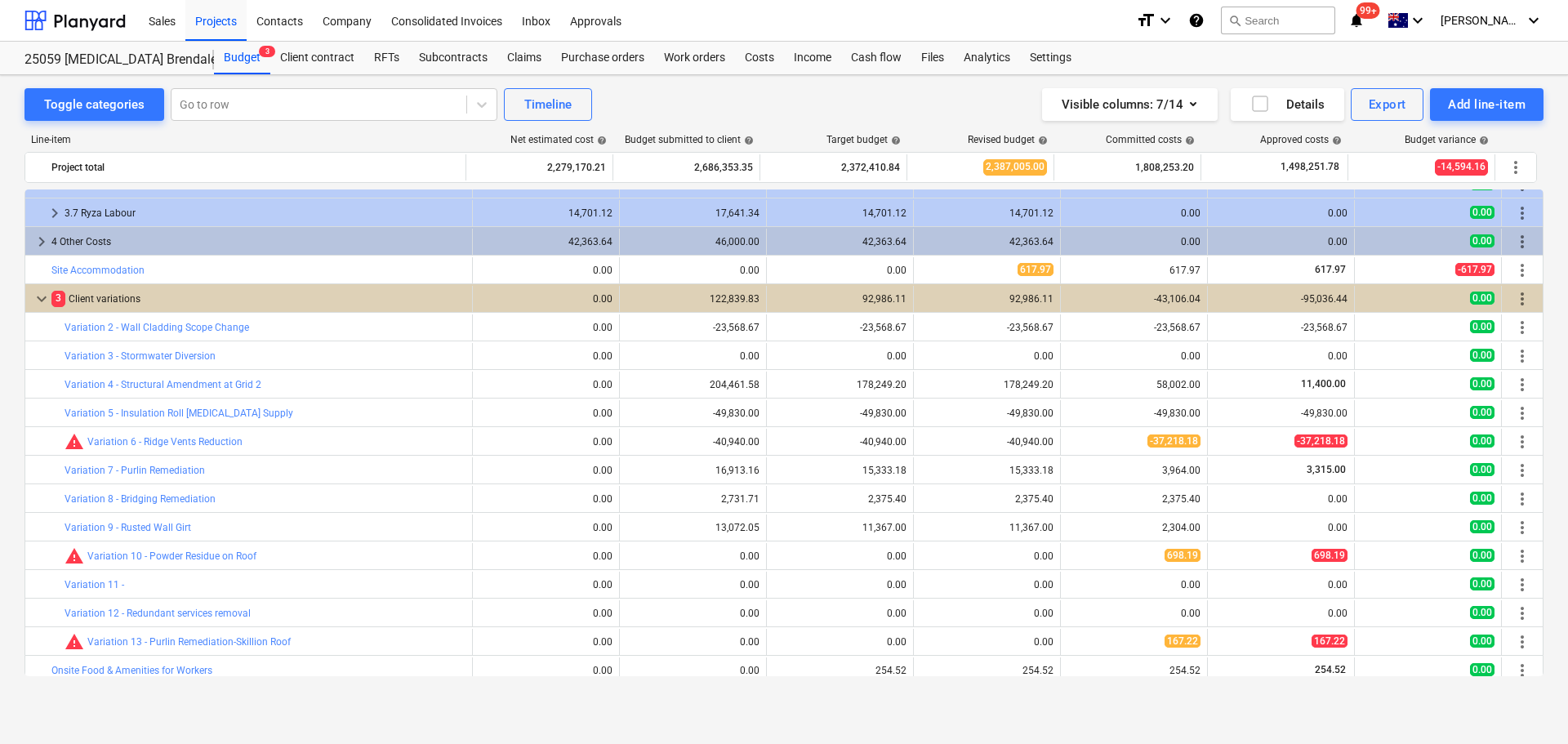
scroll to position [2457, 0]
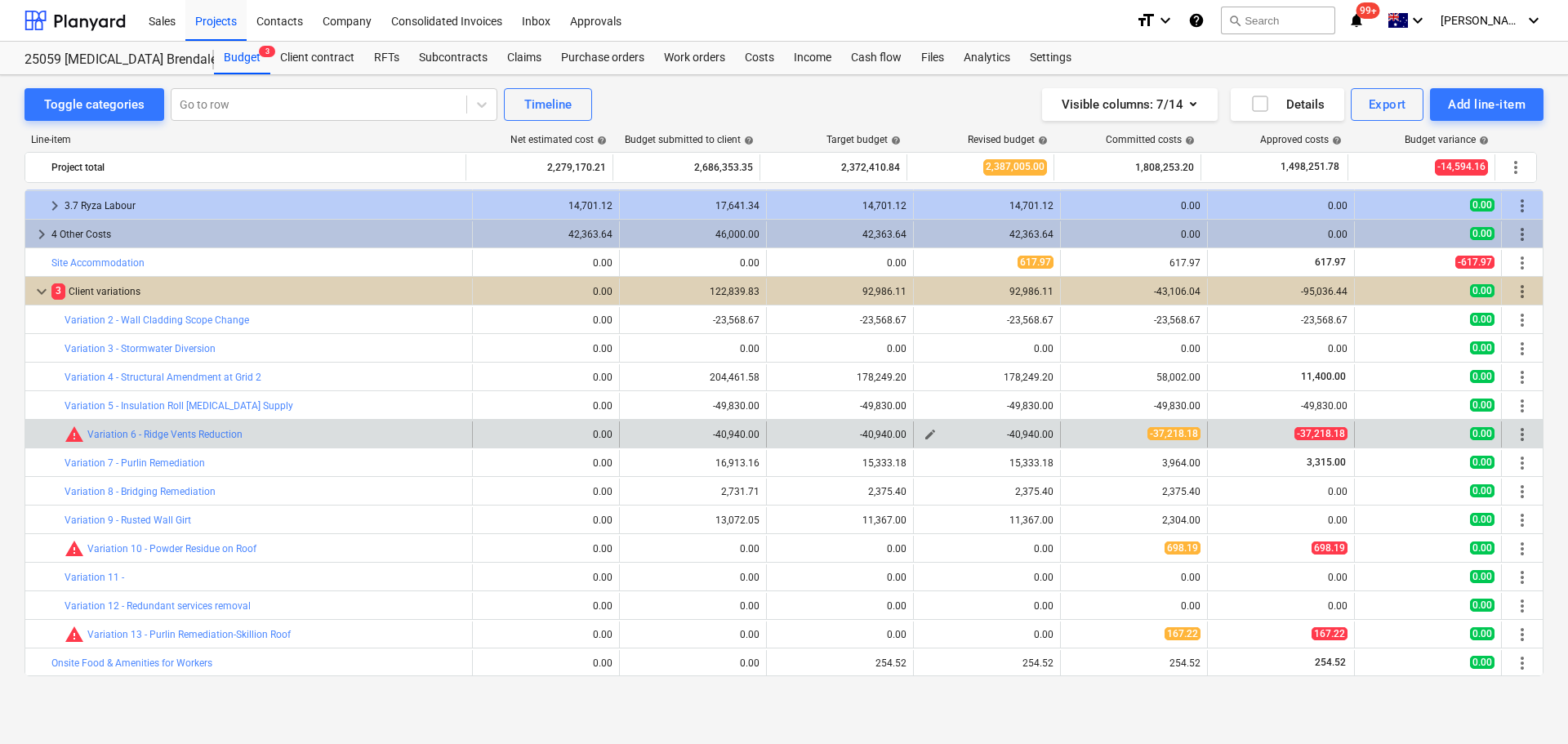
click at [924, 431] on span "edit" at bounding box center [930, 434] width 13 height 13
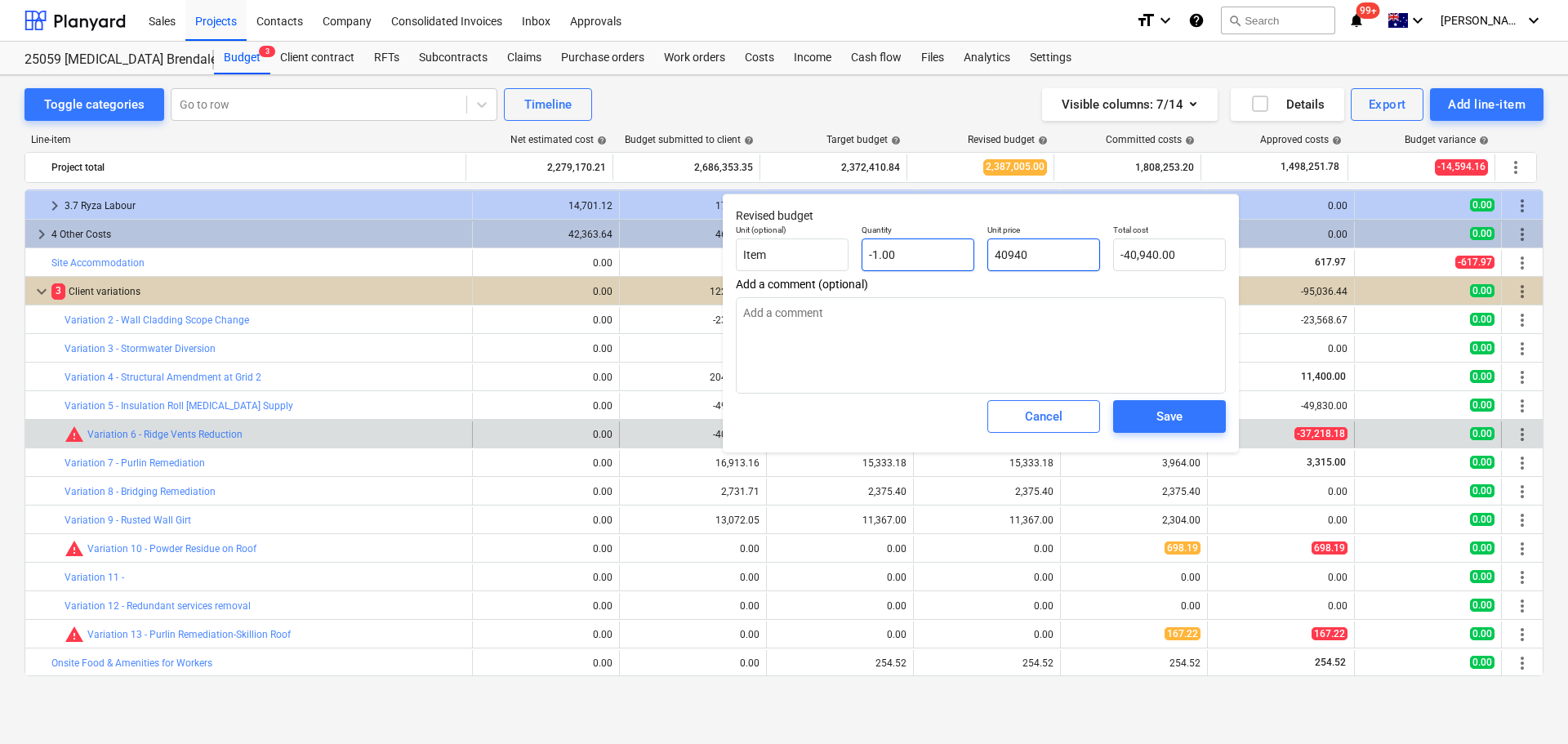
drag, startPoint x: 1054, startPoint y: 255, endPoint x: 968, endPoint y: 252, distance: 86.1
click at [968, 252] on div "Unit (optional) Item Quantity -1.00 Unit price 40940 Total cost -40,940.00" at bounding box center [981, 247] width 503 height 60
click at [1183, 420] on span "Save" at bounding box center [1170, 416] width 74 height 21
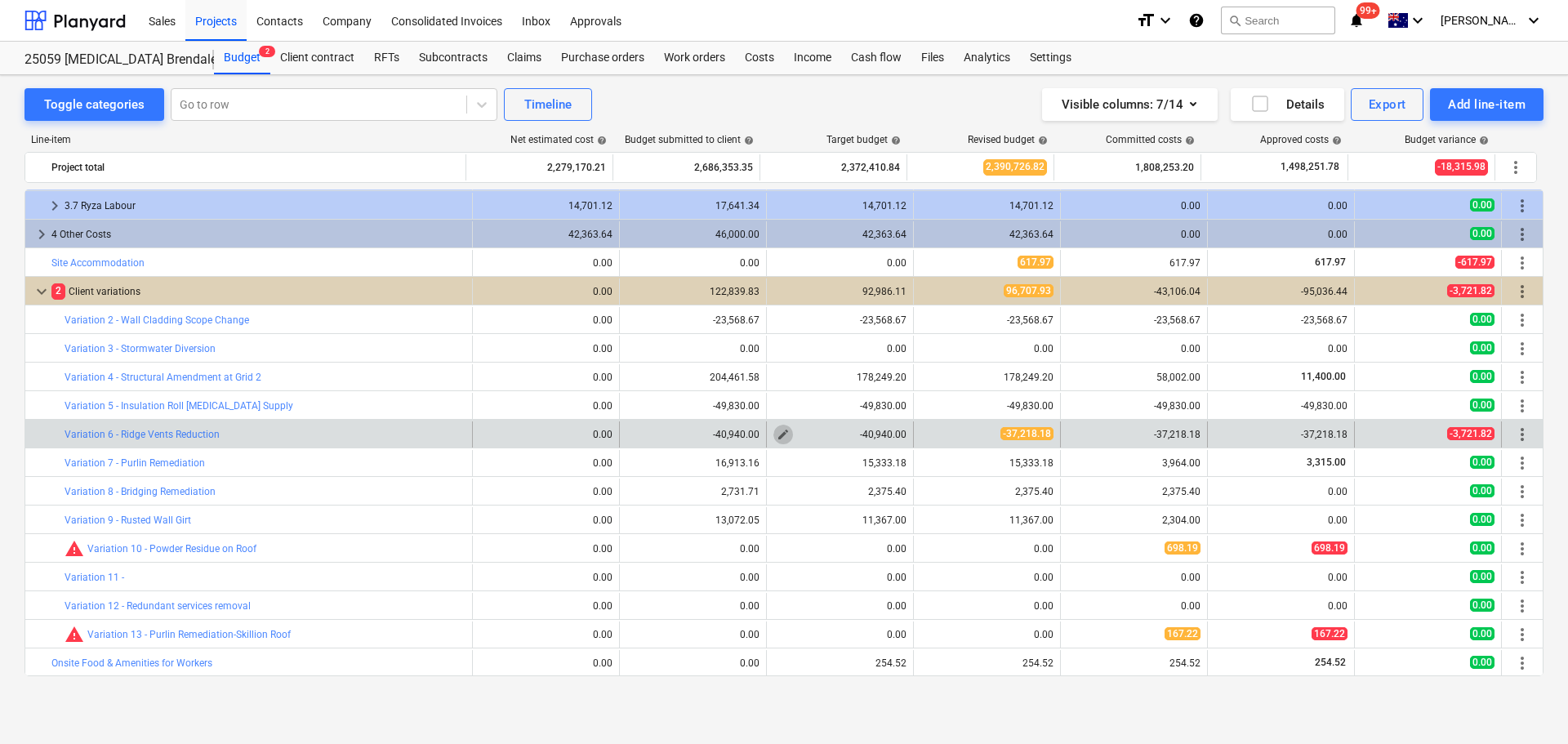
click at [778, 426] on button "edit" at bounding box center [784, 434] width 20 height 20
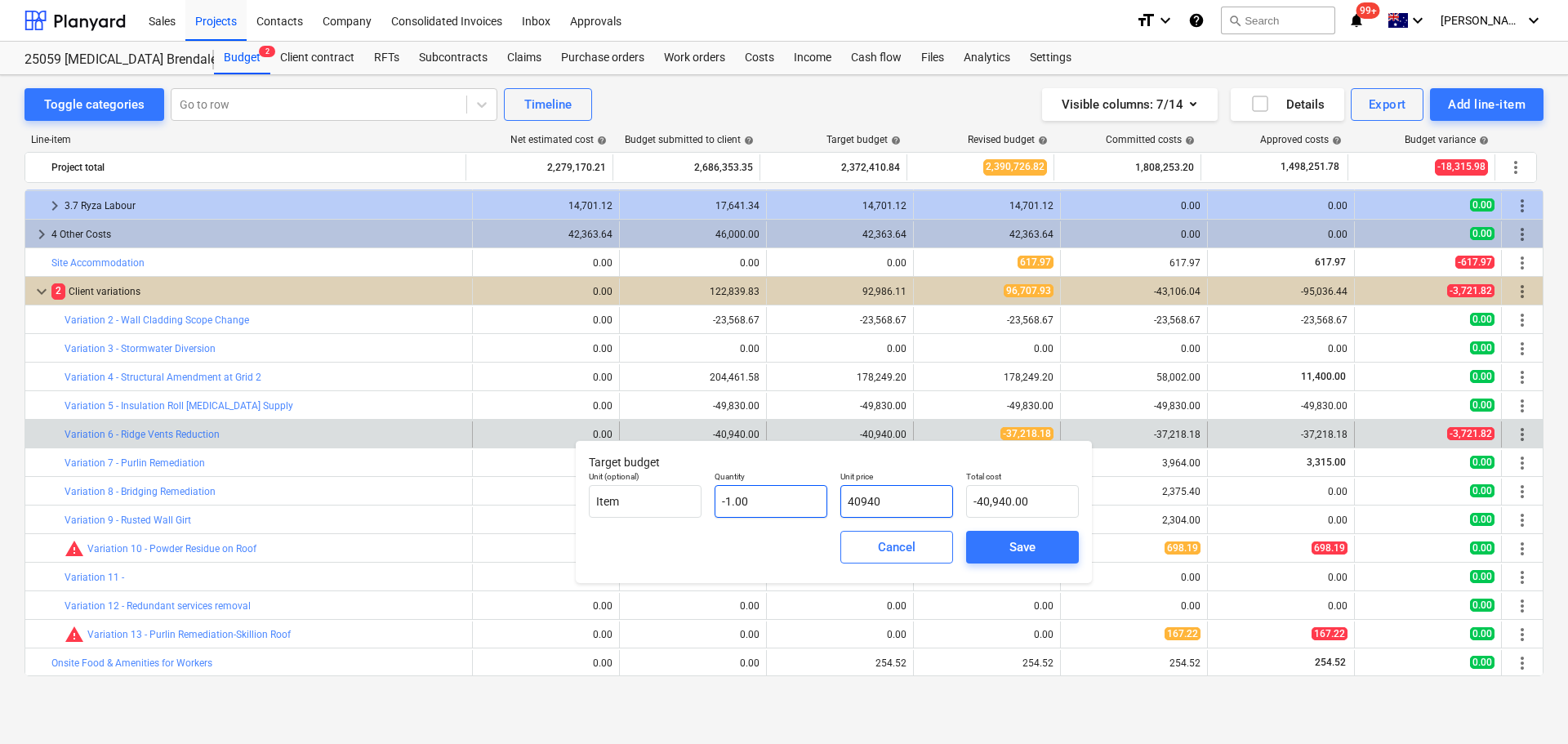
drag, startPoint x: 920, startPoint y: 500, endPoint x: 825, endPoint y: 496, distance: 95.1
click at [825, 497] on div "Unit (optional) Item Quantity -1.00 Unit price 40940 Total cost -40,940.00" at bounding box center [834, 494] width 503 height 60
click at [1009, 541] on div "Save" at bounding box center [1022, 547] width 26 height 21
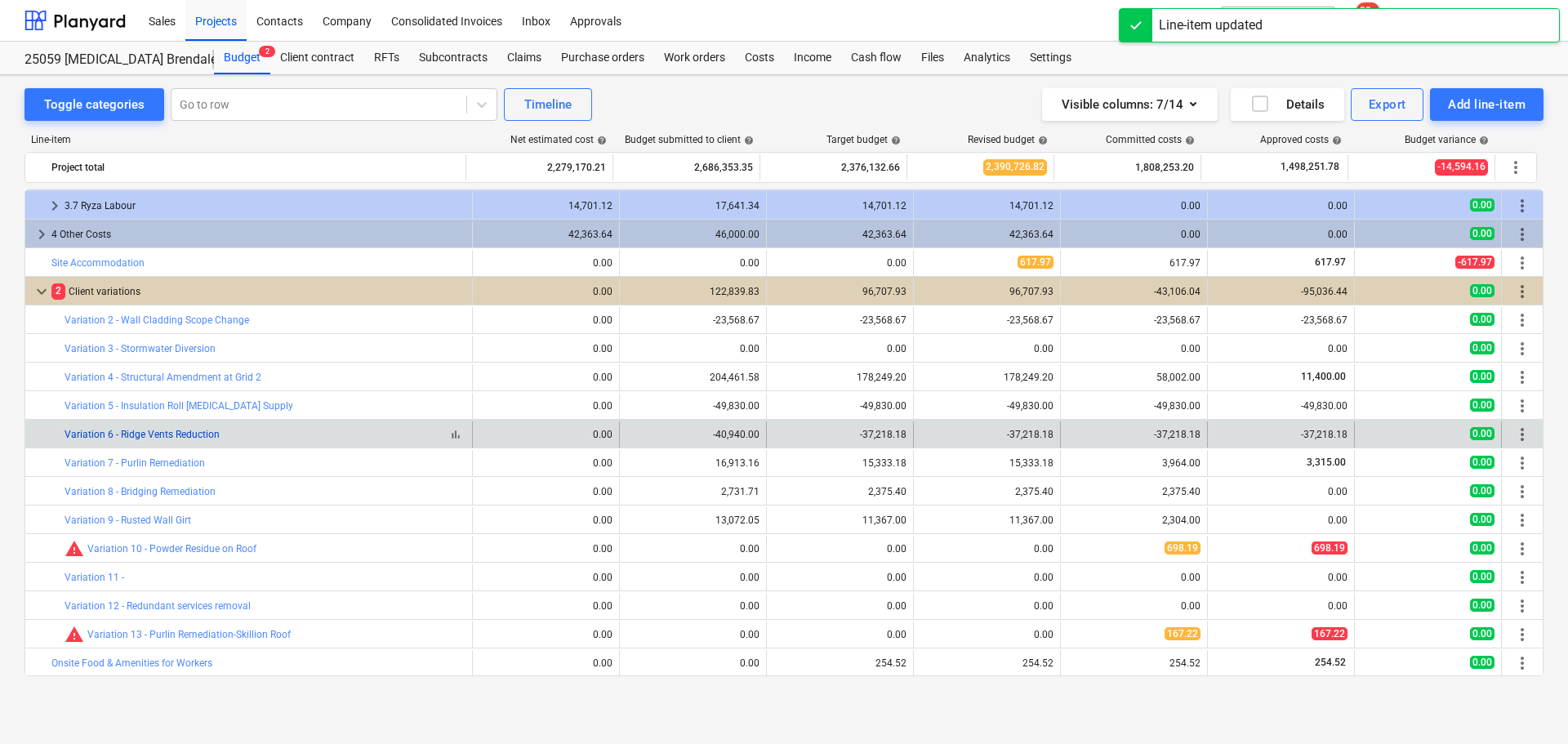
click at [166, 434] on link "Variation 6 - Ridge Vents Reduction" at bounding box center [142, 434] width 155 height 11
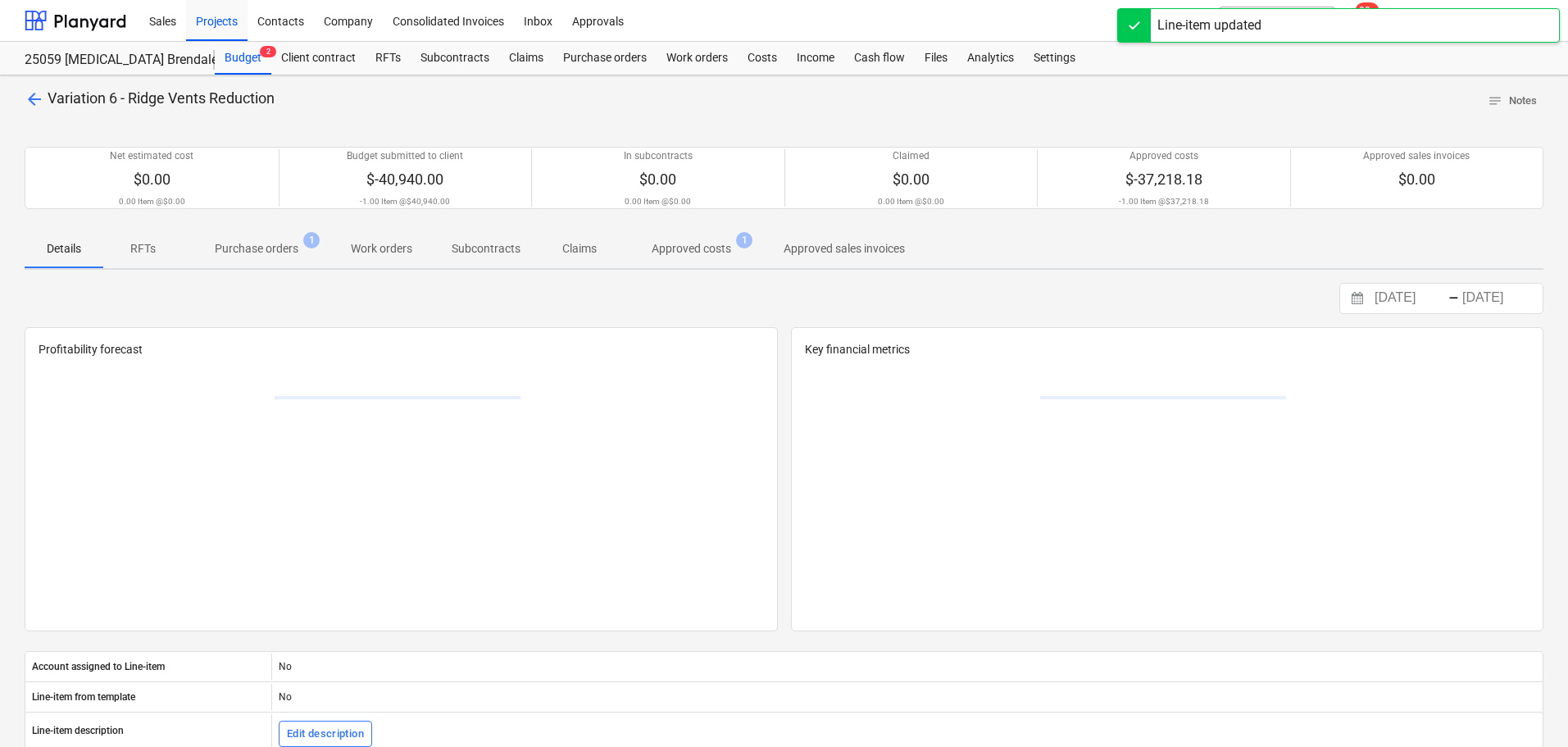
click at [661, 244] on p "Approved costs" at bounding box center [691, 248] width 80 height 17
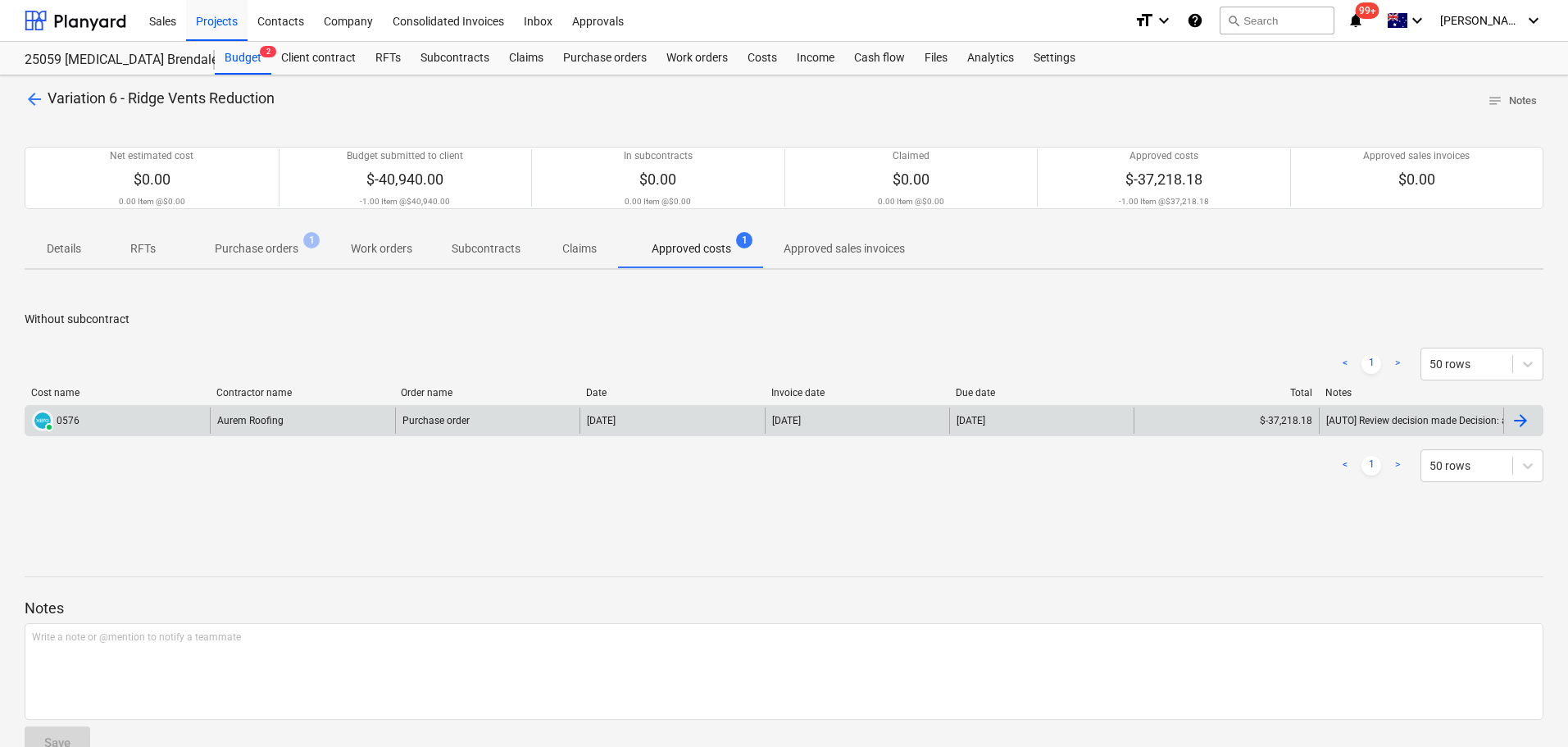
click at [1259, 422] on div "$-37,218.18" at bounding box center [1226, 420] width 184 height 26
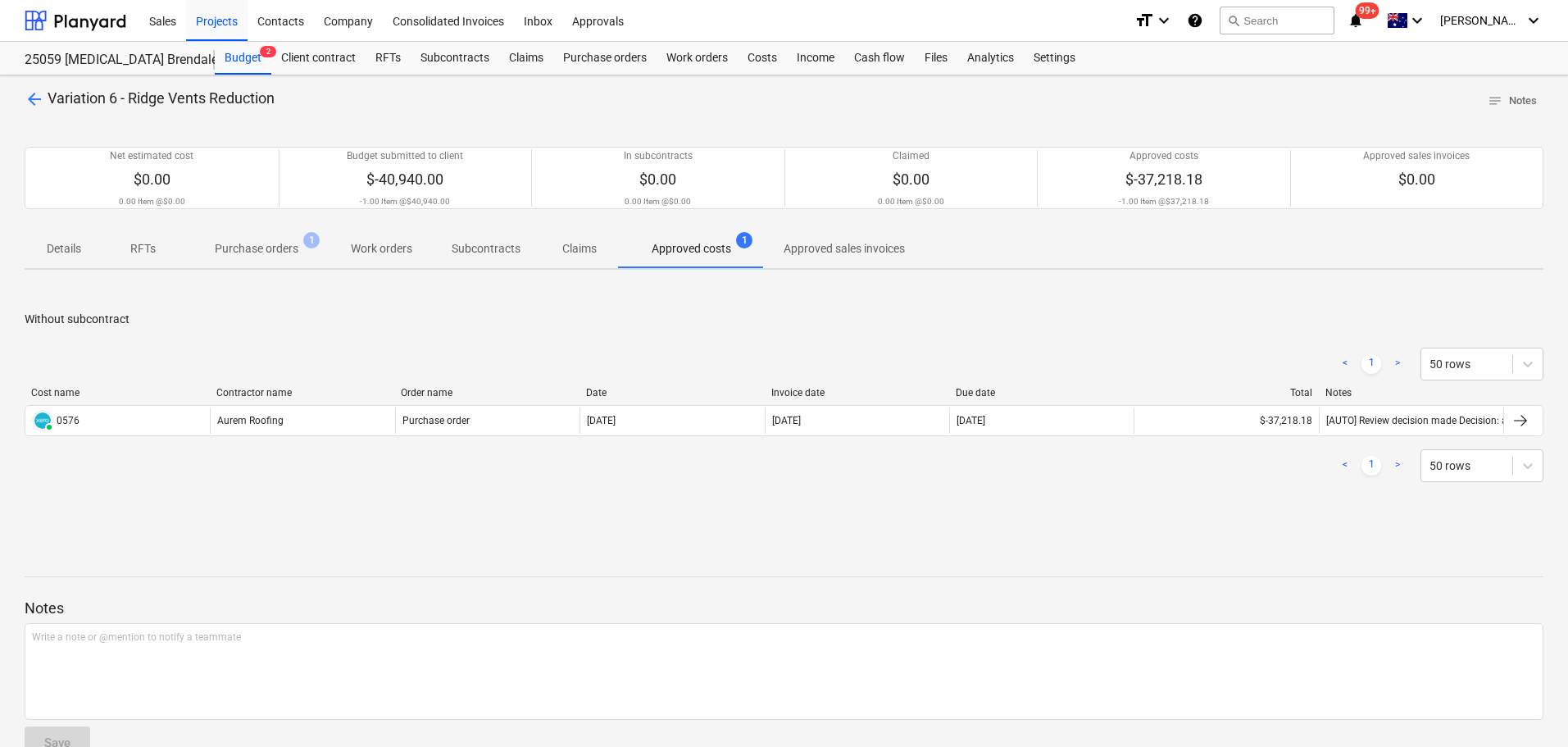
click at [20, 90] on div "arrow_back Variation 6 - Ridge Vents Reduction notes Notes Net estimated cost $…" at bounding box center [784, 430] width 1568 height 710
click at [41, 99] on span "arrow_back" at bounding box center [35, 100] width 20 height 20
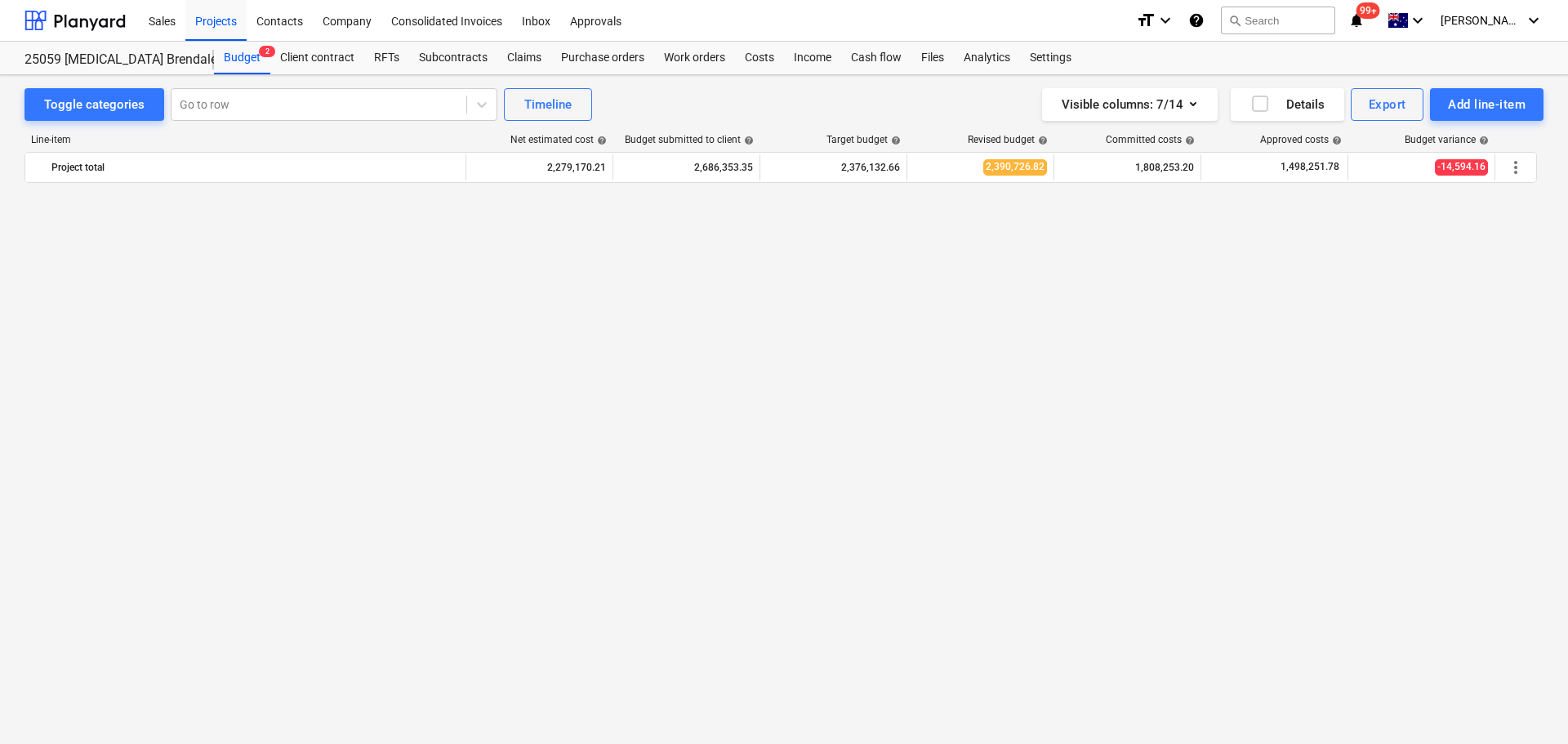
scroll to position [2457, 0]
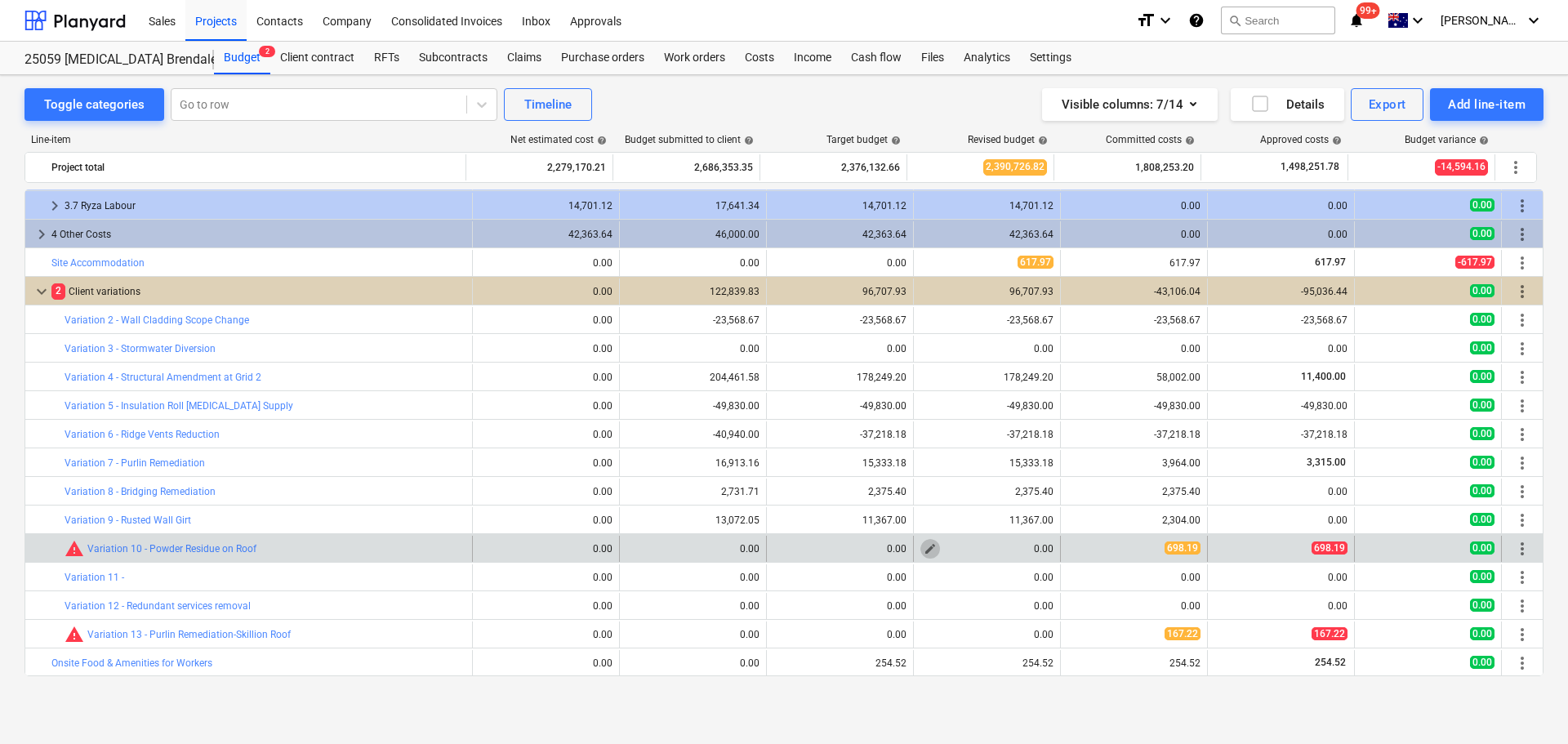
click at [924, 550] on span "edit" at bounding box center [930, 549] width 13 height 13
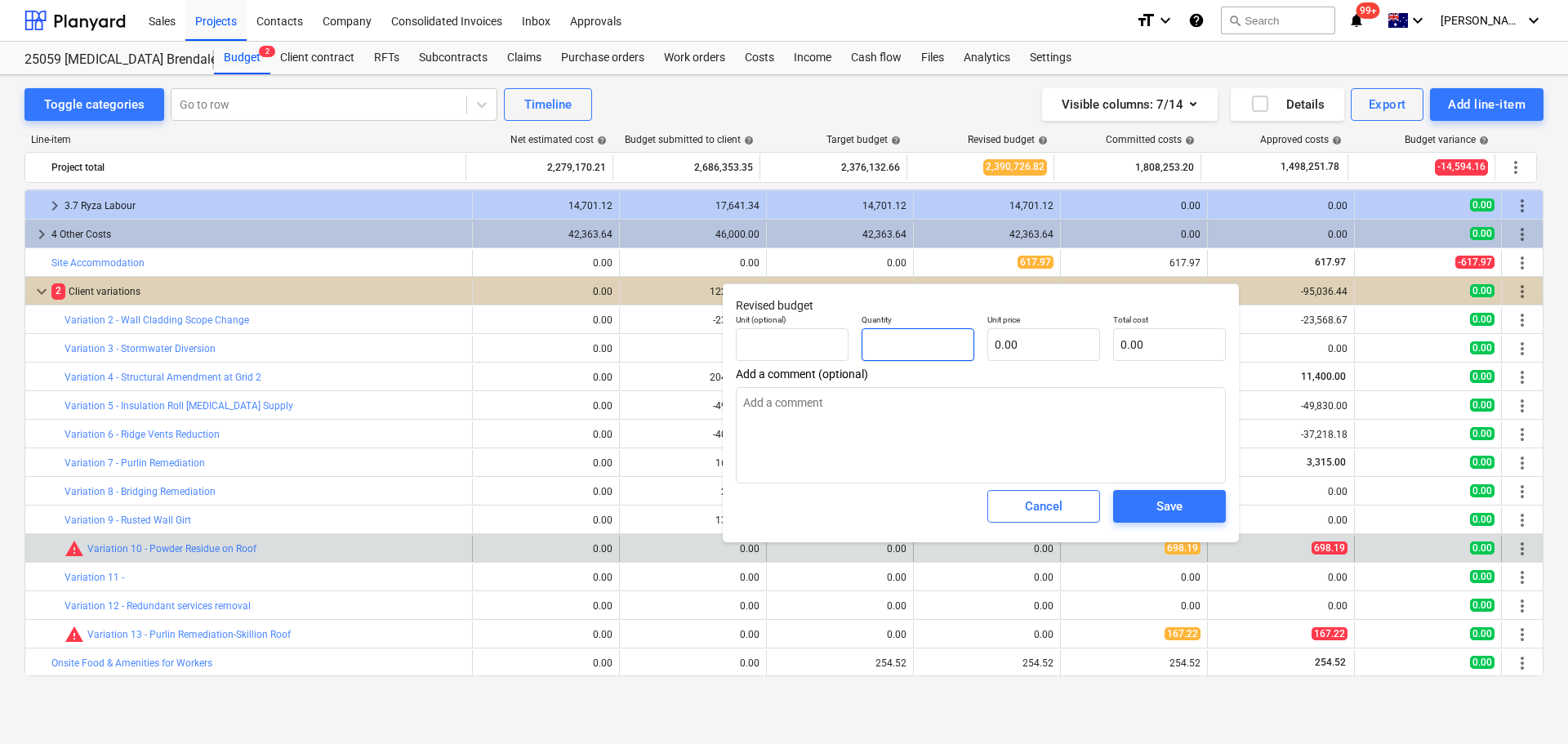
click at [902, 357] on input "text" at bounding box center [917, 345] width 112 height 33
click at [1029, 342] on input "text" at bounding box center [1043, 345] width 112 height 33
click at [1199, 510] on span "Save" at bounding box center [1170, 506] width 74 height 21
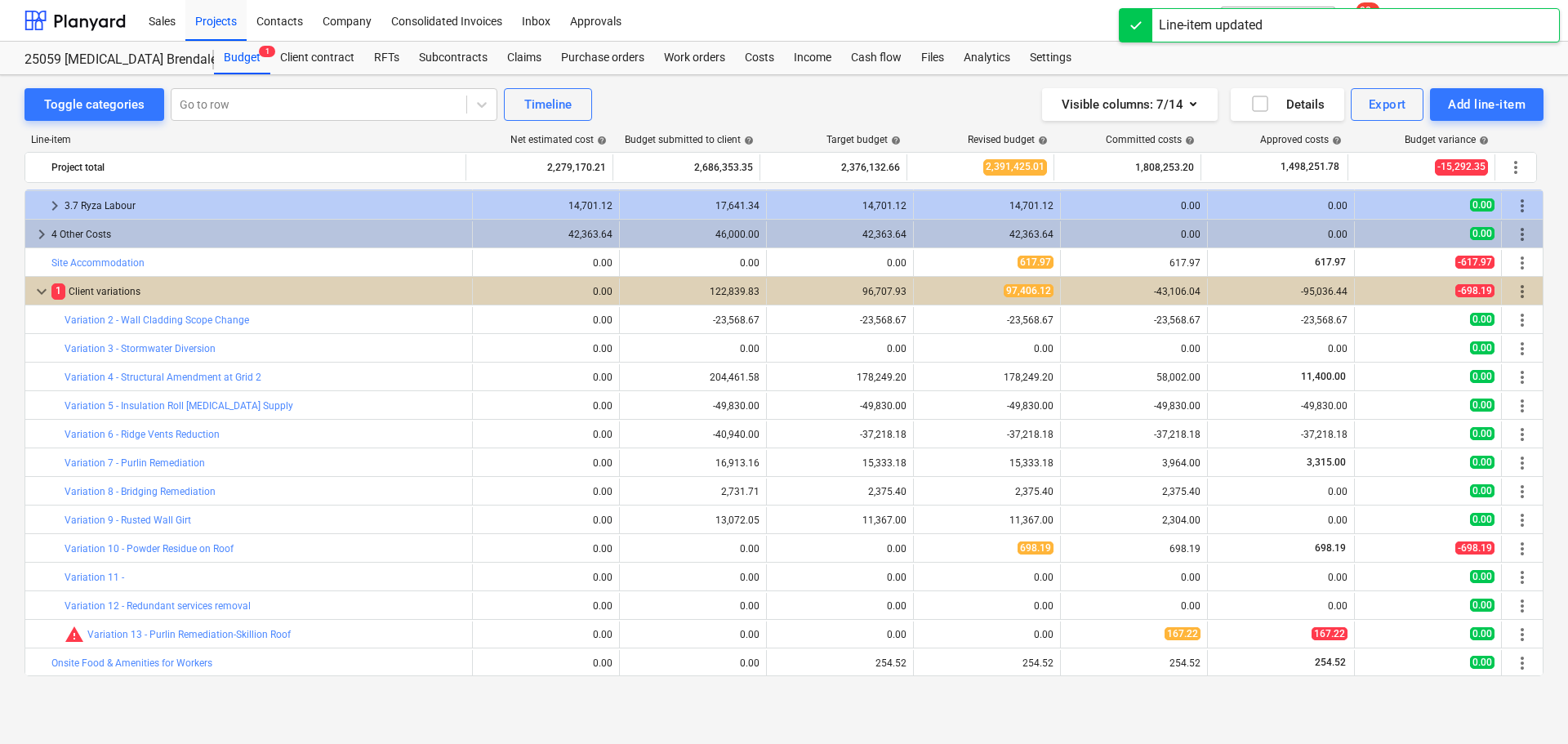
click at [920, 634] on button "edit" at bounding box center [930, 634] width 20 height 20
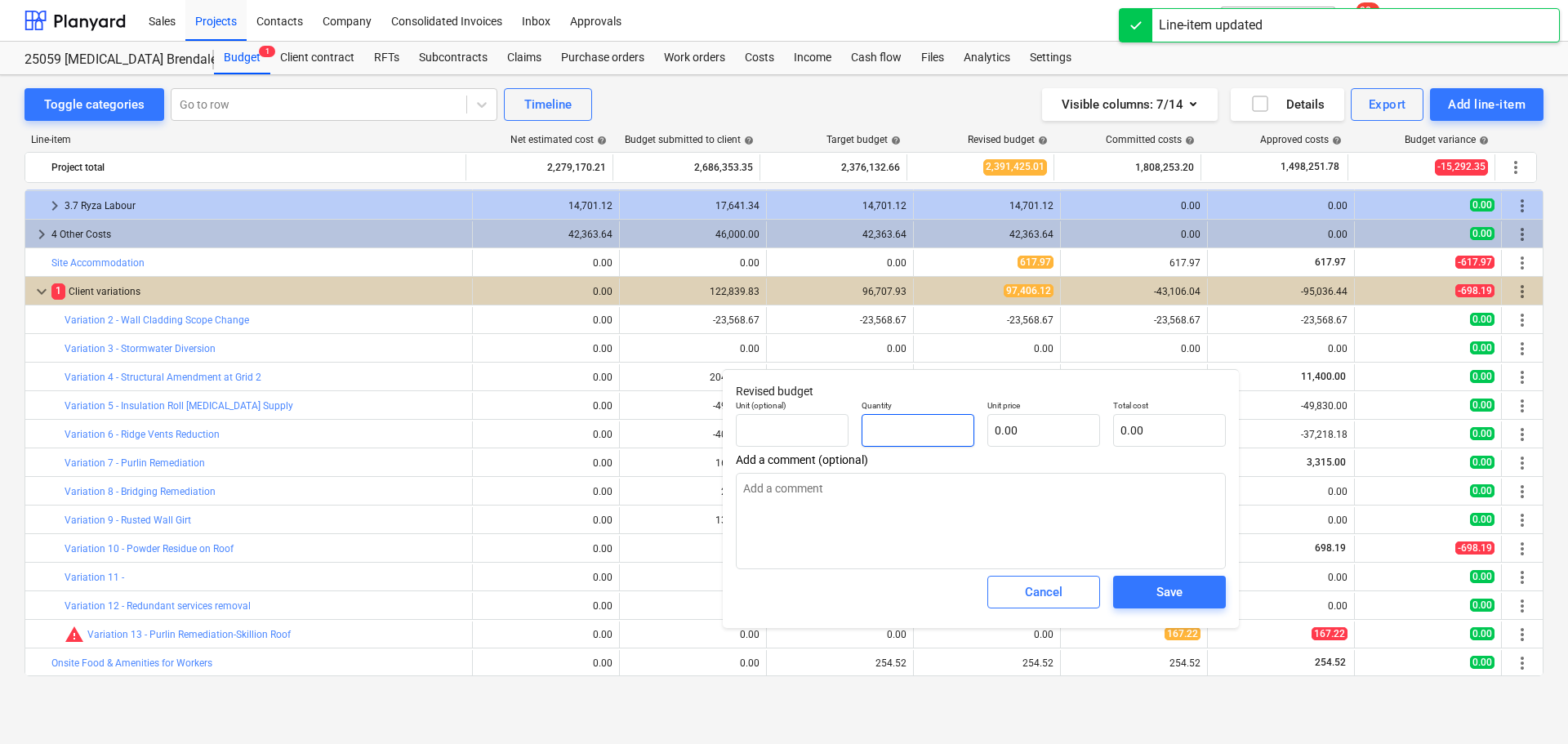
click at [899, 432] on input "text" at bounding box center [917, 430] width 112 height 33
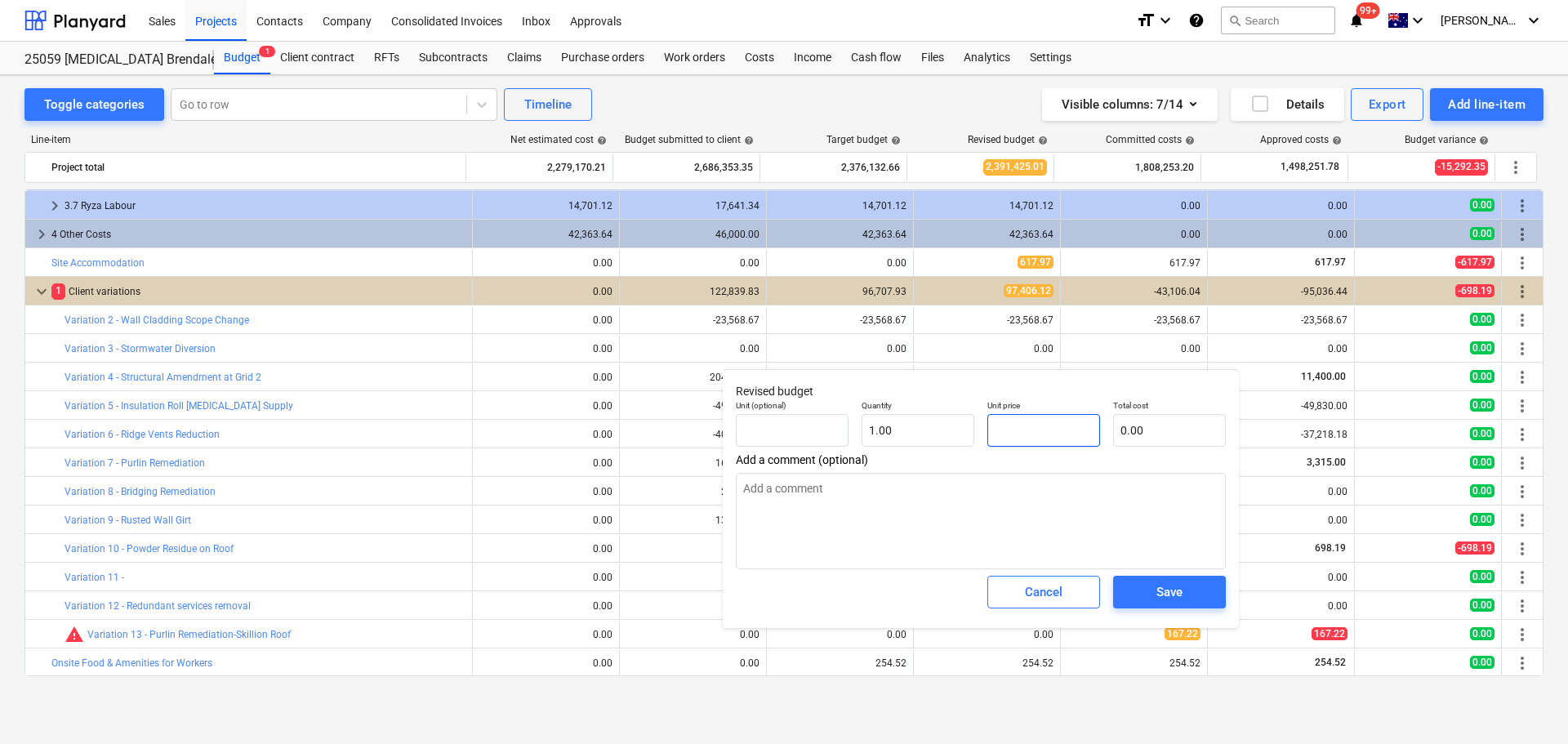
click at [1037, 434] on input "text" at bounding box center [1043, 430] width 112 height 33
click at [1202, 594] on span "Save" at bounding box center [1170, 592] width 74 height 21
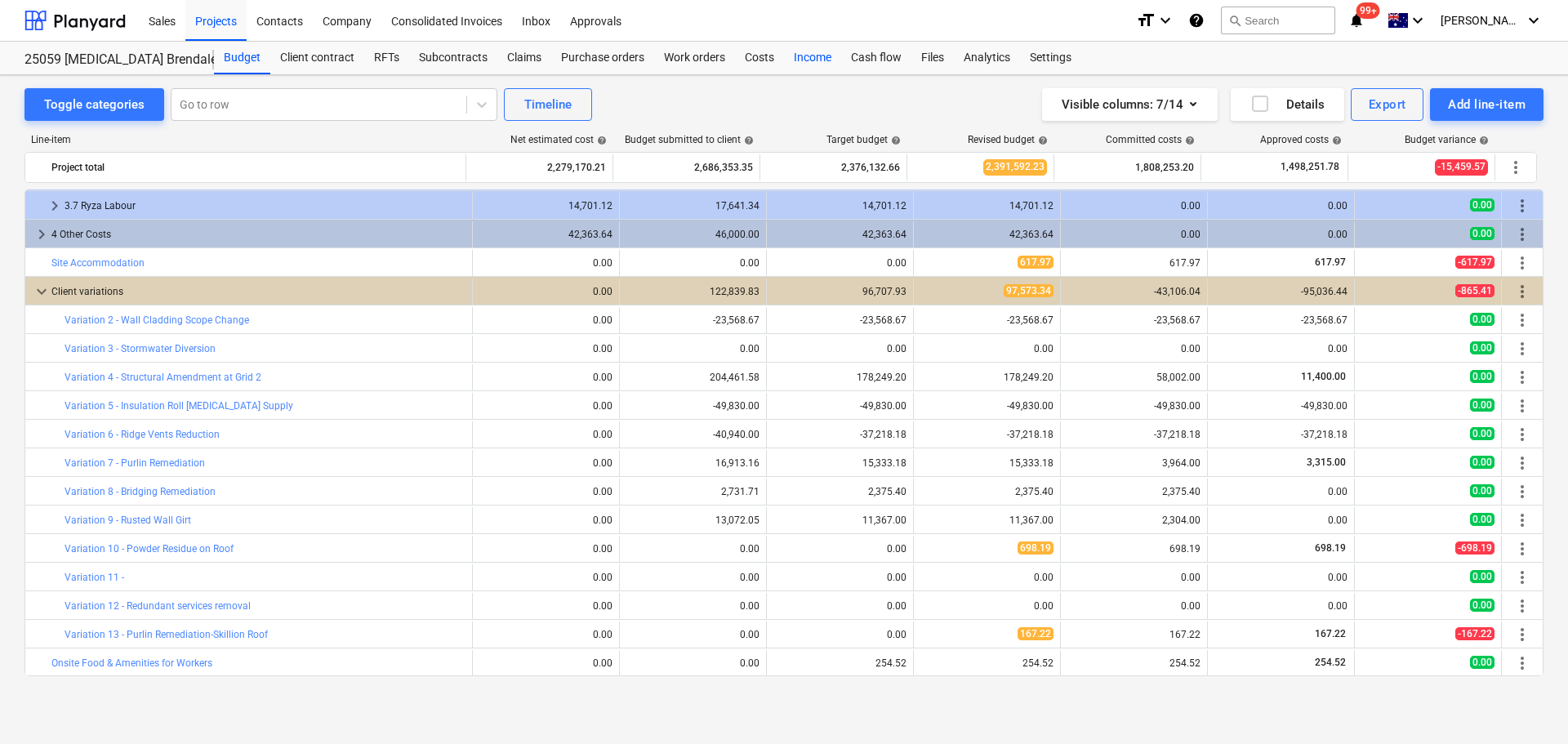
click at [811, 58] on div "Income" at bounding box center [812, 58] width 57 height 33
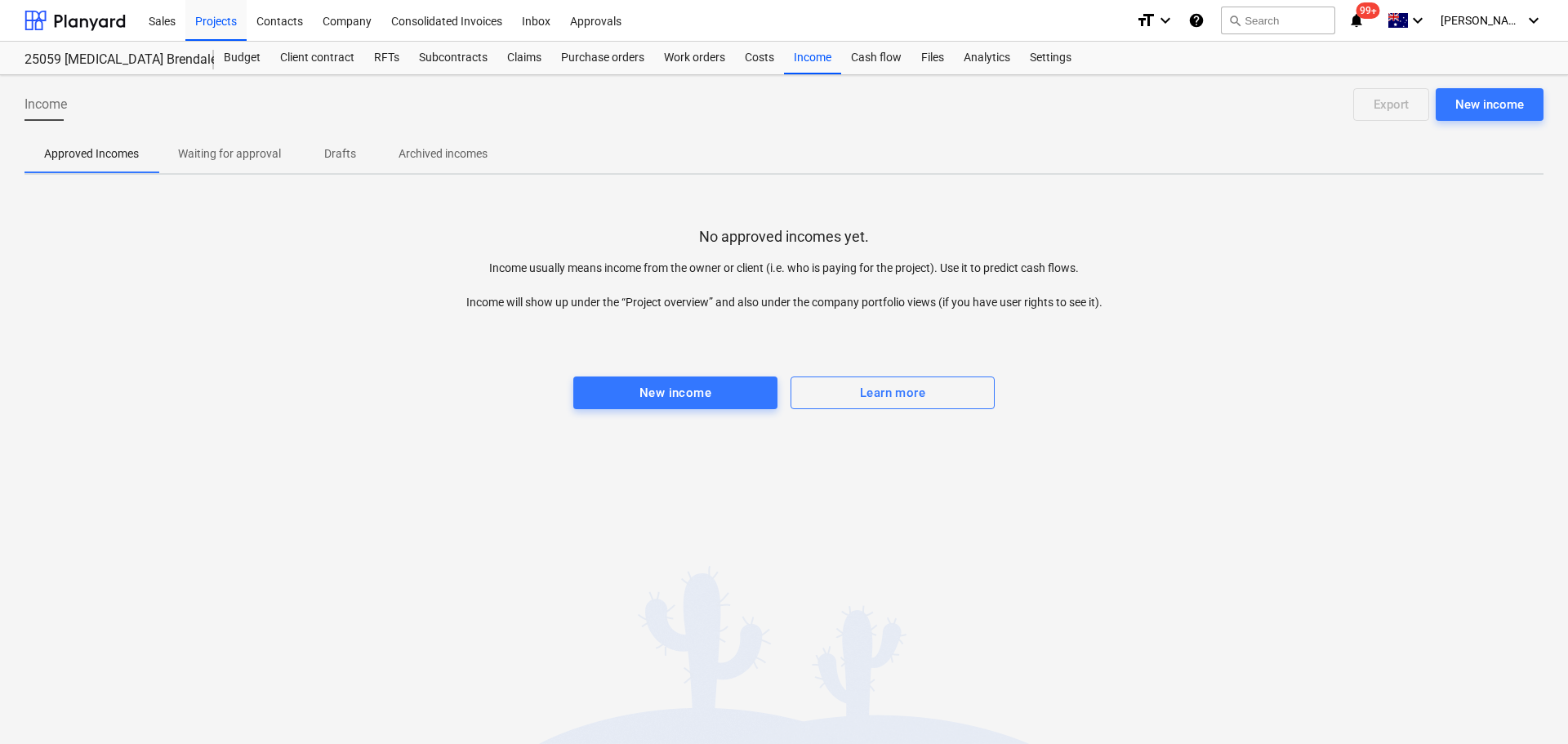
click at [206, 146] on p "Waiting for approval" at bounding box center [230, 153] width 103 height 17
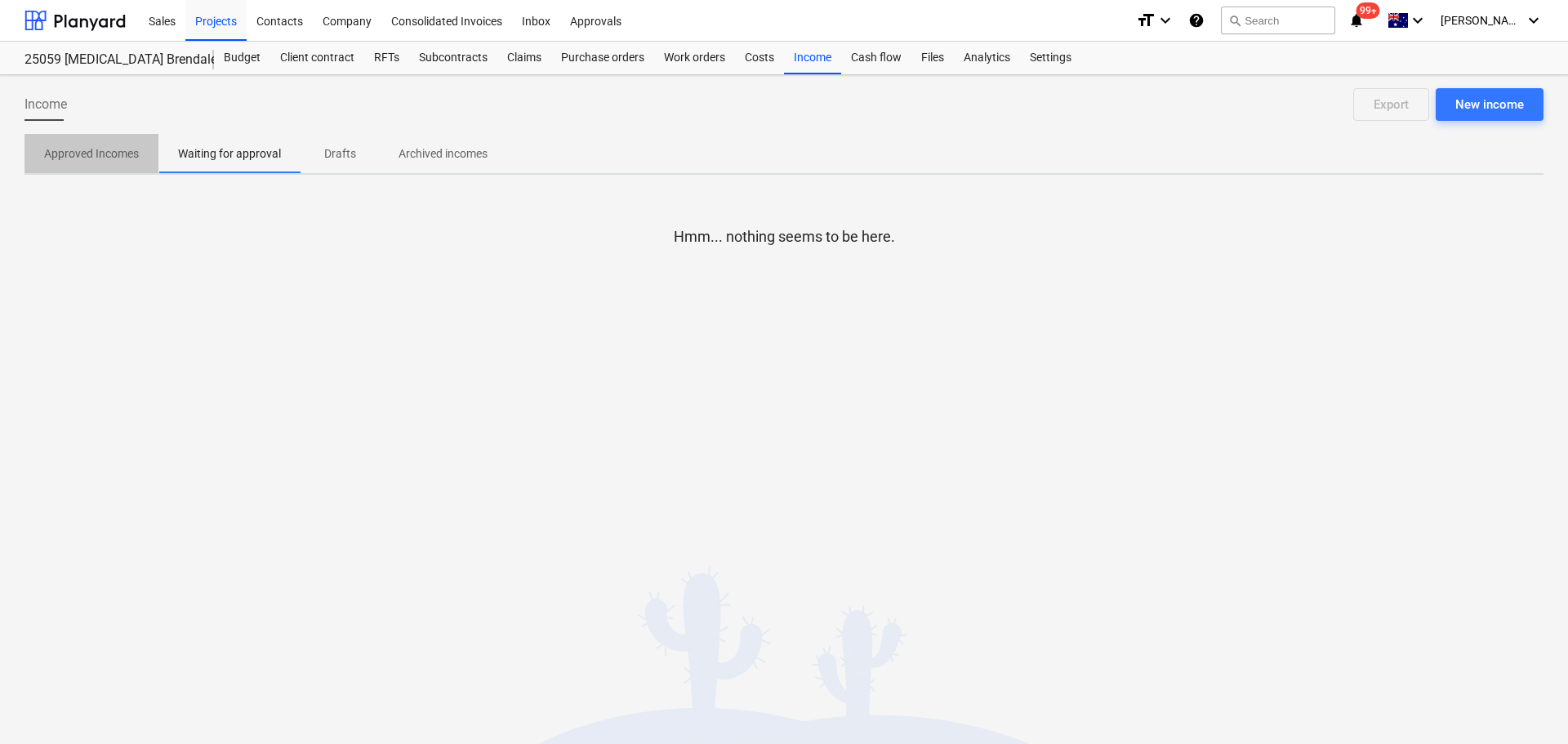
click at [85, 153] on p "Approved Incomes" at bounding box center [92, 153] width 95 height 17
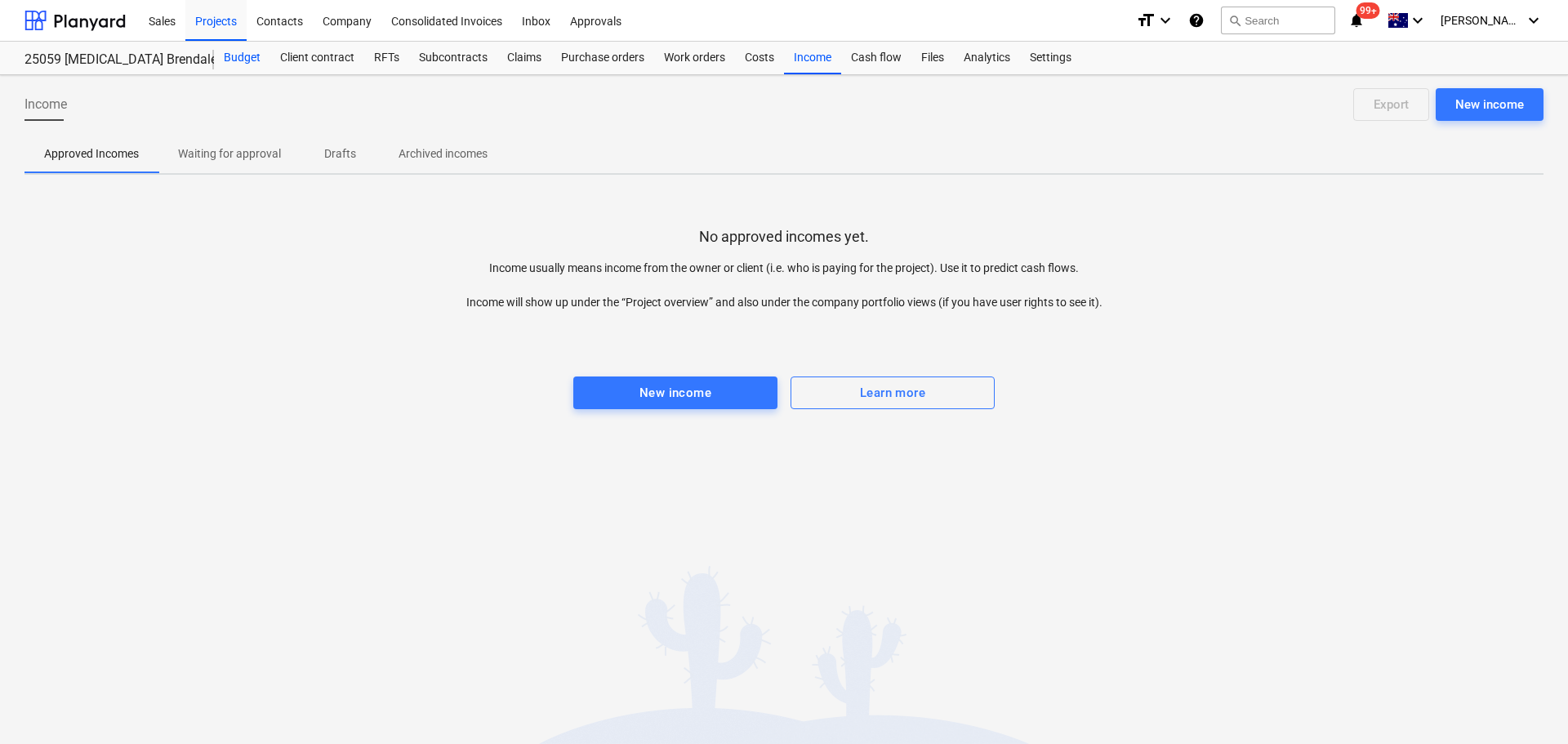
click at [239, 55] on div "Budget" at bounding box center [242, 58] width 57 height 33
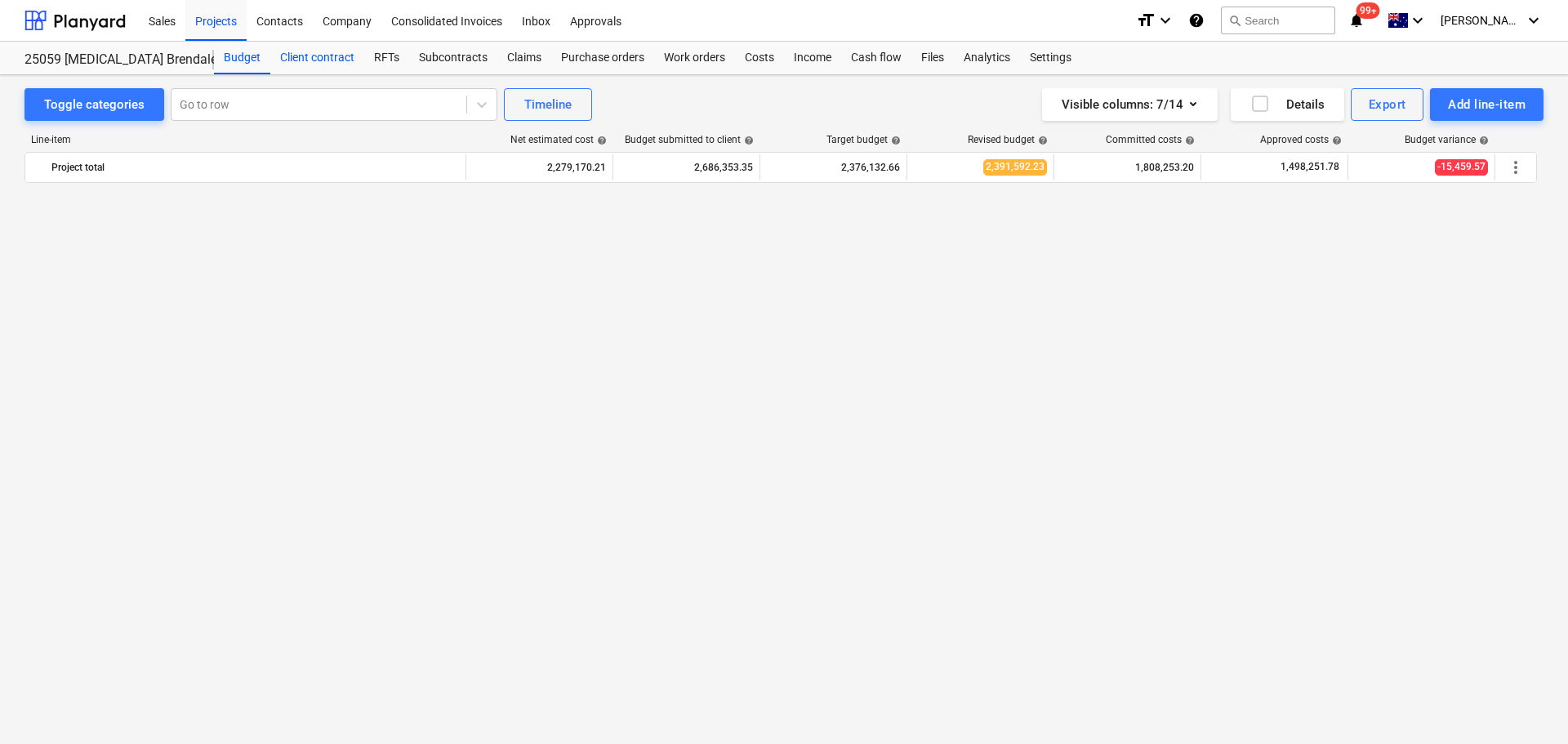
scroll to position [2457, 0]
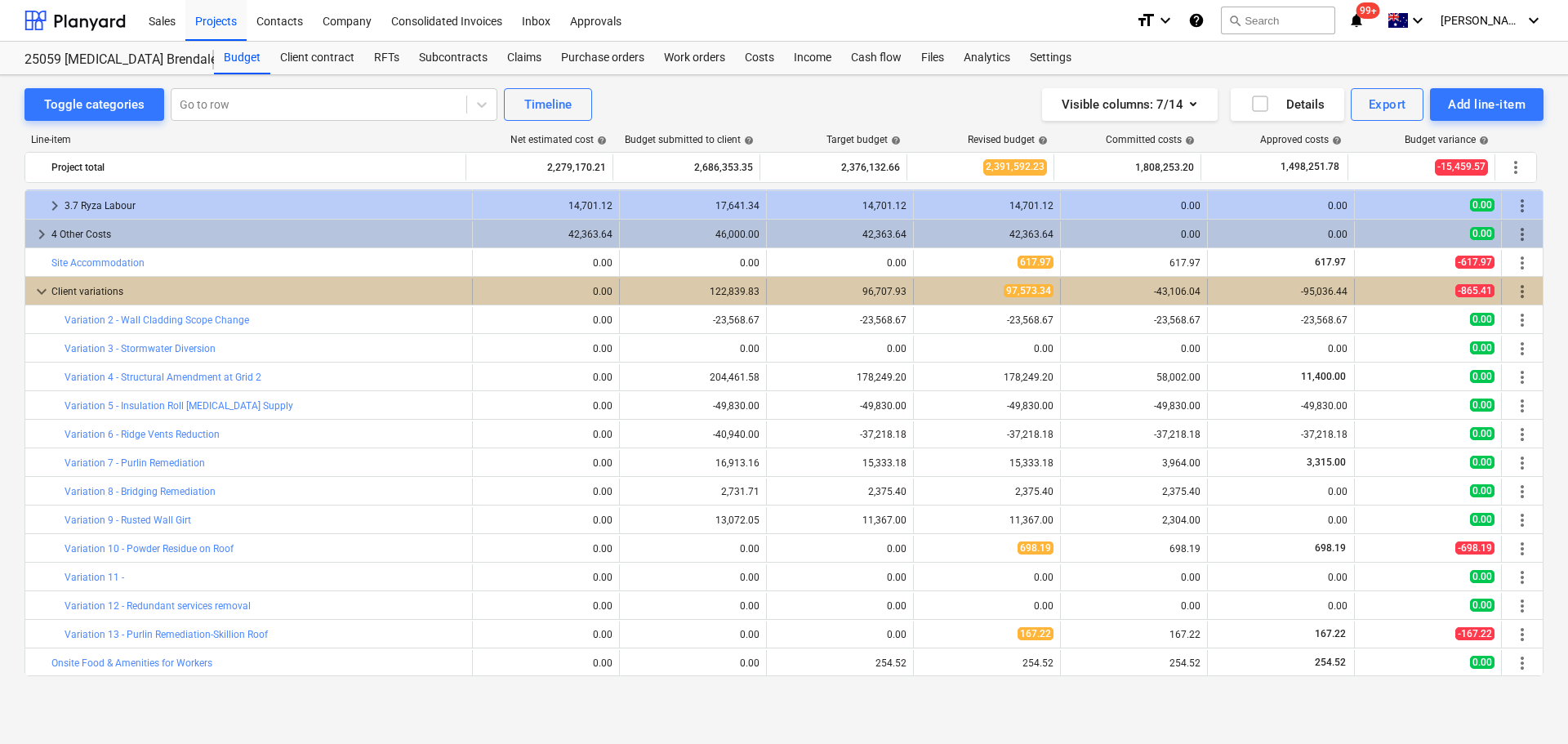
click at [43, 297] on span "keyboard_arrow_down" at bounding box center [42, 292] width 20 height 20
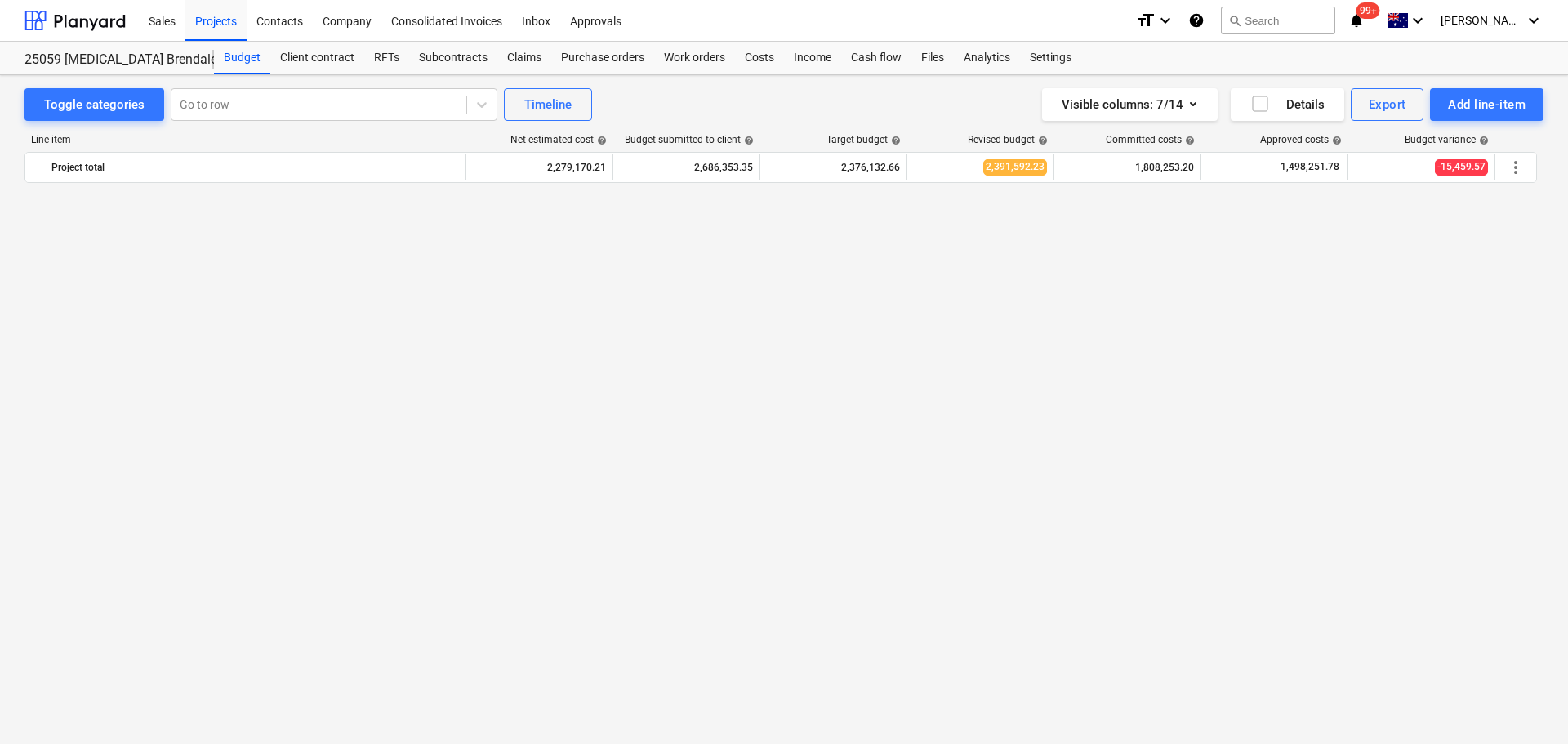
scroll to position [0, 0]
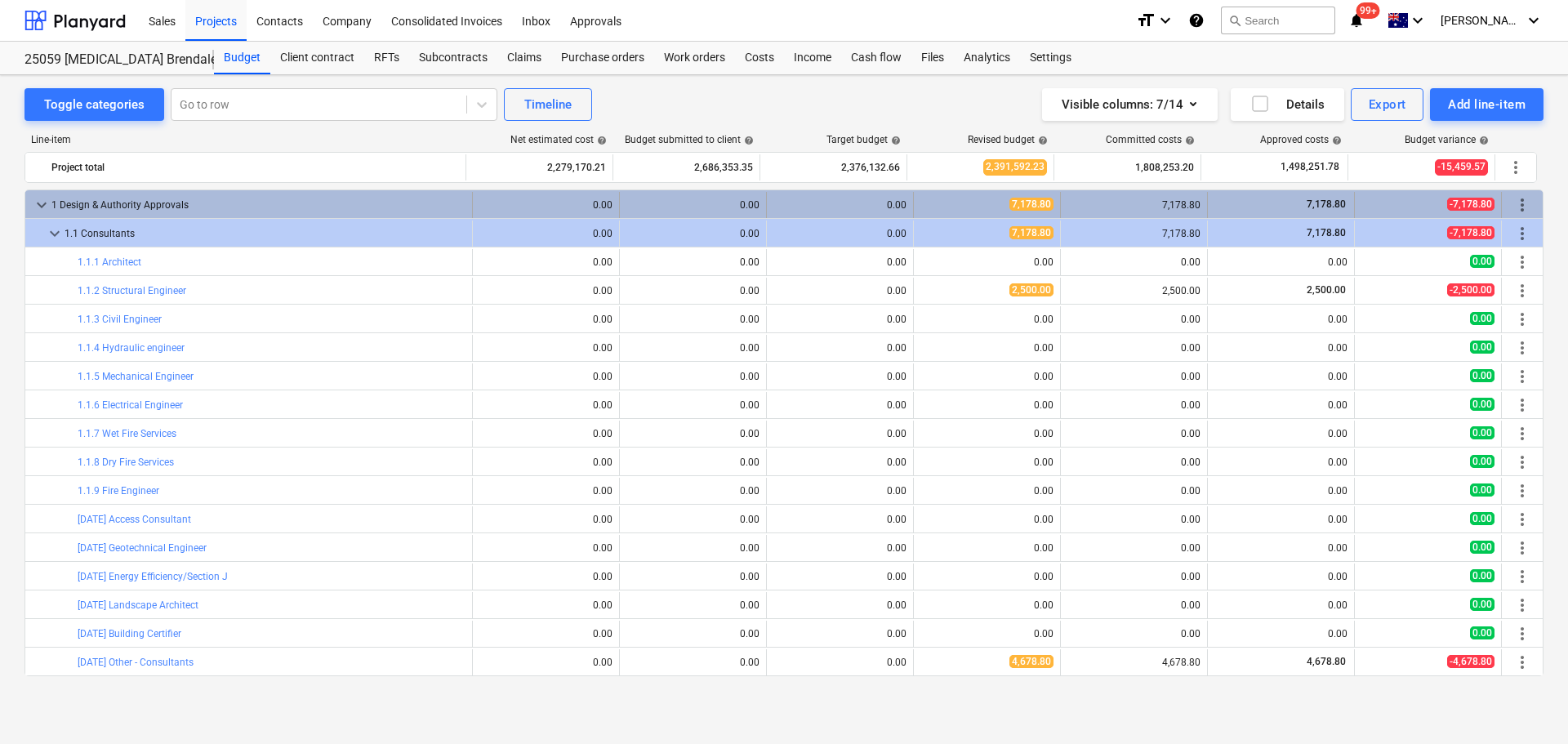
click at [43, 199] on span "keyboard_arrow_down" at bounding box center [42, 205] width 20 height 20
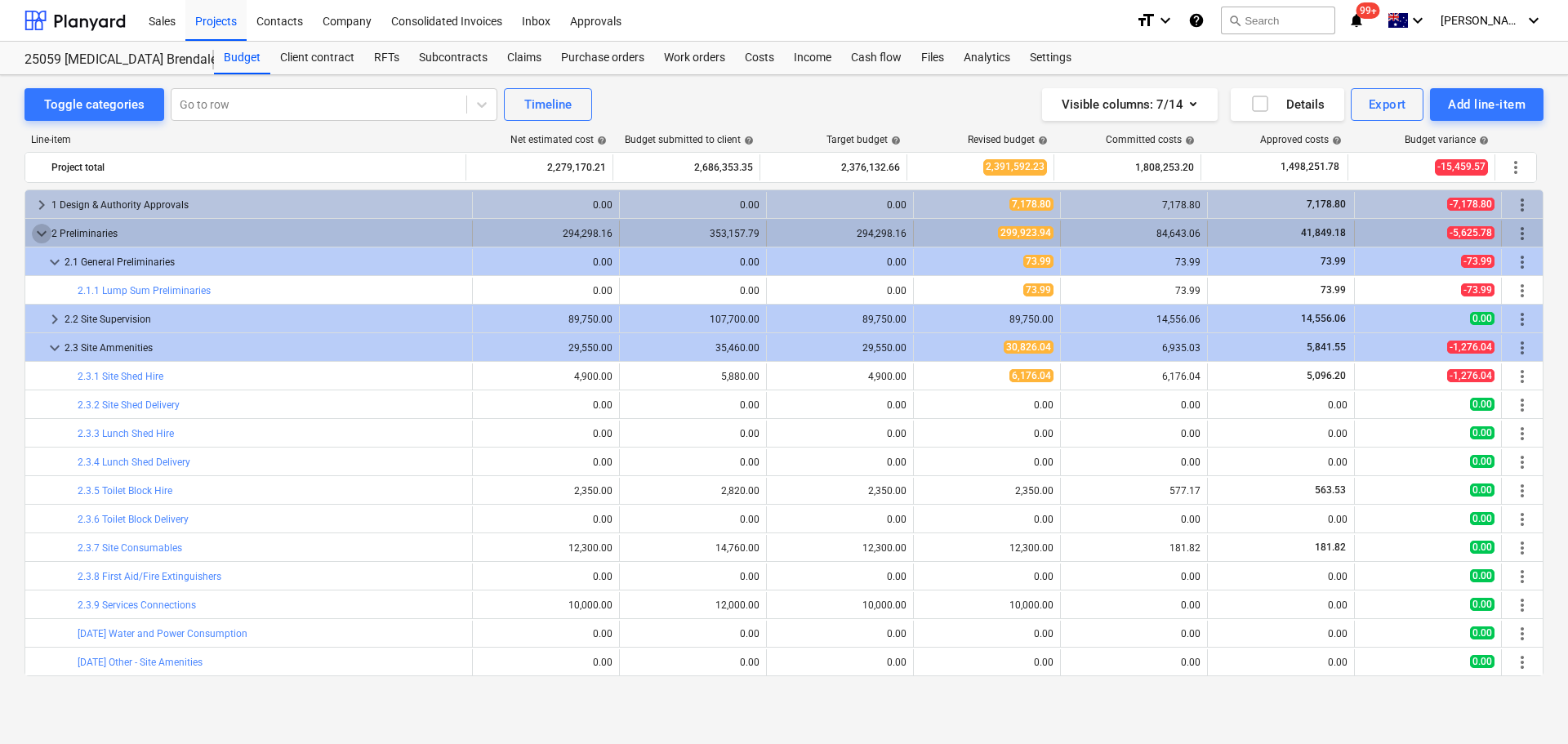
click at [40, 233] on span "keyboard_arrow_down" at bounding box center [42, 234] width 20 height 20
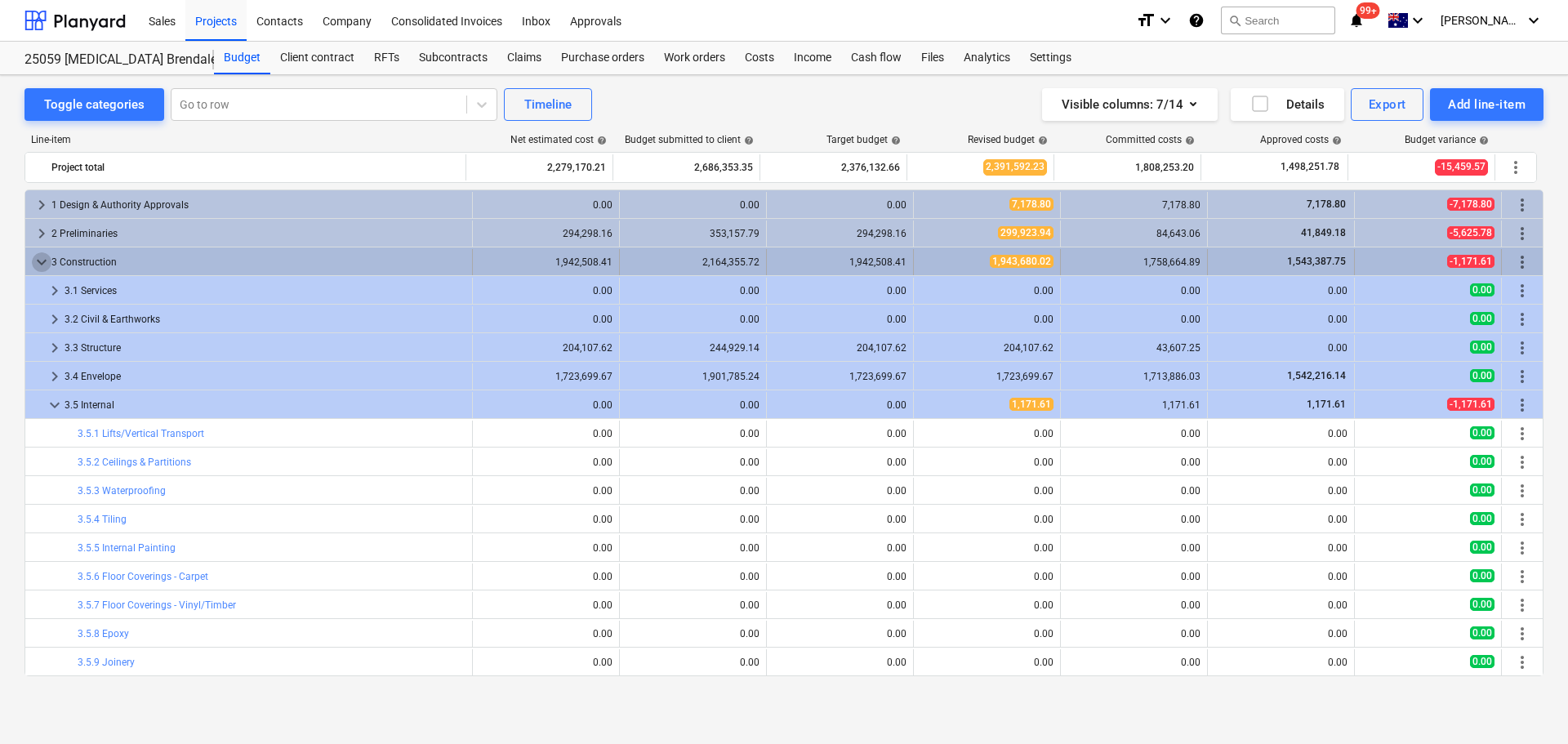
click at [40, 262] on span "keyboard_arrow_down" at bounding box center [42, 262] width 20 height 20
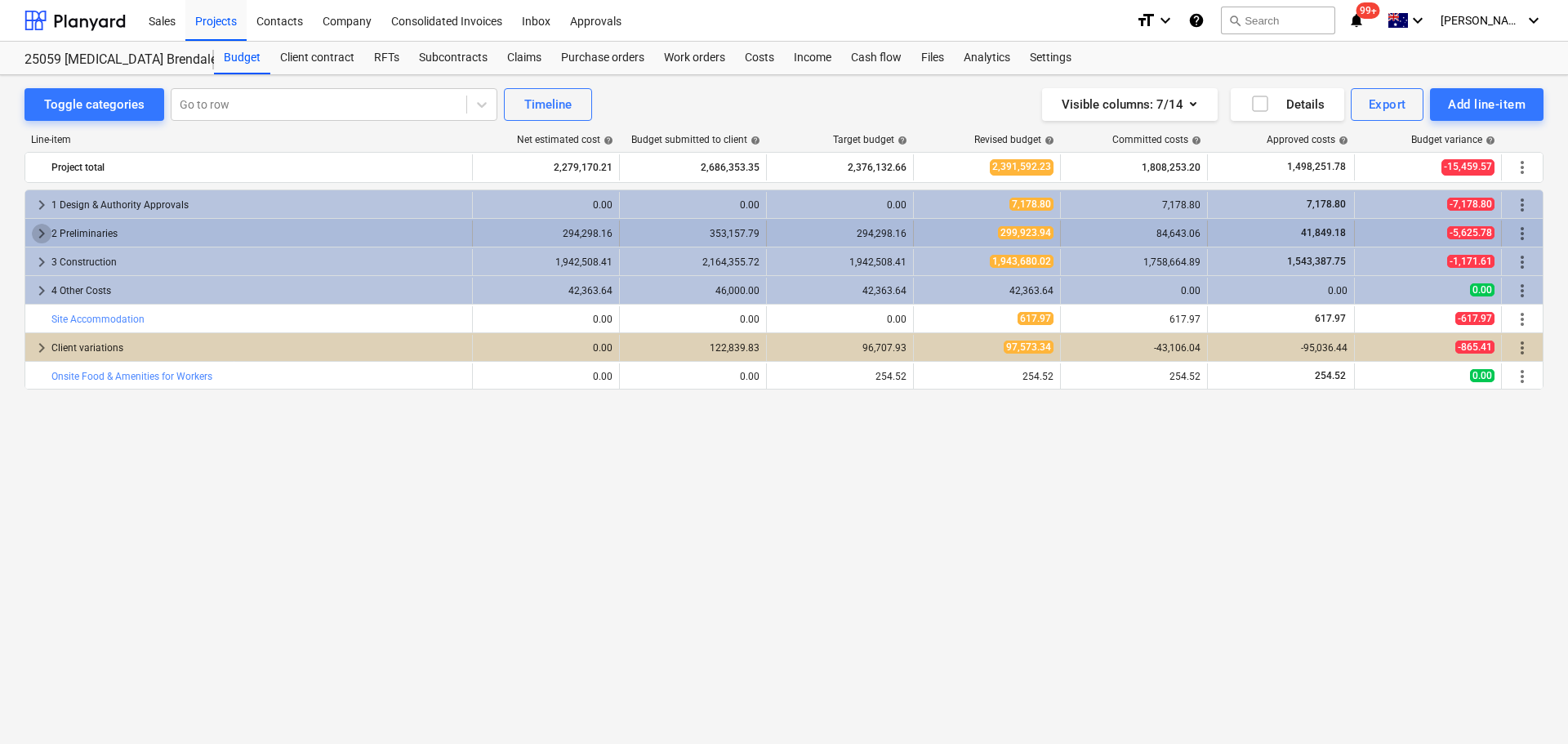
click at [45, 231] on span "keyboard_arrow_right" at bounding box center [42, 234] width 20 height 20
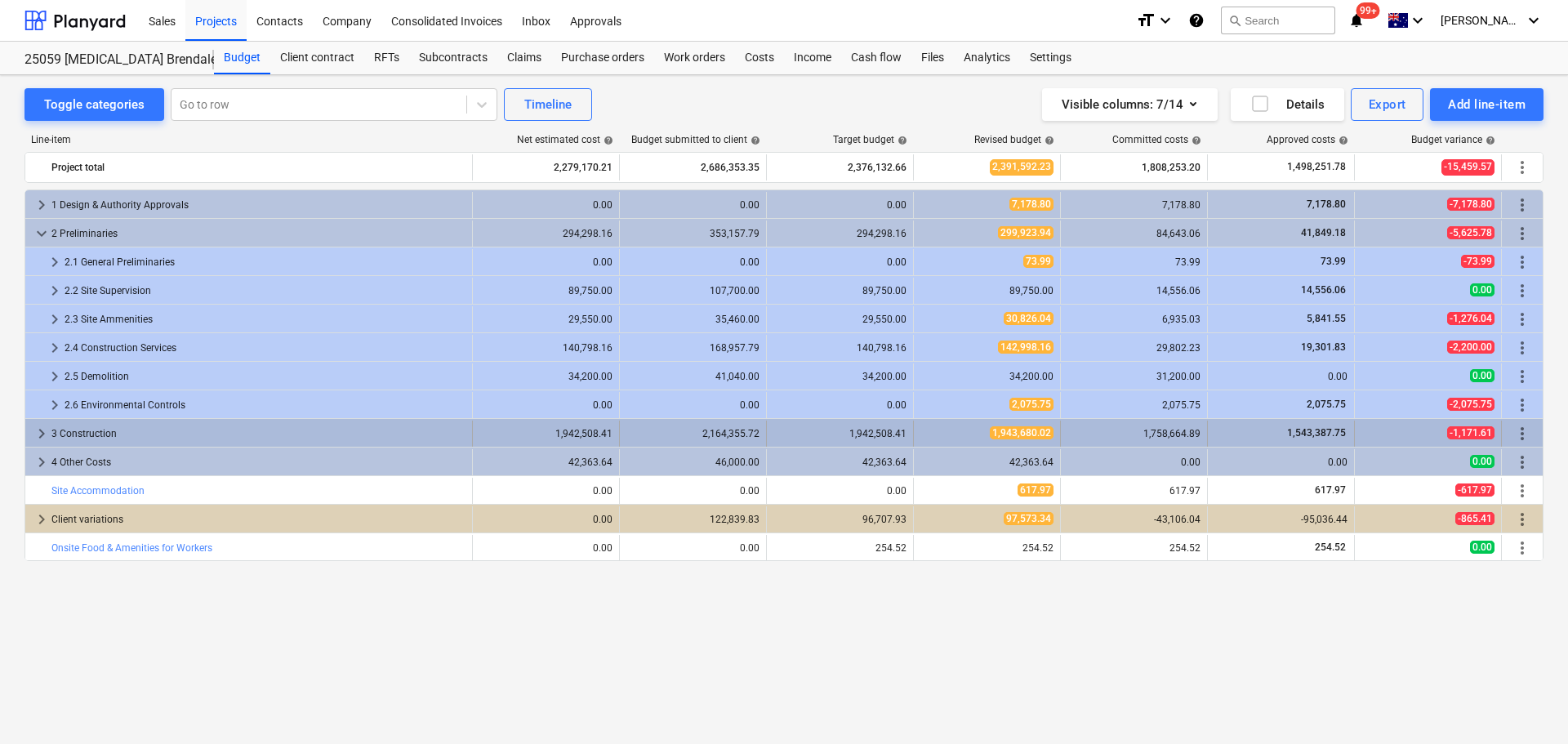
click at [36, 432] on span "keyboard_arrow_right" at bounding box center [42, 433] width 20 height 20
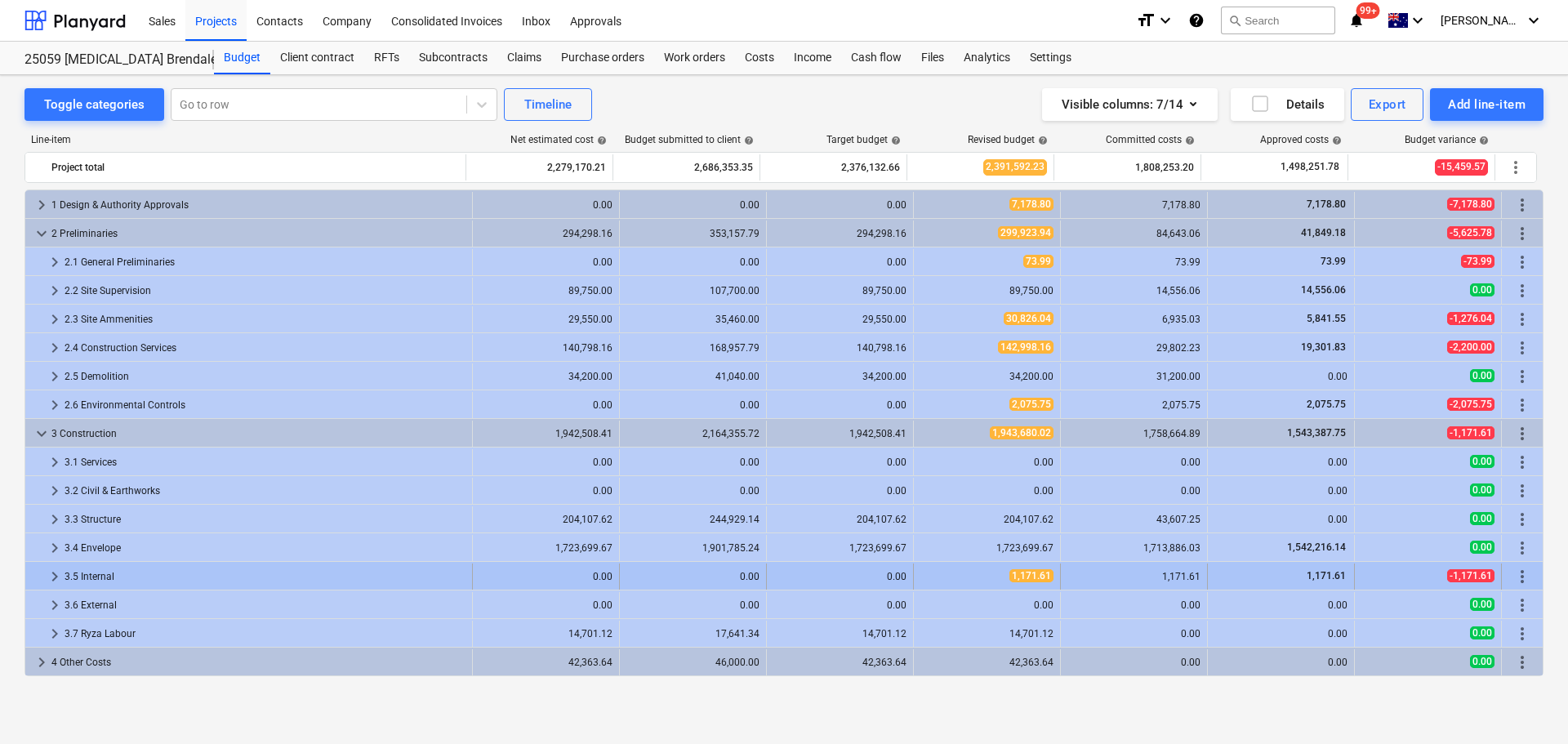
scroll to position [82, 0]
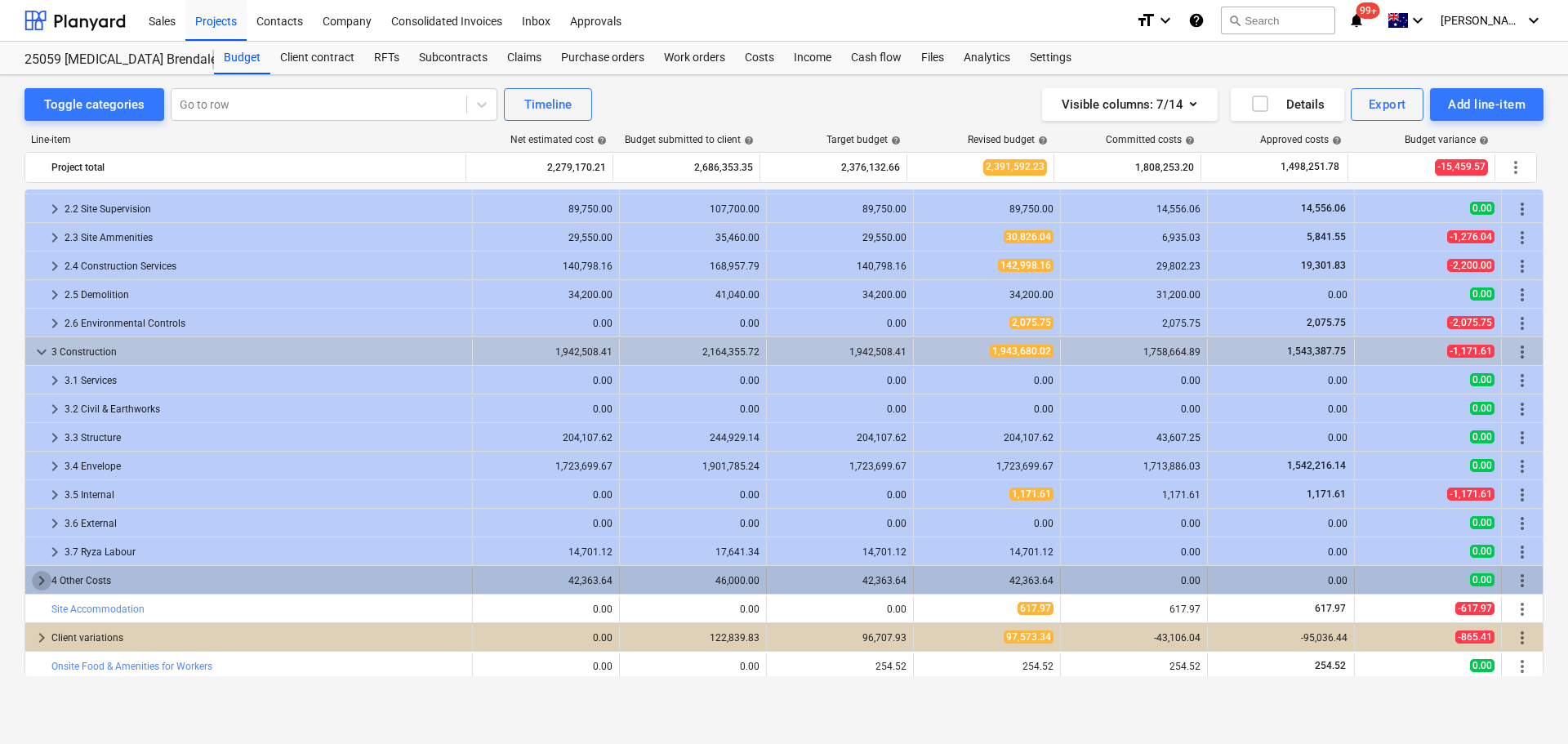
click at [42, 580] on span "keyboard_arrow_right" at bounding box center [42, 580] width 20 height 20
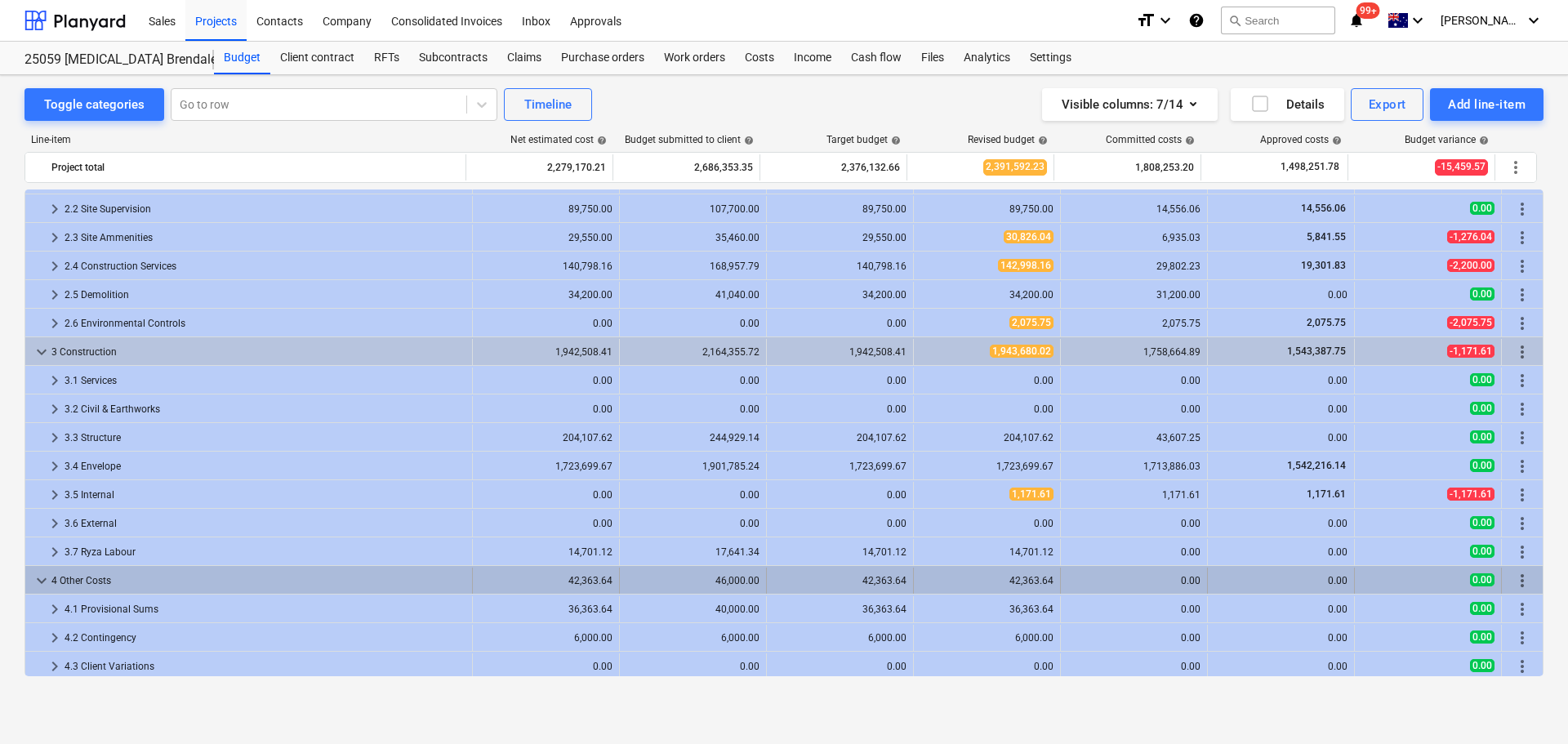
scroll to position [163, 0]
